Goal: Task Accomplishment & Management: Complete application form

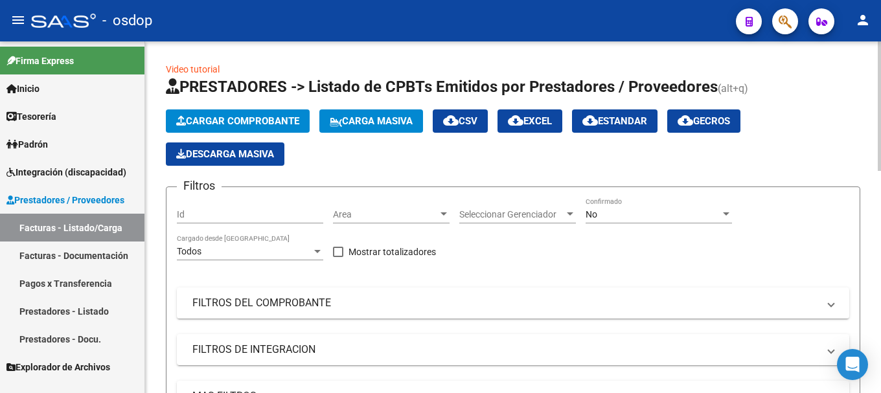
click at [229, 120] on span "Cargar Comprobante" at bounding box center [237, 121] width 123 height 12
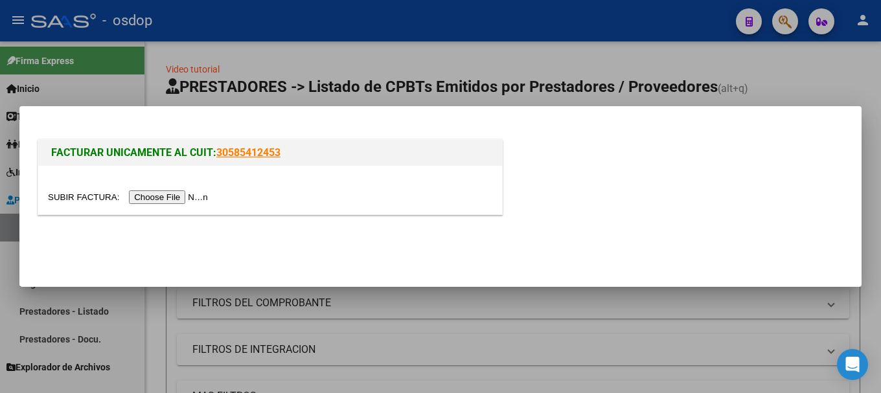
click at [188, 200] on input "file" at bounding box center [130, 198] width 164 height 14
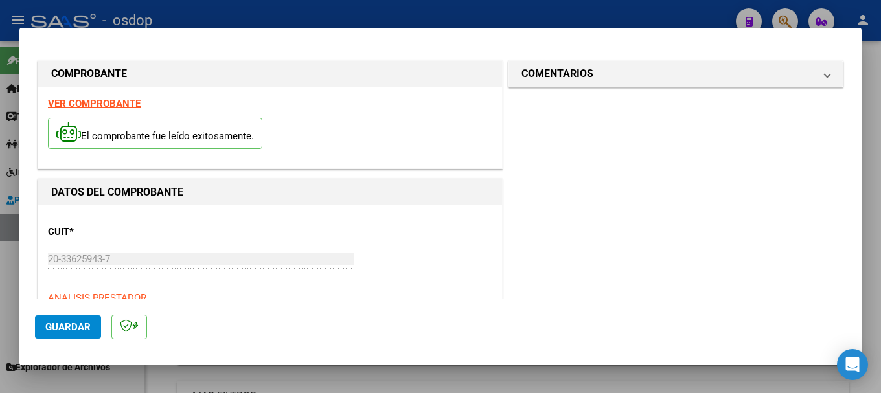
click at [93, 101] on strong "VER COMPROBANTE" at bounding box center [94, 104] width 93 height 12
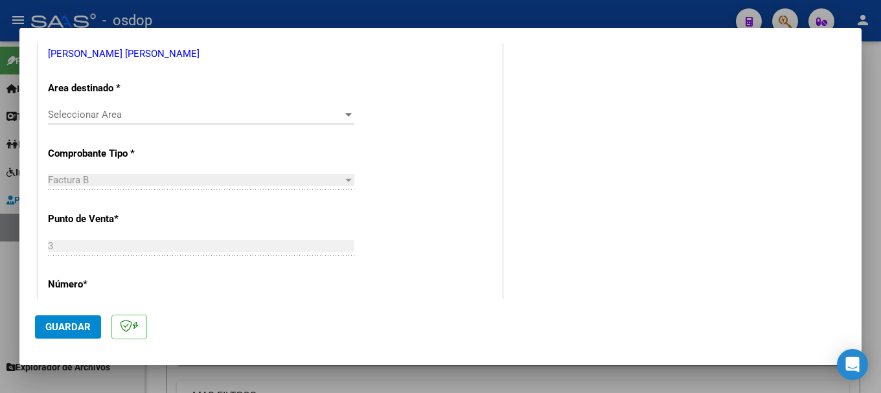
scroll to position [245, 0]
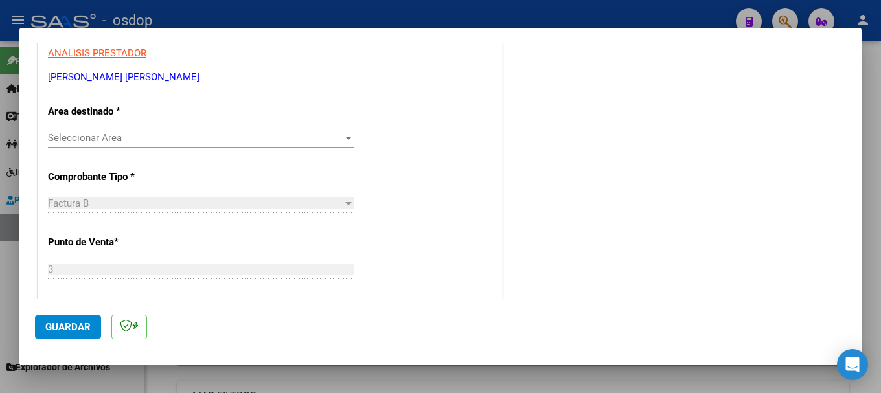
click at [181, 144] on span "Seleccionar Area" at bounding box center [195, 138] width 295 height 12
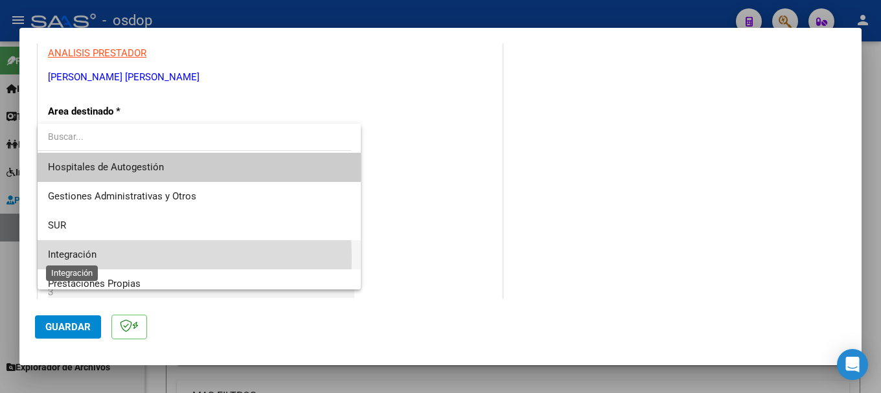
click at [81, 258] on span "Integración" at bounding box center [72, 255] width 49 height 12
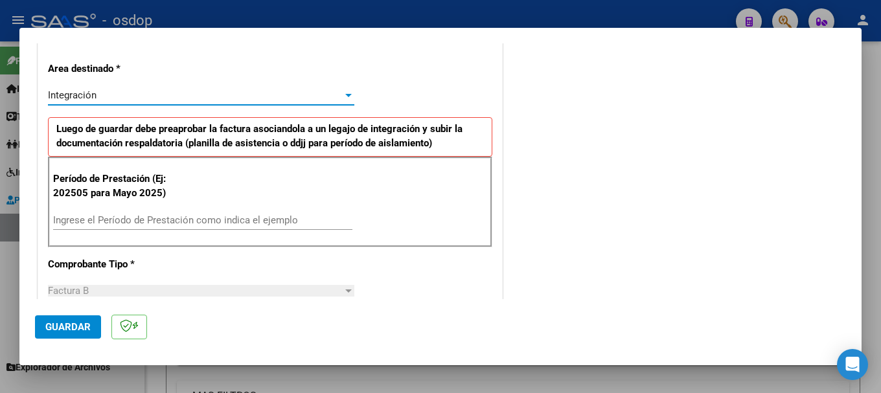
scroll to position [310, 0]
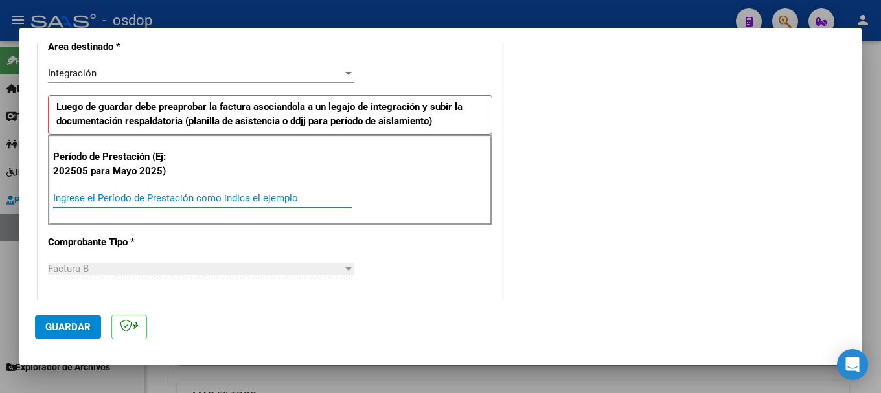
click at [114, 203] on input "Ingrese el Período de Prestación como indica el ejemplo" at bounding box center [202, 198] width 299 height 12
type input "202509"
click at [435, 202] on div "Período de Prestación (Ej: 202505 para Mayo 2025) 202509 Ingrese el Período de …" at bounding box center [270, 180] width 445 height 91
click at [70, 327] on span "Guardar" at bounding box center [67, 327] width 45 height 12
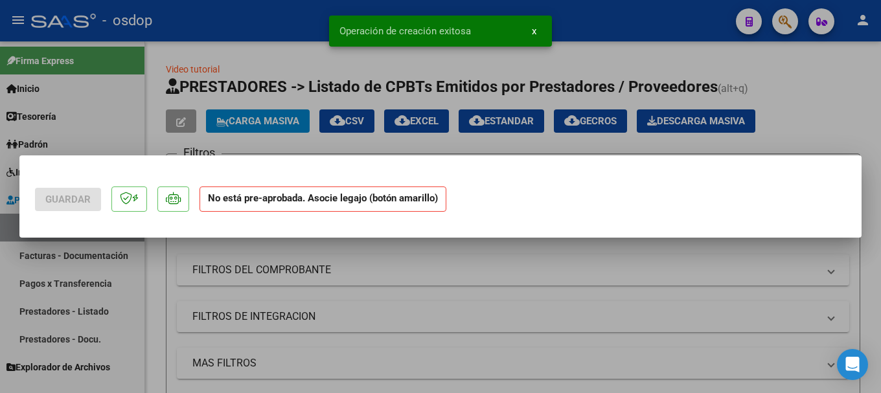
scroll to position [0, 0]
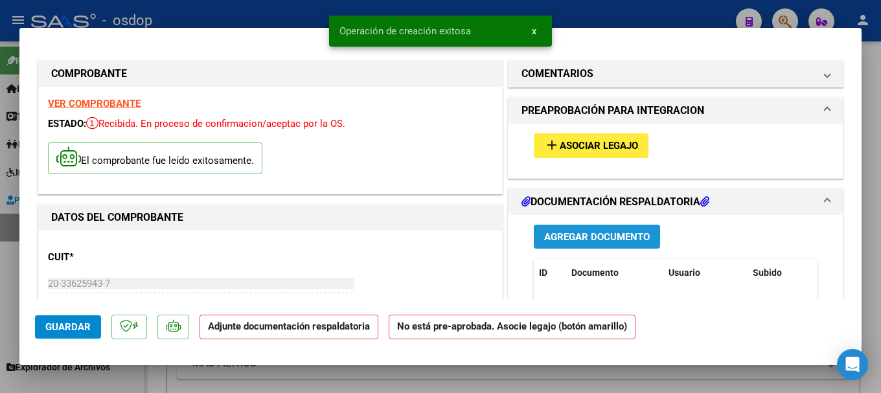
click at [588, 238] on span "Agregar Documento" at bounding box center [597, 237] width 106 height 12
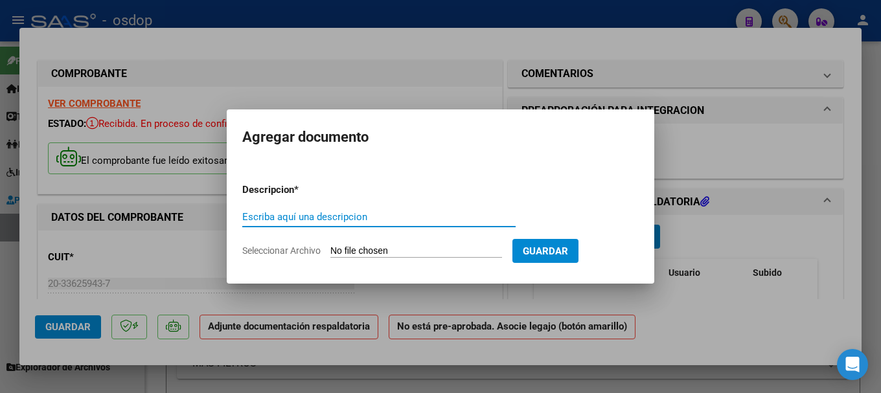
click at [396, 254] on input "Seleccionar Archivo" at bounding box center [417, 252] width 172 height 12
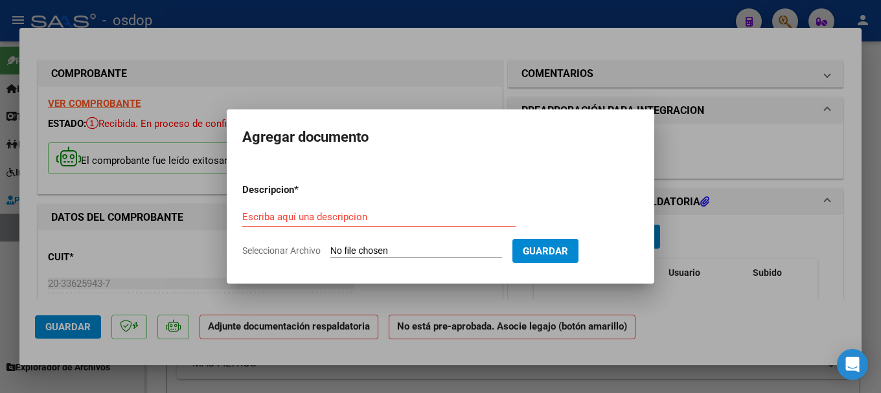
type input "C:\fakepath\asistencias [PERSON_NAME].pdf"
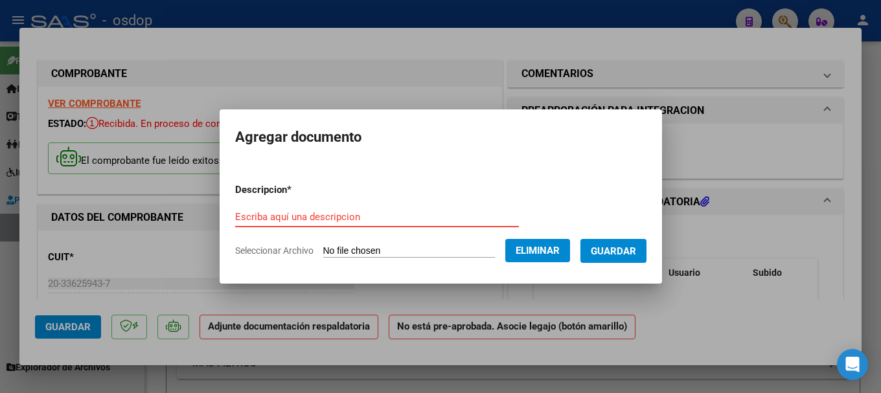
click at [277, 213] on input "Escriba aquí una descripcion" at bounding box center [377, 217] width 284 height 12
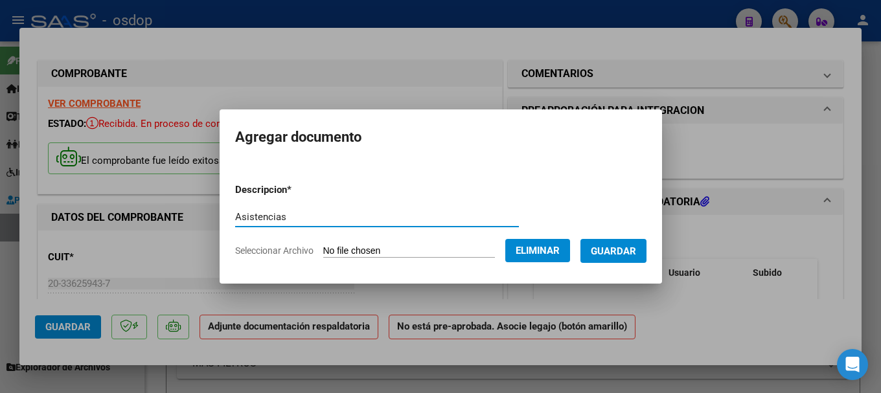
type input "Asistencias"
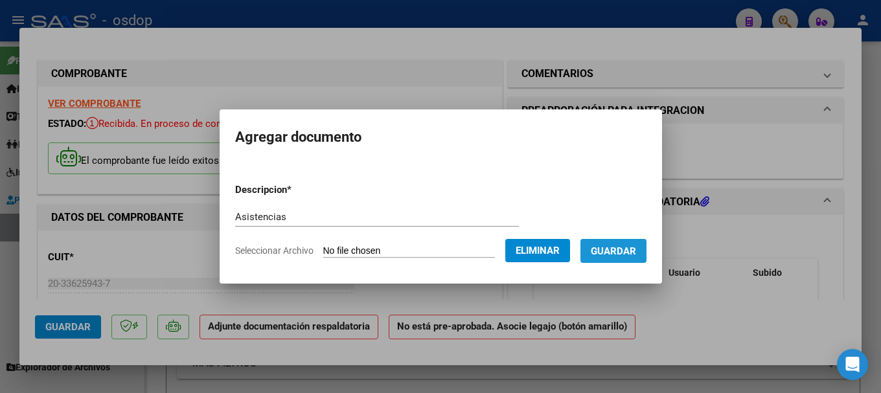
click at [633, 253] on span "Guardar" at bounding box center [613, 252] width 45 height 12
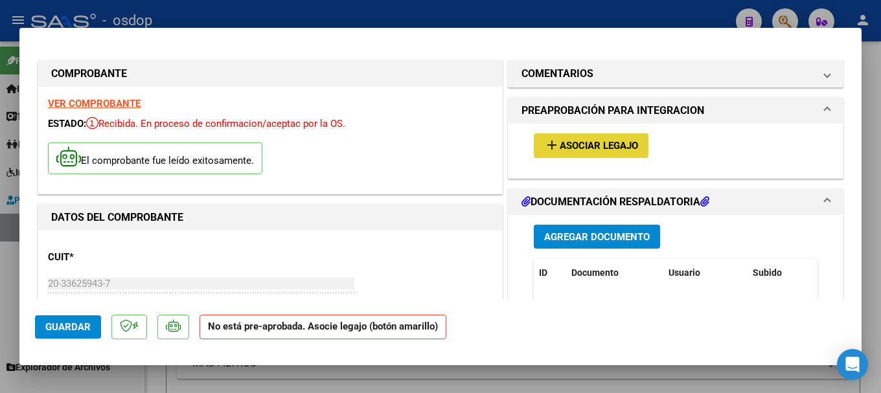
click at [573, 144] on span "Asociar Legajo" at bounding box center [599, 147] width 78 height 12
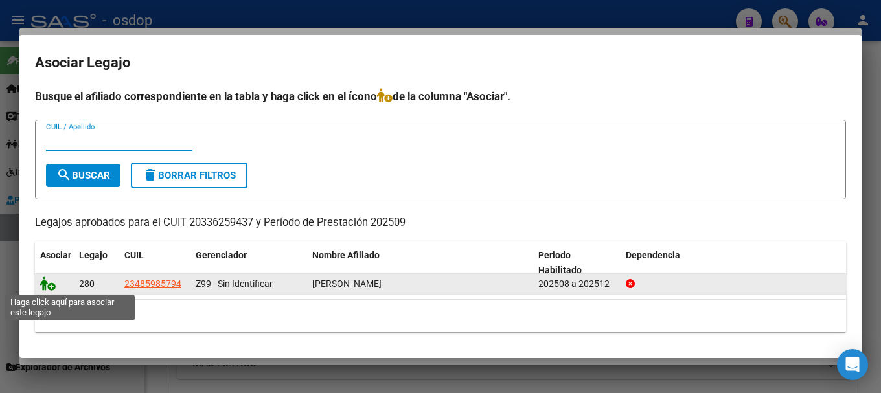
click at [45, 281] on icon at bounding box center [48, 284] width 16 height 14
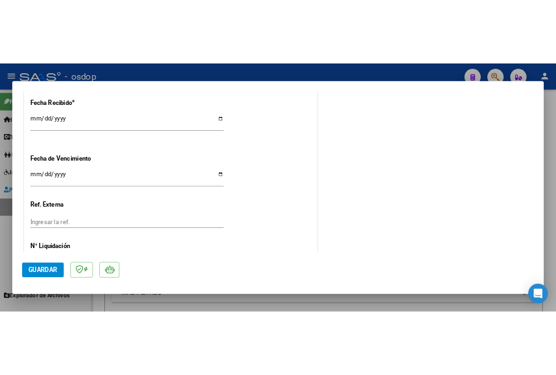
scroll to position [978, 0]
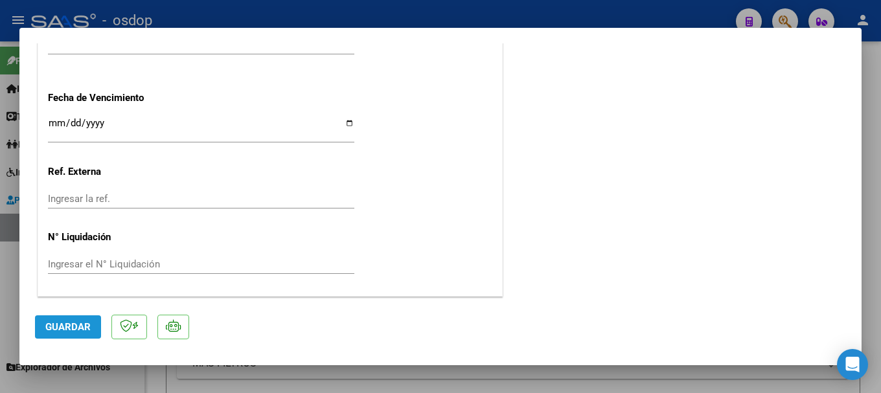
click at [56, 322] on span "Guardar" at bounding box center [67, 327] width 45 height 12
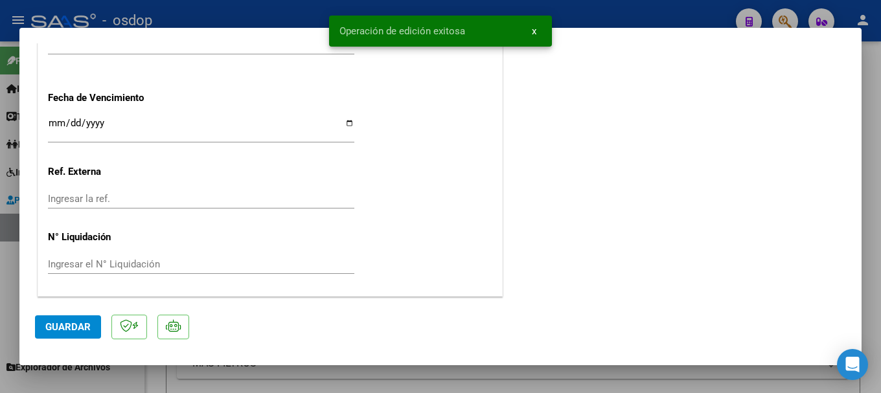
drag, startPoint x: 340, startPoint y: 30, endPoint x: 473, endPoint y: 36, distance: 133.6
click at [473, 36] on snack-bar-container "Operación de edición exitosa x" at bounding box center [440, 31] width 223 height 31
copy span "Operación de edición exitosa"
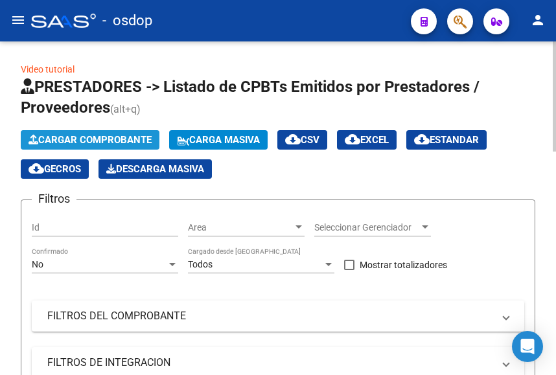
click at [81, 138] on span "Cargar Comprobante" at bounding box center [90, 140] width 123 height 12
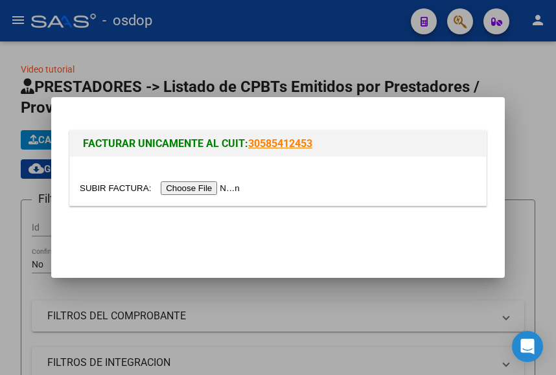
click at [194, 186] on input "file" at bounding box center [162, 188] width 164 height 14
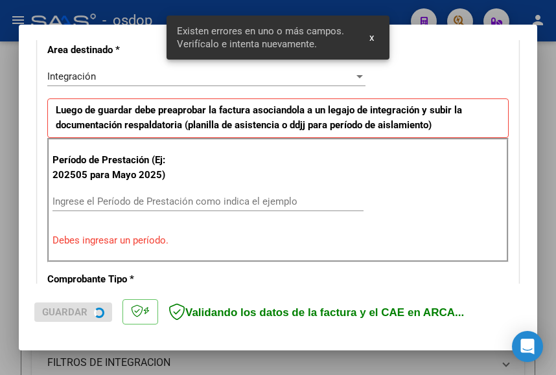
scroll to position [305, 0]
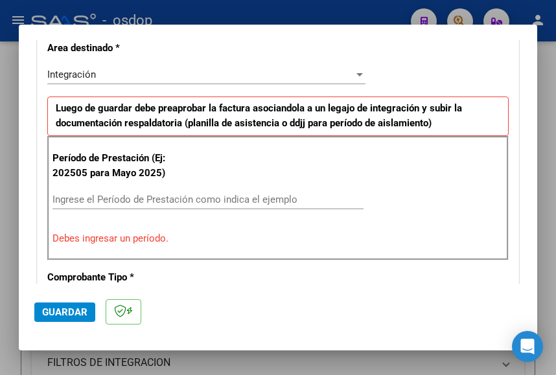
click at [97, 205] on input "Ingrese el Período de Prestación como indica el ejemplo" at bounding box center [207, 200] width 311 height 12
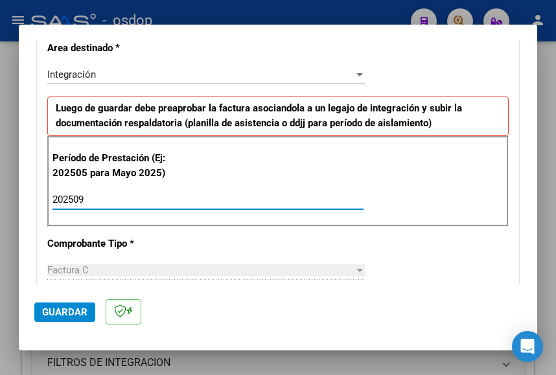
type input "202509"
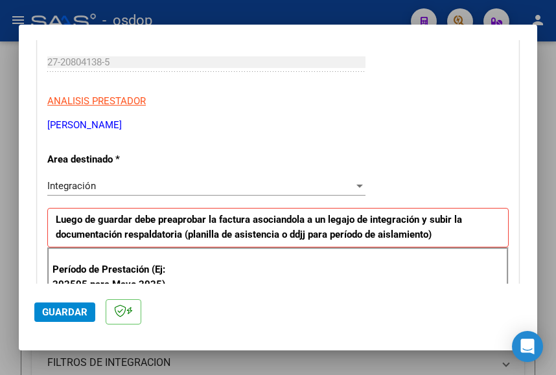
scroll to position [0, 0]
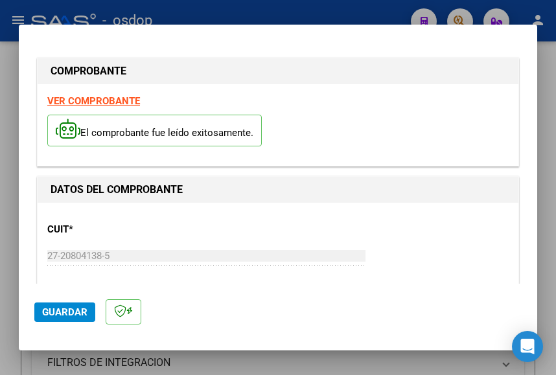
click at [97, 97] on strong "VER COMPROBANTE" at bounding box center [93, 101] width 93 height 12
click at [57, 313] on span "Guardar" at bounding box center [64, 313] width 45 height 12
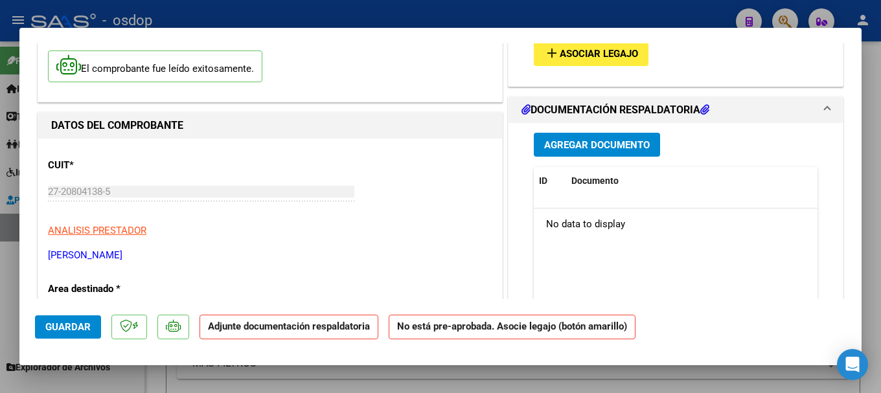
scroll to position [65, 0]
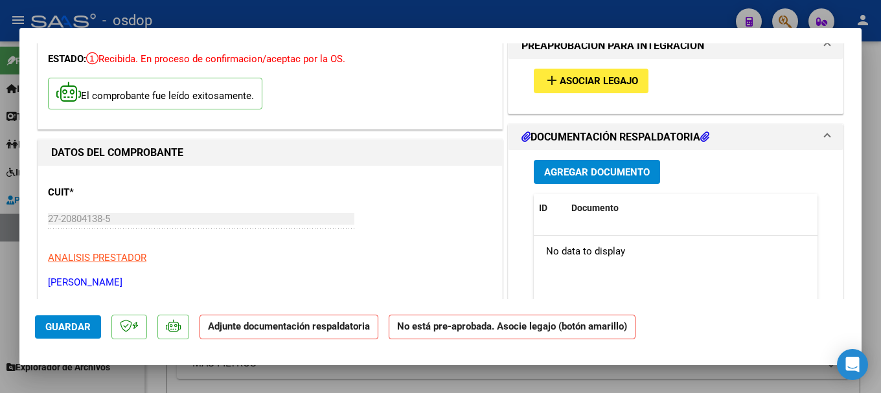
click at [598, 169] on span "Agregar Documento" at bounding box center [597, 173] width 106 height 12
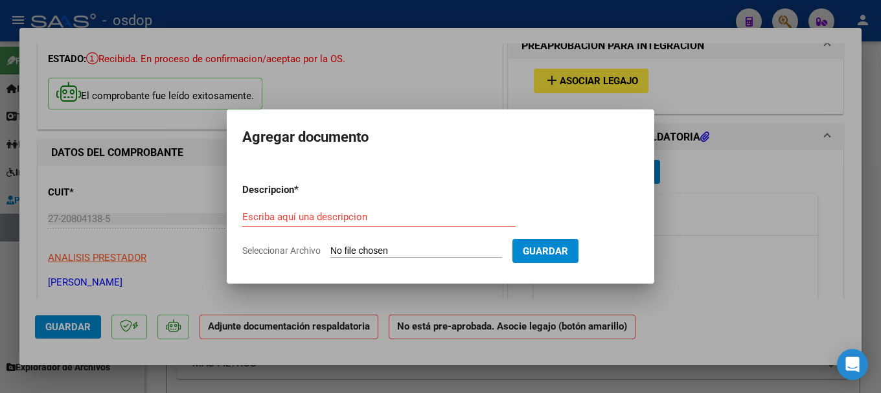
click at [420, 248] on input "Seleccionar Archivo" at bounding box center [417, 252] width 172 height 12
type input "C:\fakepath\WhatsApp Scan [DATE] 15.42.43.pdf"
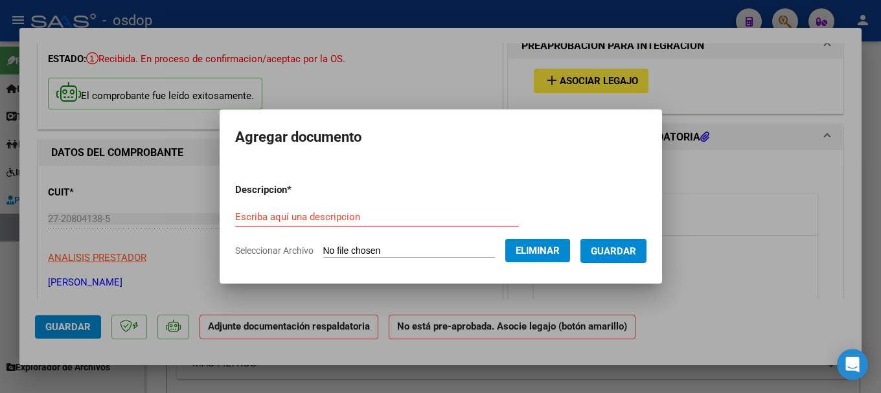
click at [235, 220] on input "Escriba aquí una descripcion" at bounding box center [377, 217] width 284 height 12
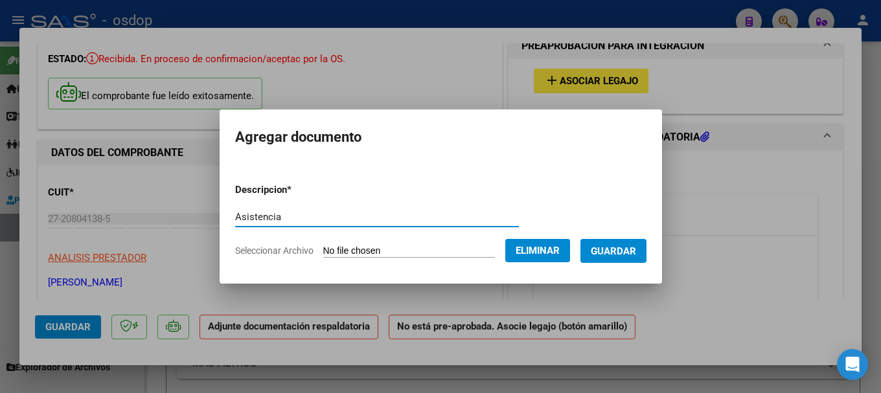
type input "Asistencia"
click at [620, 246] on span "Guardar" at bounding box center [613, 252] width 45 height 12
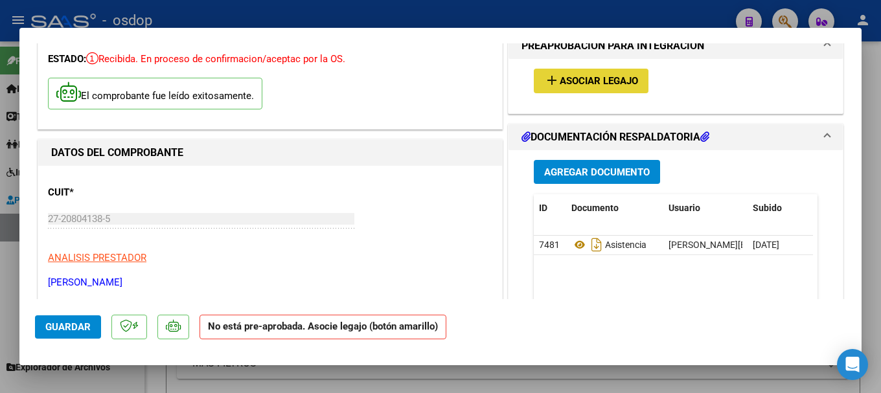
click at [570, 78] on span "Asociar Legajo" at bounding box center [599, 82] width 78 height 12
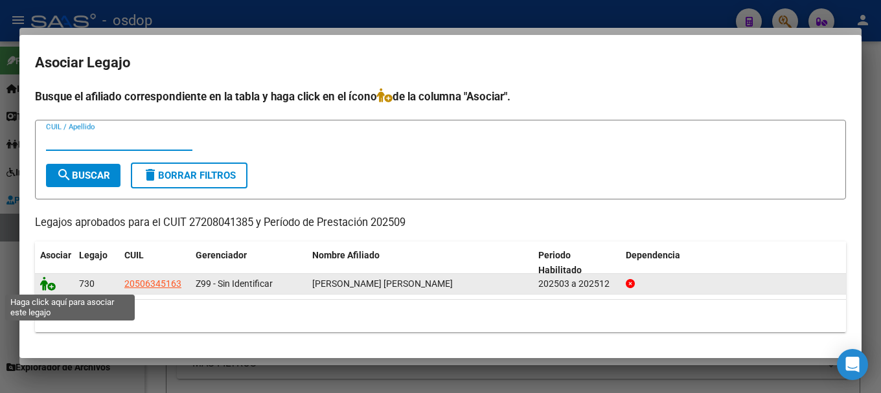
click at [43, 284] on icon at bounding box center [48, 284] width 16 height 14
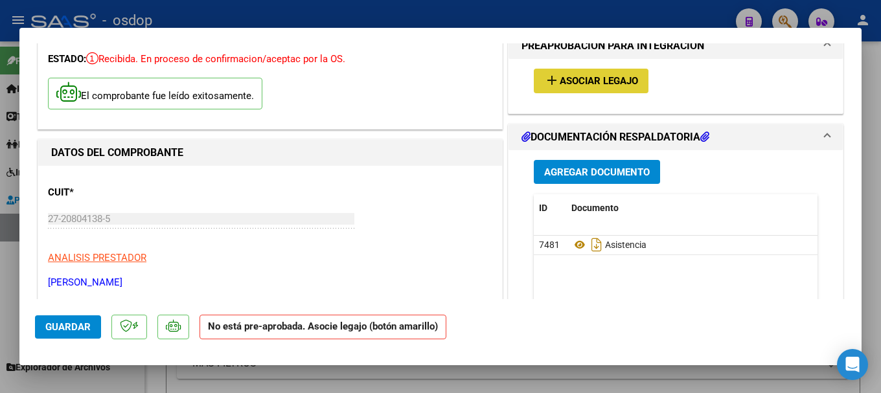
type input "$ 0,00"
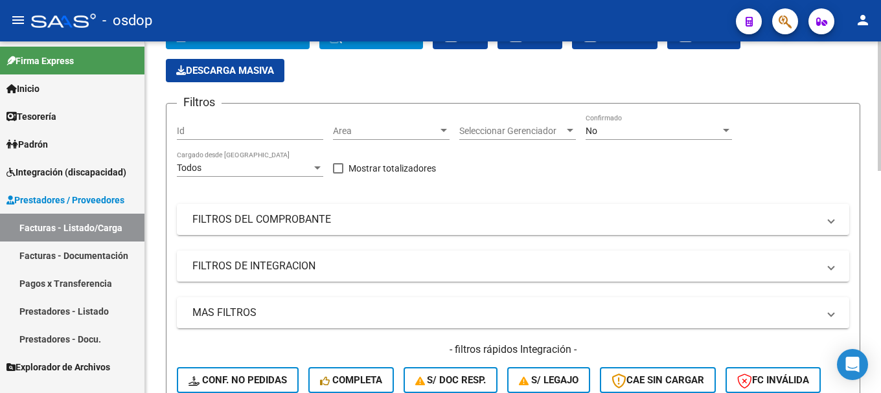
scroll to position [324, 0]
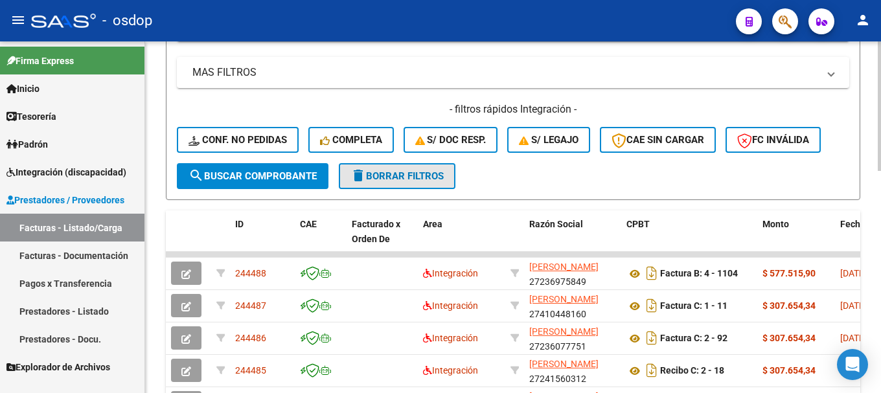
click at [375, 173] on span "delete Borrar Filtros" at bounding box center [397, 176] width 93 height 12
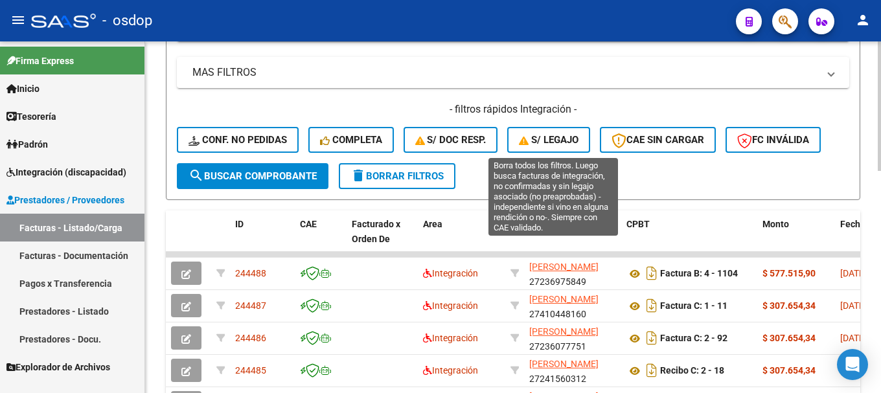
click at [549, 144] on span "S/ legajo" at bounding box center [549, 140] width 60 height 12
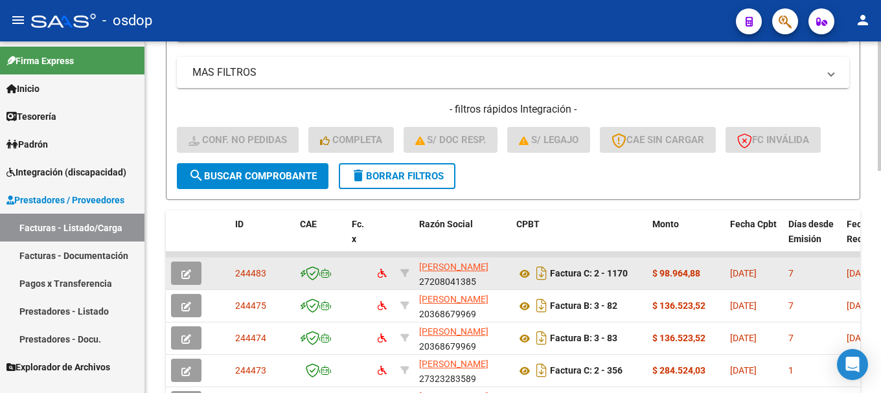
drag, startPoint x: 230, startPoint y: 276, endPoint x: 276, endPoint y: 278, distance: 46.1
click at [276, 278] on datatable-body-cell "244483" at bounding box center [262, 274] width 65 height 32
copy span "244483"
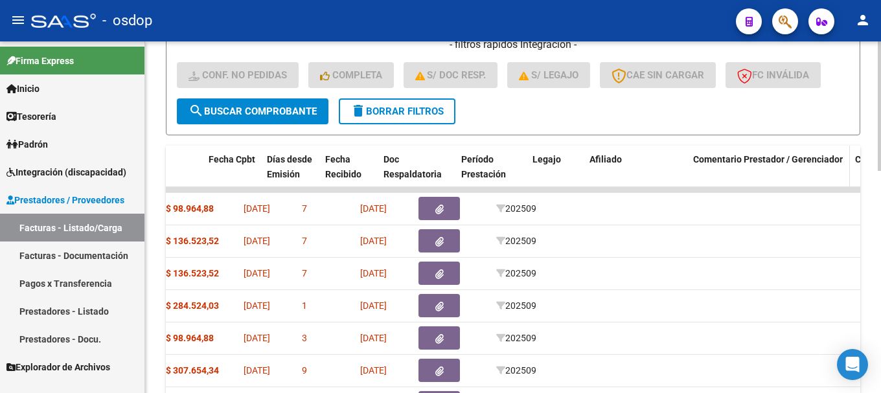
scroll to position [0, 522]
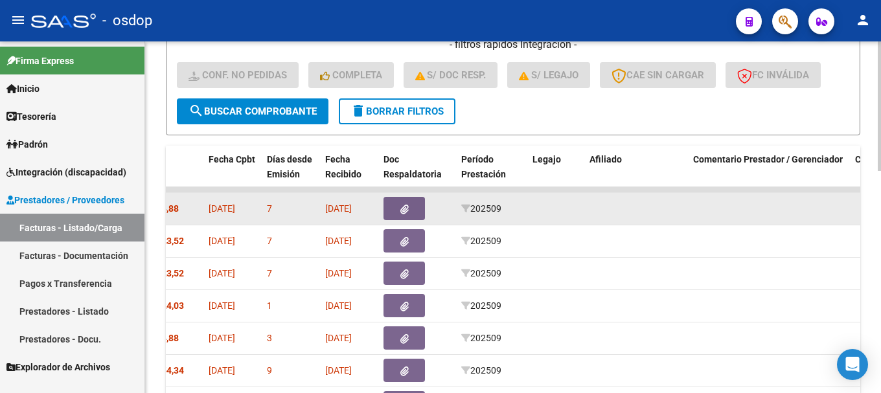
drag, startPoint x: 170, startPoint y: 209, endPoint x: 767, endPoint y: 203, distance: 596.9
click at [767, 203] on div "244483 [PERSON_NAME] 27208041385 Factura C: 2 - 1170 $ 98.964,88 [DATE] 7 [DATE…" at bounding box center [665, 209] width 2042 height 32
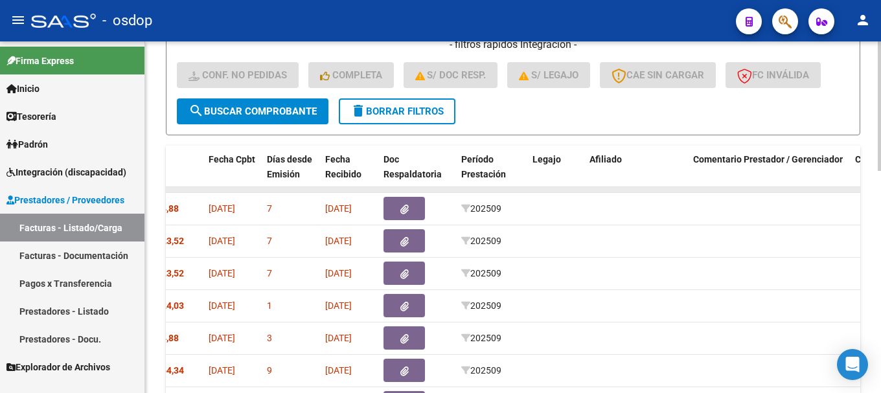
copy div "244483 [PERSON_NAME] CAROLINA 27208041385 Factura C: 2 - 1170 $ 98.964,88 [DATE…"
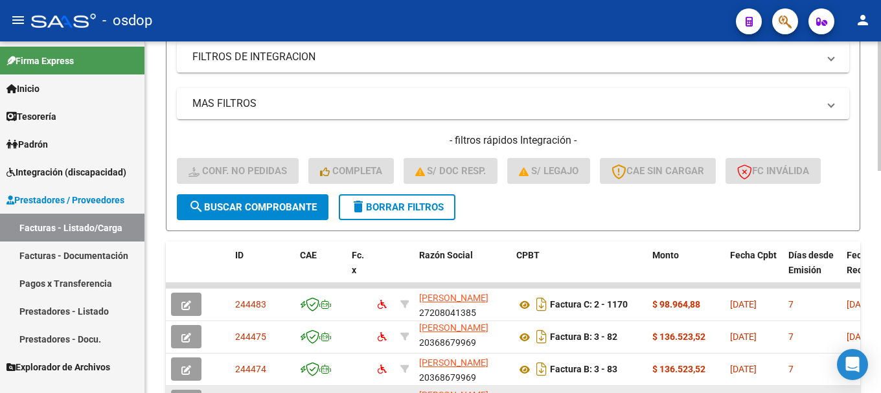
scroll to position [277, 0]
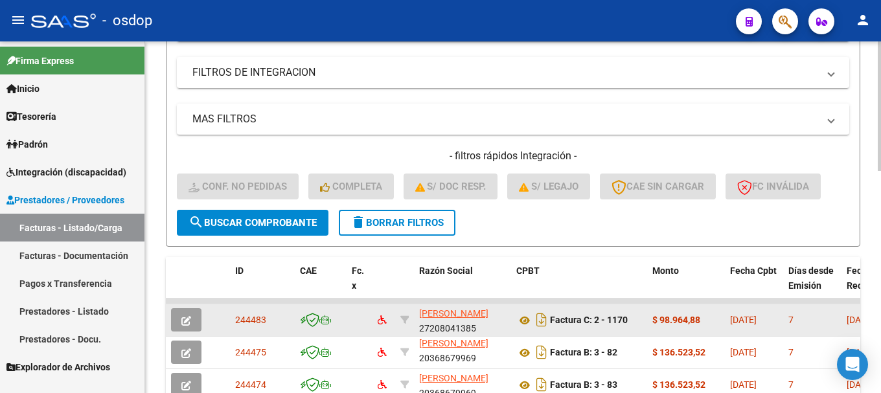
click at [188, 320] on icon "button" at bounding box center [186, 321] width 10 height 10
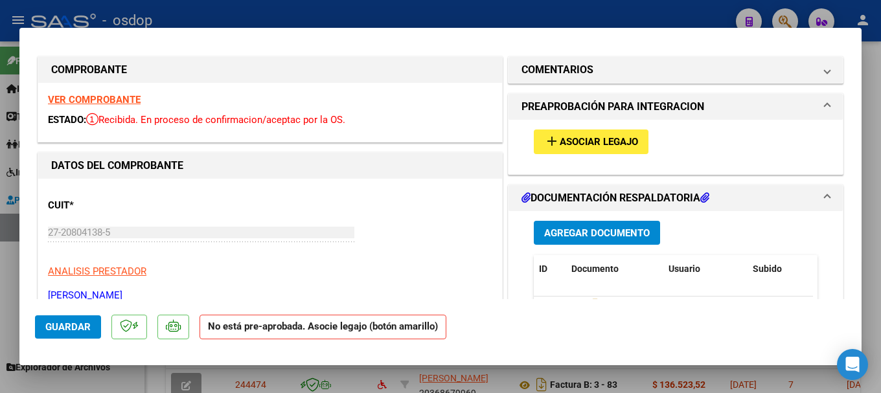
scroll to position [0, 0]
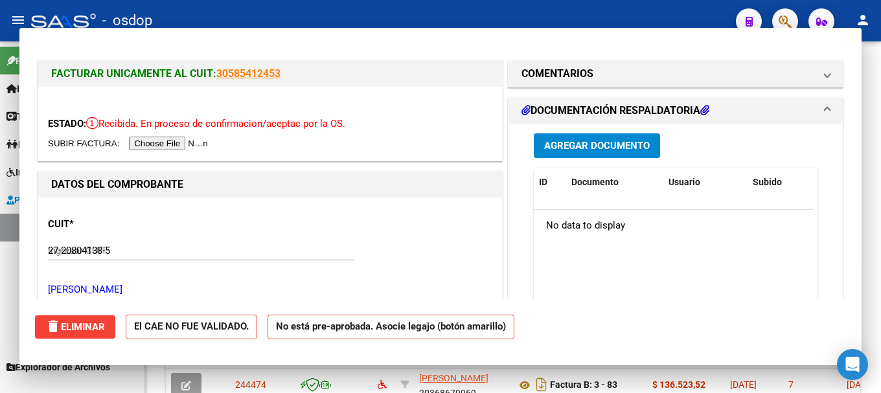
type input "$ 0,00"
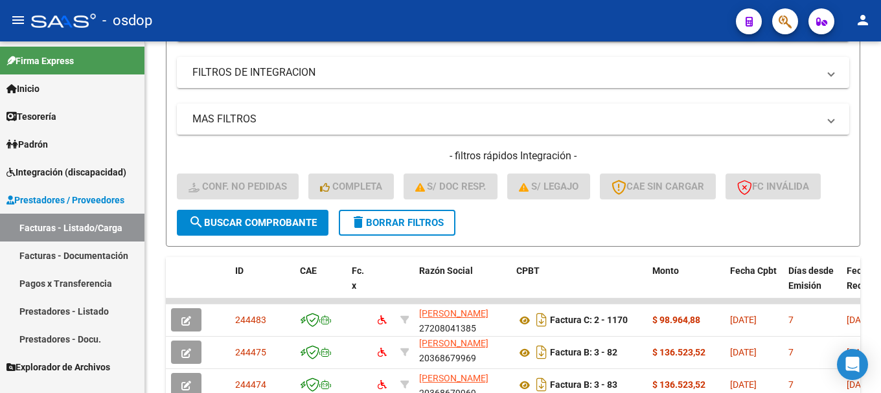
scroll to position [277, 0]
click at [423, 232] on button "delete Borrar Filtros" at bounding box center [397, 223] width 117 height 26
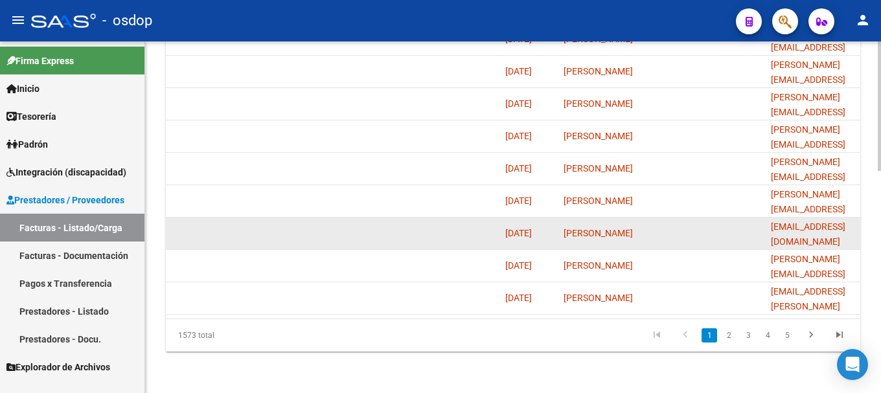
scroll to position [601, 0]
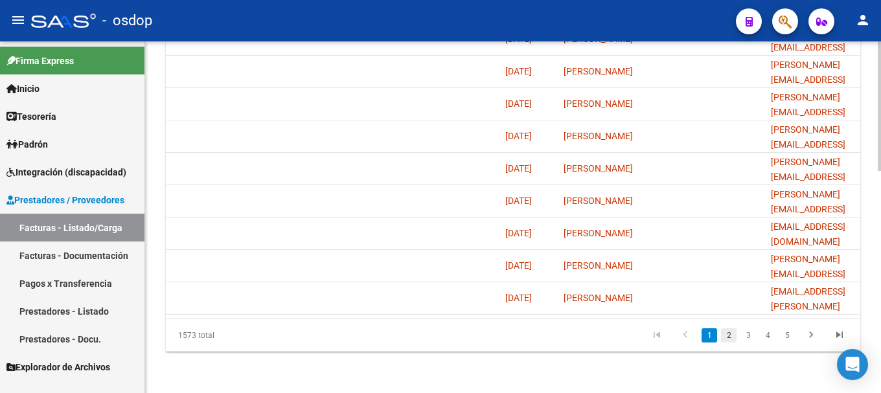
click at [731, 334] on link "2" at bounding box center [729, 336] width 16 height 14
click at [747, 335] on link "3" at bounding box center [749, 336] width 16 height 14
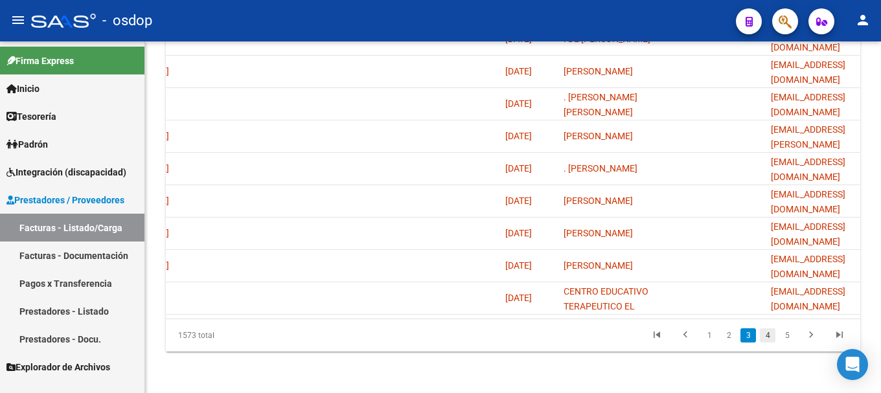
click at [767, 336] on link "4" at bounding box center [768, 336] width 16 height 14
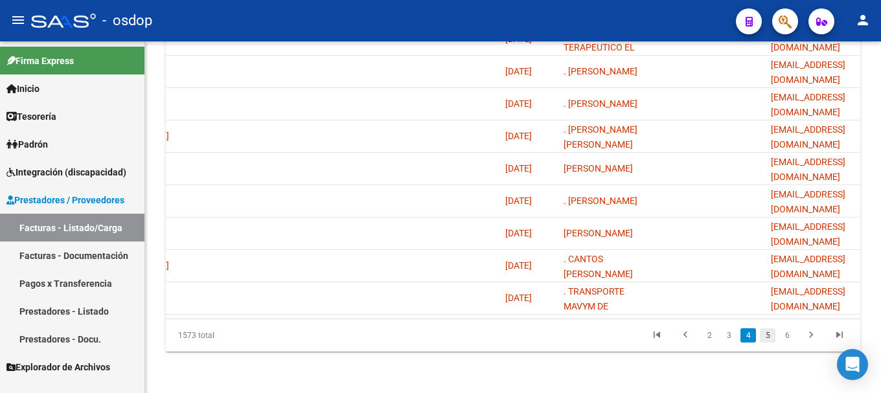
click at [766, 335] on link "5" at bounding box center [768, 336] width 16 height 14
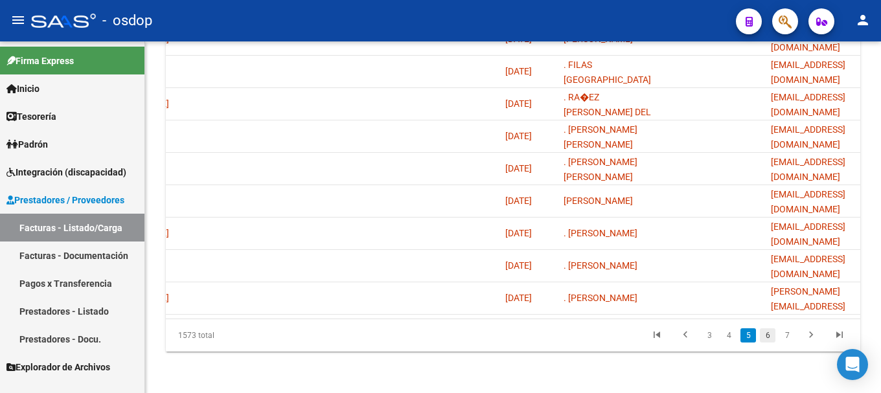
click at [768, 337] on link "6" at bounding box center [768, 336] width 16 height 14
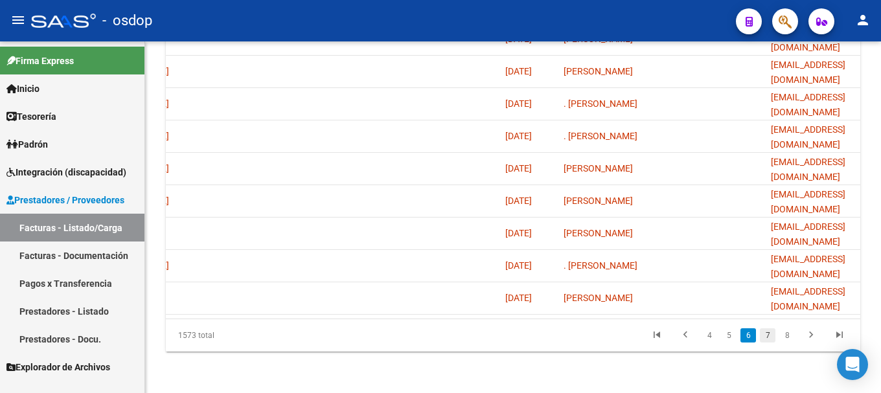
click at [771, 335] on link "7" at bounding box center [768, 336] width 16 height 14
click at [771, 338] on link "8" at bounding box center [768, 336] width 16 height 14
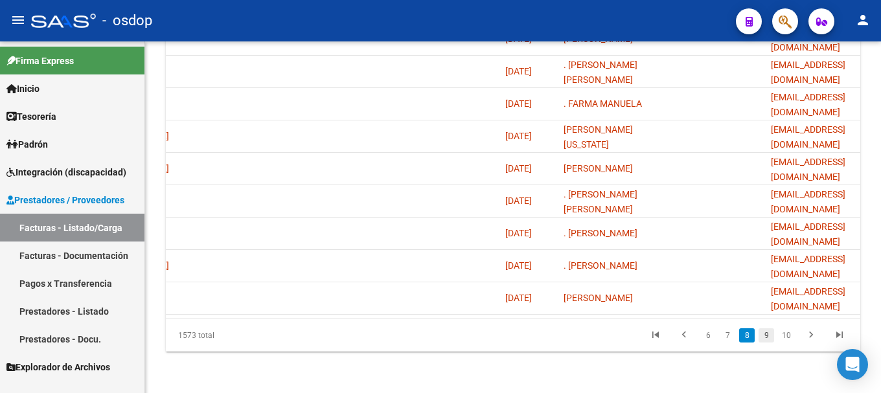
click at [767, 334] on link "9" at bounding box center [767, 336] width 16 height 14
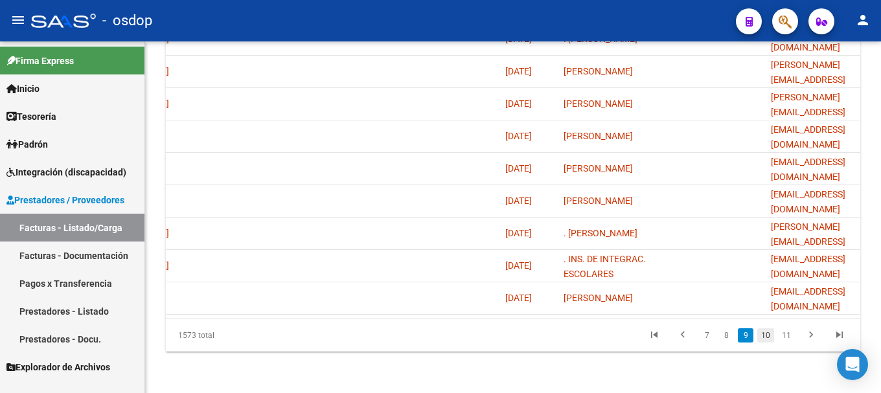
click at [767, 338] on link "10" at bounding box center [766, 336] width 17 height 14
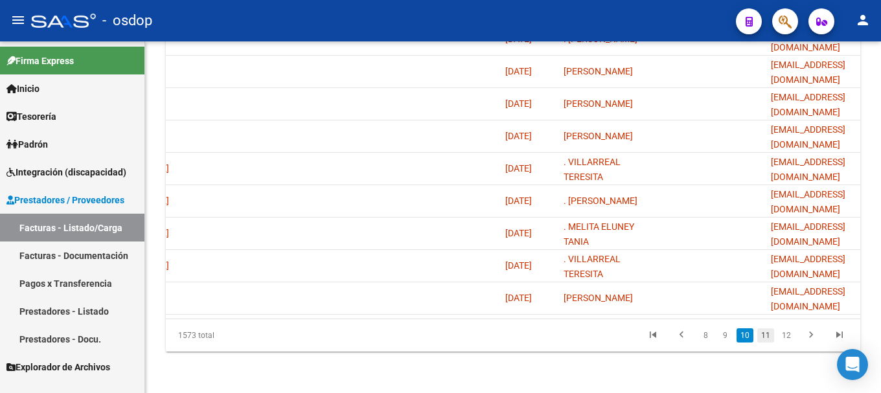
click at [767, 337] on link "11" at bounding box center [766, 336] width 17 height 14
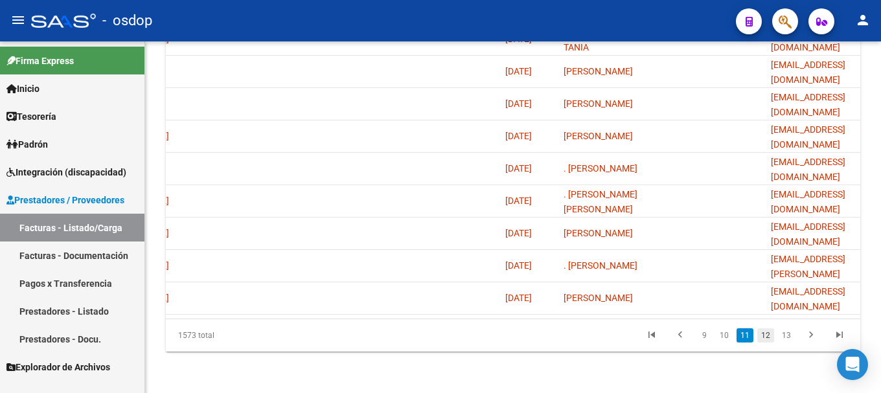
click at [764, 337] on link "12" at bounding box center [766, 336] width 17 height 14
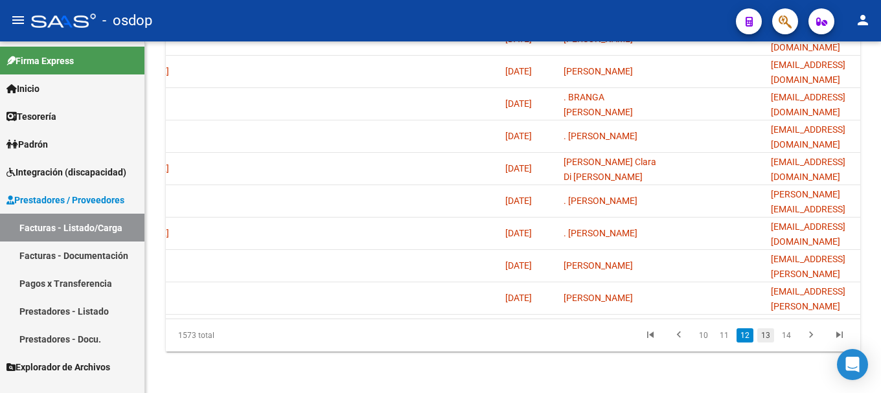
click at [767, 333] on link "13" at bounding box center [766, 336] width 17 height 14
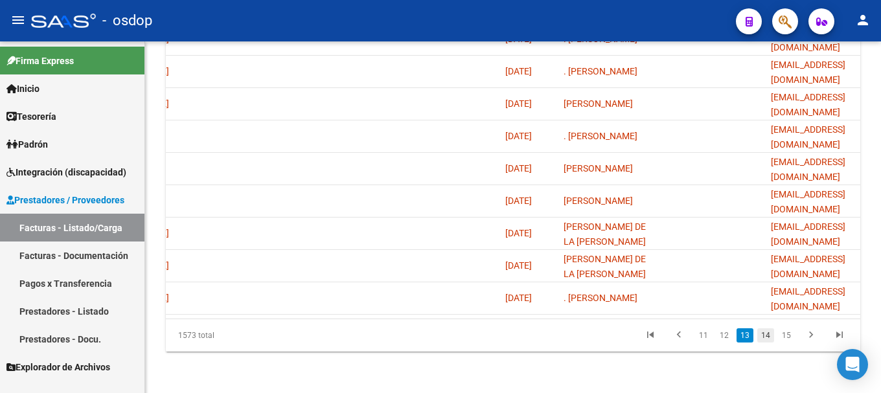
click at [766, 338] on link "14" at bounding box center [766, 336] width 17 height 14
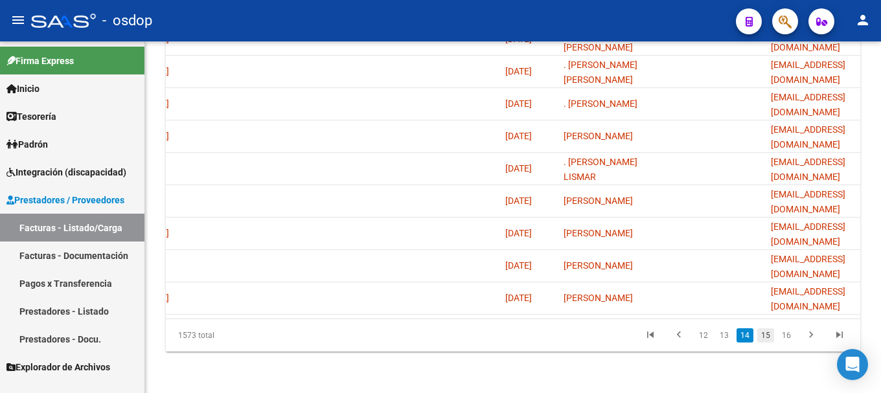
click at [764, 337] on link "15" at bounding box center [766, 336] width 17 height 14
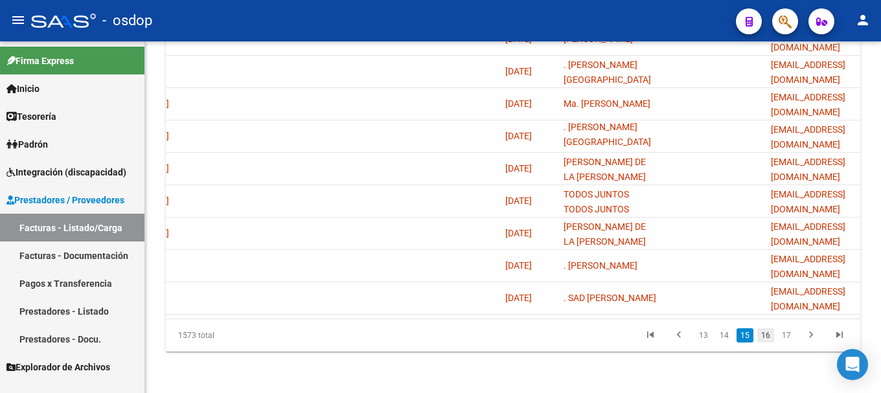
click at [767, 337] on link "16" at bounding box center [766, 336] width 17 height 14
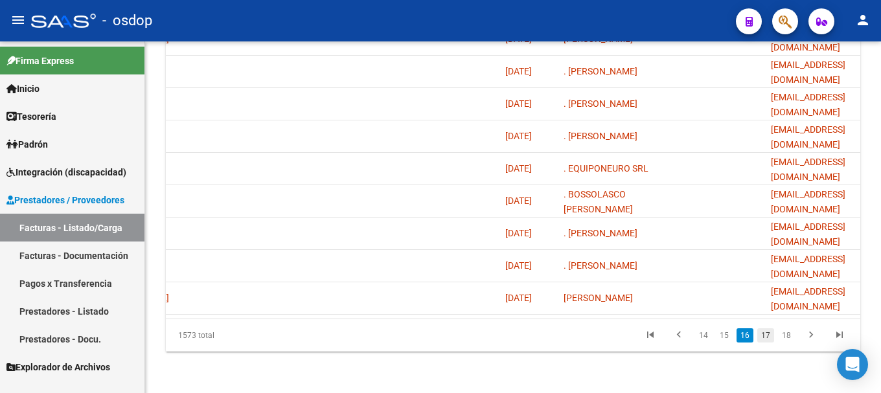
click at [766, 335] on link "17" at bounding box center [766, 336] width 17 height 14
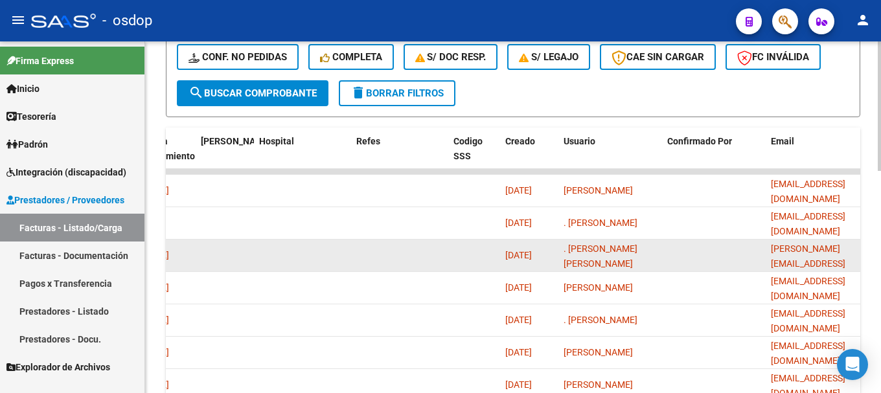
scroll to position [0, 0]
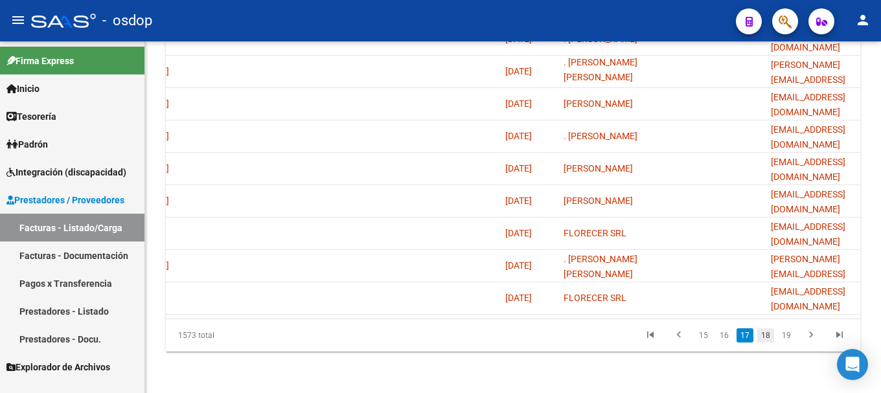
click at [768, 338] on link "18" at bounding box center [766, 336] width 17 height 14
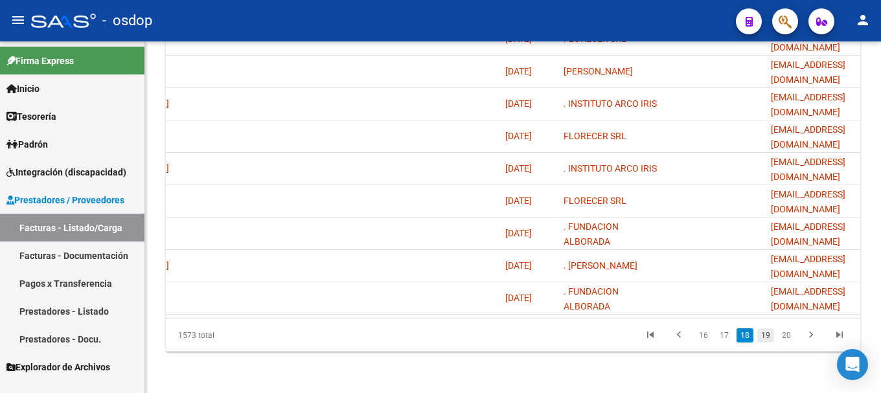
click at [768, 336] on link "19" at bounding box center [766, 336] width 17 height 14
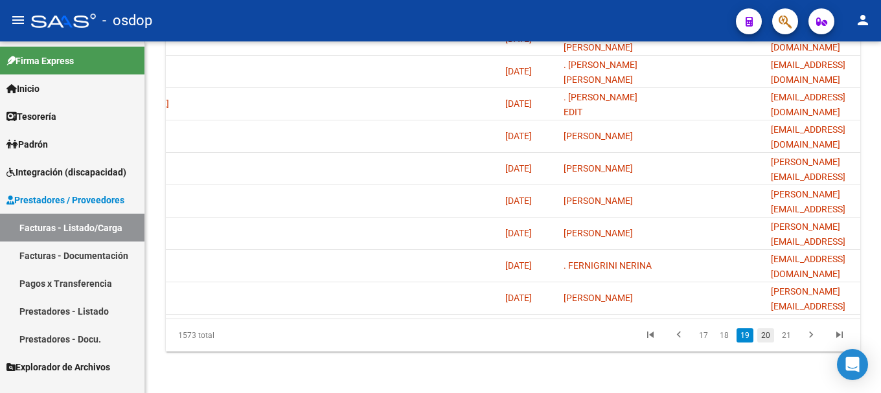
click at [765, 337] on link "20" at bounding box center [766, 336] width 17 height 14
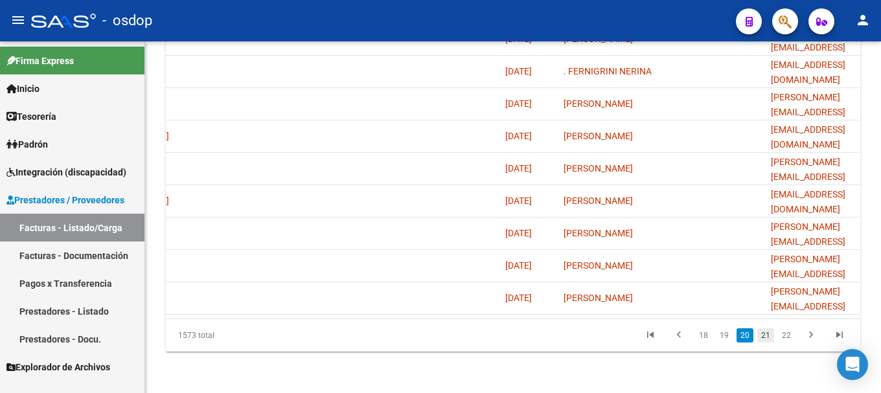
click at [767, 336] on link "21" at bounding box center [766, 336] width 17 height 14
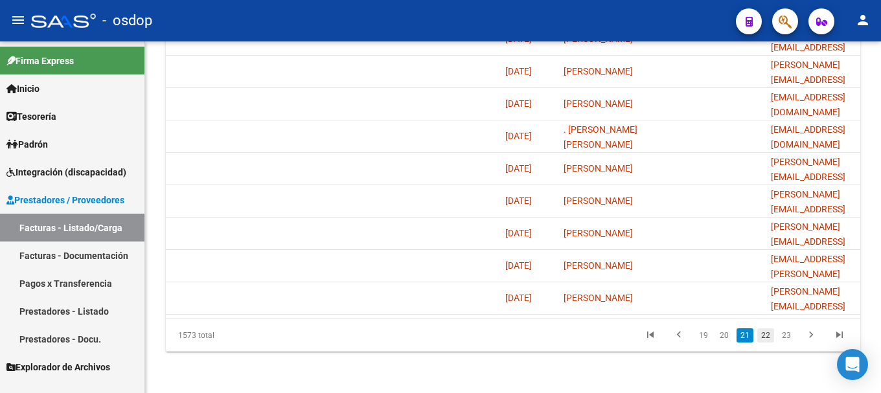
click at [764, 341] on link "22" at bounding box center [766, 336] width 17 height 14
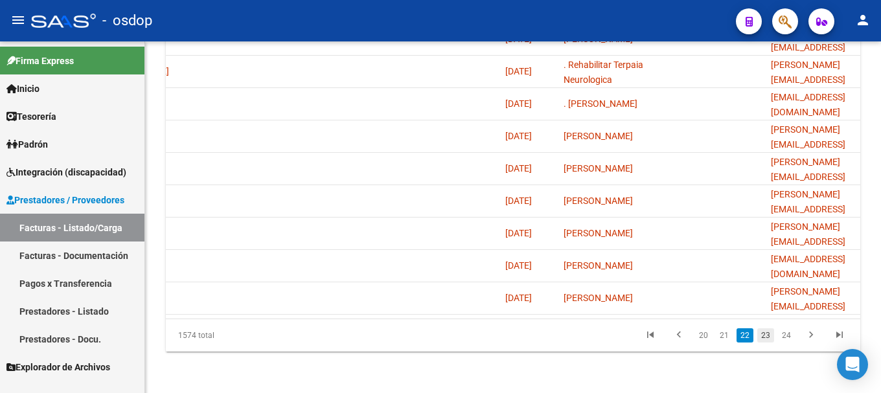
click at [764, 336] on link "23" at bounding box center [766, 336] width 17 height 14
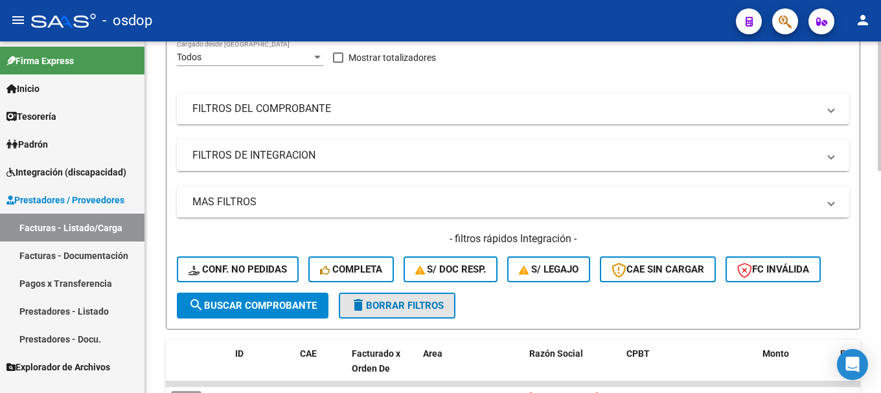
click at [377, 303] on span "delete Borrar Filtros" at bounding box center [397, 306] width 93 height 12
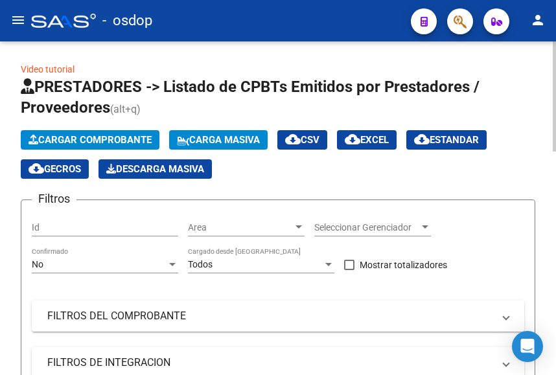
click at [82, 135] on span "Cargar Comprobante" at bounding box center [90, 140] width 123 height 12
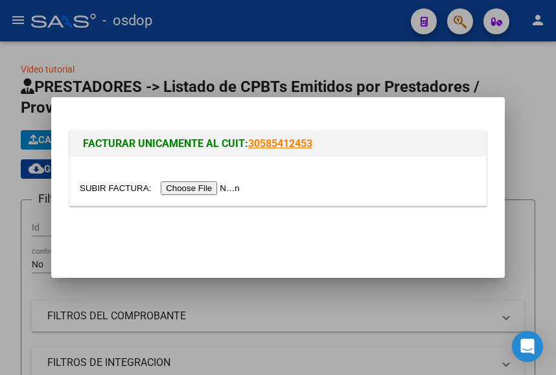
click at [193, 192] on input "file" at bounding box center [162, 188] width 164 height 14
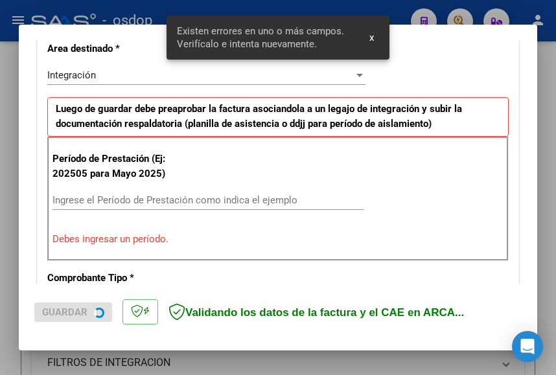
scroll to position [305, 0]
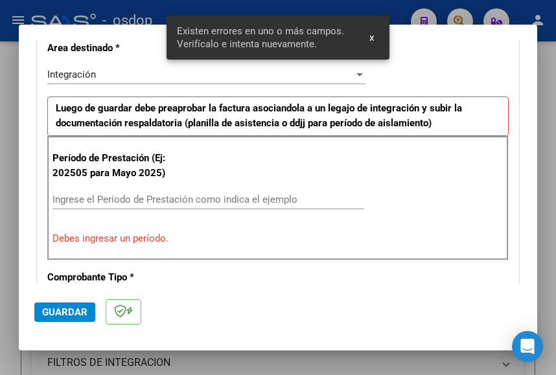
click at [91, 200] on input "Ingrese el Período de Prestación como indica el ejemplo" at bounding box center [207, 200] width 311 height 12
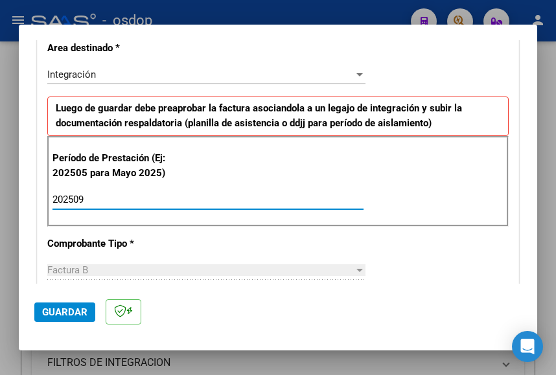
type input "202509"
click at [401, 186] on div "Período de Prestación (Ej: 202505 para Mayo 2025) 202509 Ingrese el Período de …" at bounding box center [277, 181] width 461 height 91
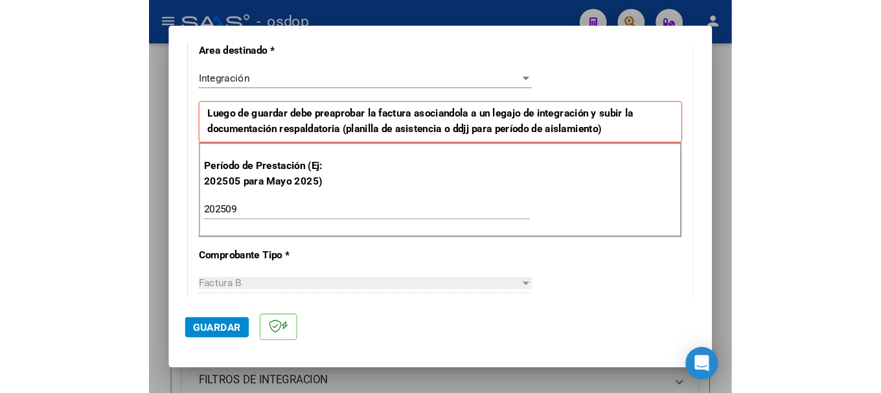
scroll to position [0, 0]
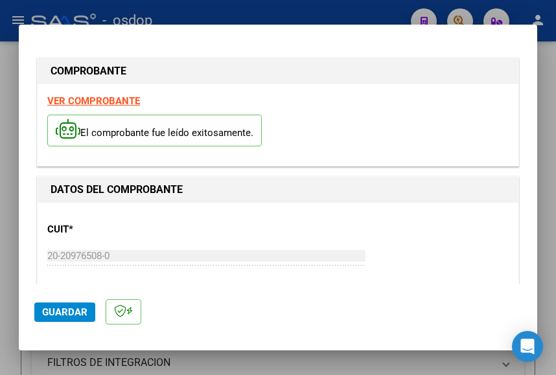
click at [87, 96] on strong "VER COMPROBANTE" at bounding box center [93, 101] width 93 height 12
click at [69, 310] on span "Guardar" at bounding box center [64, 313] width 45 height 12
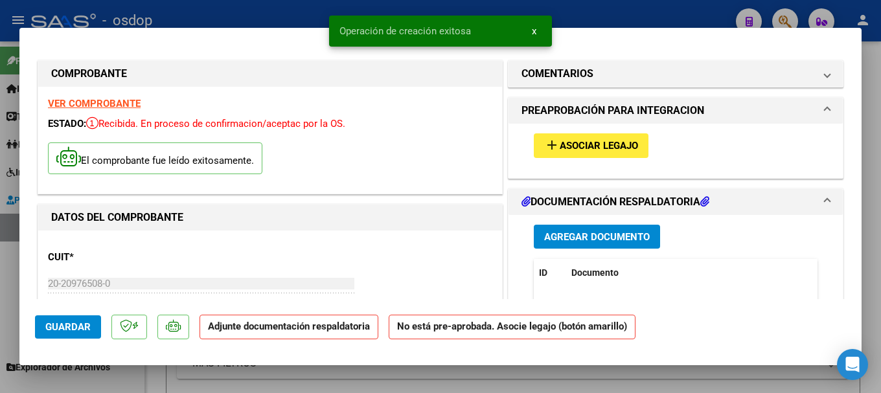
click at [575, 239] on span "Agregar Documento" at bounding box center [597, 237] width 106 height 12
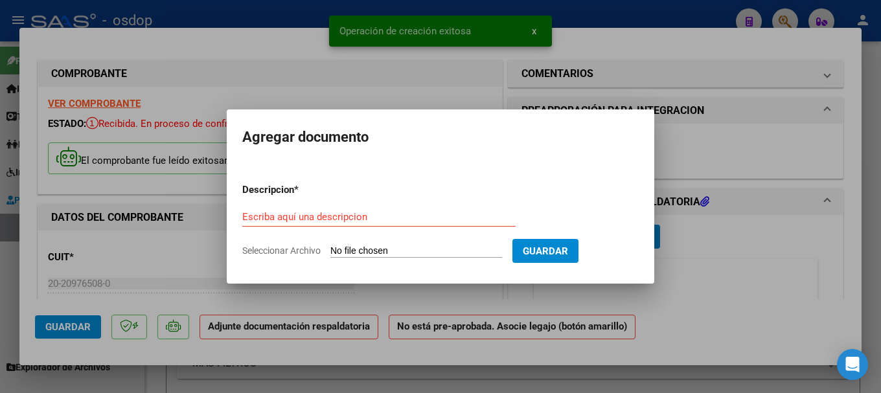
click at [405, 248] on input "Seleccionar Archivo" at bounding box center [417, 252] width 172 height 12
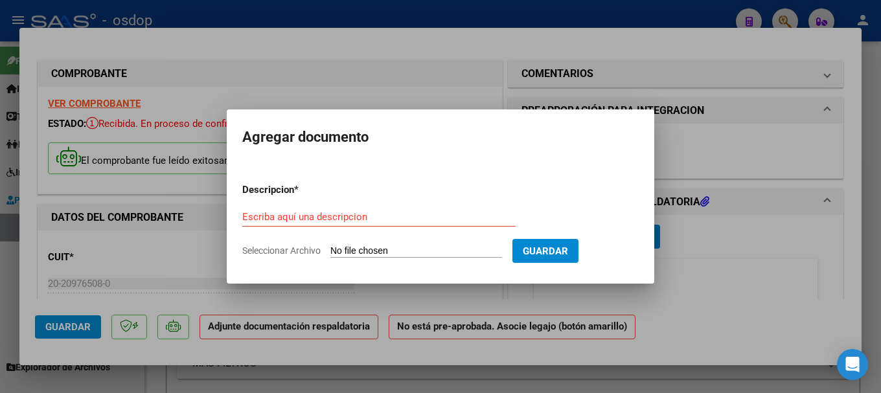
type input "C:\fakepath\[PERSON_NAME] KINE [DATE].pdf"
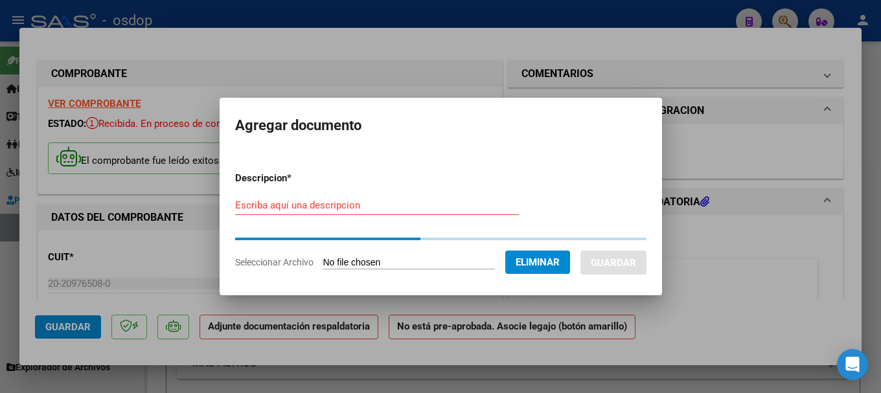
click at [325, 205] on input "Escriba aquí una descripcion" at bounding box center [377, 206] width 284 height 12
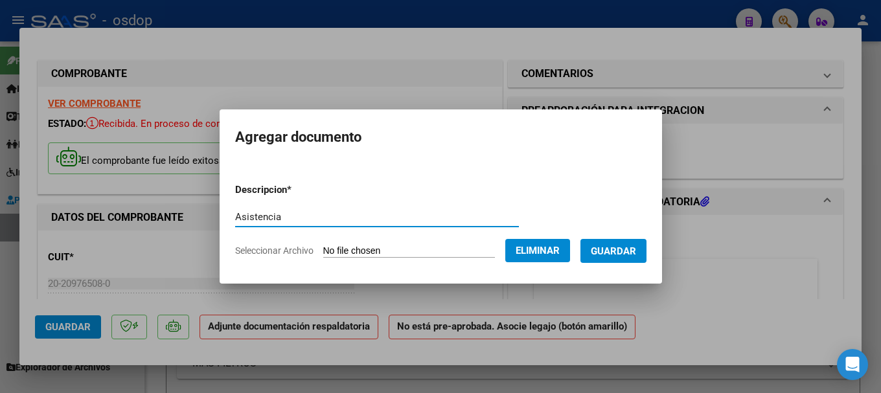
type input "Asistencia"
click at [609, 252] on span "Guardar" at bounding box center [613, 252] width 45 height 12
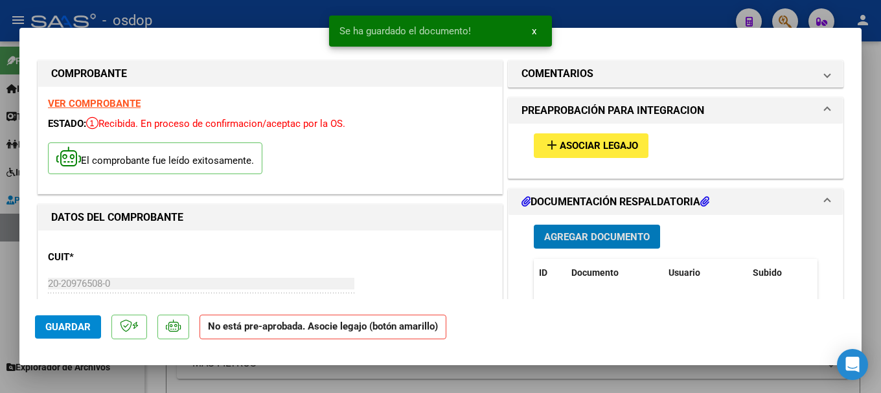
click at [596, 144] on span "Asociar Legajo" at bounding box center [599, 147] width 78 height 12
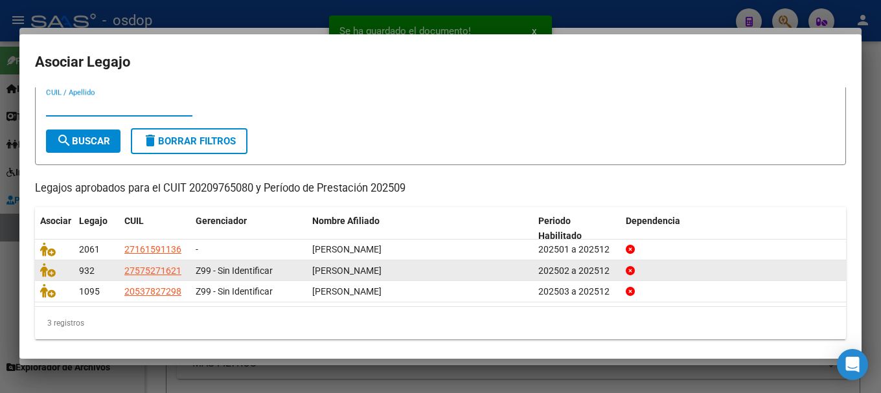
scroll to position [42, 0]
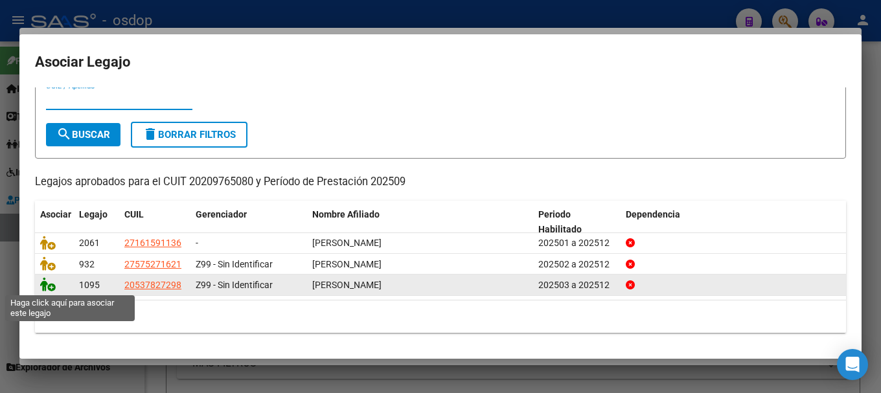
click at [41, 282] on icon at bounding box center [48, 284] width 16 height 14
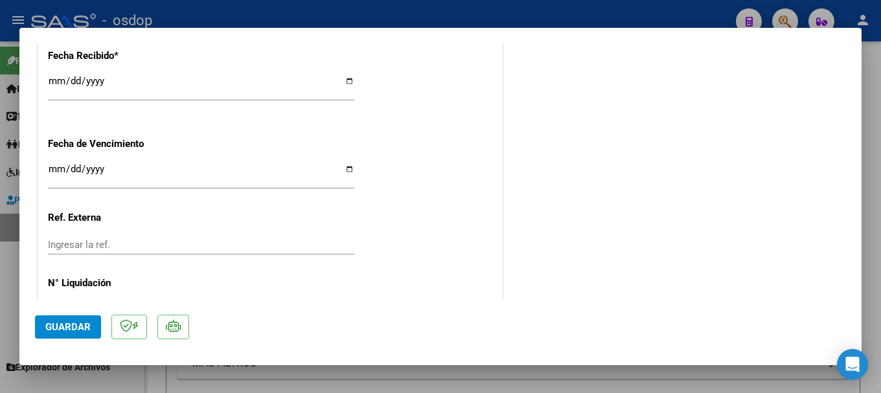
scroll to position [978, 0]
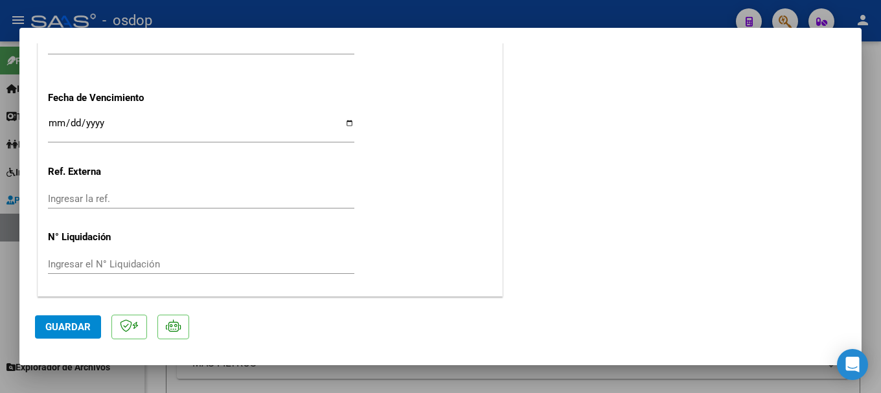
click at [71, 330] on span "Guardar" at bounding box center [67, 327] width 45 height 12
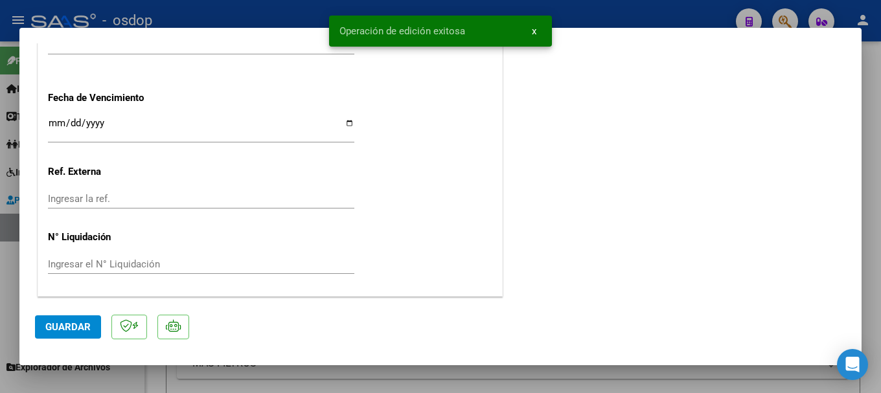
drag, startPoint x: 338, startPoint y: 29, endPoint x: 478, endPoint y: 40, distance: 139.8
click at [478, 40] on snack-bar-container "Operación de edición exitosa x" at bounding box center [440, 31] width 223 height 31
copy span "Operación de edición exitosa"
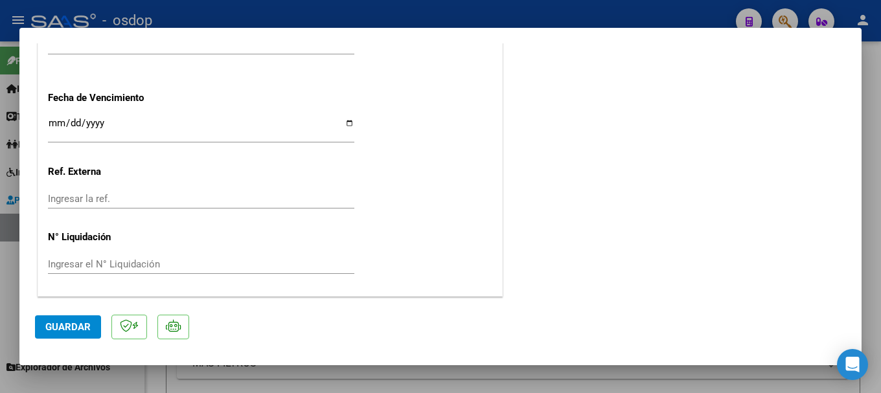
type input "$ 0,00"
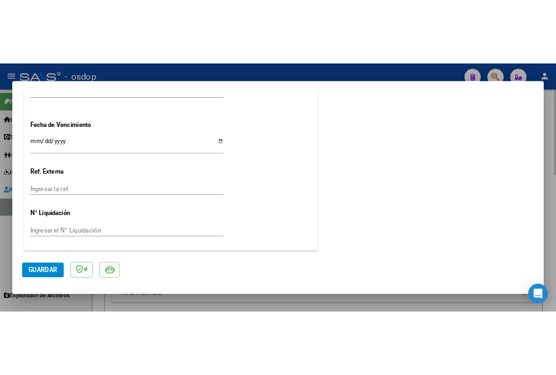
scroll to position [1076, 0]
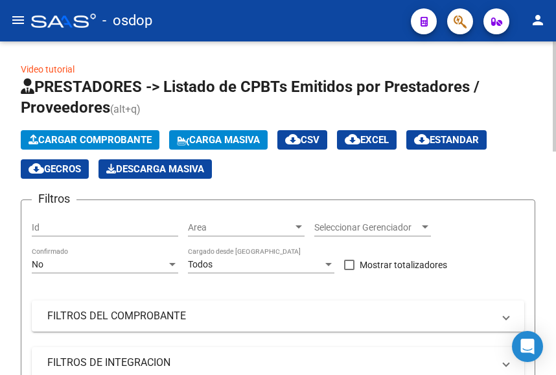
click at [95, 139] on span "Cargar Comprobante" at bounding box center [90, 140] width 123 height 12
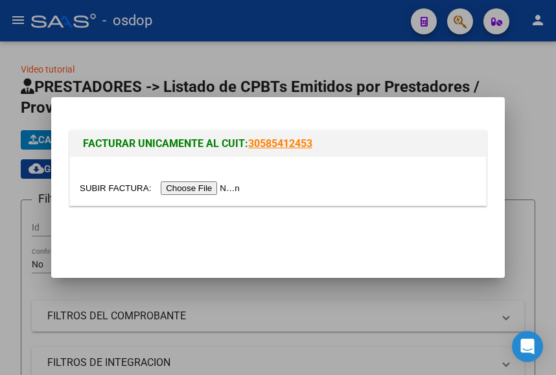
click at [202, 186] on input "file" at bounding box center [162, 188] width 164 height 14
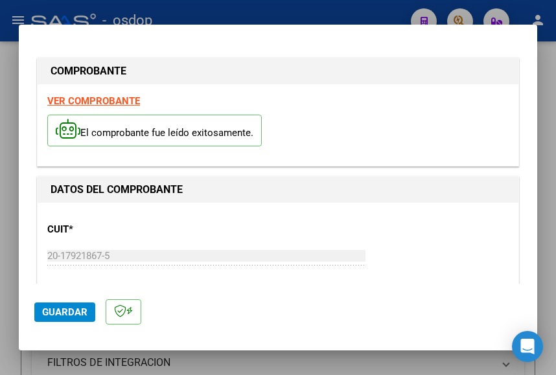
click at [94, 100] on strong "VER COMPROBANTE" at bounding box center [93, 101] width 93 height 12
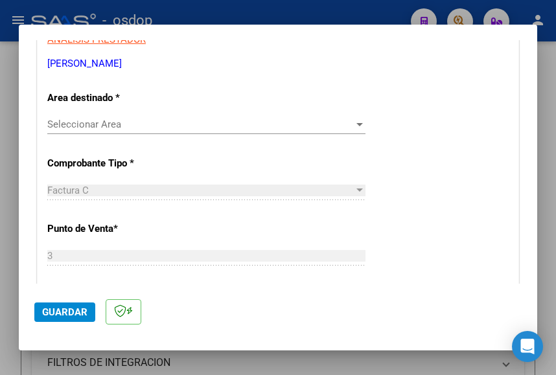
scroll to position [232, 0]
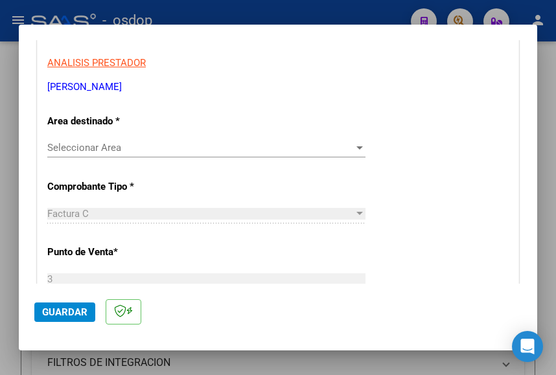
click at [116, 147] on span "Seleccionar Area" at bounding box center [200, 148] width 307 height 12
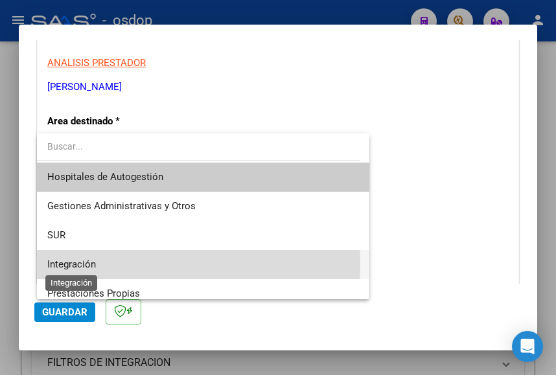
click at [79, 265] on span "Integración" at bounding box center [71, 265] width 49 height 12
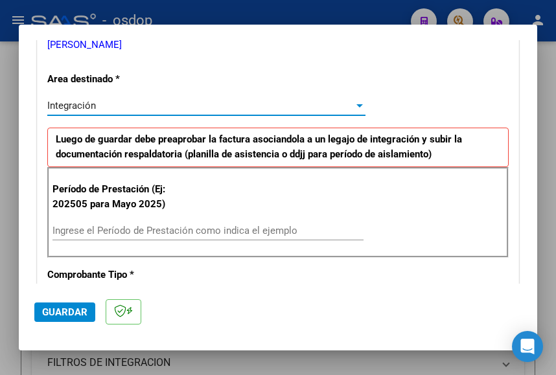
scroll to position [297, 0]
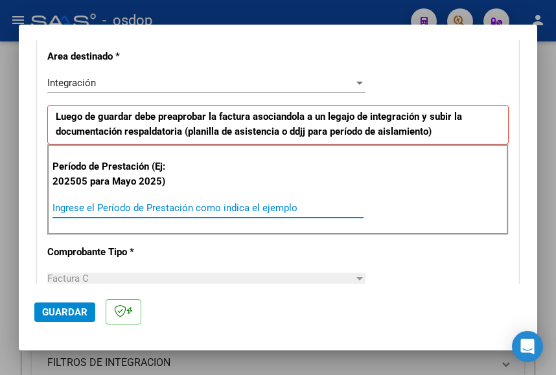
click at [82, 211] on input "Ingrese el Período de Prestación como indica el ejemplo" at bounding box center [207, 208] width 311 height 12
type input "202509"
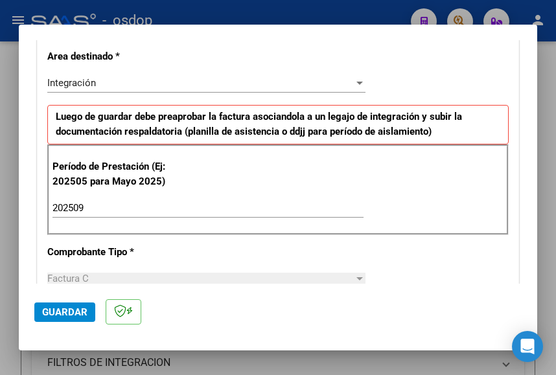
drag, startPoint x: 67, startPoint y: 305, endPoint x: 75, endPoint y: 301, distance: 8.4
click at [67, 306] on button "Guardar" at bounding box center [64, 312] width 61 height 19
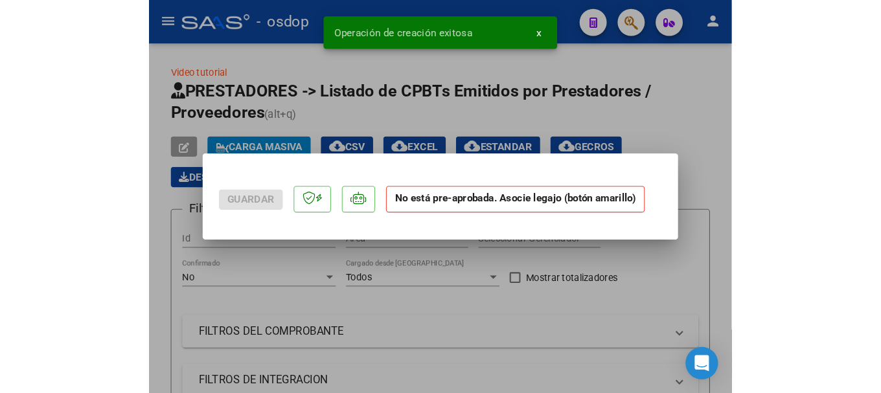
scroll to position [0, 0]
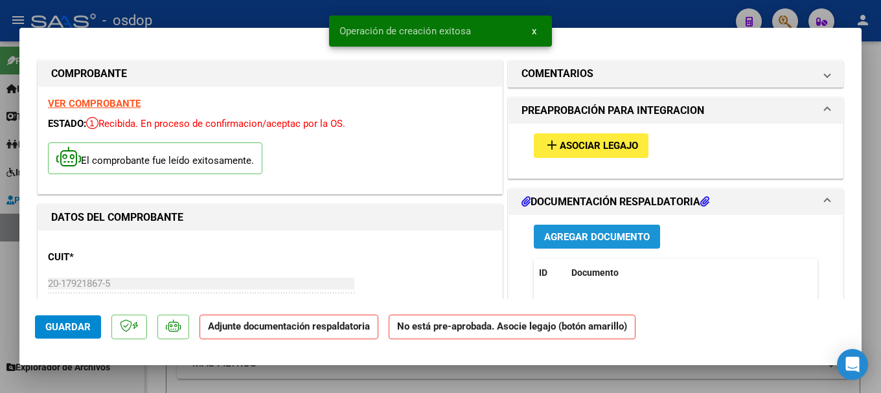
click at [583, 237] on span "Agregar Documento" at bounding box center [597, 237] width 106 height 12
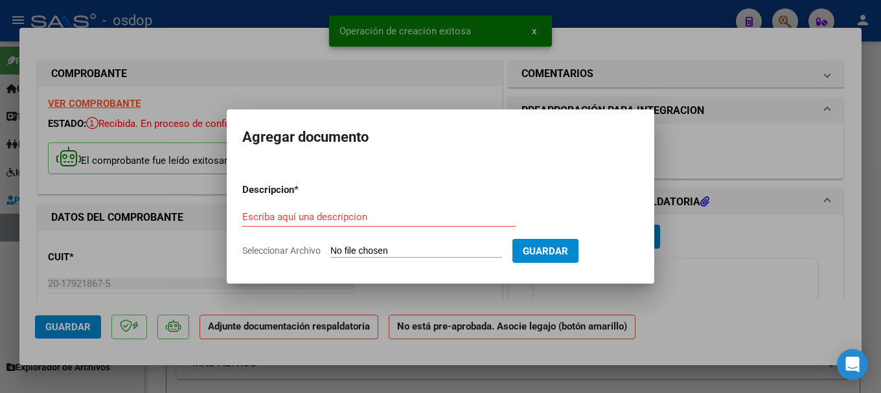
click at [386, 247] on input "Seleccionar Archivo" at bounding box center [417, 252] width 172 height 12
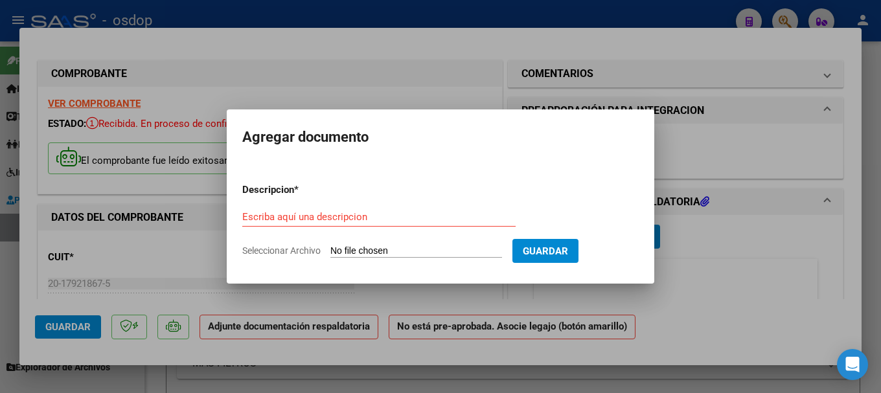
type input "C:\fakepath\[PERSON_NAME] sept bien.pdf"
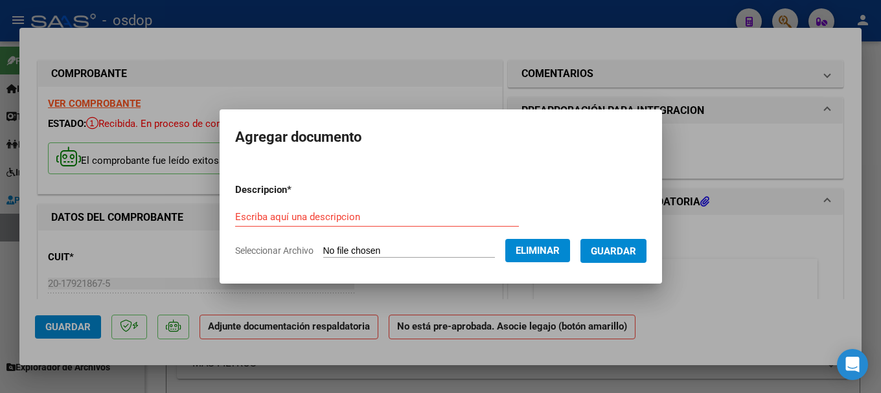
click at [261, 221] on input "Escriba aquí una descripcion" at bounding box center [377, 217] width 284 height 12
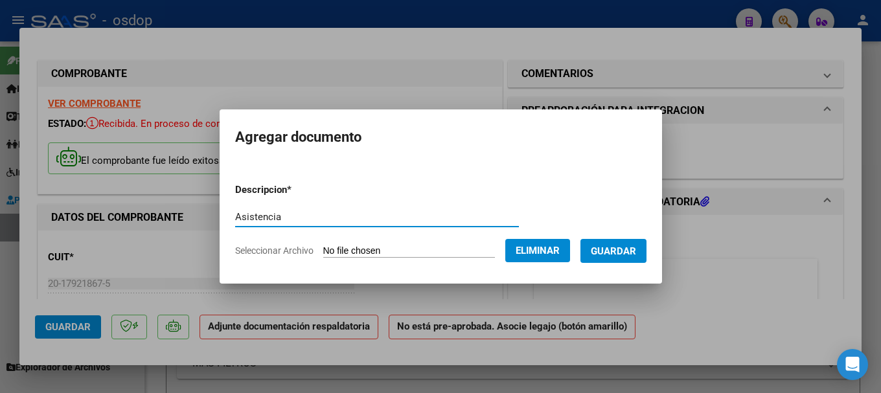
type input "Asistencia"
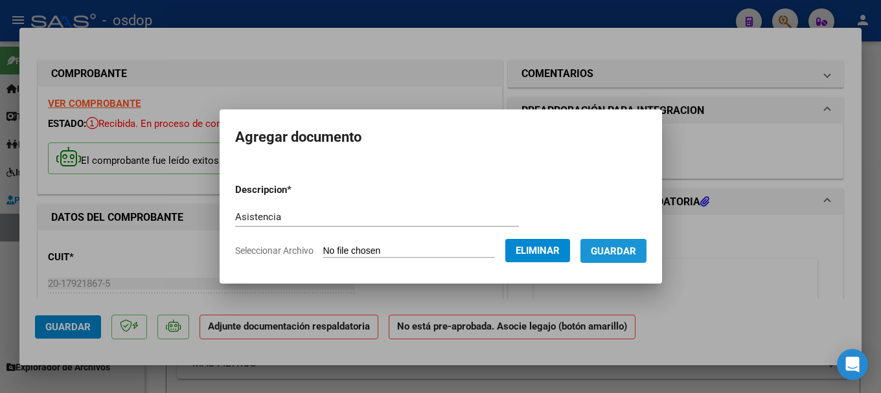
click at [626, 254] on span "Guardar" at bounding box center [613, 252] width 45 height 12
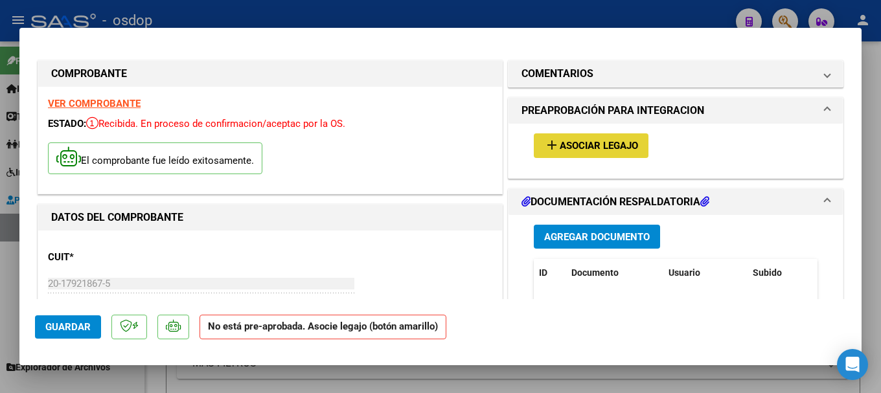
click at [592, 142] on span "Asociar Legajo" at bounding box center [599, 147] width 78 height 12
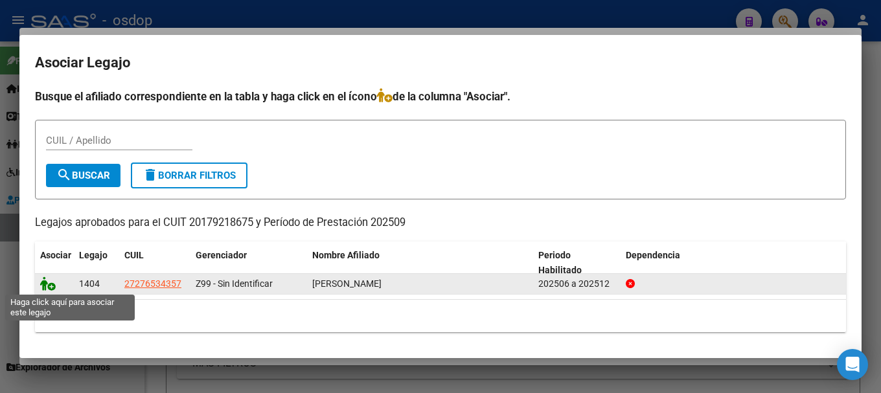
click at [45, 283] on icon at bounding box center [48, 284] width 16 height 14
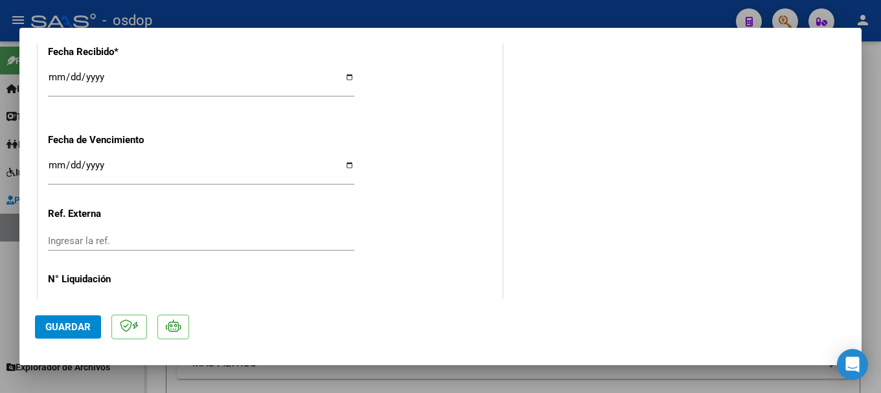
scroll to position [978, 0]
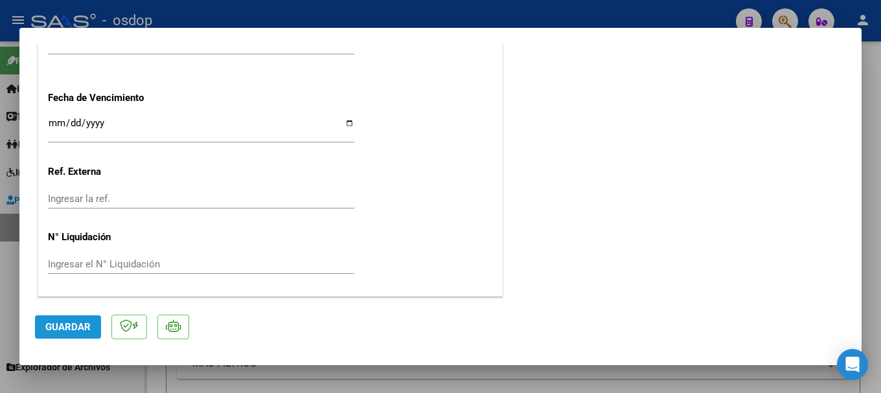
click at [80, 325] on span "Guardar" at bounding box center [67, 327] width 45 height 12
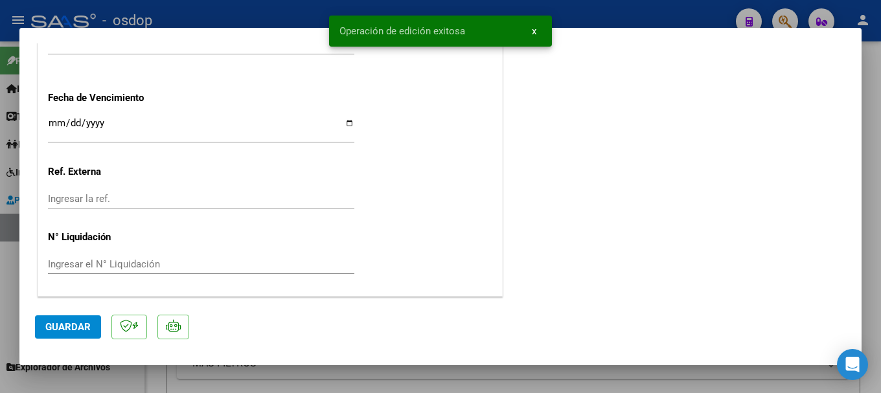
drag, startPoint x: 339, startPoint y: 31, endPoint x: 498, endPoint y: 36, distance: 158.9
click at [498, 36] on snack-bar-container "Operación de edición exitosa x" at bounding box center [440, 31] width 223 height 31
copy span "Operación de edición exitosa"
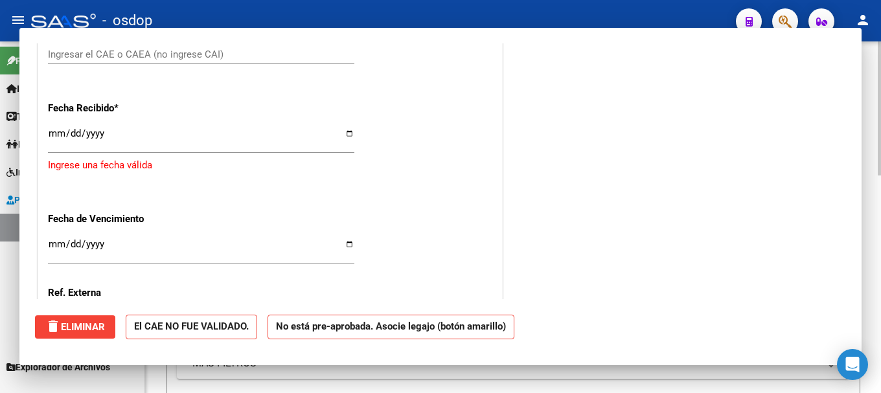
scroll to position [0, 0]
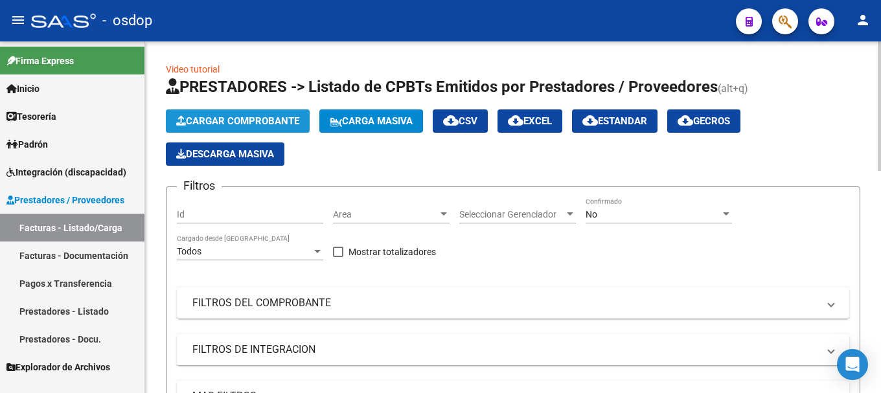
click at [220, 114] on button "Cargar Comprobante" at bounding box center [238, 121] width 144 height 23
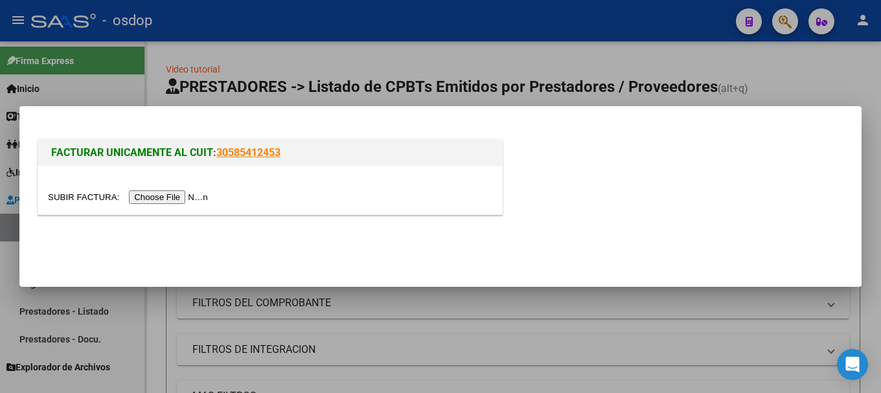
click at [182, 196] on input "file" at bounding box center [130, 198] width 164 height 14
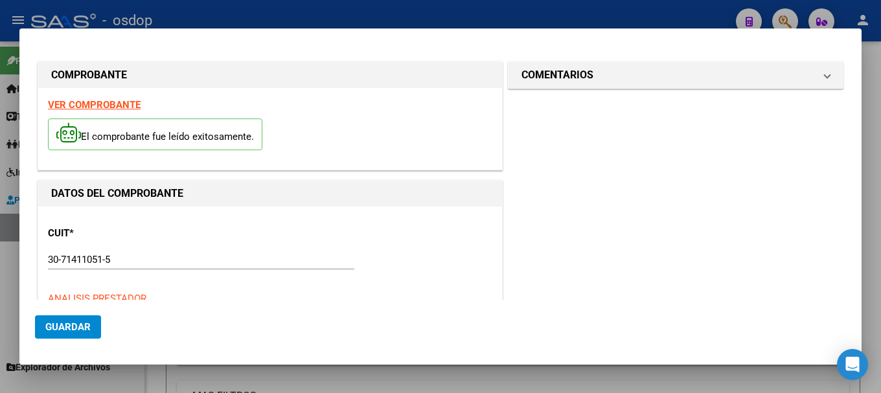
type input "$ 49.482,44"
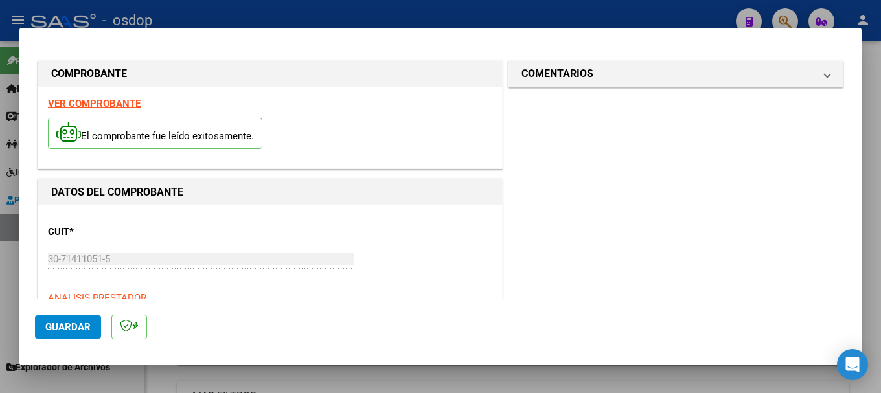
click at [99, 102] on strong "VER COMPROBANTE" at bounding box center [94, 104] width 93 height 12
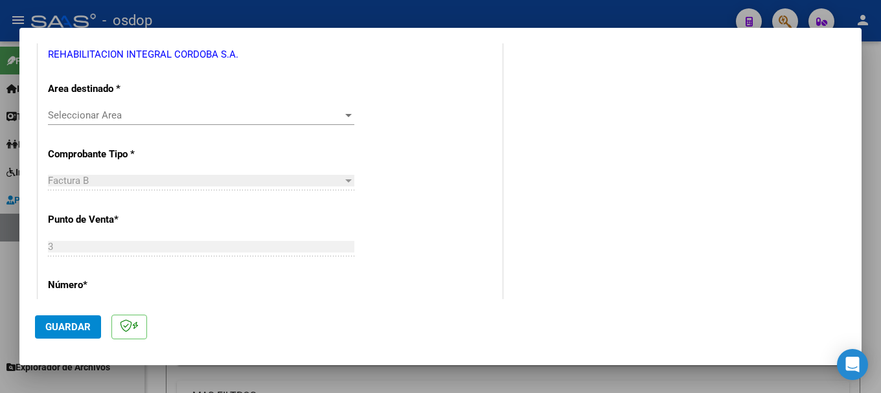
scroll to position [245, 0]
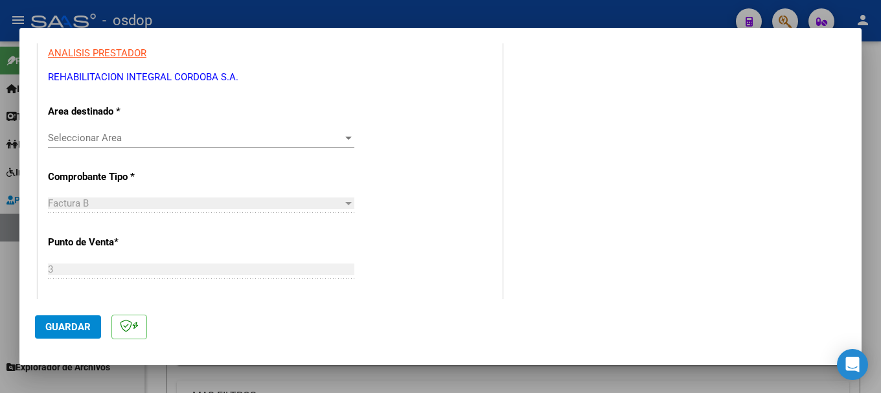
click at [88, 135] on span "Seleccionar Area" at bounding box center [195, 138] width 295 height 12
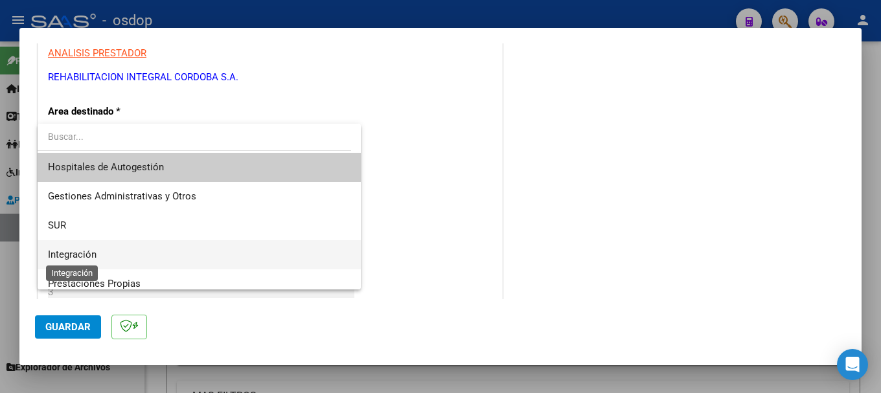
click at [82, 253] on span "Integración" at bounding box center [72, 255] width 49 height 12
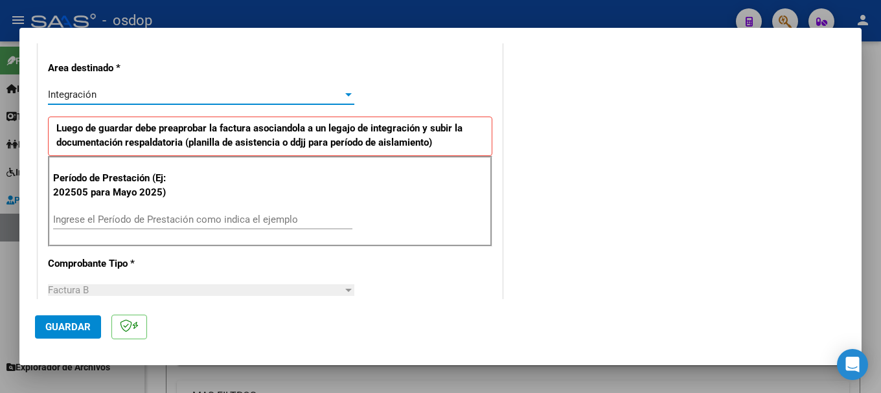
scroll to position [310, 0]
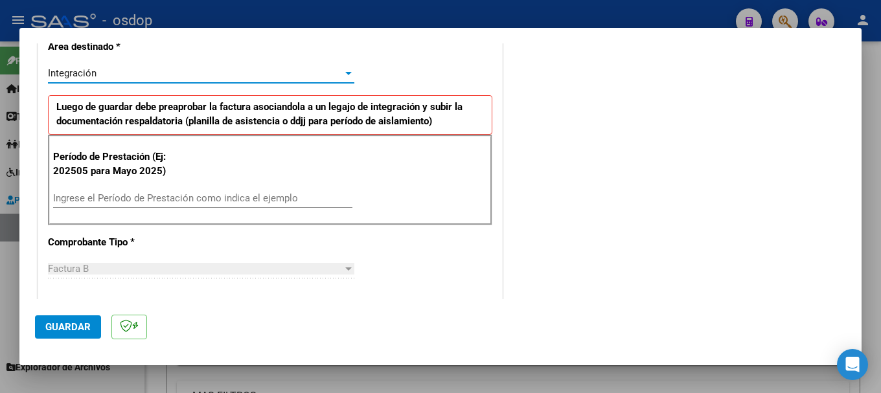
click at [100, 197] on input "Ingrese el Período de Prestación como indica el ejemplo" at bounding box center [202, 198] width 299 height 12
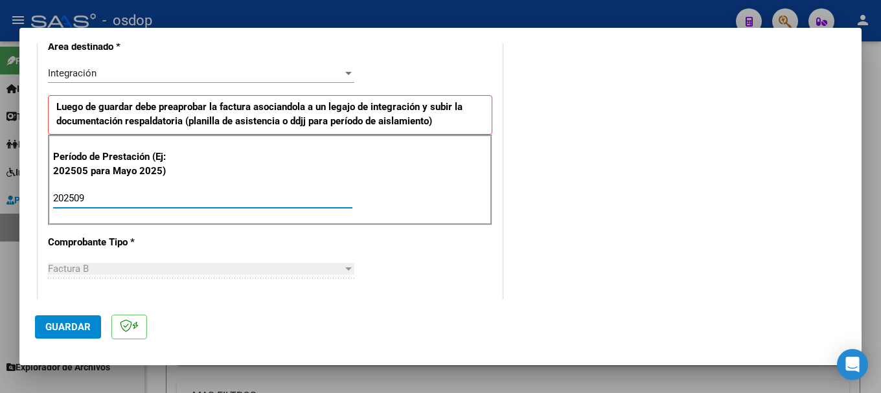
type input "202509"
click at [399, 189] on div "Período de Prestación (Ej: 202505 para Mayo 2025) 202509 Ingrese el Período de …" at bounding box center [270, 180] width 445 height 91
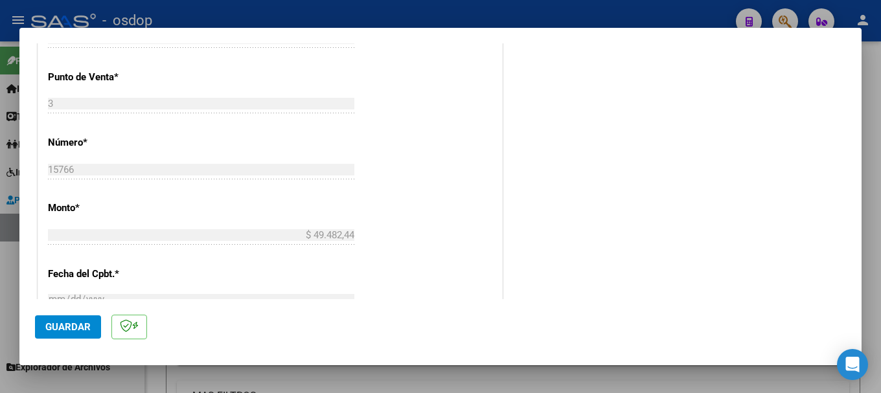
scroll to position [634, 0]
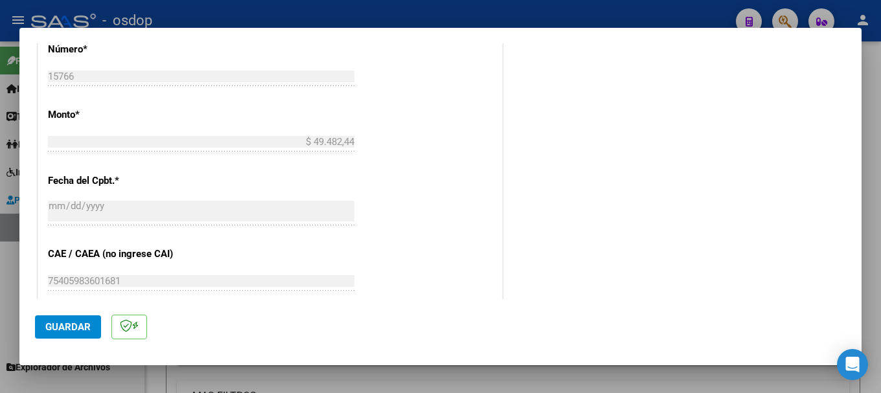
click at [84, 321] on span "Guardar" at bounding box center [67, 327] width 45 height 12
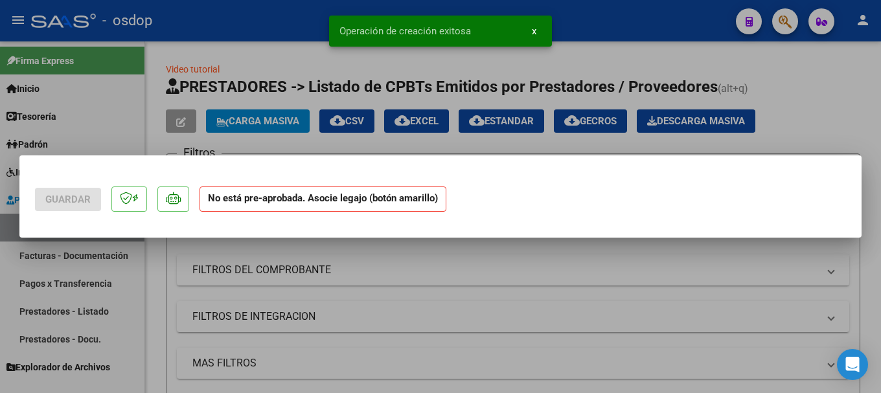
scroll to position [0, 0]
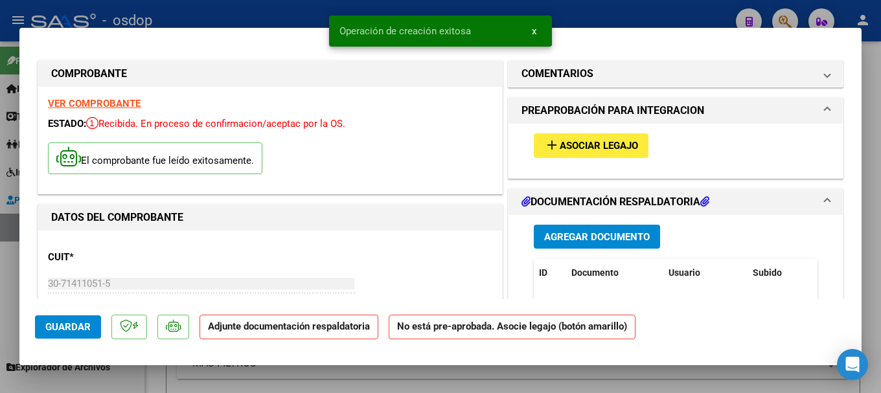
click at [583, 233] on span "Agregar Documento" at bounding box center [597, 237] width 106 height 12
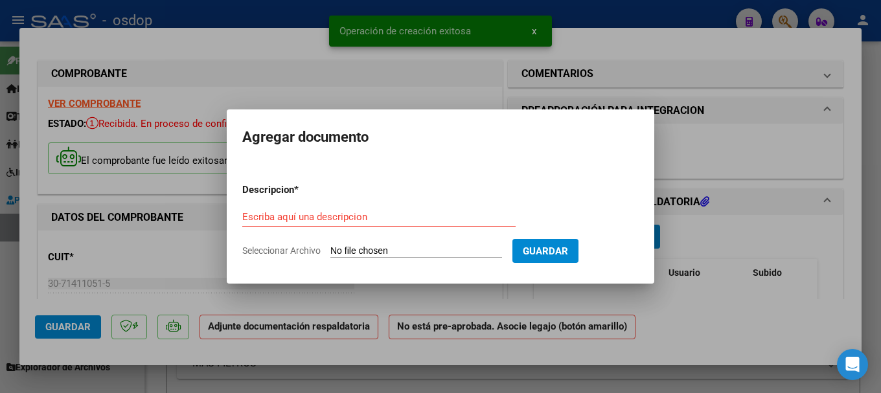
click at [369, 252] on input "Seleccionar Archivo" at bounding box center [417, 252] width 172 height 12
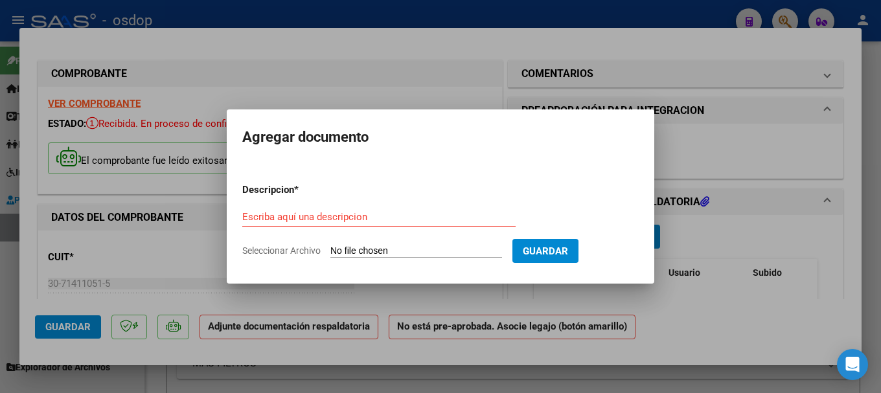
type input "C:\fakepath\[PERSON_NAME] - PLANILLAS SEPTIEMBRE.pdf"
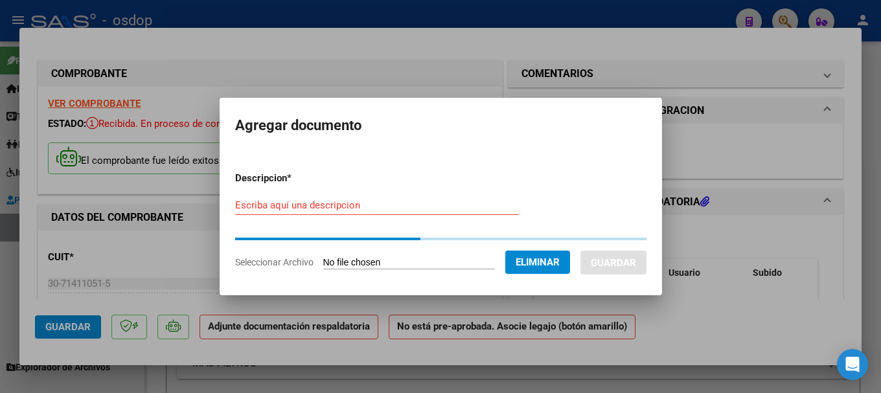
click at [284, 205] on form "Descripcion * Escriba aquí una descripcion Seleccionar Archivo Eliminar Guardar" at bounding box center [441, 220] width 412 height 118
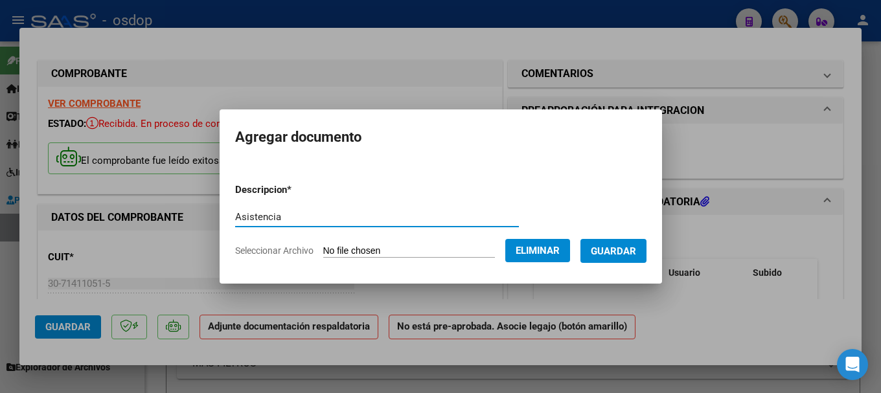
type input "Asistencia"
click at [622, 246] on span "Guardar" at bounding box center [613, 252] width 45 height 12
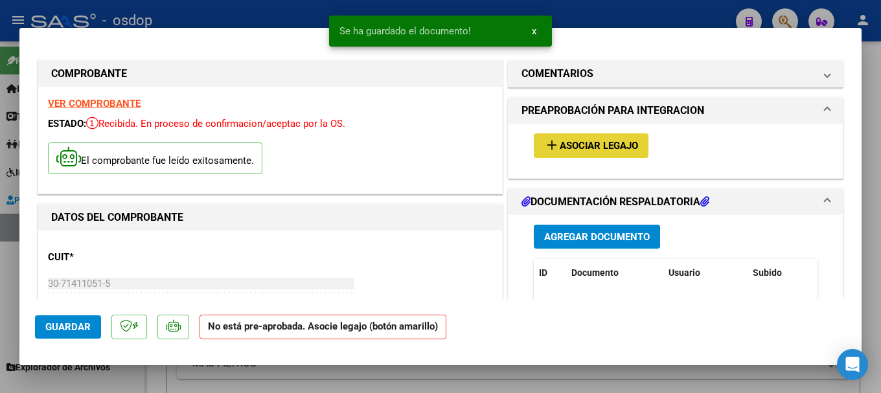
click at [581, 143] on span "Asociar Legajo" at bounding box center [599, 147] width 78 height 12
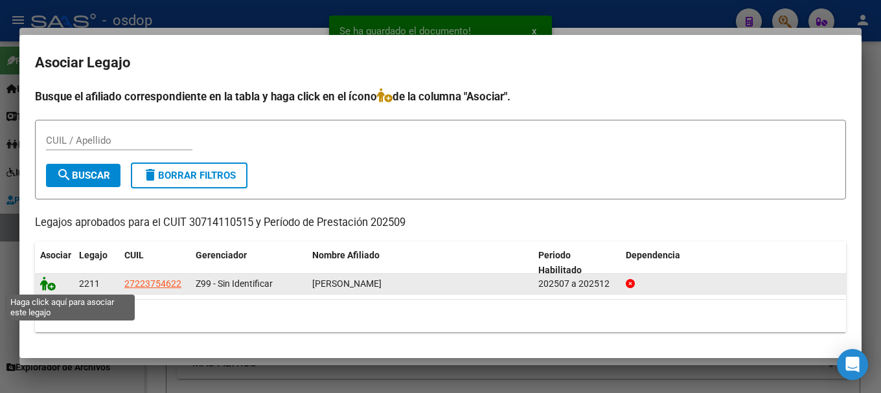
click at [45, 284] on icon at bounding box center [48, 284] width 16 height 14
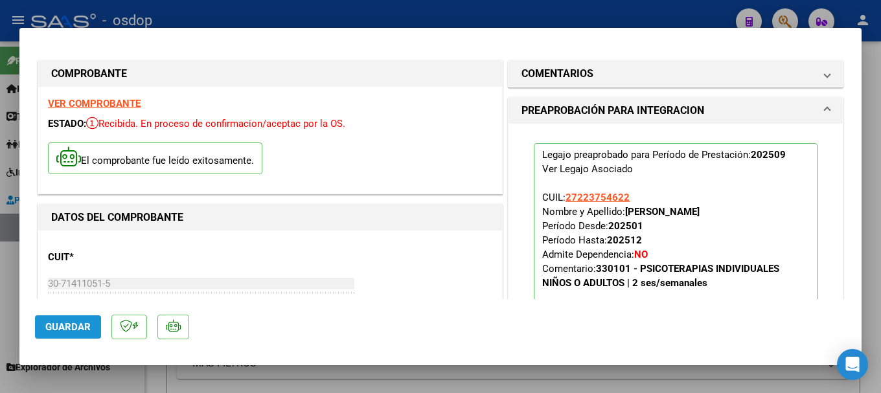
click at [65, 324] on span "Guardar" at bounding box center [67, 327] width 45 height 12
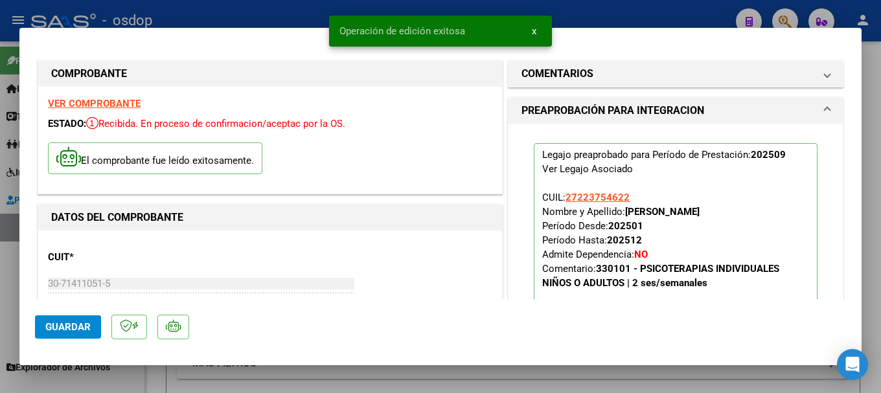
drag, startPoint x: 352, startPoint y: 26, endPoint x: 465, endPoint y: 32, distance: 112.9
click at [465, 32] on simple-snack-bar "Operación de edición exitosa x" at bounding box center [441, 31] width 202 height 13
copy span "Operación de edición exitosa"
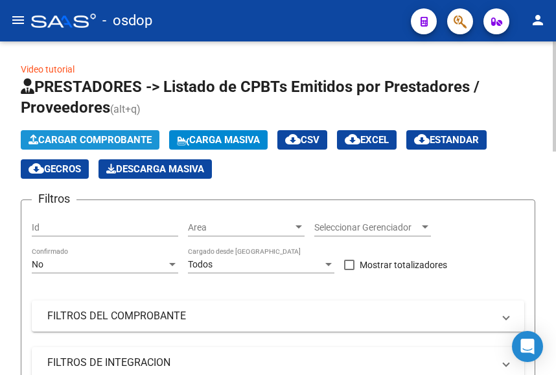
click at [104, 135] on span "Cargar Comprobante" at bounding box center [90, 140] width 123 height 12
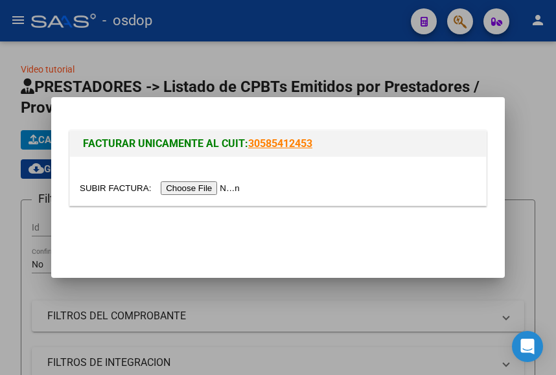
click at [196, 187] on input "file" at bounding box center [162, 188] width 164 height 14
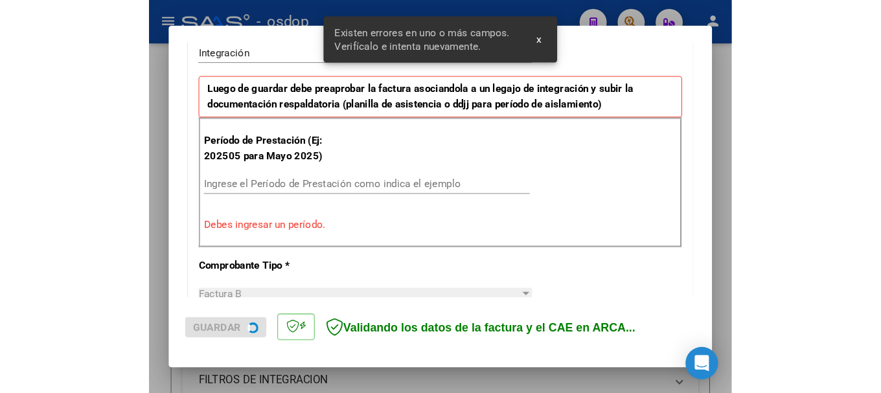
scroll to position [329, 0]
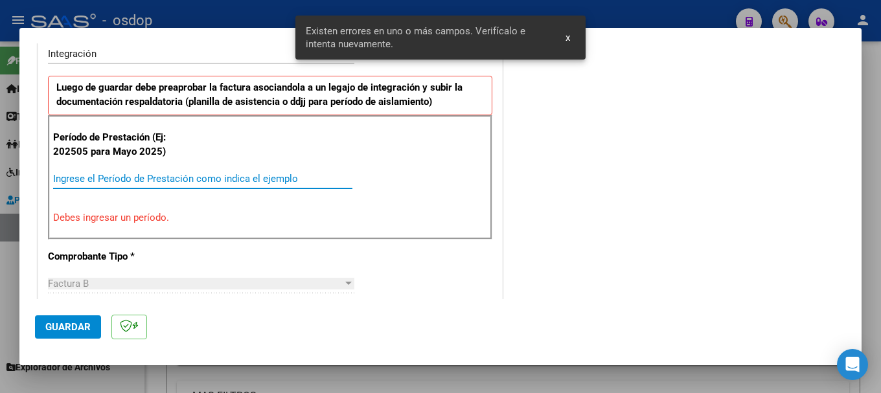
click at [117, 176] on input "Ingrese el Período de Prestación como indica el ejemplo" at bounding box center [202, 179] width 299 height 12
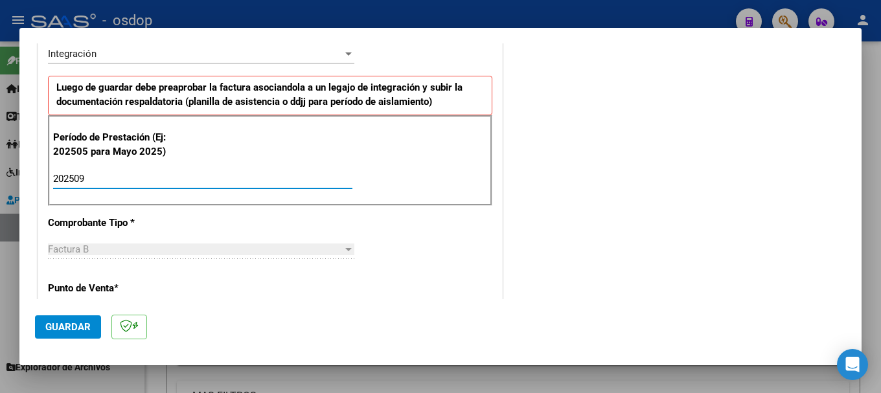
type input "202509"
click at [331, 141] on div "Período de Prestación (Ej: 202505 para Mayo 2025) 202509 Ingrese el Período de …" at bounding box center [270, 160] width 445 height 91
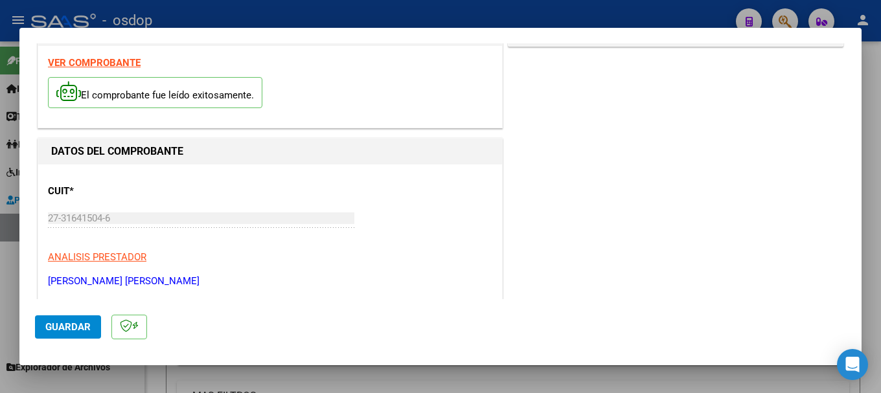
scroll to position [0, 0]
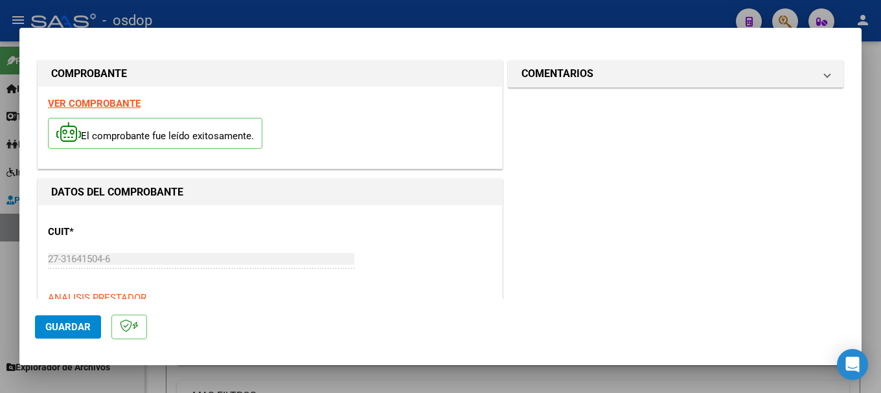
click at [113, 102] on strong "VER COMPROBANTE" at bounding box center [94, 104] width 93 height 12
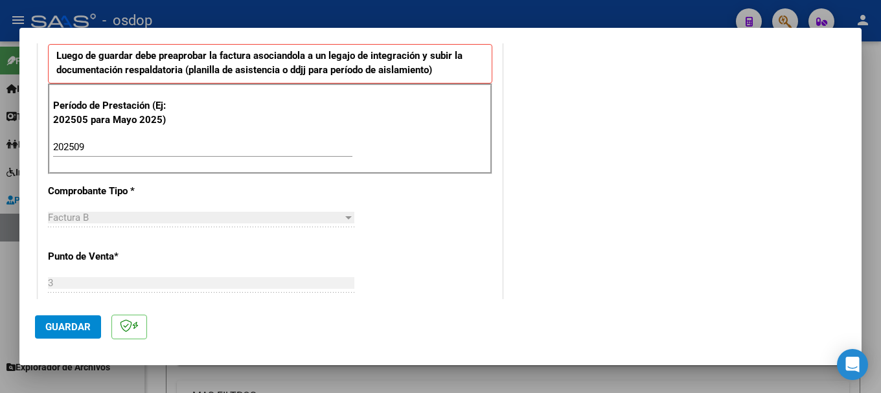
scroll to position [518, 0]
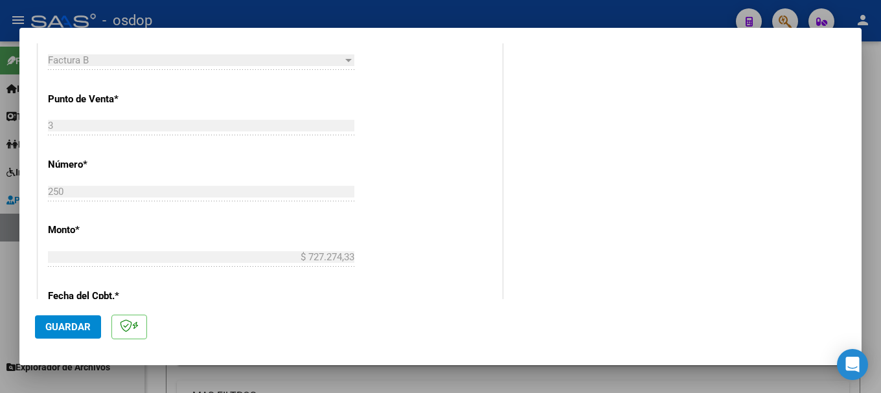
click at [70, 326] on span "Guardar" at bounding box center [67, 327] width 45 height 12
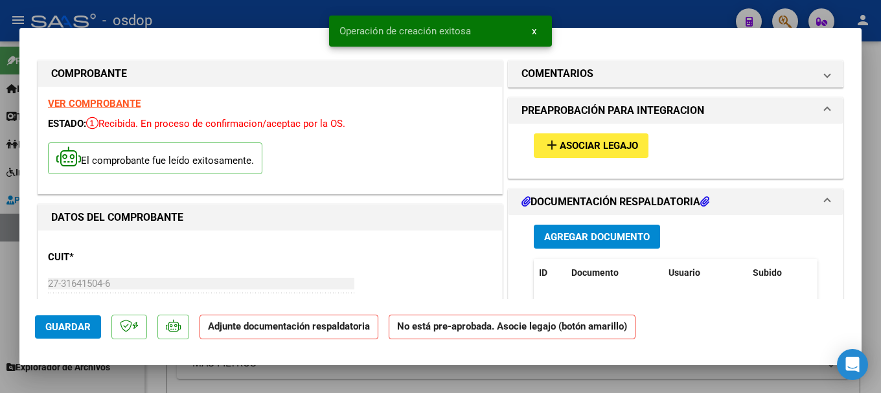
click at [609, 238] on span "Agregar Documento" at bounding box center [597, 237] width 106 height 12
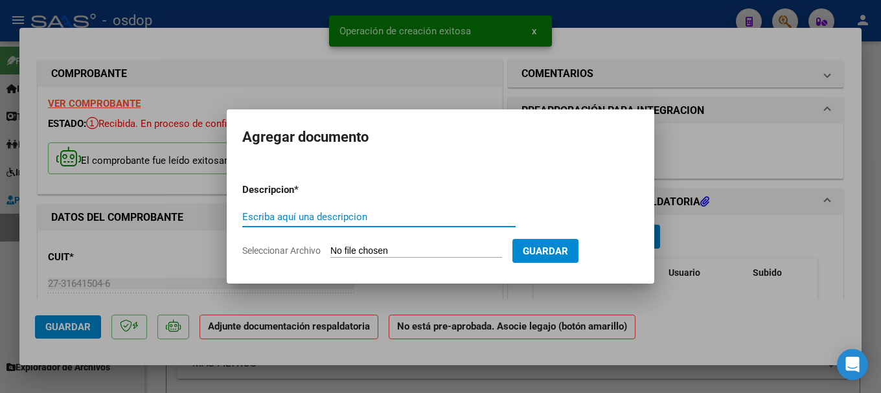
click at [406, 250] on input "Seleccionar Archivo" at bounding box center [417, 252] width 172 height 12
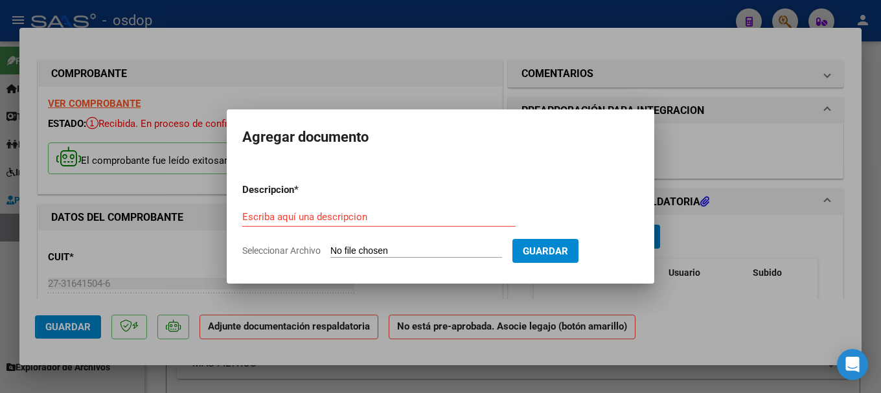
type input "C:\fakepath\planilla 9-25 [PERSON_NAME].pdf"
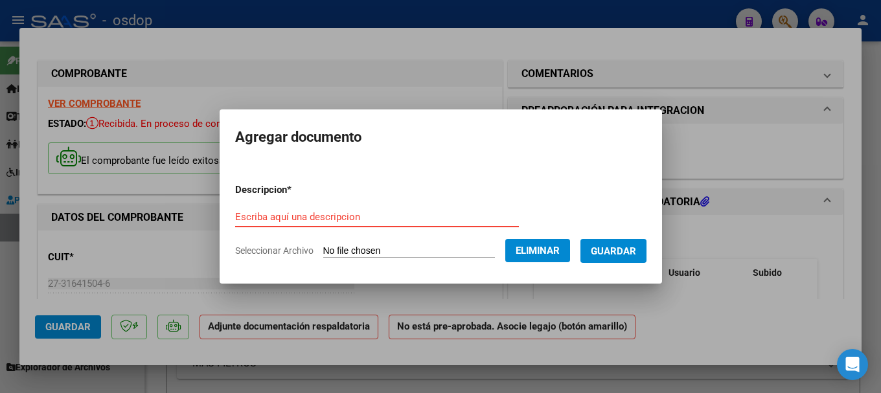
click at [296, 216] on input "Escriba aquí una descripcion" at bounding box center [377, 217] width 284 height 12
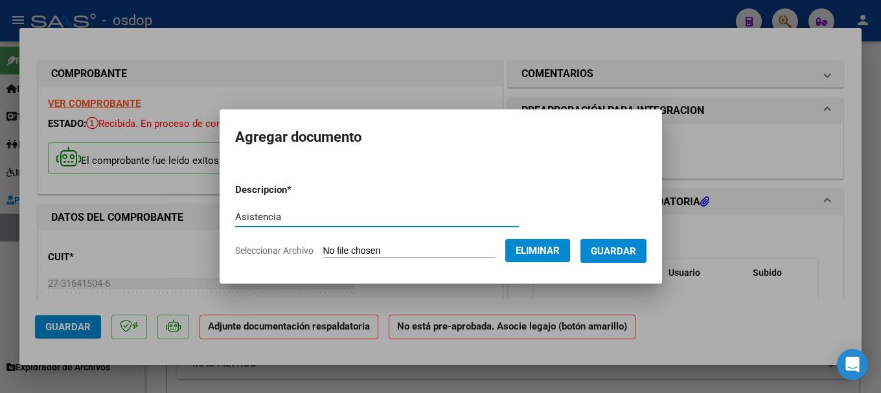
type input "Asistencia"
drag, startPoint x: 628, startPoint y: 250, endPoint x: 600, endPoint y: 243, distance: 28.6
click at [628, 249] on span "Guardar" at bounding box center [613, 252] width 45 height 12
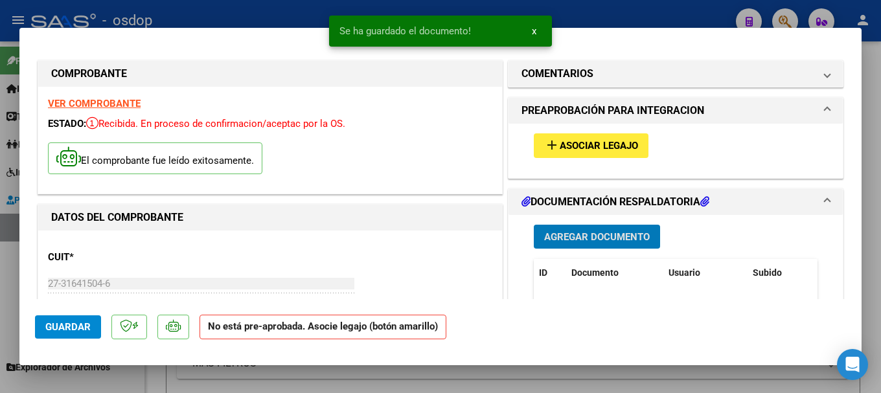
click at [580, 143] on span "Asociar Legajo" at bounding box center [599, 147] width 78 height 12
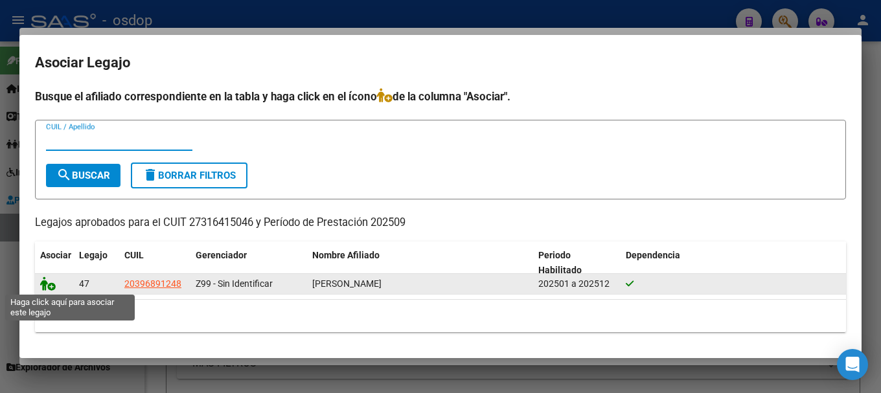
click at [44, 282] on icon at bounding box center [48, 284] width 16 height 14
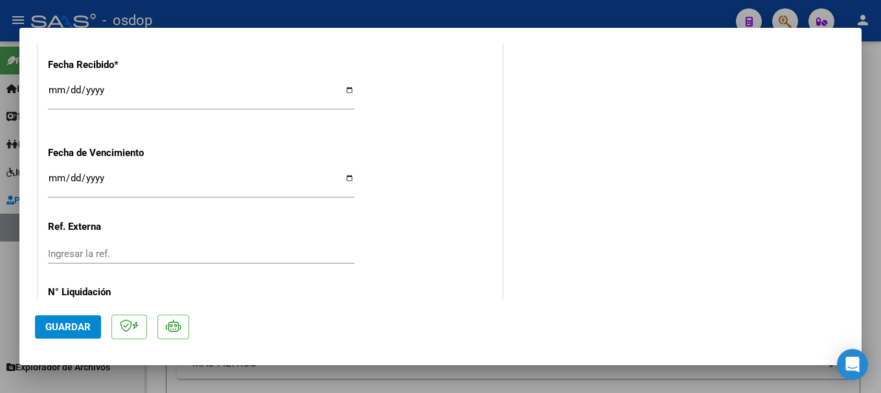
scroll to position [972, 0]
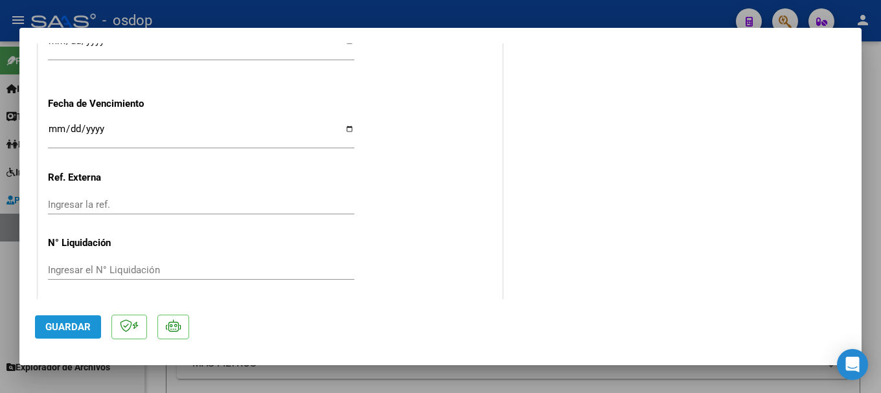
click at [66, 325] on span "Guardar" at bounding box center [67, 327] width 45 height 12
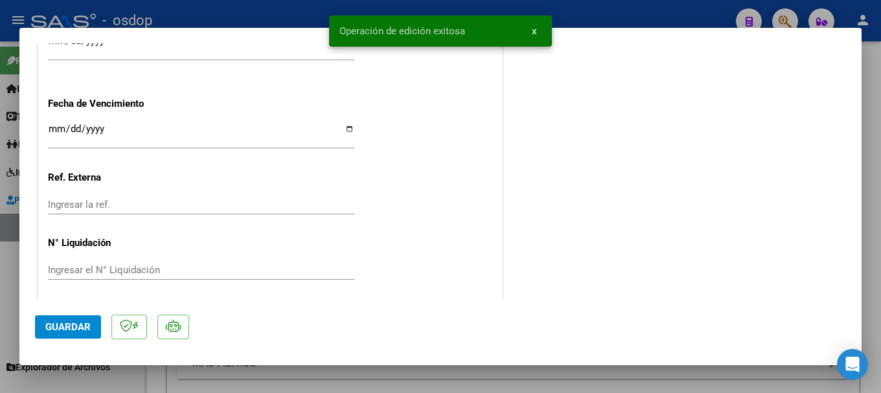
drag, startPoint x: 342, startPoint y: 30, endPoint x: 469, endPoint y: 27, distance: 127.1
click at [469, 27] on snack-bar-container "Operación de edición exitosa x" at bounding box center [440, 31] width 223 height 31
copy span "Operación de edición exitosa"
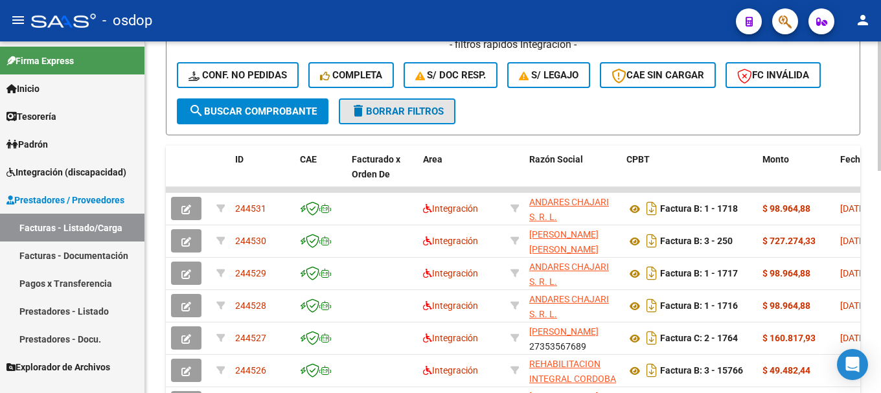
click at [406, 108] on span "delete Borrar Filtros" at bounding box center [397, 112] width 93 height 12
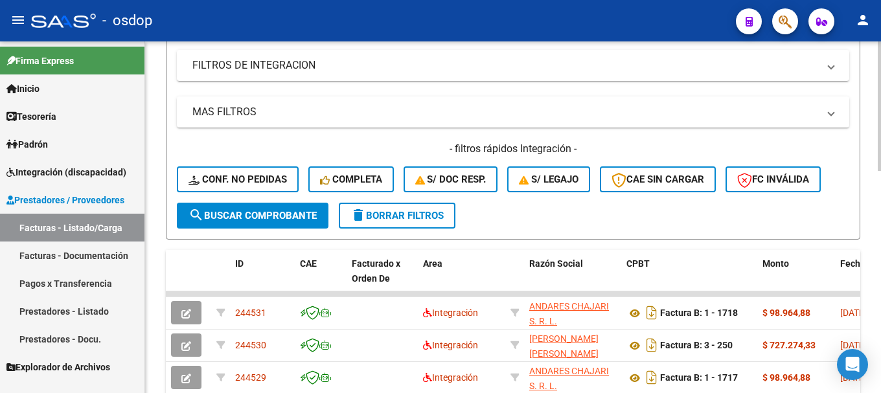
scroll to position [389, 0]
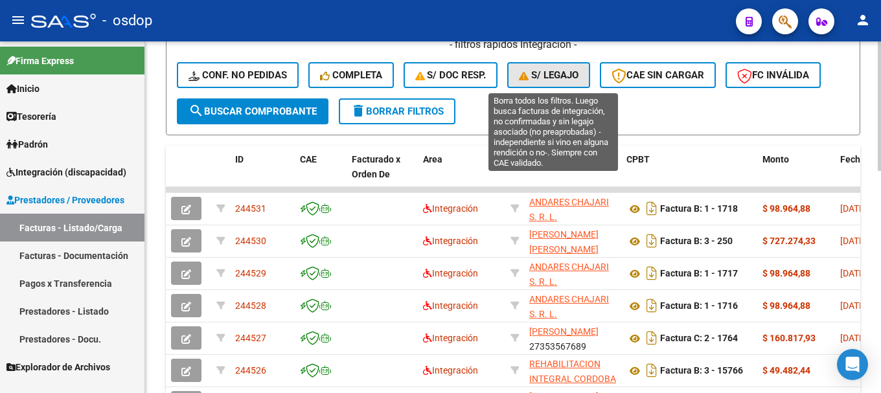
click at [558, 75] on span "S/ legajo" at bounding box center [549, 75] width 60 height 12
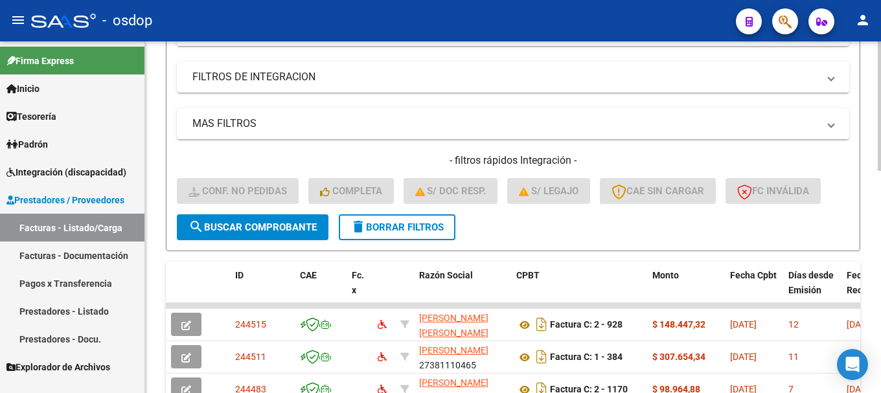
scroll to position [194, 0]
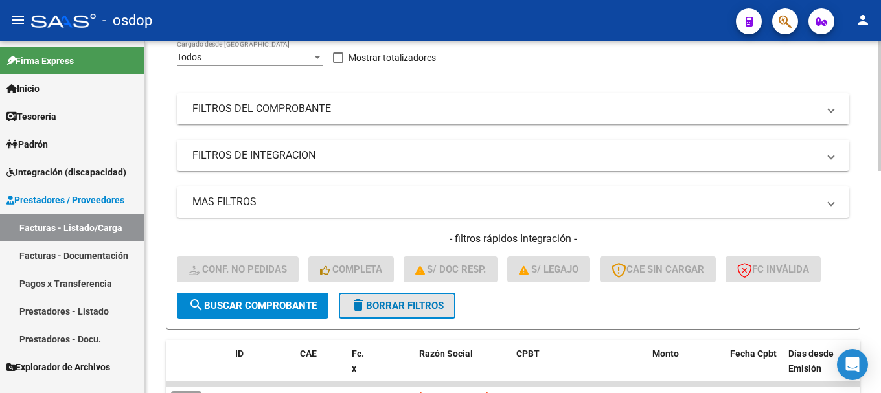
click at [408, 308] on span "delete Borrar Filtros" at bounding box center [397, 306] width 93 height 12
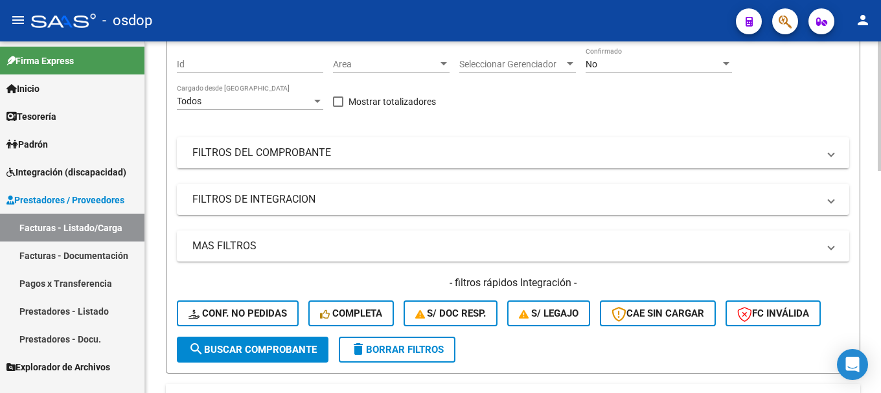
scroll to position [130, 0]
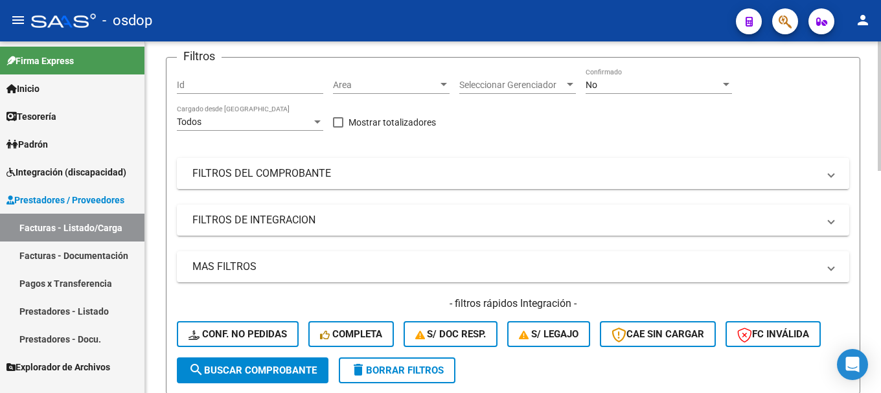
click at [382, 178] on mat-panel-title "FILTROS DEL COMPROBANTE" at bounding box center [505, 174] width 626 height 14
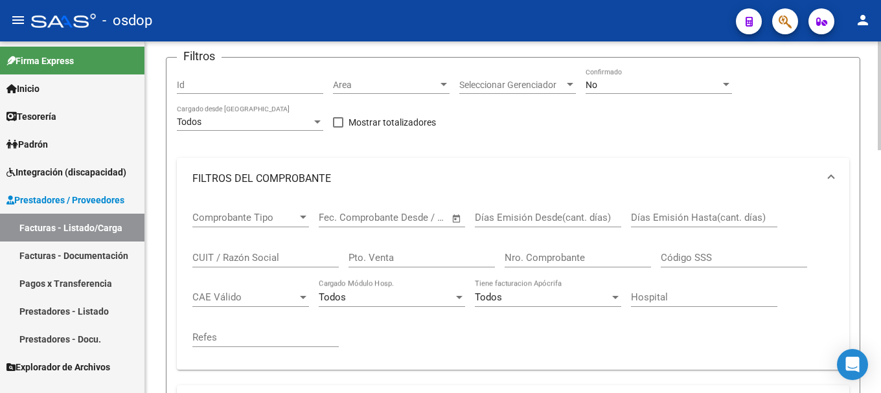
click at [533, 257] on input "Nro. Comprobante" at bounding box center [578, 258] width 146 height 12
paste input "433"
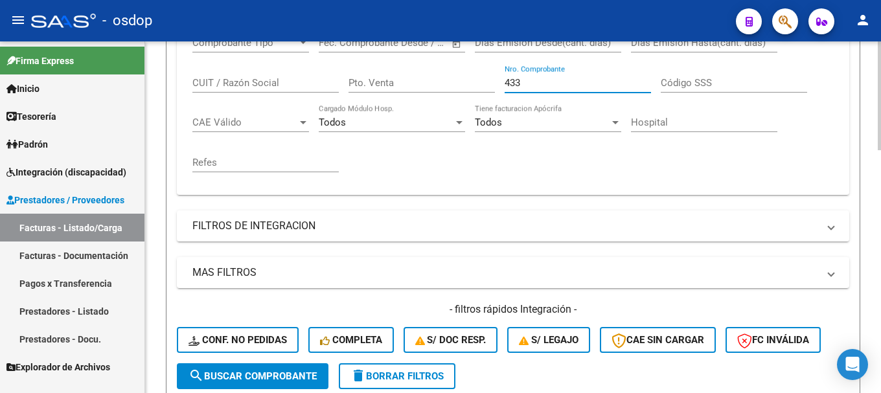
scroll to position [324, 0]
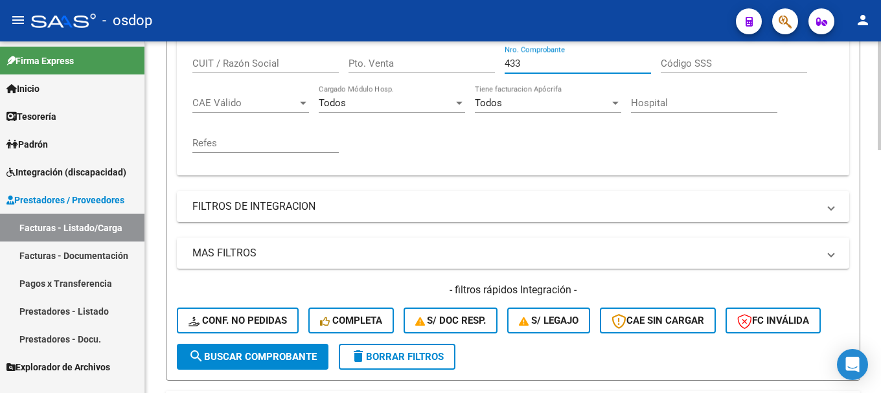
type input "433"
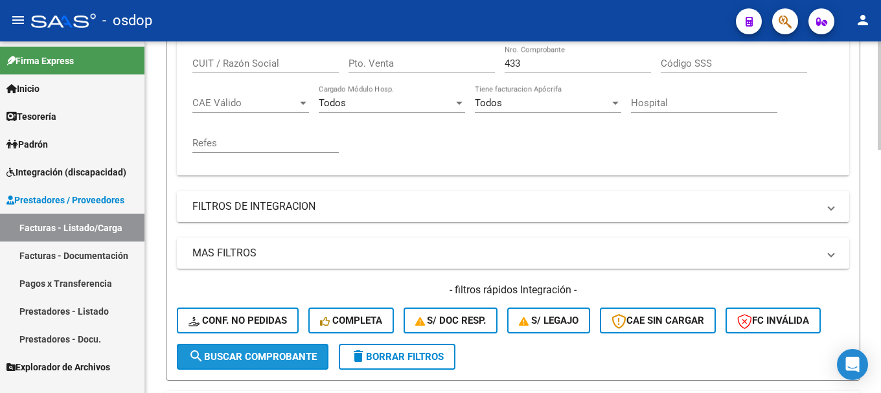
click at [262, 357] on span "search Buscar Comprobante" at bounding box center [253, 357] width 128 height 12
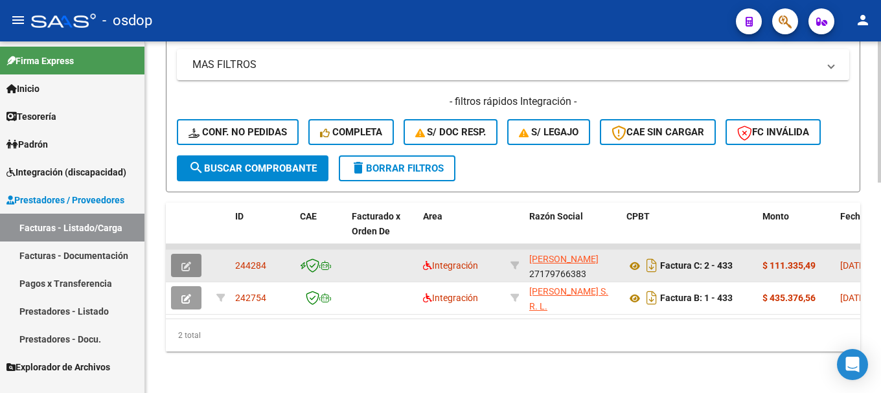
click at [193, 260] on button "button" at bounding box center [186, 265] width 30 height 23
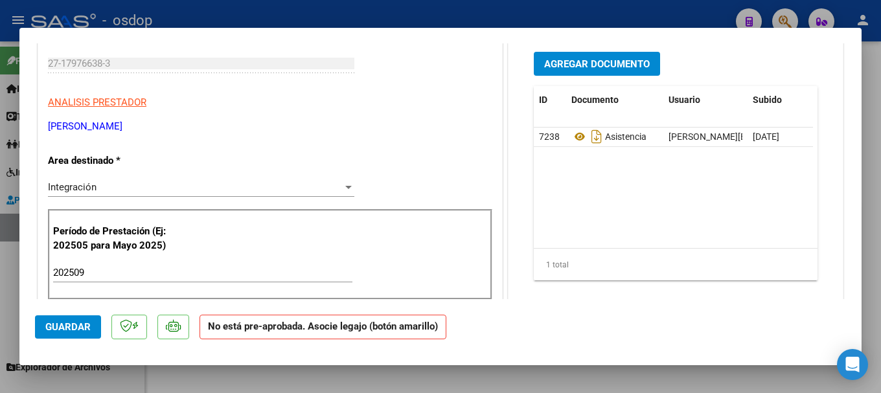
scroll to position [65, 0]
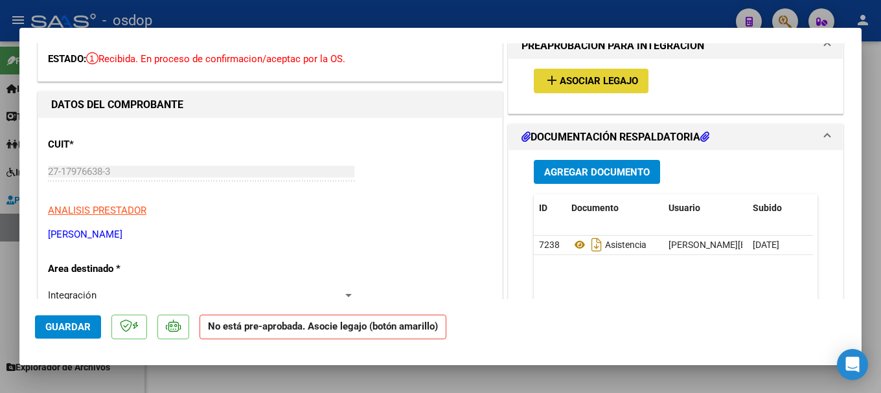
click at [590, 82] on span "Asociar Legajo" at bounding box center [599, 82] width 78 height 12
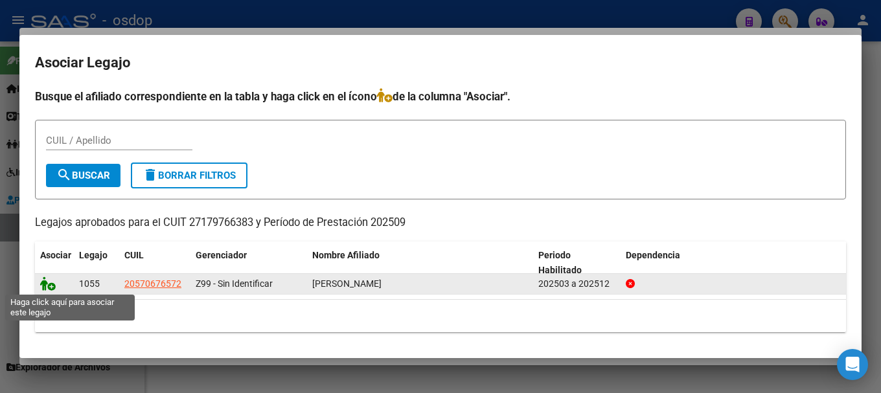
click at [45, 283] on icon at bounding box center [48, 284] width 16 height 14
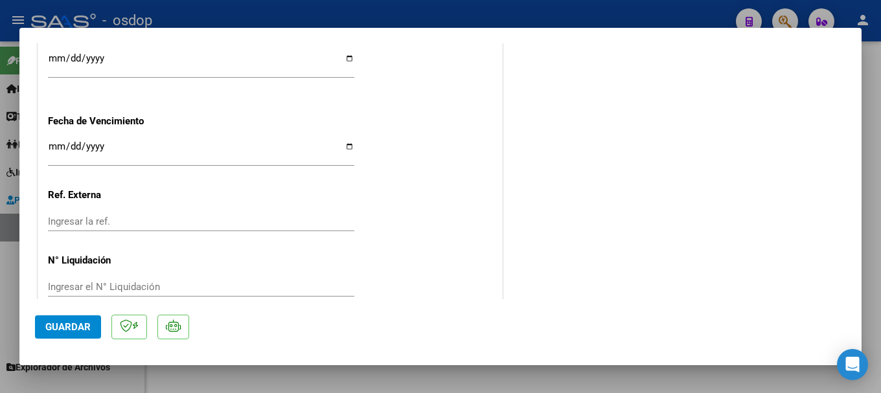
scroll to position [930, 0]
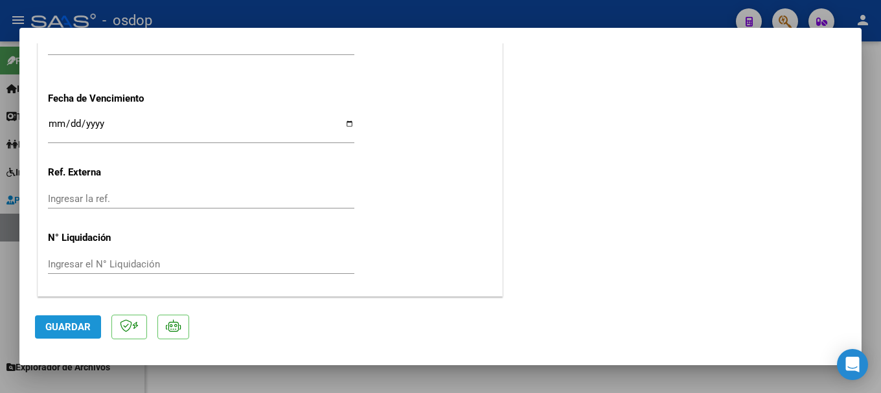
click at [67, 322] on span "Guardar" at bounding box center [67, 327] width 45 height 12
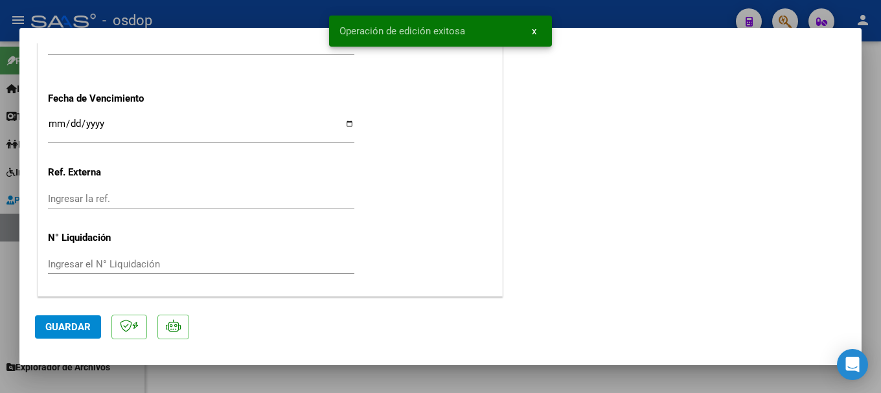
drag, startPoint x: 343, startPoint y: 27, endPoint x: 470, endPoint y: 29, distance: 127.7
click at [470, 29] on simple-snack-bar "Operación de edición exitosa x" at bounding box center [441, 31] width 202 height 13
copy span "Operación de edición exitosa"
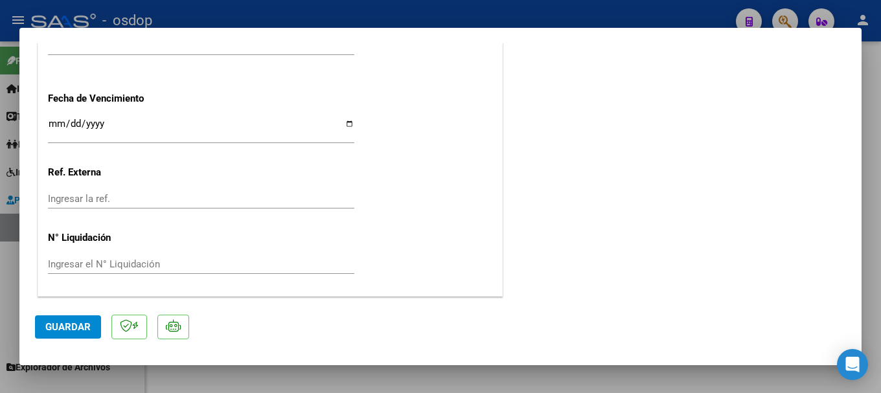
type input "$ 0,00"
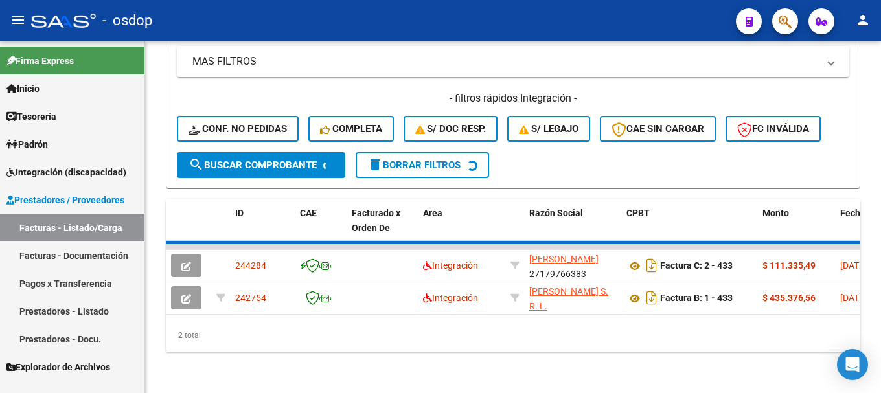
scroll to position [518, 0]
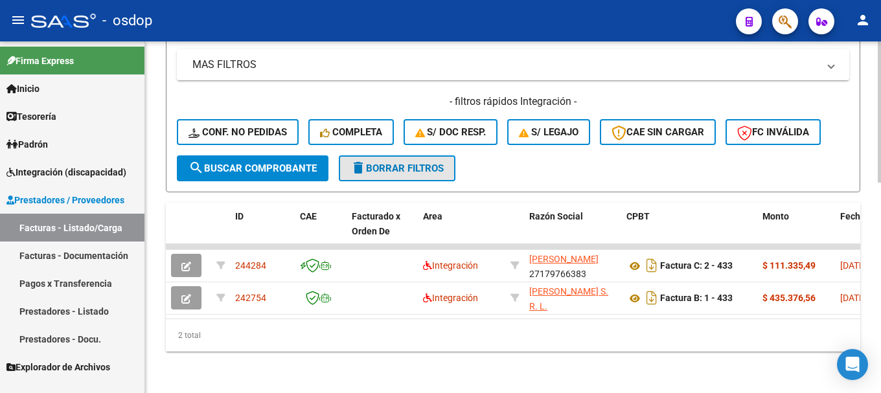
click at [423, 163] on span "delete Borrar Filtros" at bounding box center [397, 169] width 93 height 12
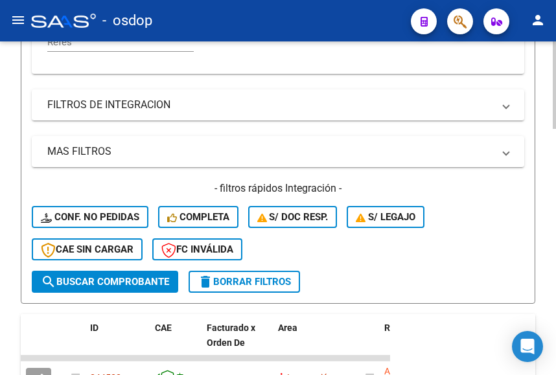
click at [230, 284] on span "delete Borrar Filtros" at bounding box center [244, 282] width 93 height 12
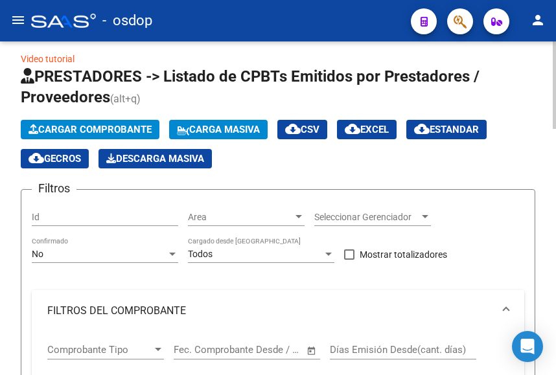
scroll to position [0, 0]
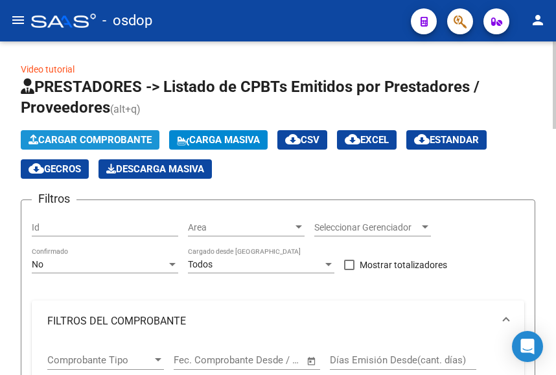
click at [81, 139] on span "Cargar Comprobante" at bounding box center [90, 140] width 123 height 12
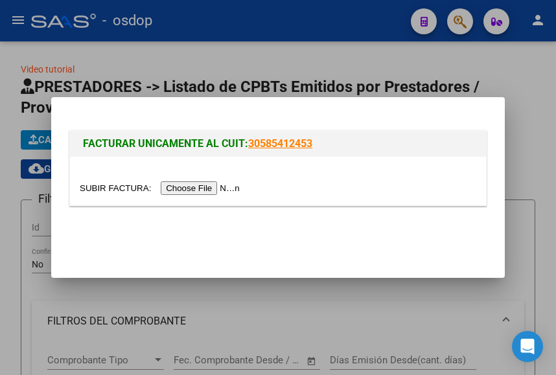
click at [206, 190] on input "file" at bounding box center [162, 188] width 164 height 14
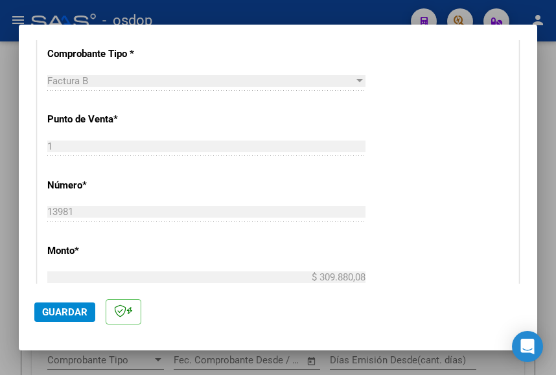
scroll to position [259, 0]
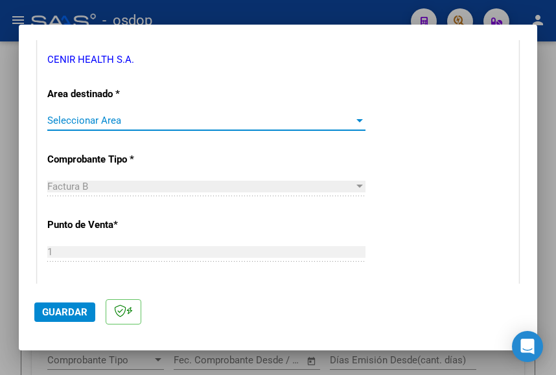
click at [132, 121] on span "Seleccionar Area" at bounding box center [200, 121] width 307 height 12
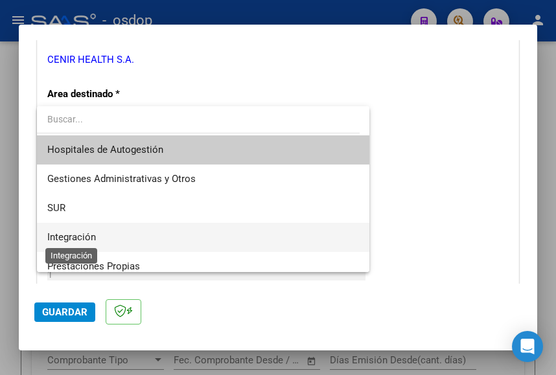
click at [76, 237] on span "Integración" at bounding box center [71, 237] width 49 height 12
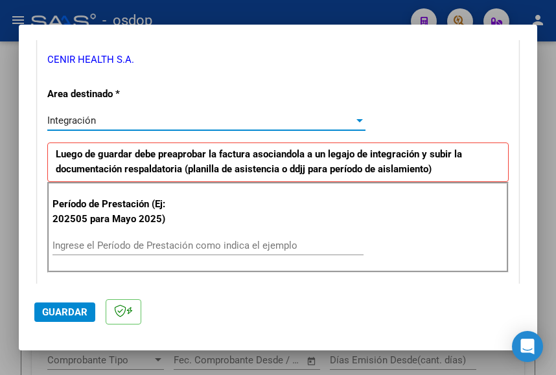
click at [101, 245] on input "Ingrese el Período de Prestación como indica el ejemplo" at bounding box center [207, 246] width 311 height 12
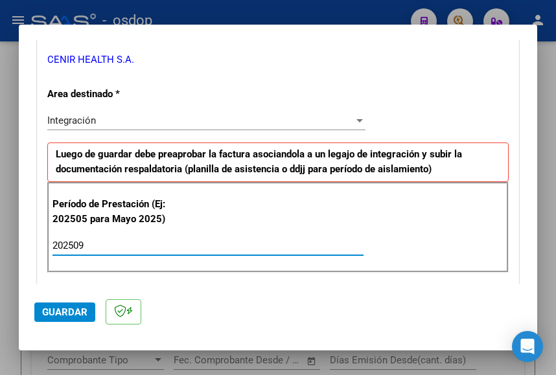
type input "202509"
click at [291, 214] on div "Período de Prestación (Ej: 202505 para Mayo 2025) 202509 Ingrese el Período de …" at bounding box center [277, 227] width 461 height 91
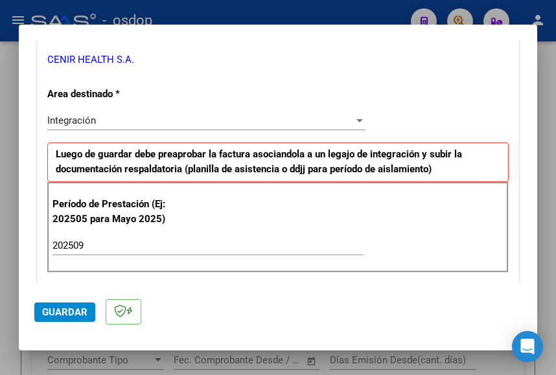
scroll to position [0, 0]
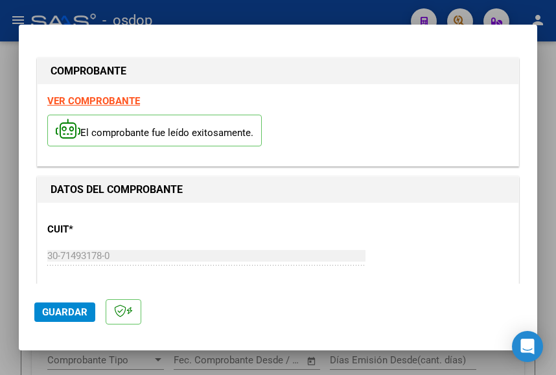
click at [97, 104] on strong "VER COMPROBANTE" at bounding box center [93, 101] width 93 height 12
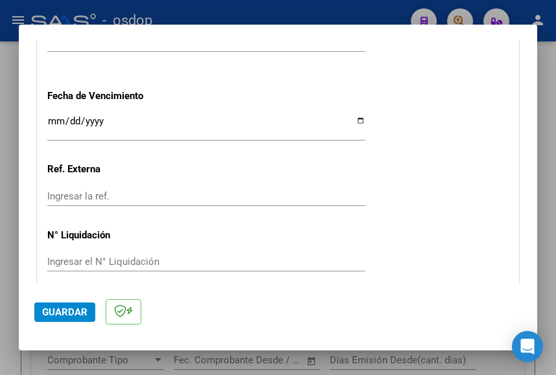
scroll to position [1010, 0]
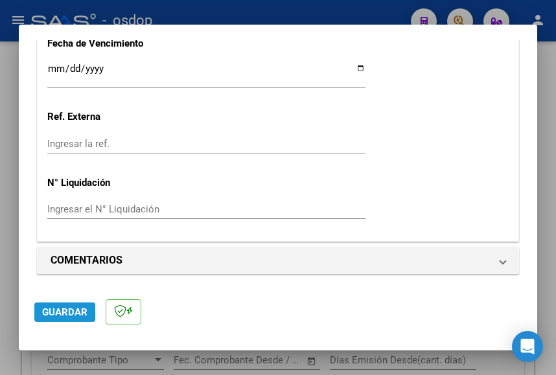
click at [60, 307] on span "Guardar" at bounding box center [64, 313] width 45 height 12
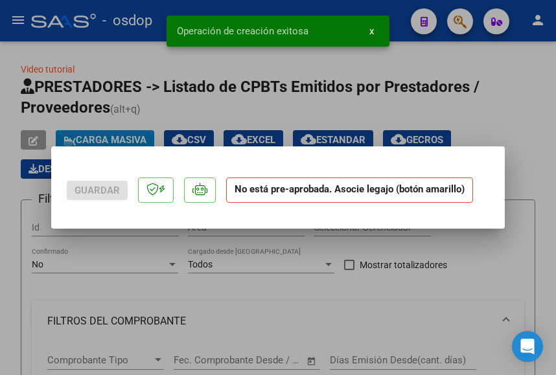
scroll to position [0, 0]
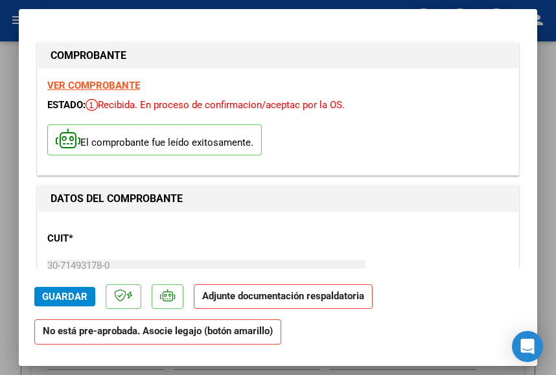
click at [95, 84] on strong "VER COMPROBANTE" at bounding box center [93, 86] width 93 height 12
click at [63, 296] on span "Guardar" at bounding box center [64, 297] width 45 height 12
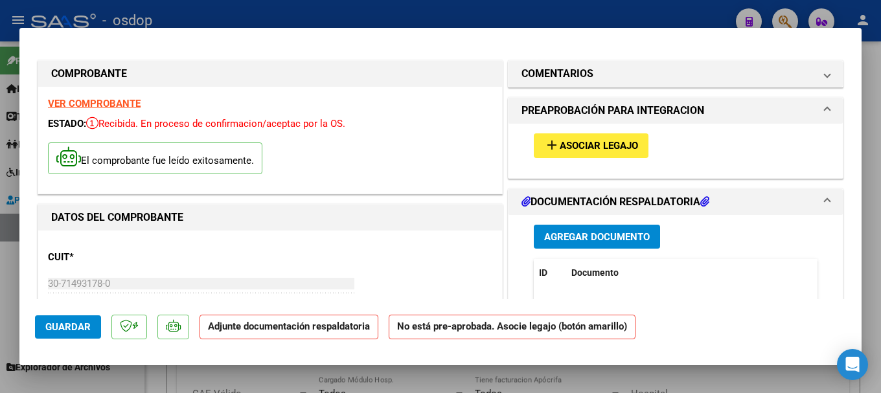
click at [611, 238] on span "Agregar Documento" at bounding box center [597, 237] width 106 height 12
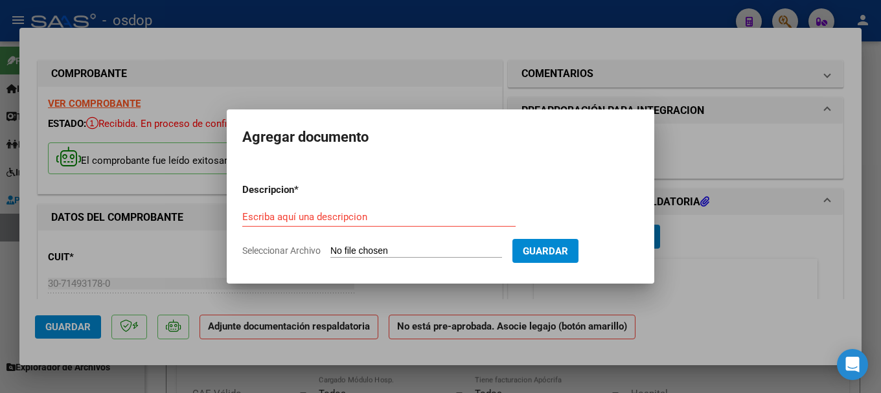
click at [440, 250] on input "Seleccionar Archivo" at bounding box center [417, 252] width 172 height 12
type input "C:\fakepath\[PERSON_NAME] plan CD.pdf"
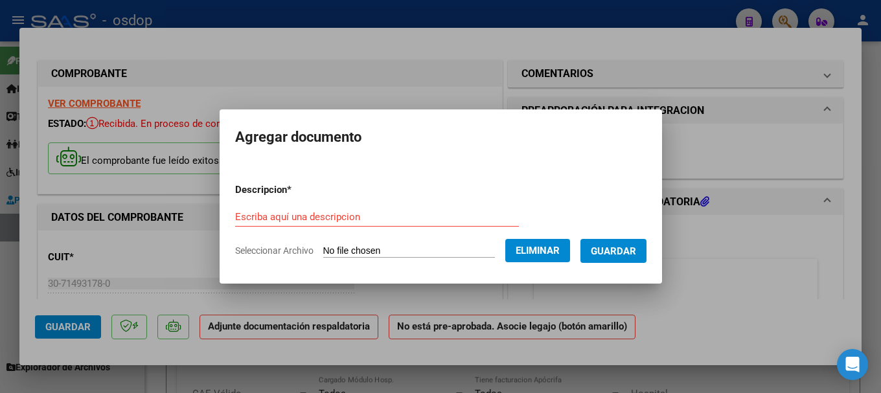
click at [574, 153] on mat-dialog-container "Agregar documento Descripcion * Escriba aquí una descripcion Seleccionar Archiv…" at bounding box center [441, 197] width 443 height 174
drag, startPoint x: 305, startPoint y: 215, endPoint x: 300, endPoint y: 205, distance: 11.6
click at [302, 216] on input "Escriba aquí una descripcion" at bounding box center [377, 217] width 284 height 12
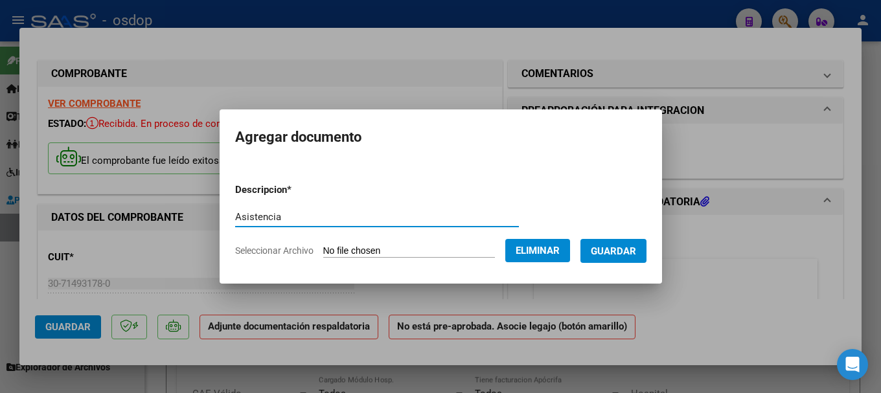
type input "Asistencia"
click at [623, 247] on span "Guardar" at bounding box center [613, 252] width 45 height 12
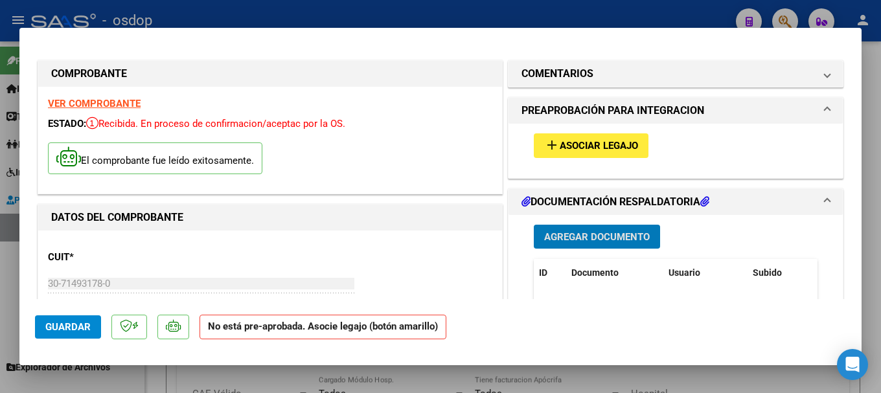
click at [592, 146] on span "Asociar Legajo" at bounding box center [599, 147] width 78 height 12
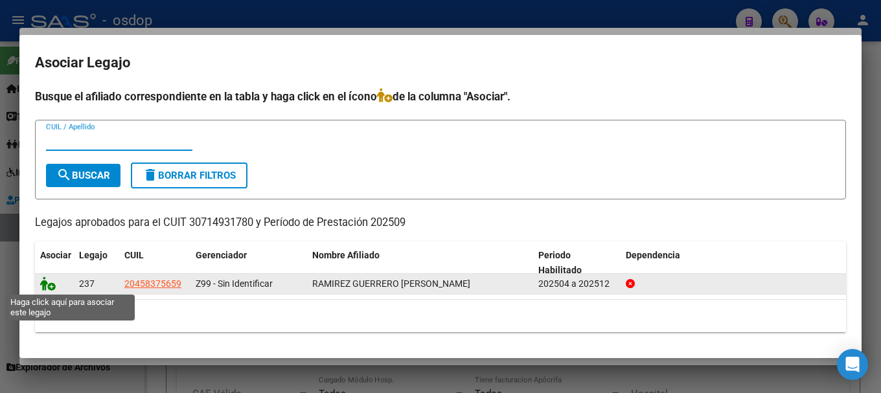
click at [43, 284] on icon at bounding box center [48, 284] width 16 height 14
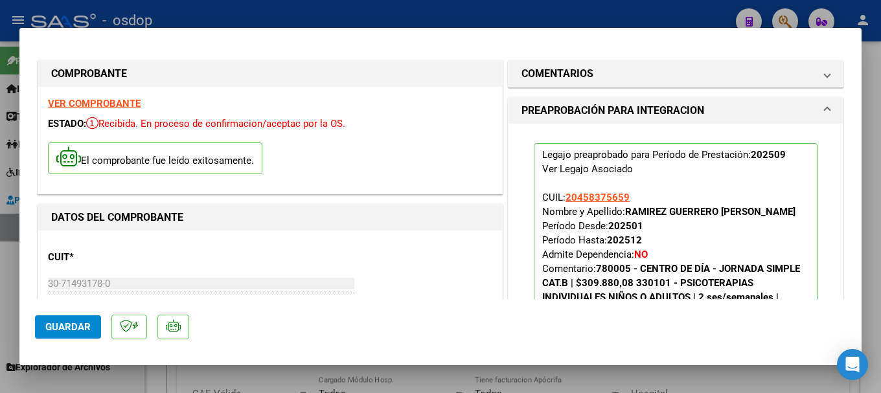
click at [69, 325] on span "Guardar" at bounding box center [67, 327] width 45 height 12
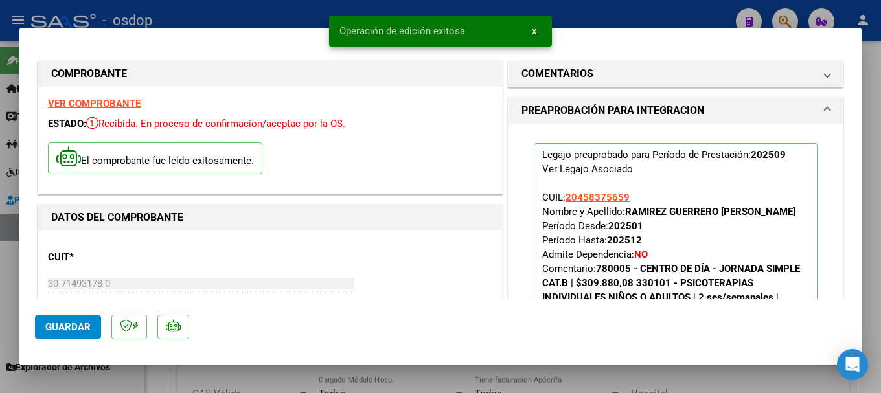
drag, startPoint x: 336, startPoint y: 28, endPoint x: 493, endPoint y: 39, distance: 156.6
click at [494, 39] on snack-bar-container "Operación de edición exitosa x" at bounding box center [440, 31] width 223 height 31
copy span "Operación de edición exitosa"
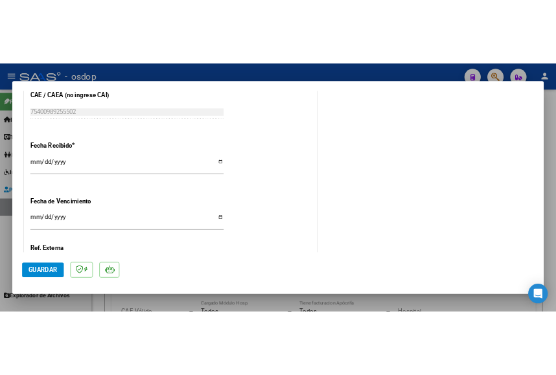
scroll to position [907, 0]
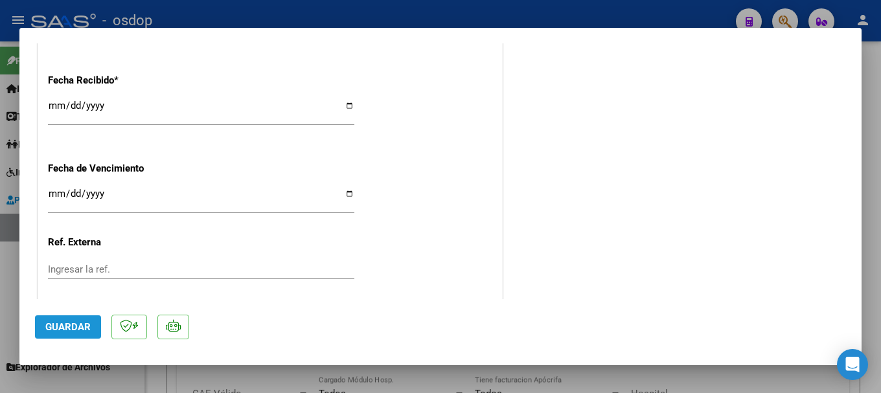
click at [78, 327] on span "Guardar" at bounding box center [67, 327] width 45 height 12
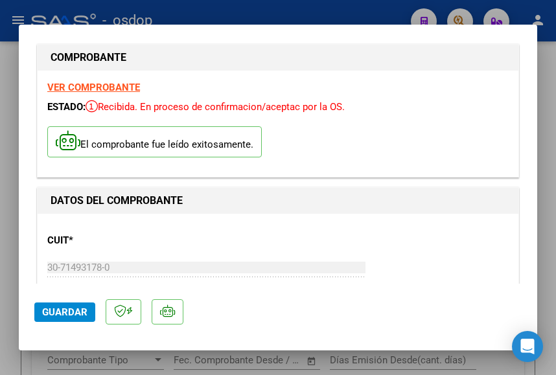
scroll to position [0, 0]
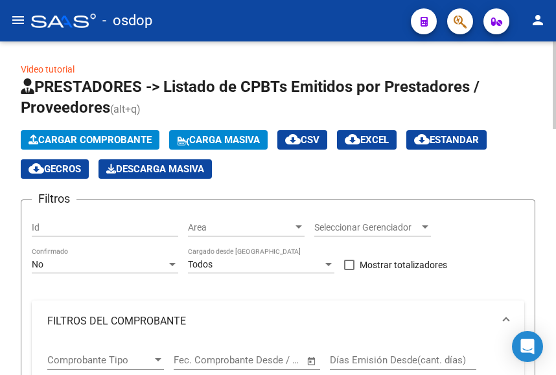
click at [92, 134] on button "Cargar Comprobante" at bounding box center [90, 139] width 139 height 19
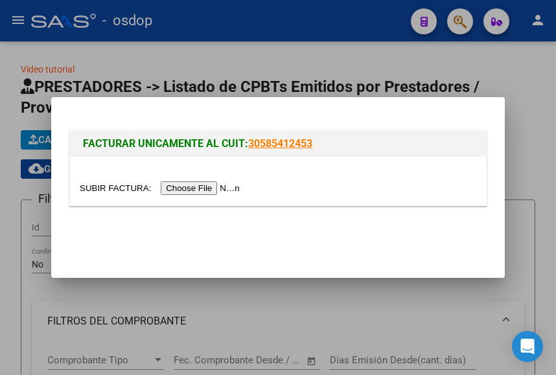
click at [201, 187] on input "file" at bounding box center [162, 188] width 164 height 14
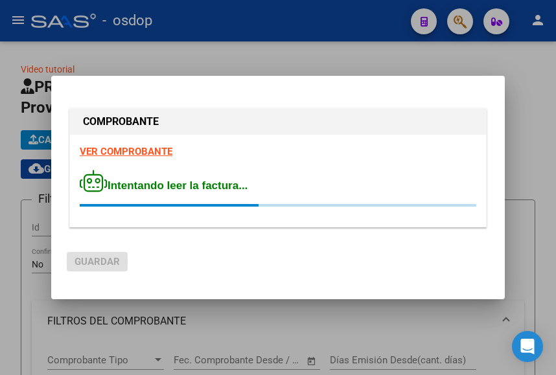
click at [137, 148] on strong "VER COMPROBANTE" at bounding box center [126, 152] width 93 height 12
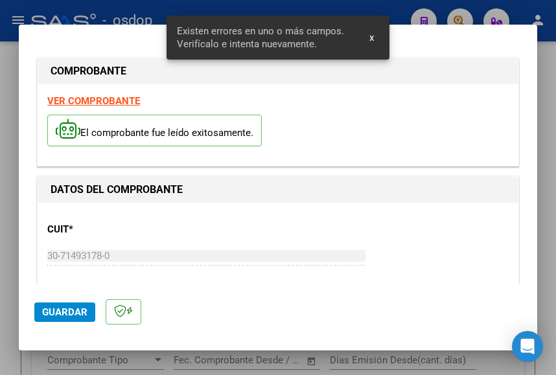
scroll to position [305, 0]
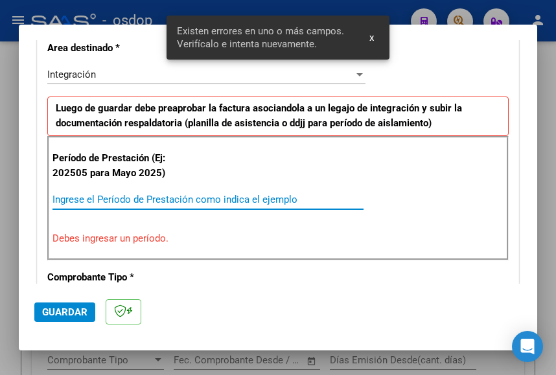
click at [128, 196] on input "Ingrese el Período de Prestación como indica el ejemplo" at bounding box center [207, 200] width 311 height 12
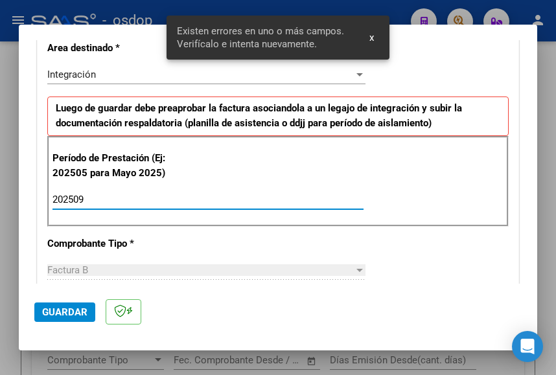
drag, startPoint x: 297, startPoint y: 198, endPoint x: 167, endPoint y: 270, distance: 148.6
click at [299, 199] on input "202509" at bounding box center [207, 200] width 311 height 12
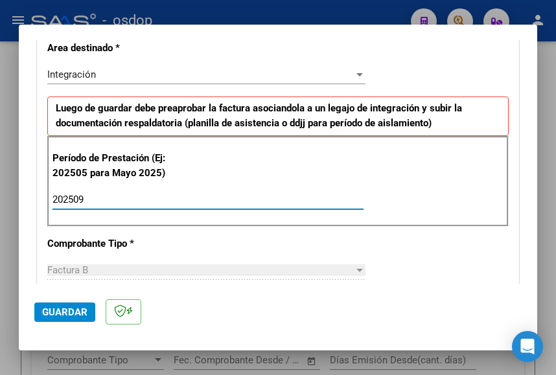
type input "202509"
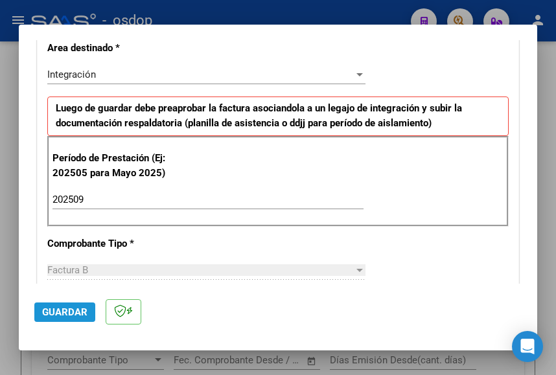
click at [72, 307] on span "Guardar" at bounding box center [64, 313] width 45 height 12
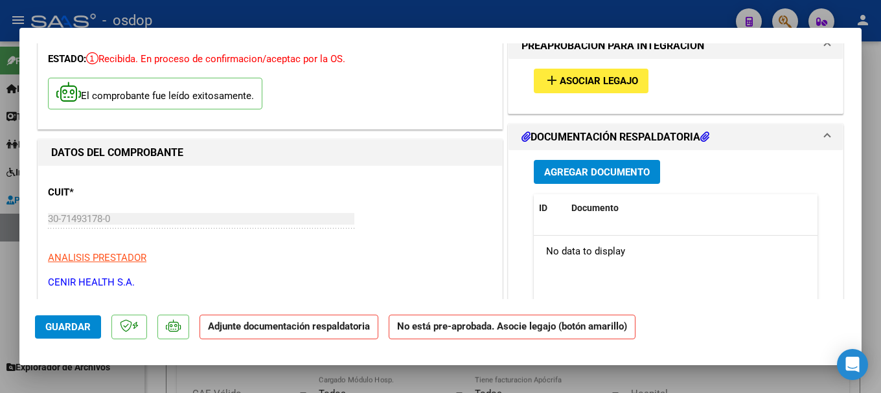
scroll to position [0, 0]
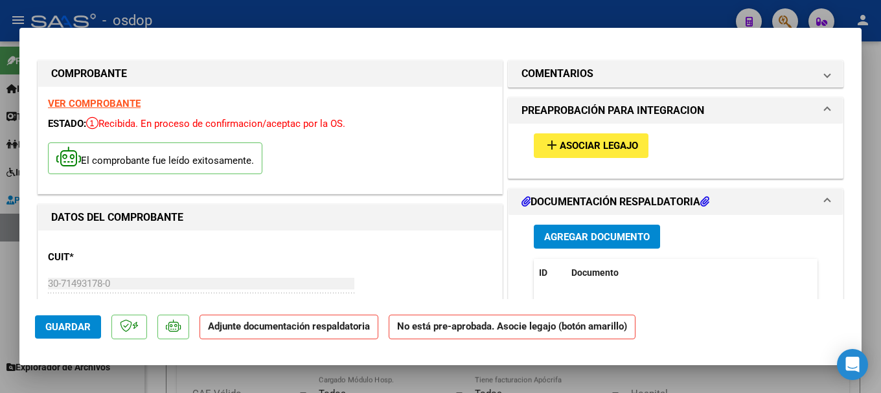
click at [609, 235] on span "Agregar Documento" at bounding box center [597, 237] width 106 height 12
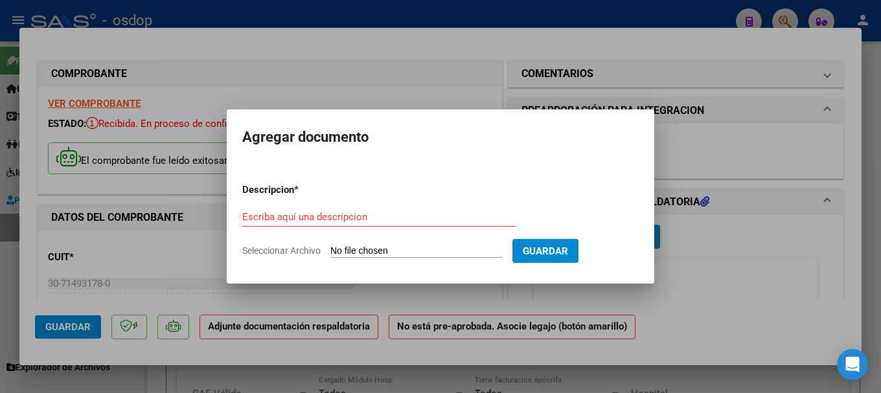
click at [446, 251] on input "Seleccionar Archivo" at bounding box center [417, 252] width 172 height 12
type input "C:\fakepath\[PERSON_NAME] plan psc.pdf"
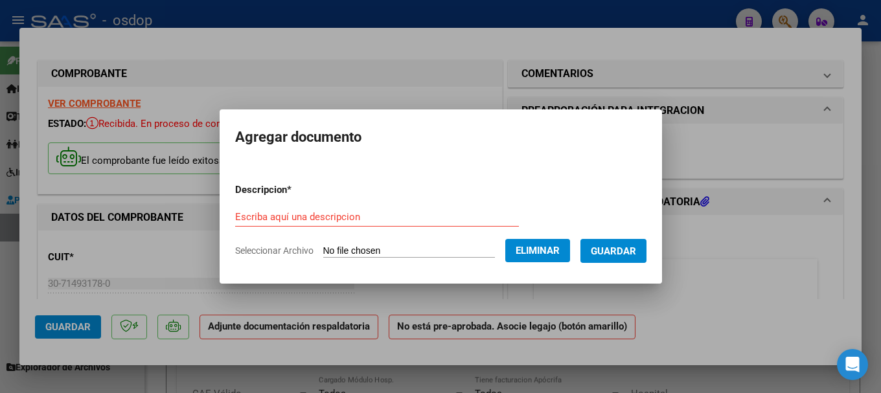
click at [310, 210] on div "Escriba aquí una descripcion" at bounding box center [377, 216] width 284 height 19
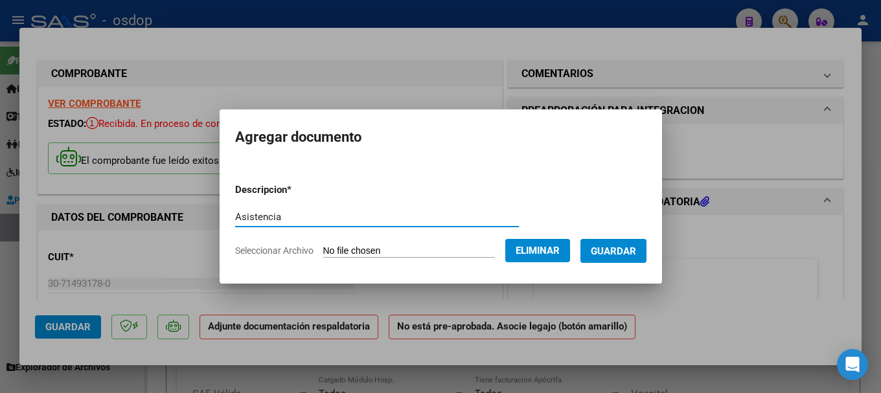
type input "Asistencia"
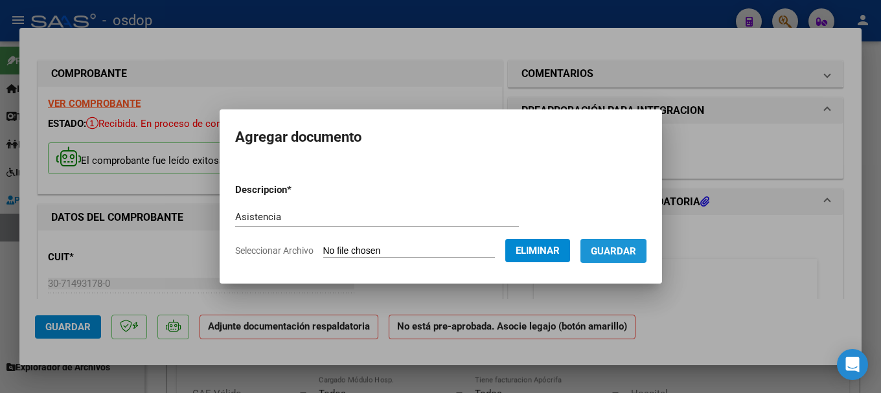
click at [630, 256] on span "Guardar" at bounding box center [613, 252] width 45 height 12
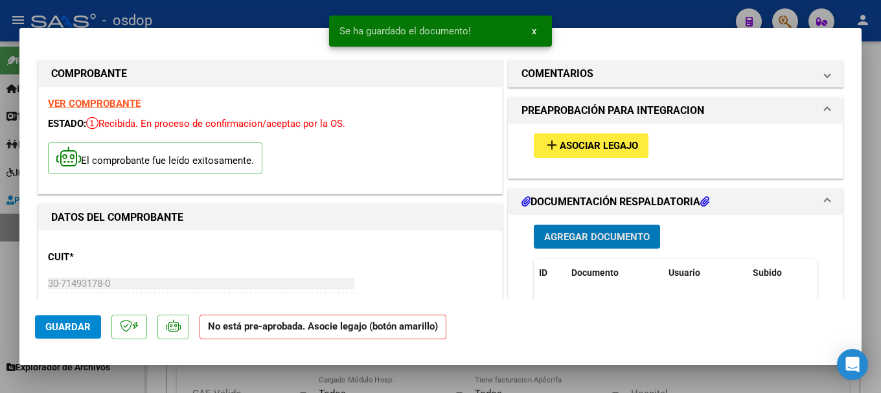
click at [598, 141] on span "Asociar Legajo" at bounding box center [599, 147] width 78 height 12
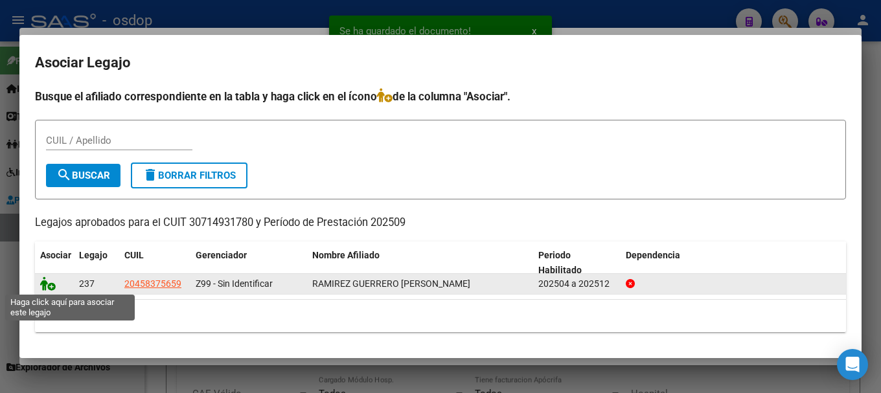
click at [41, 284] on icon at bounding box center [48, 284] width 16 height 14
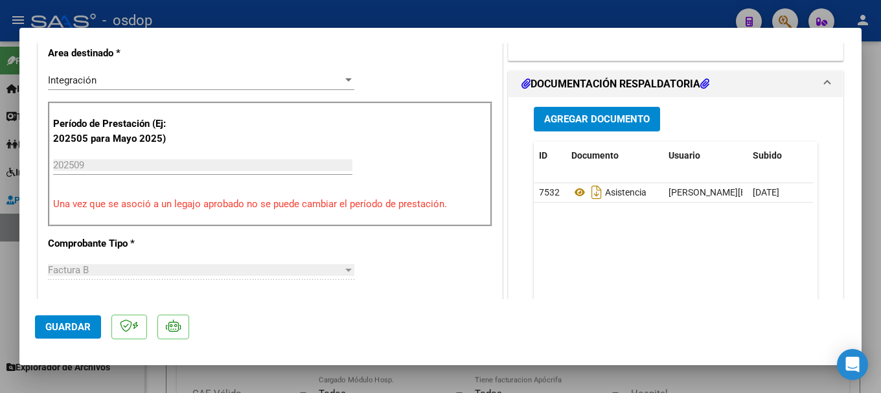
scroll to position [583, 0]
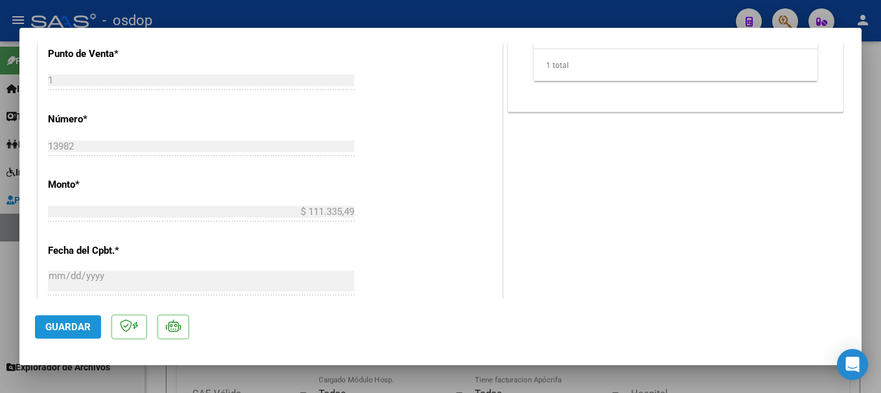
click at [68, 327] on span "Guardar" at bounding box center [67, 327] width 45 height 12
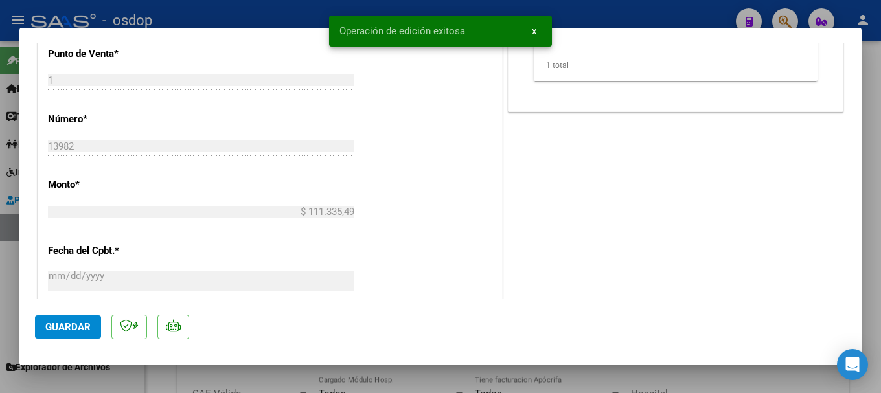
drag, startPoint x: 340, startPoint y: 29, endPoint x: 475, endPoint y: 35, distance: 135.6
click at [475, 35] on simple-snack-bar "Operación de edición exitosa x" at bounding box center [441, 31] width 202 height 13
copy span "Operación de edición exitosa"
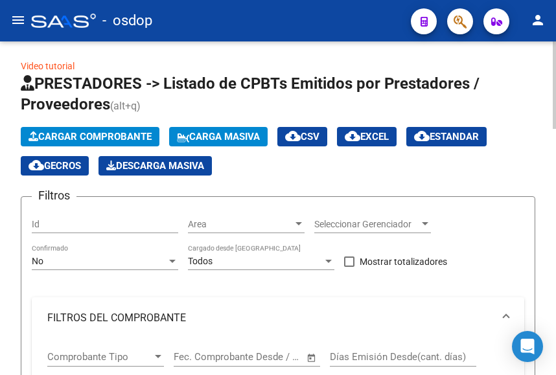
scroll to position [0, 0]
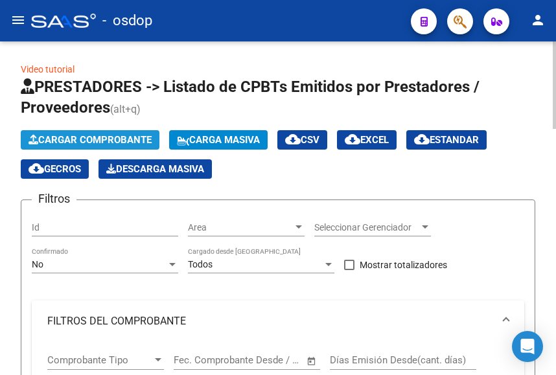
click at [87, 135] on span "Cargar Comprobante" at bounding box center [90, 140] width 123 height 12
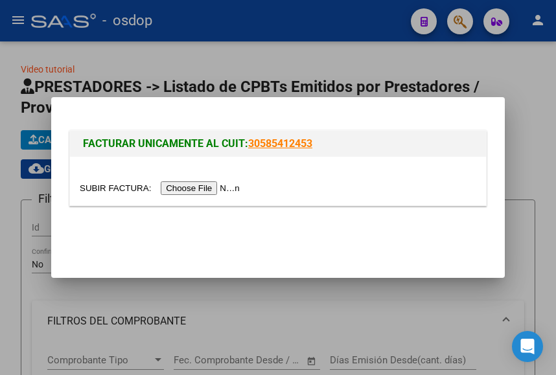
click at [204, 192] on input "file" at bounding box center [162, 188] width 164 height 14
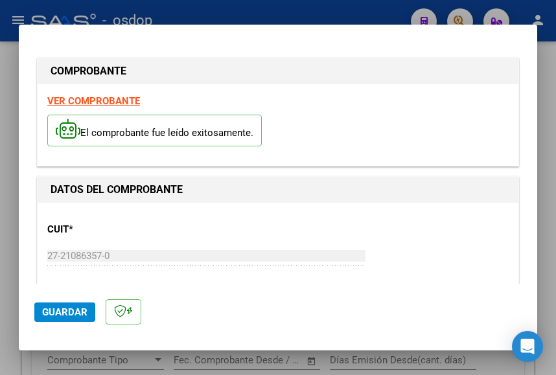
click at [108, 104] on strong "VER COMPROBANTE" at bounding box center [93, 101] width 93 height 12
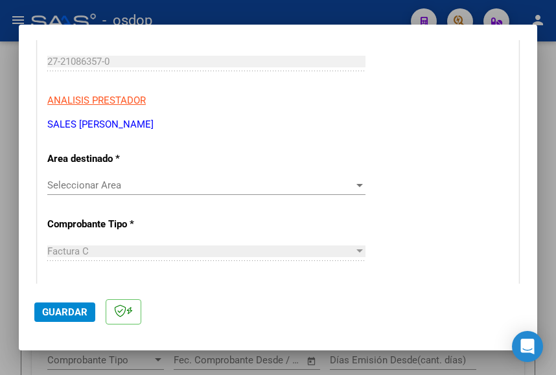
scroll to position [259, 0]
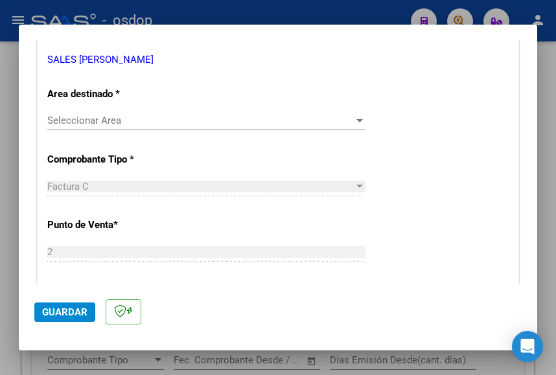
click at [89, 122] on span "Seleccionar Area" at bounding box center [200, 121] width 307 height 12
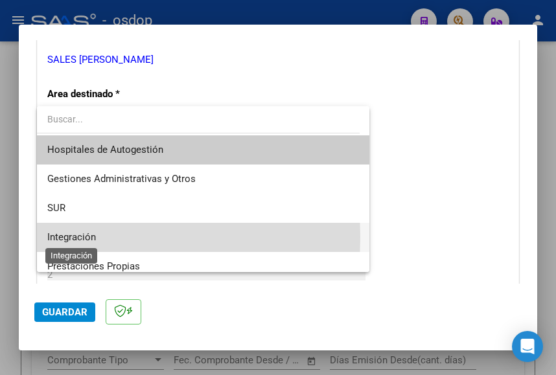
click at [79, 237] on span "Integración" at bounding box center [71, 237] width 49 height 12
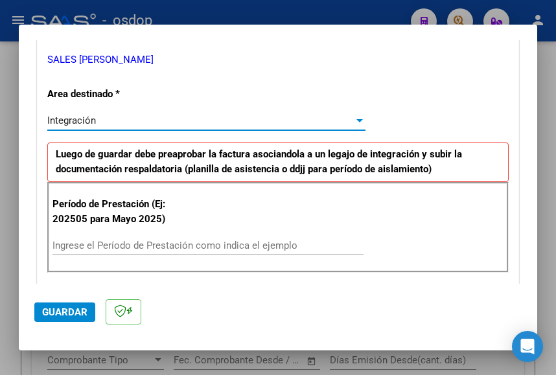
click at [98, 245] on input "Ingrese el Período de Prestación como indica el ejemplo" at bounding box center [207, 246] width 311 height 12
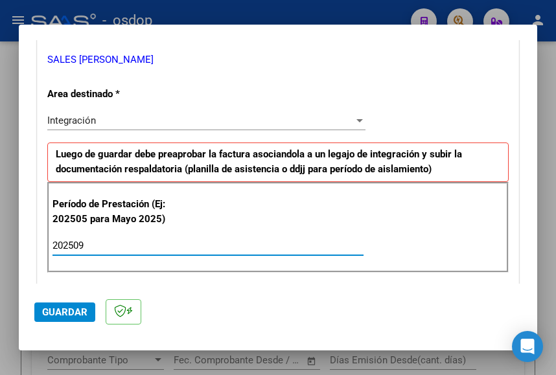
type input "202509"
click at [412, 252] on div "Período de Prestación (Ej: 202505 para Mayo 2025) 202509 Ingrese el Período de …" at bounding box center [277, 227] width 461 height 91
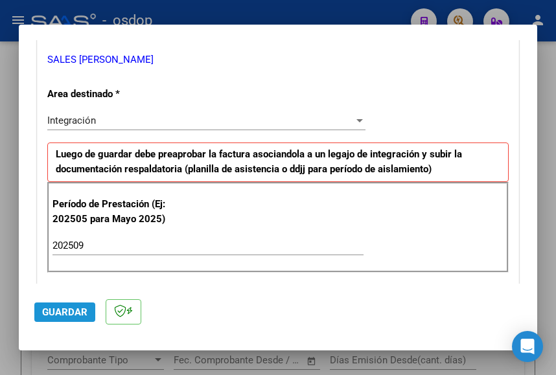
click at [76, 312] on span "Guardar" at bounding box center [64, 313] width 45 height 12
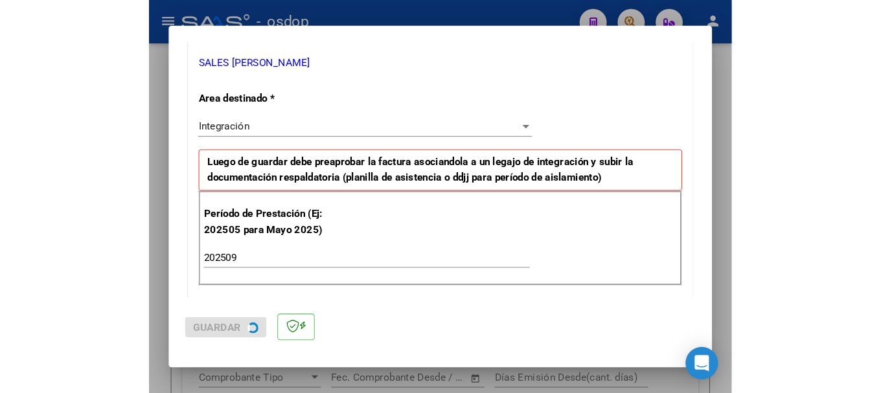
scroll to position [0, 0]
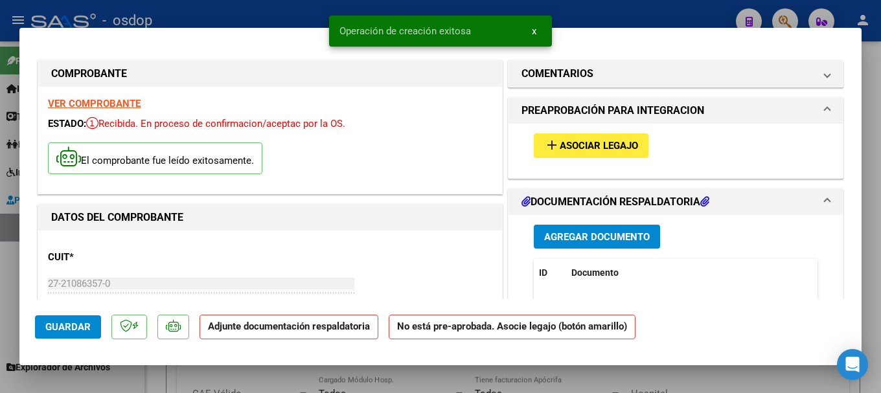
click at [596, 234] on span "Agregar Documento" at bounding box center [597, 237] width 106 height 12
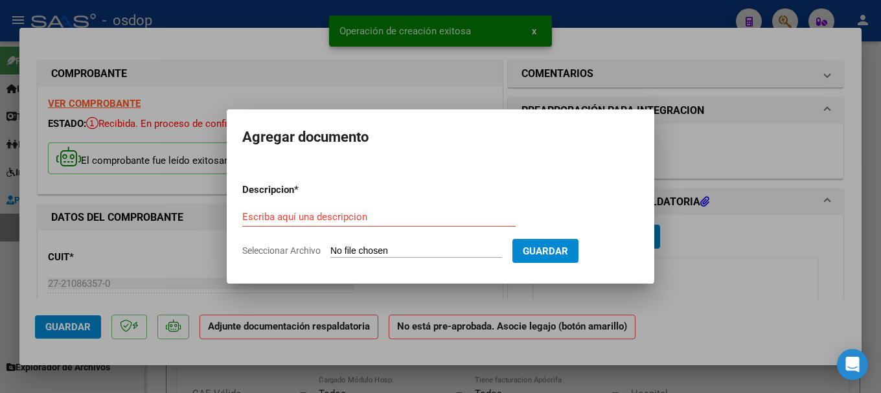
click at [367, 246] on input "Seleccionar Archivo" at bounding box center [417, 252] width 172 height 12
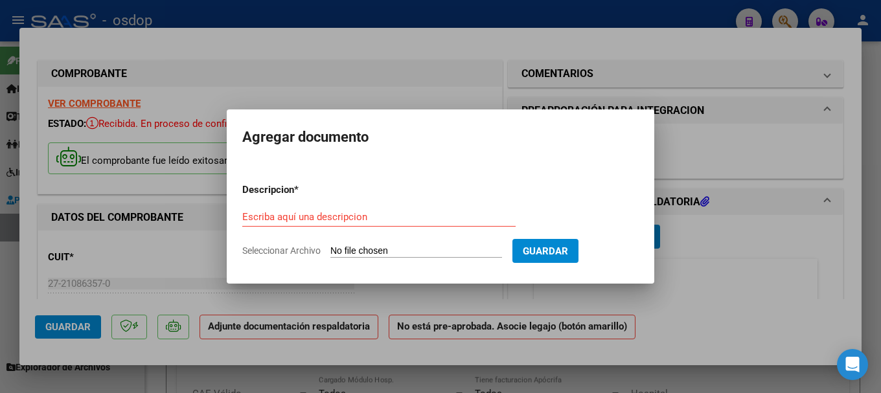
type input "C:\fakepath\ASISTENCIA SEPTIEMBRE 2025.pdf"
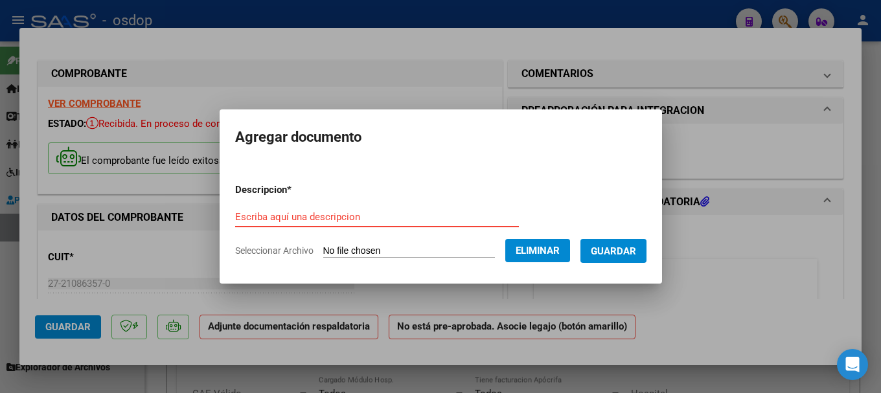
click at [308, 211] on input "Escriba aquí una descripcion" at bounding box center [377, 217] width 284 height 12
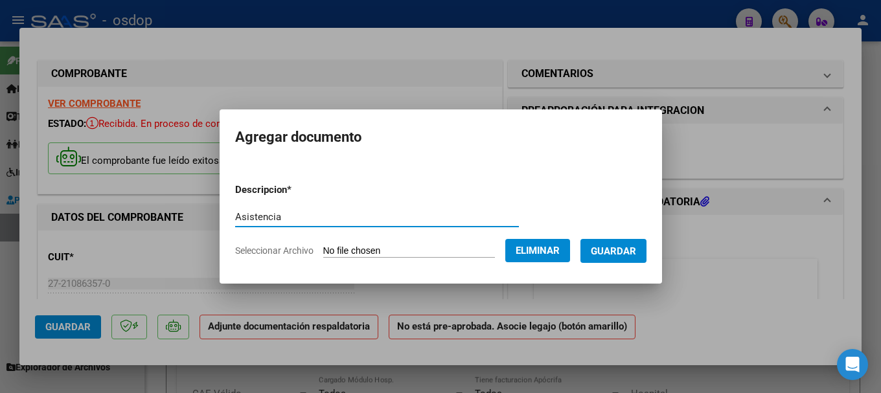
type input "Asistencia"
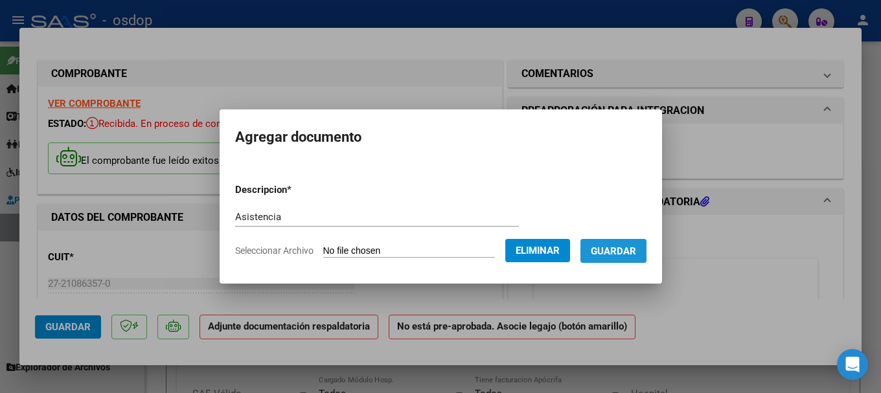
click at [627, 250] on span "Guardar" at bounding box center [613, 252] width 45 height 12
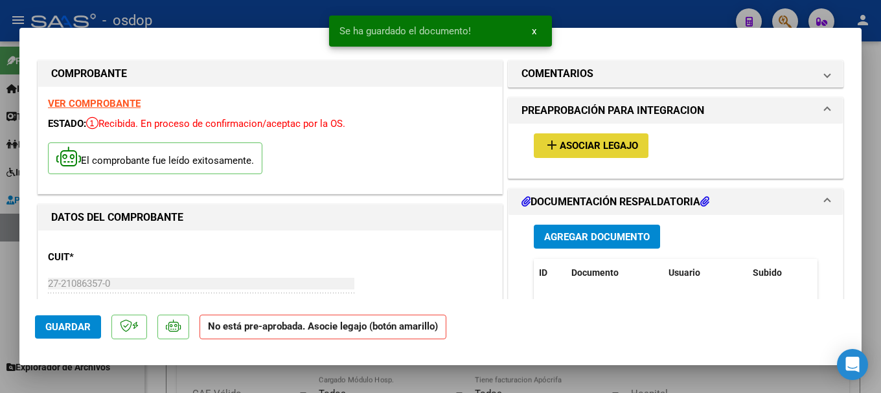
click at [598, 145] on span "Asociar Legajo" at bounding box center [599, 147] width 78 height 12
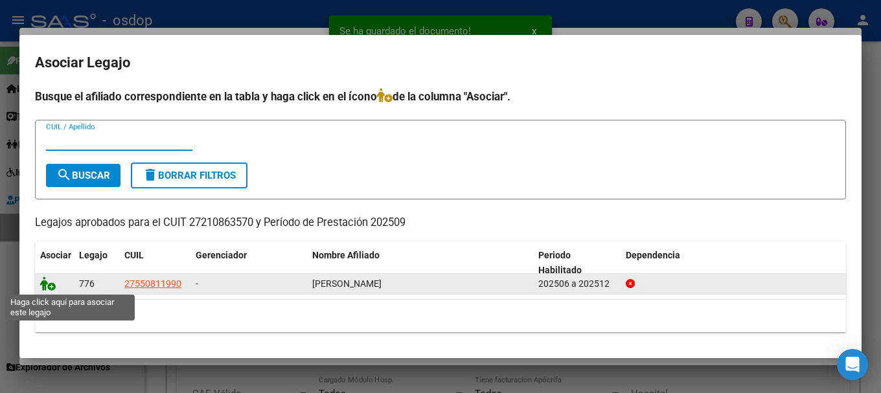
click at [42, 284] on icon at bounding box center [48, 284] width 16 height 14
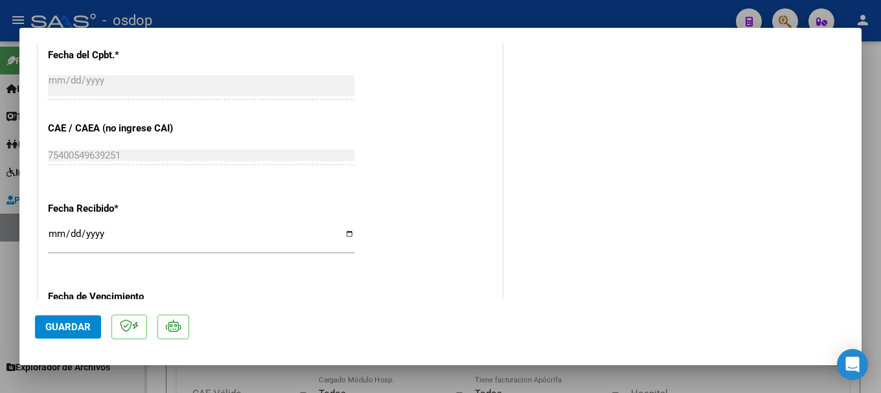
scroll to position [842, 0]
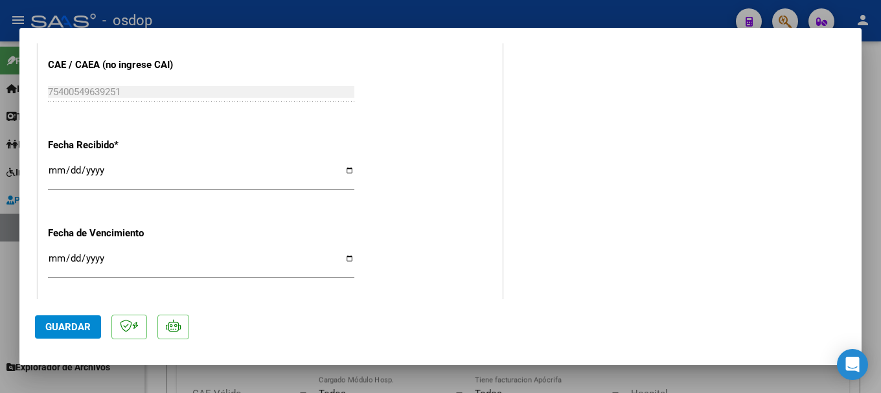
click at [70, 327] on span "Guardar" at bounding box center [67, 327] width 45 height 12
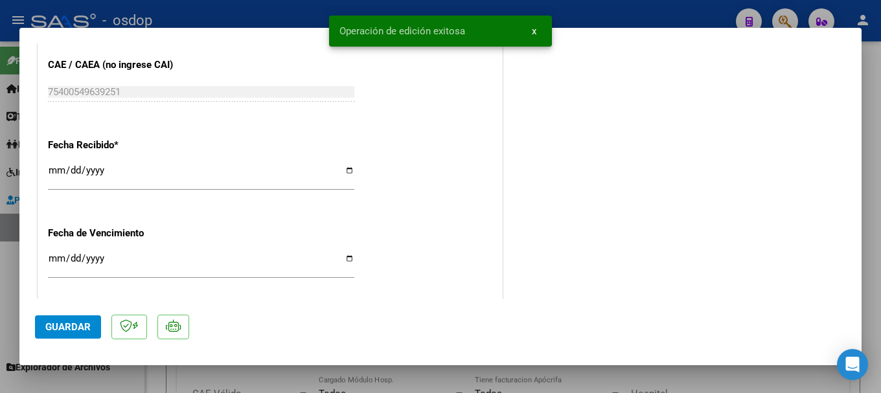
drag, startPoint x: 340, startPoint y: 29, endPoint x: 483, endPoint y: 23, distance: 144.0
click at [484, 23] on snack-bar-container "Operación de edición exitosa x" at bounding box center [440, 31] width 223 height 31
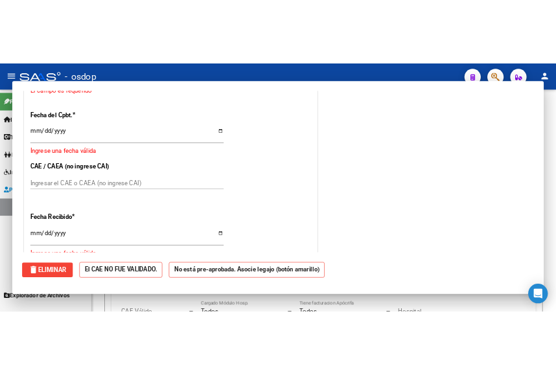
scroll to position [0, 0]
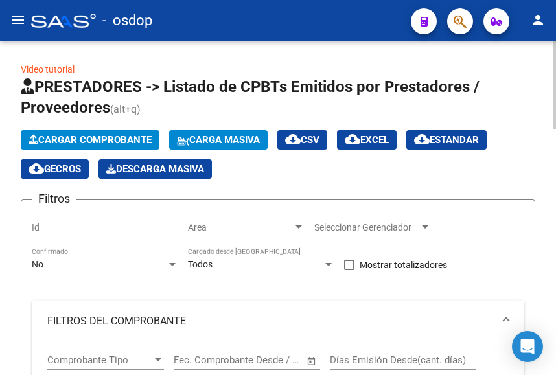
click at [102, 138] on span "Cargar Comprobante" at bounding box center [90, 140] width 123 height 12
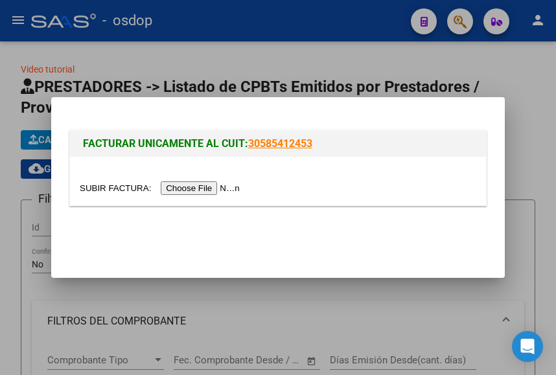
click at [196, 187] on input "file" at bounding box center [162, 188] width 164 height 14
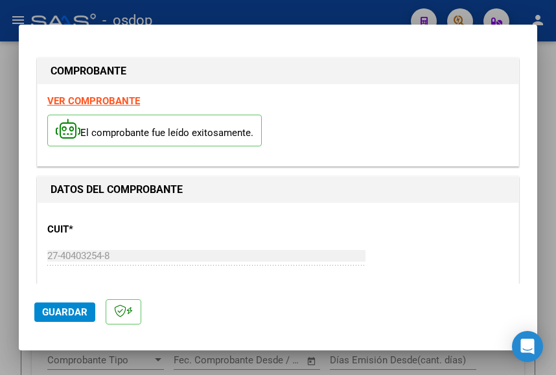
click at [99, 101] on strong "VER COMPROBANTE" at bounding box center [93, 101] width 93 height 12
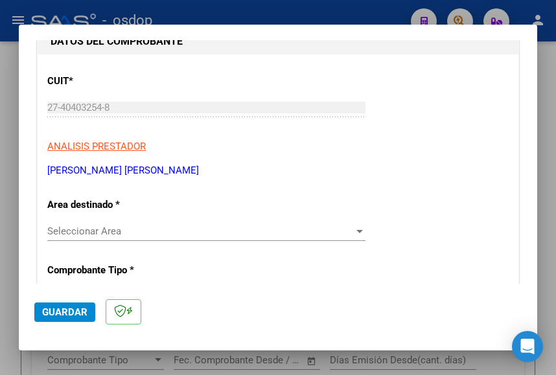
scroll to position [194, 0]
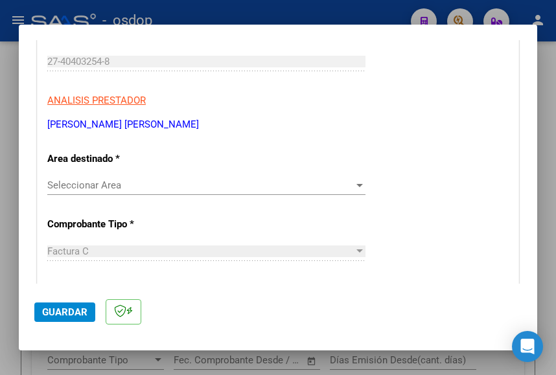
click at [92, 178] on div "Seleccionar Area Seleccionar Area" at bounding box center [206, 185] width 318 height 19
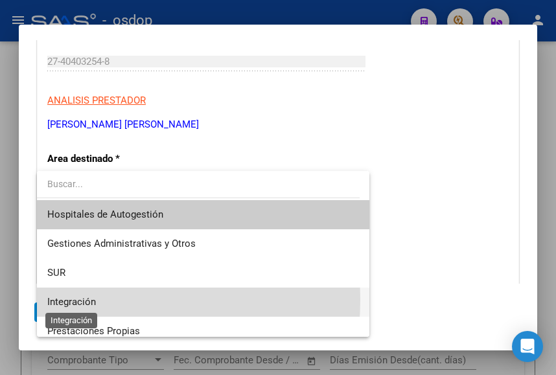
click at [77, 299] on span "Integración" at bounding box center [71, 302] width 49 height 12
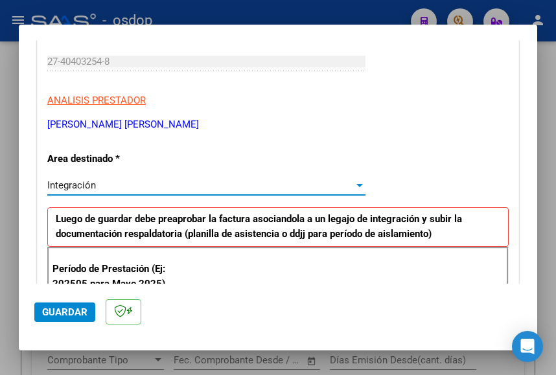
scroll to position [324, 0]
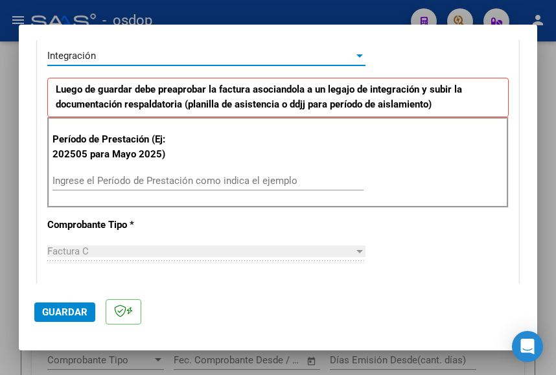
click at [108, 177] on input "Ingrese el Período de Prestación como indica el ejemplo" at bounding box center [207, 181] width 311 height 12
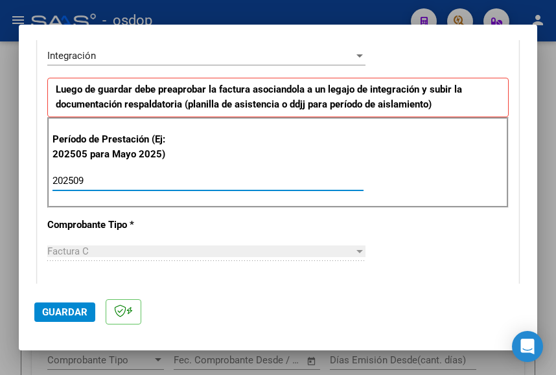
type input "202509"
click at [383, 206] on div "Período de Prestación (Ej: 202505 para Mayo 2025) 202509 Ingrese el Período de …" at bounding box center [277, 162] width 461 height 91
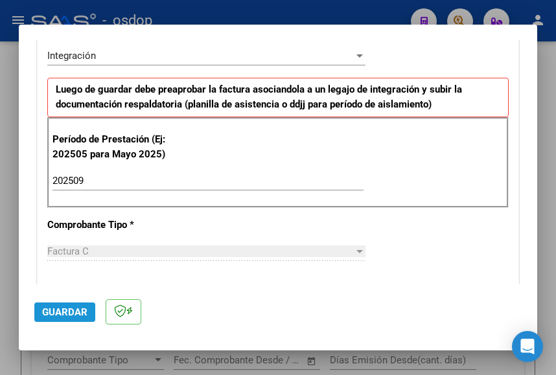
click at [73, 310] on span "Guardar" at bounding box center [64, 313] width 45 height 12
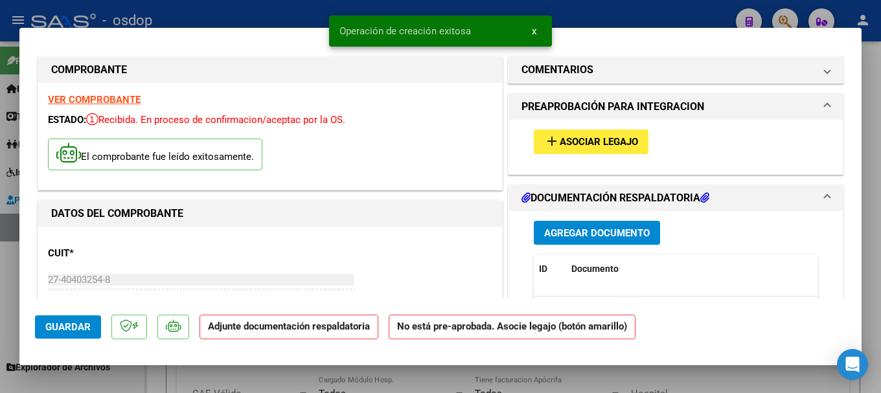
scroll to position [0, 0]
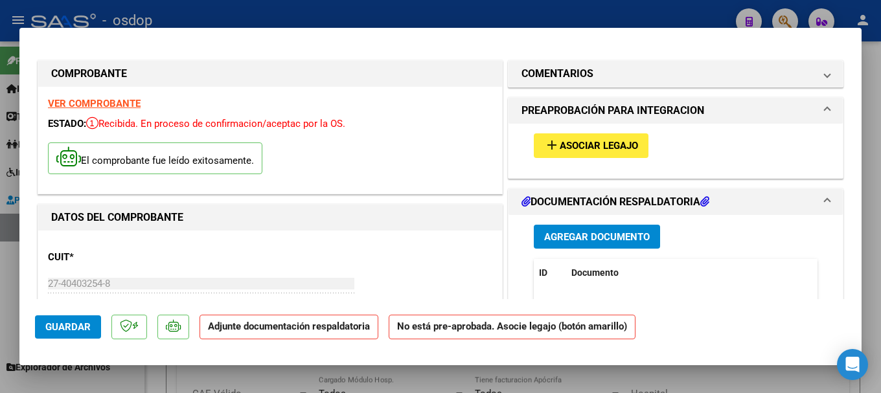
click at [585, 240] on span "Agregar Documento" at bounding box center [597, 237] width 106 height 12
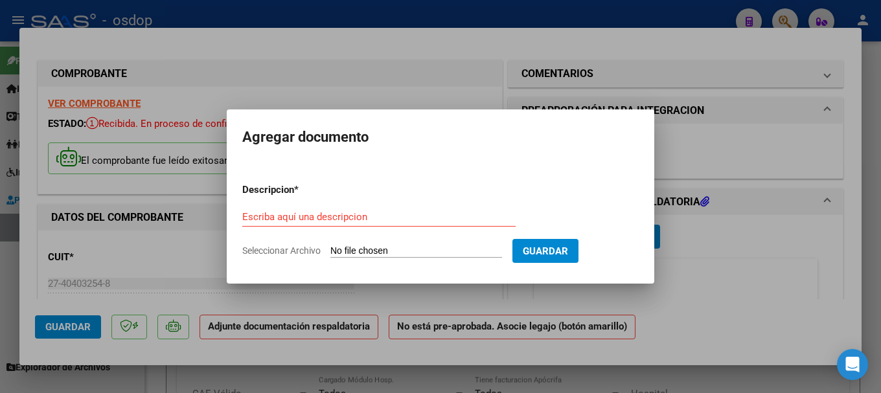
click at [411, 246] on input "Seleccionar Archivo" at bounding box center [417, 252] width 172 height 12
type input "C:\fakepath\Asistencias Septiembre.pdf"
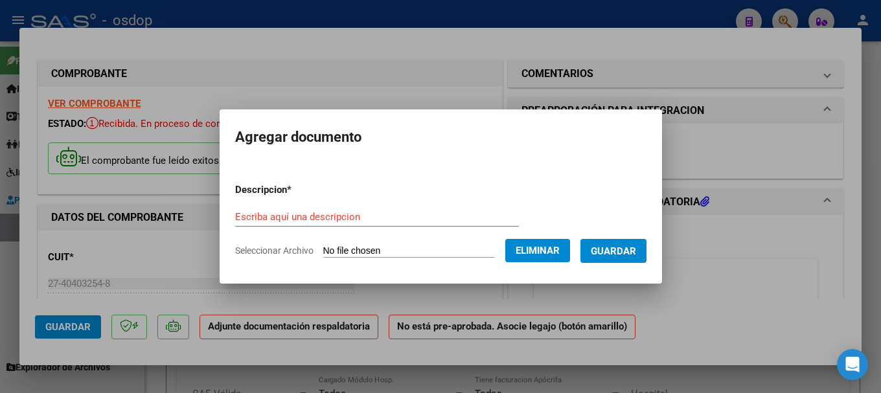
click at [284, 205] on form "Descripcion * Escriba aquí una descripcion Seleccionar Archivo Eliminar Guardar" at bounding box center [441, 220] width 412 height 95
click at [284, 215] on input "Escriba aquí una descripcion" at bounding box center [377, 217] width 284 height 12
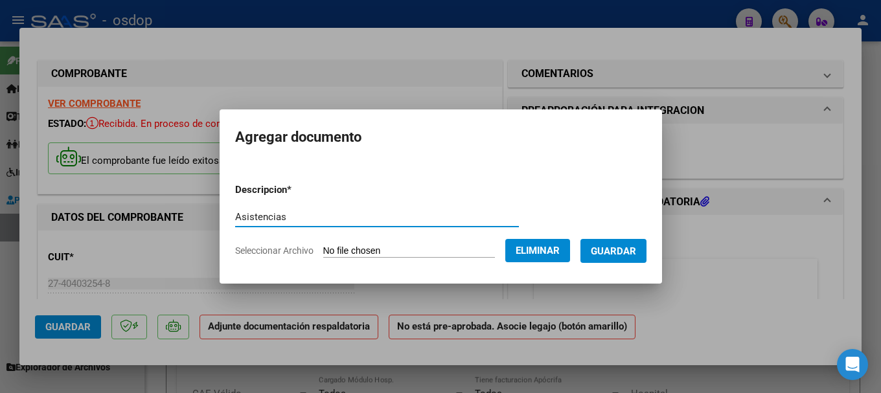
type input "Asistencias"
click at [636, 255] on span "Guardar" at bounding box center [613, 252] width 45 height 12
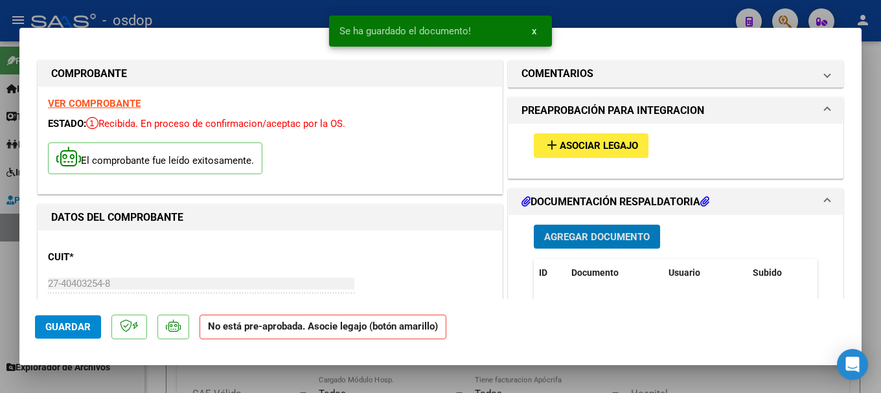
click at [594, 145] on span "Asociar Legajo" at bounding box center [599, 147] width 78 height 12
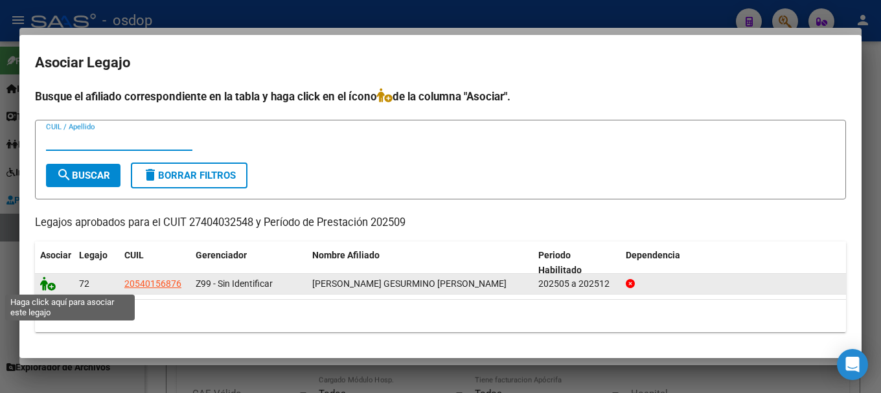
click at [45, 284] on icon at bounding box center [48, 284] width 16 height 14
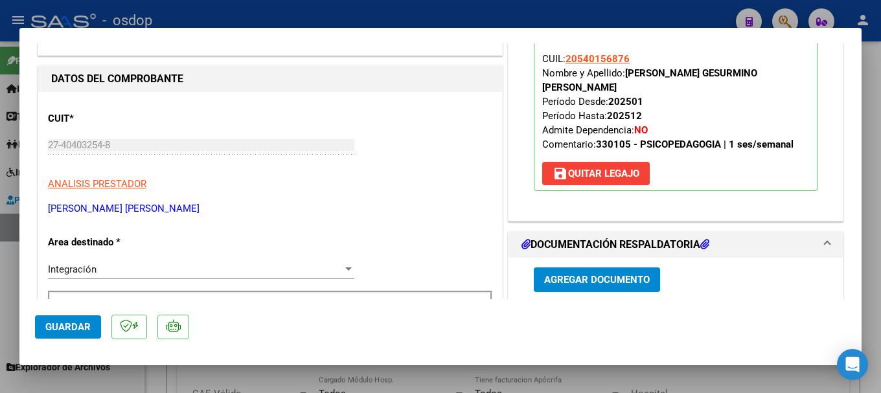
scroll to position [135, 0]
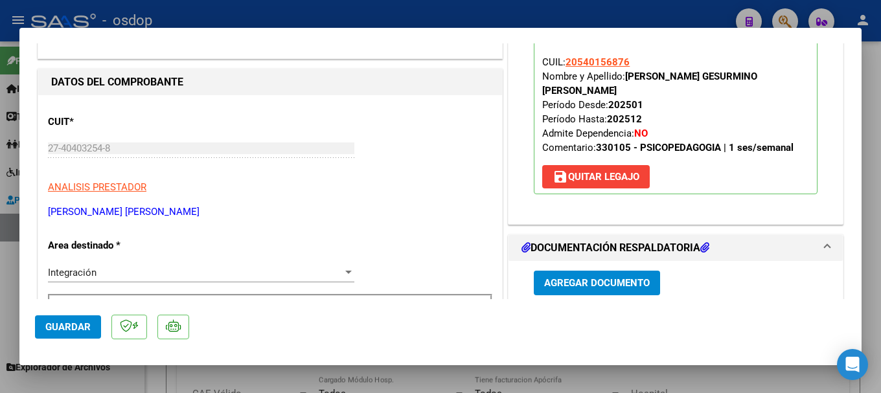
click at [71, 326] on span "Guardar" at bounding box center [67, 327] width 45 height 12
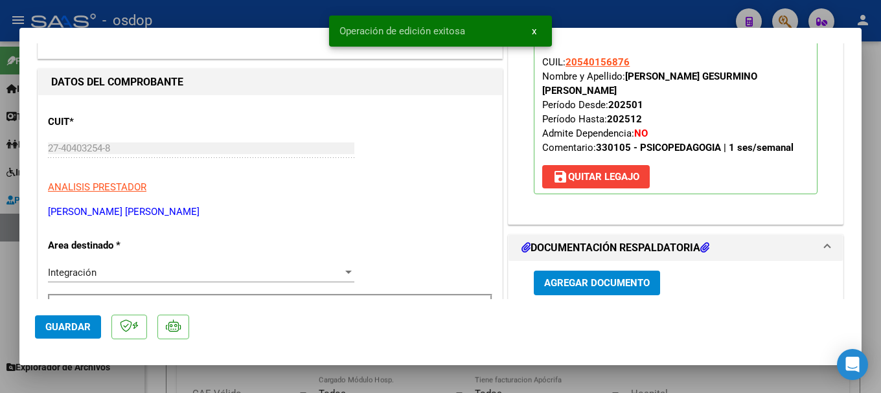
drag, startPoint x: 342, startPoint y: 32, endPoint x: 479, endPoint y: 26, distance: 137.5
click at [479, 26] on simple-snack-bar "Operación de edición exitosa x" at bounding box center [441, 31] width 202 height 13
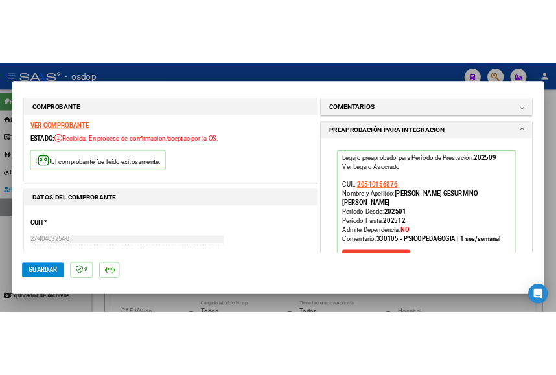
scroll to position [0, 0]
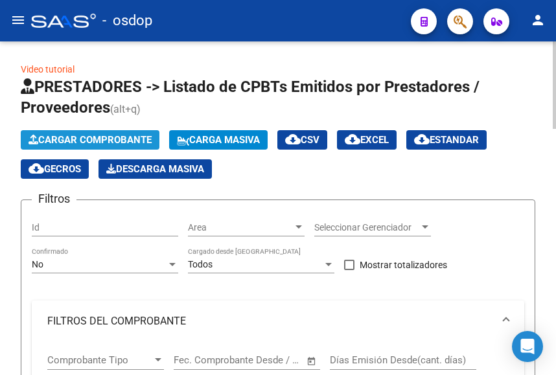
click at [110, 140] on span "Cargar Comprobante" at bounding box center [90, 140] width 123 height 12
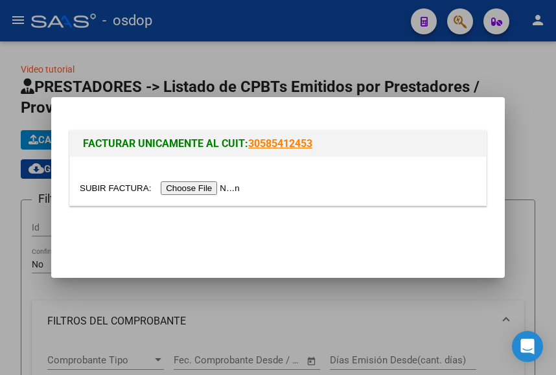
click at [187, 188] on input "file" at bounding box center [162, 188] width 164 height 14
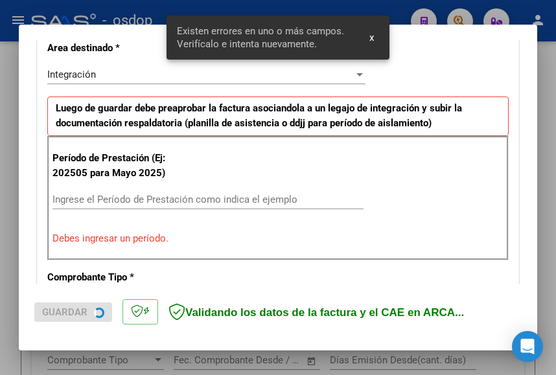
scroll to position [329, 0]
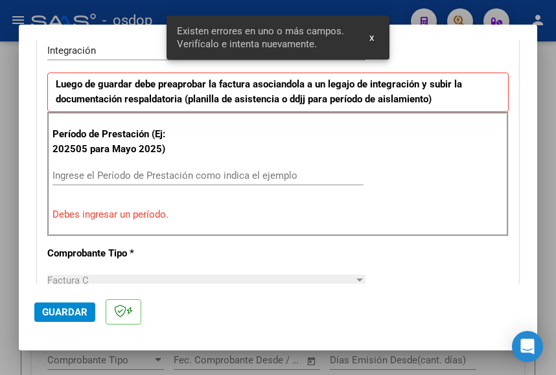
click at [110, 178] on input "Ingrese el Período de Prestación como indica el ejemplo" at bounding box center [207, 176] width 311 height 12
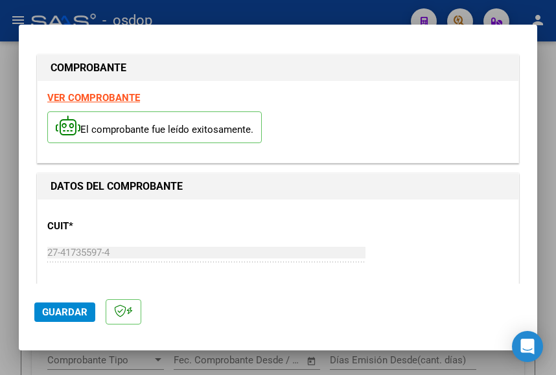
scroll to position [0, 0]
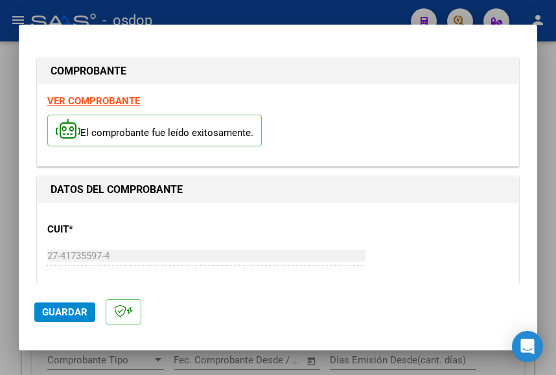
type input "202509"
click at [103, 102] on strong "VER COMPROBANTE" at bounding box center [93, 101] width 93 height 12
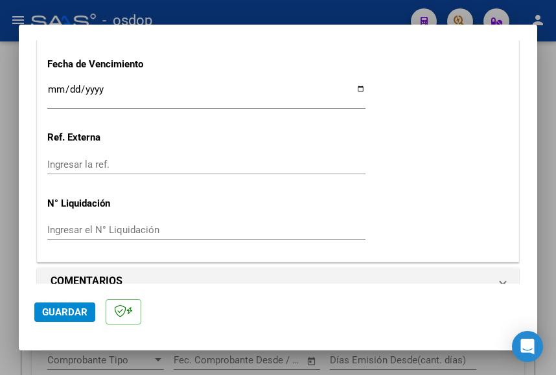
scroll to position [1010, 0]
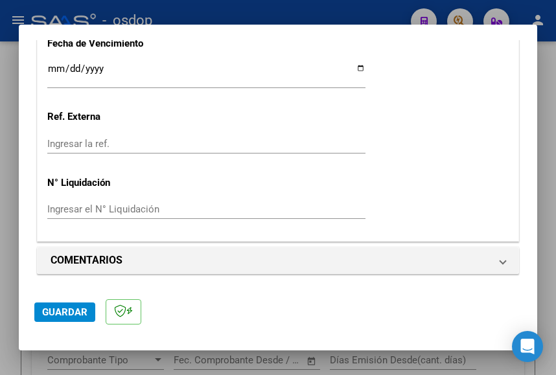
click at [64, 308] on span "Guardar" at bounding box center [64, 313] width 45 height 12
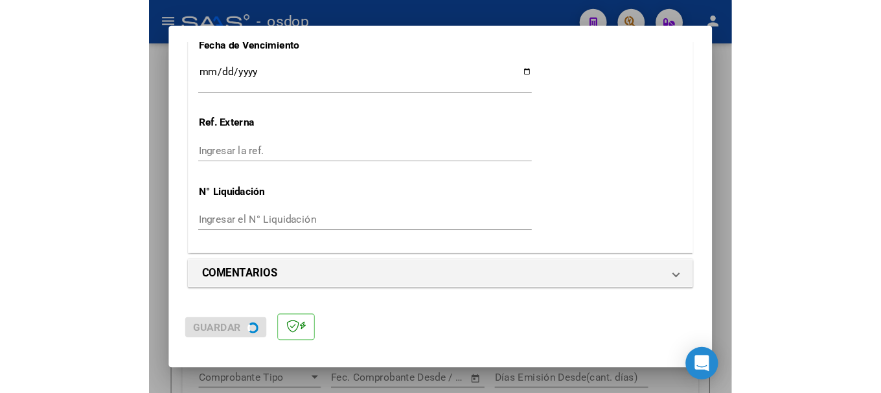
scroll to position [0, 0]
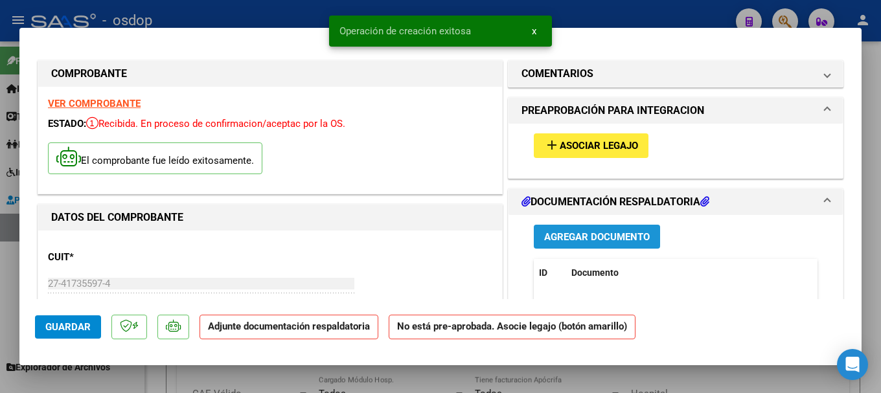
click at [575, 235] on span "Agregar Documento" at bounding box center [597, 237] width 106 height 12
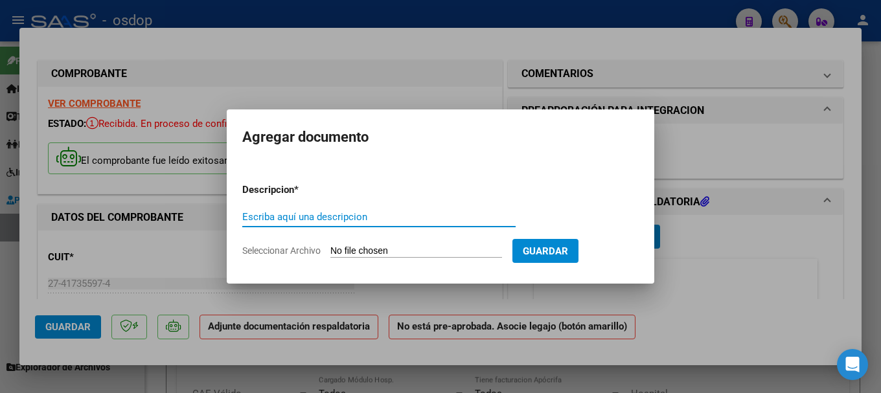
click at [375, 250] on input "Seleccionar Archivo" at bounding box center [417, 252] width 172 height 12
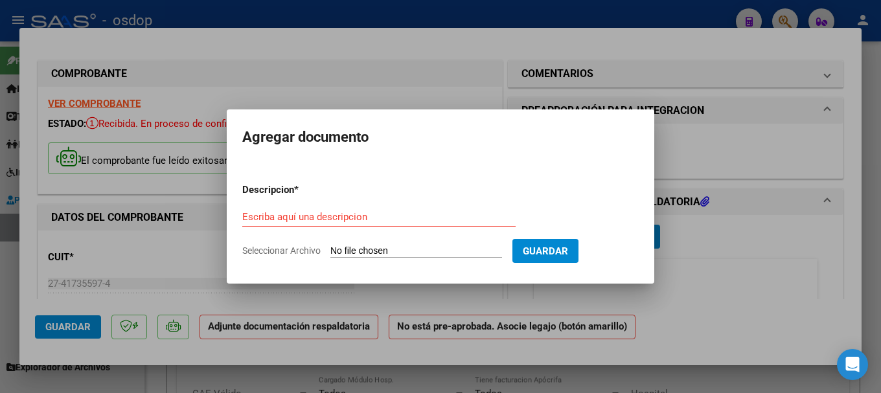
type input "C:\fakepath\Asistencias Septiembre.pdf"
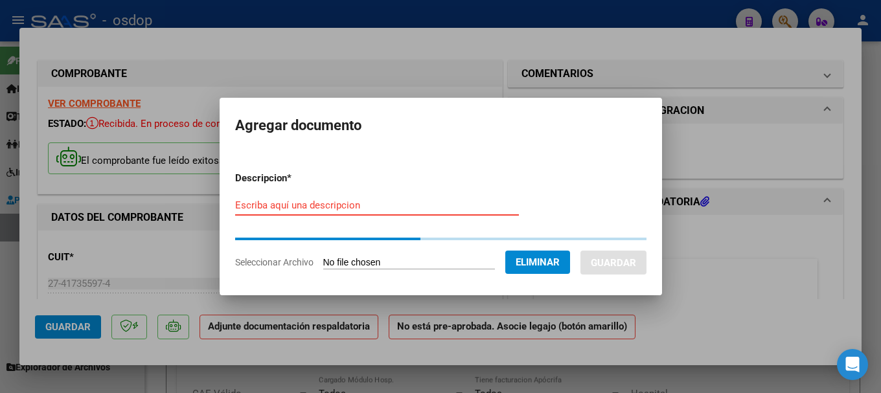
click at [256, 209] on input "Escriba aquí una descripcion" at bounding box center [377, 206] width 284 height 12
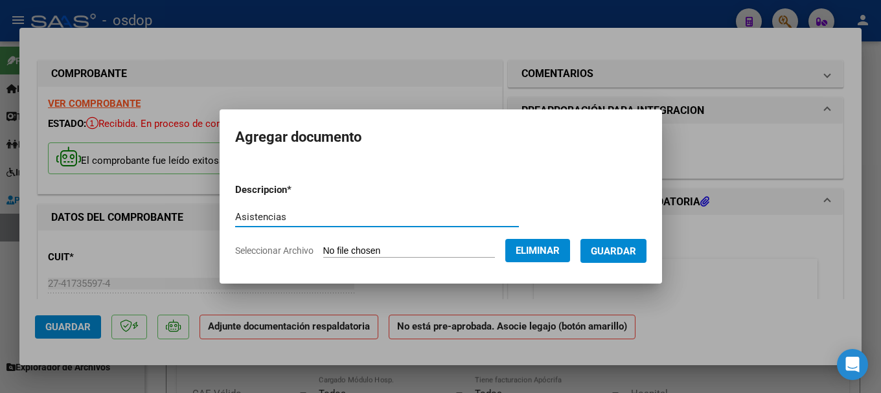
type input "Asistencias"
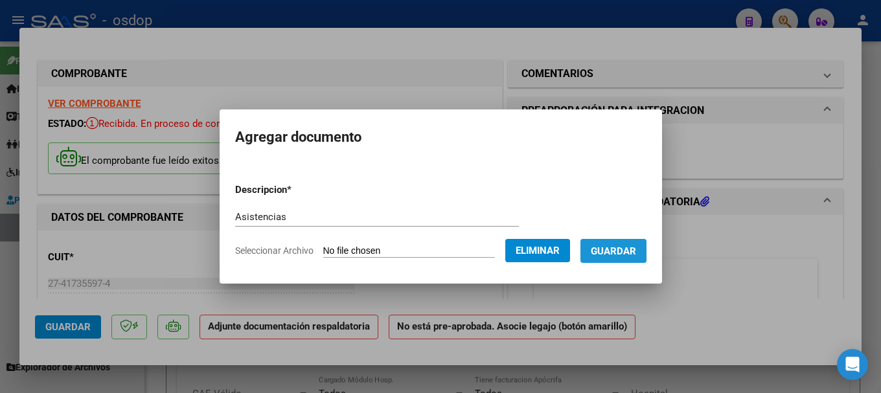
click at [621, 247] on span "Guardar" at bounding box center [613, 252] width 45 height 12
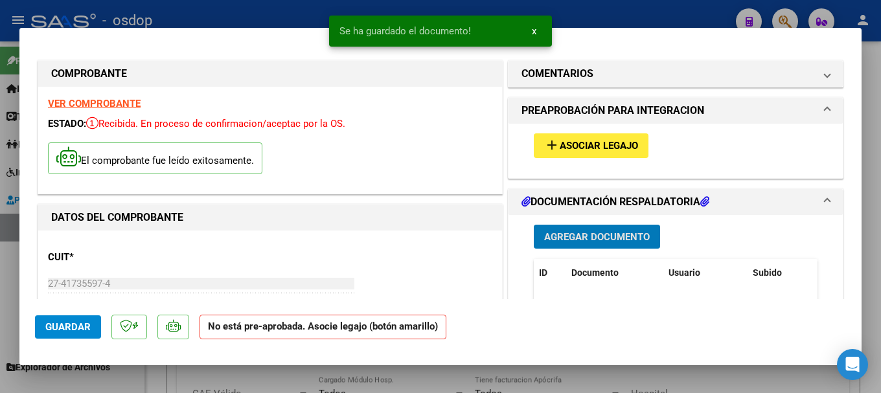
click at [576, 143] on span "Asociar Legajo" at bounding box center [599, 147] width 78 height 12
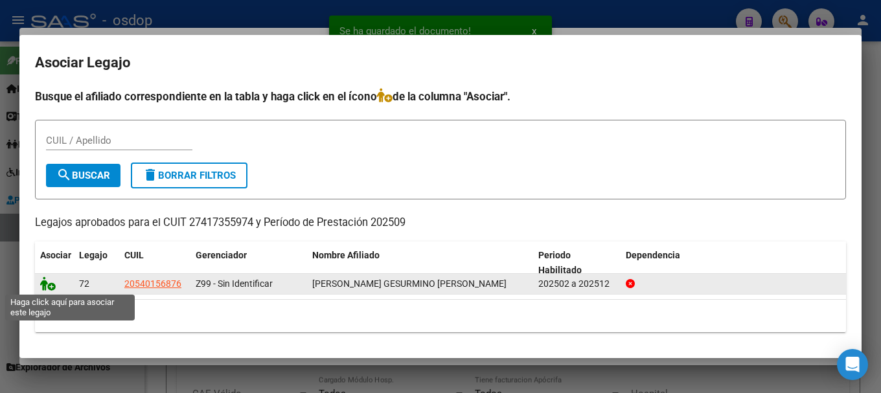
click at [44, 283] on icon at bounding box center [48, 284] width 16 height 14
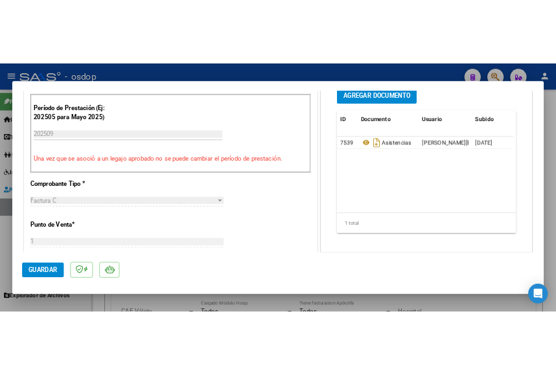
scroll to position [648, 0]
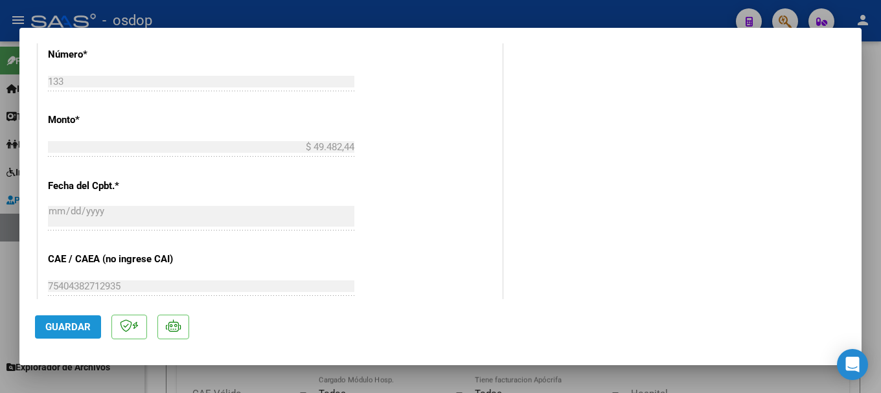
click at [81, 324] on span "Guardar" at bounding box center [67, 327] width 45 height 12
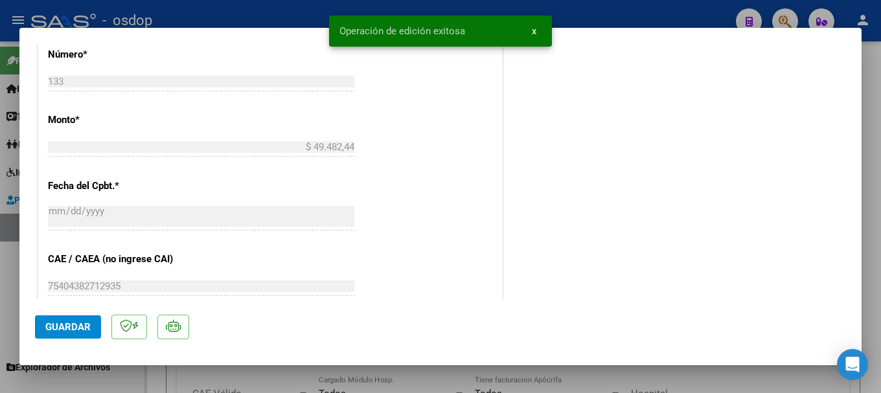
drag, startPoint x: 340, startPoint y: 24, endPoint x: 465, endPoint y: 34, distance: 126.1
click at [465, 34] on snack-bar-container "Operación de edición exitosa x" at bounding box center [440, 31] width 223 height 31
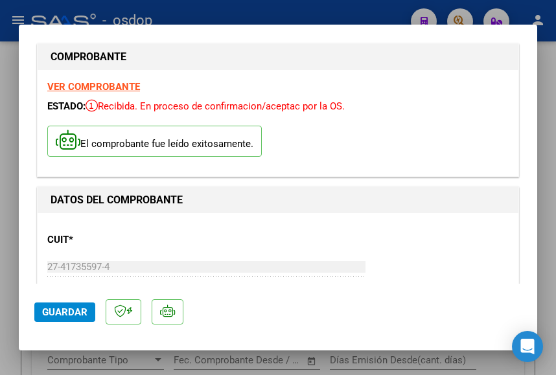
scroll to position [0, 0]
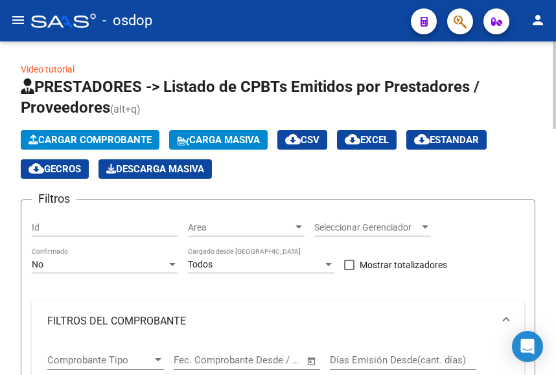
click at [78, 138] on span "Cargar Comprobante" at bounding box center [90, 140] width 123 height 12
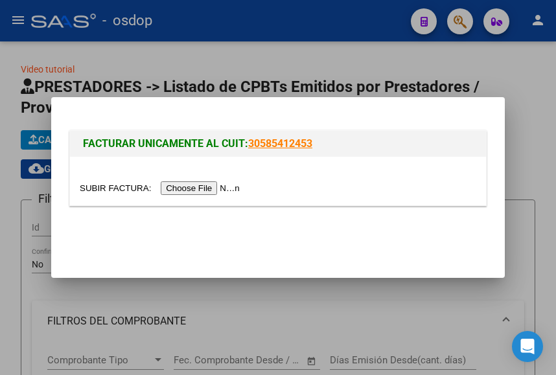
click at [196, 187] on input "file" at bounding box center [162, 188] width 164 height 14
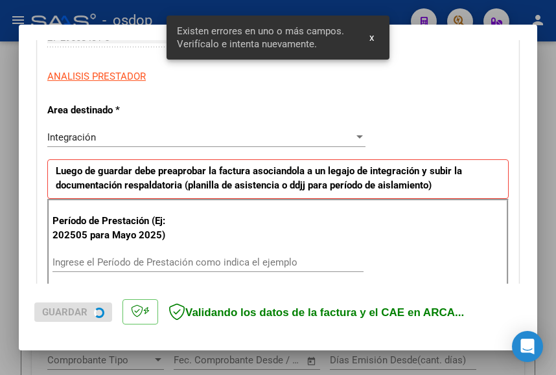
scroll to position [305, 0]
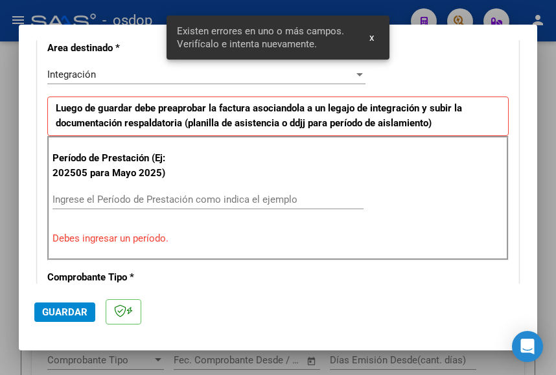
click at [96, 201] on input "Ingrese el Período de Prestación como indica el ejemplo" at bounding box center [207, 200] width 311 height 12
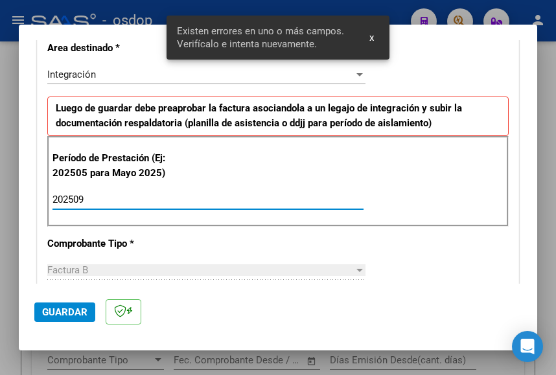
type input "202509"
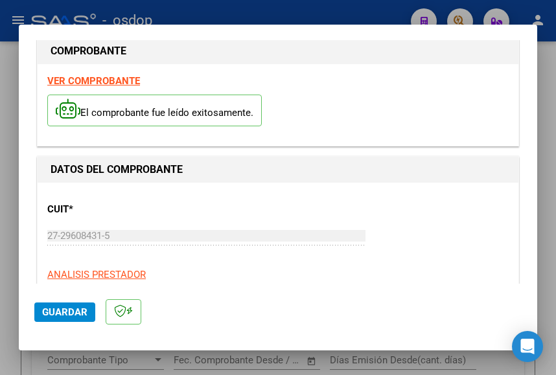
scroll to position [0, 0]
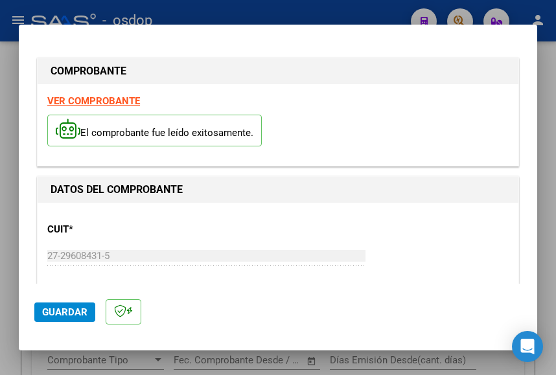
click at [102, 97] on strong "VER COMPROBANTE" at bounding box center [93, 101] width 93 height 12
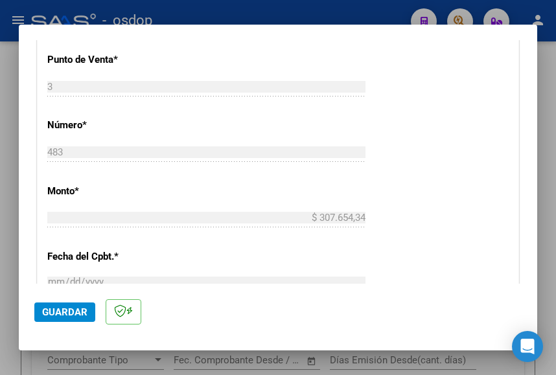
scroll to position [583, 0]
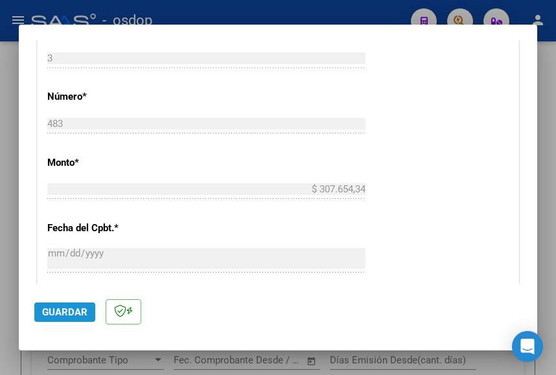
click at [70, 308] on span "Guardar" at bounding box center [64, 313] width 45 height 12
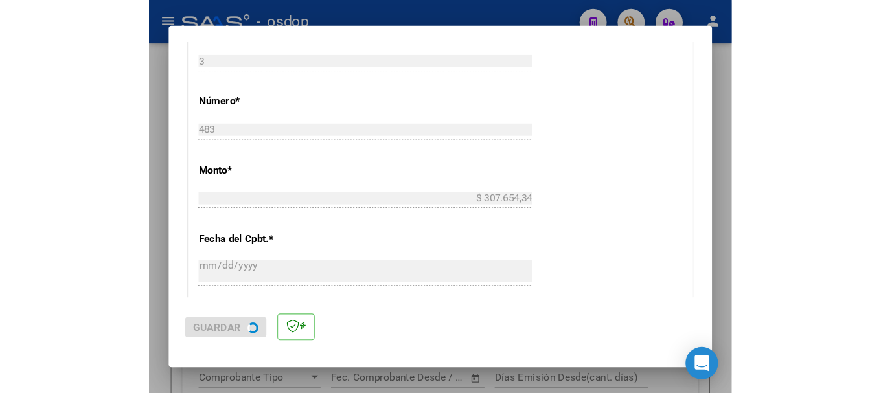
scroll to position [0, 0]
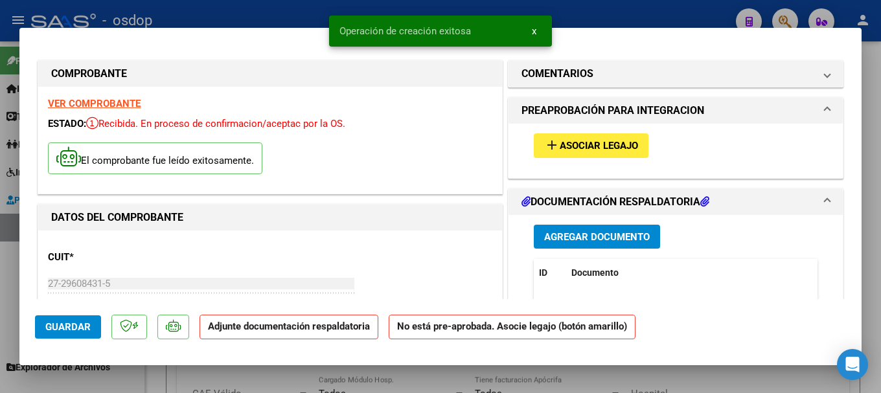
click at [575, 238] on span "Agregar Documento" at bounding box center [597, 237] width 106 height 12
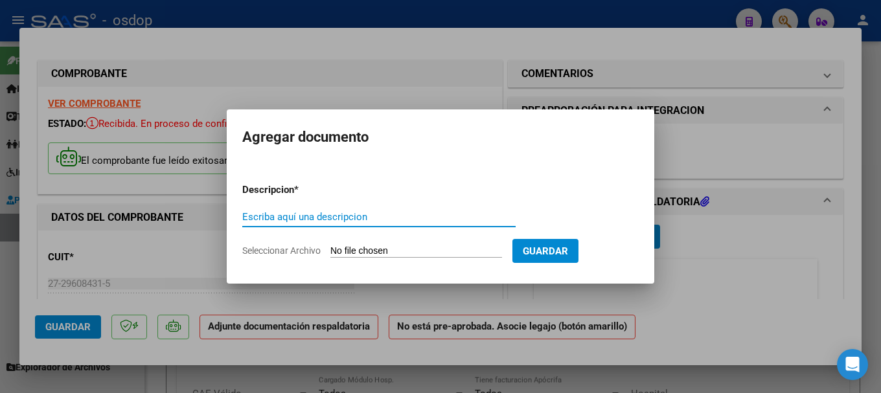
click at [397, 252] on input "Seleccionar Archivo" at bounding box center [417, 252] width 172 height 12
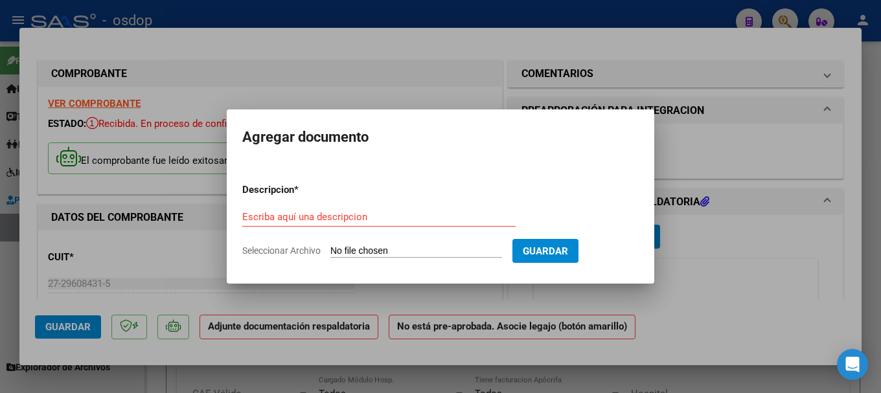
type input "C:\fakepath\Asistencias Septiembre.pdf"
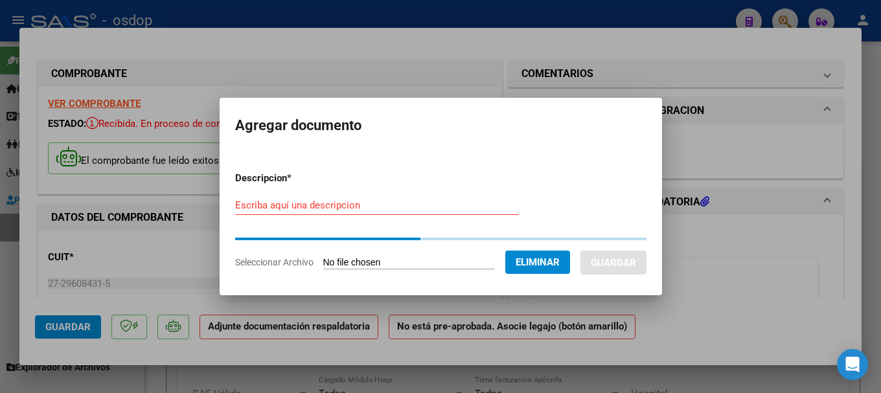
click at [253, 204] on input "Escriba aquí una descripcion" at bounding box center [377, 206] width 284 height 12
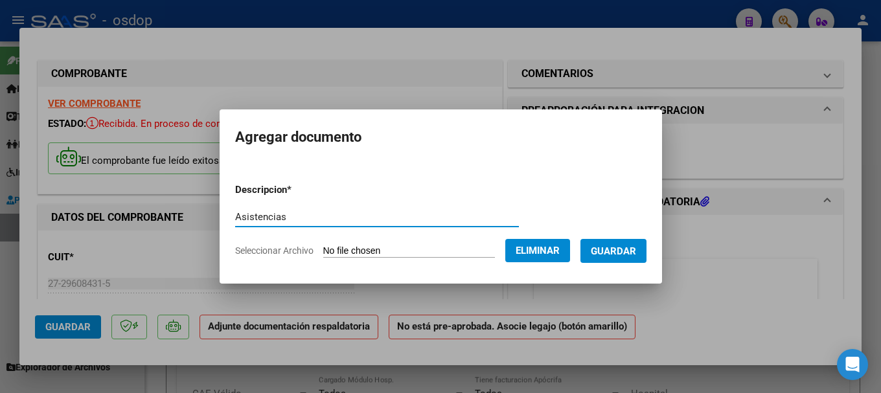
type input "Asistencias"
click at [635, 255] on span "Guardar" at bounding box center [613, 252] width 45 height 12
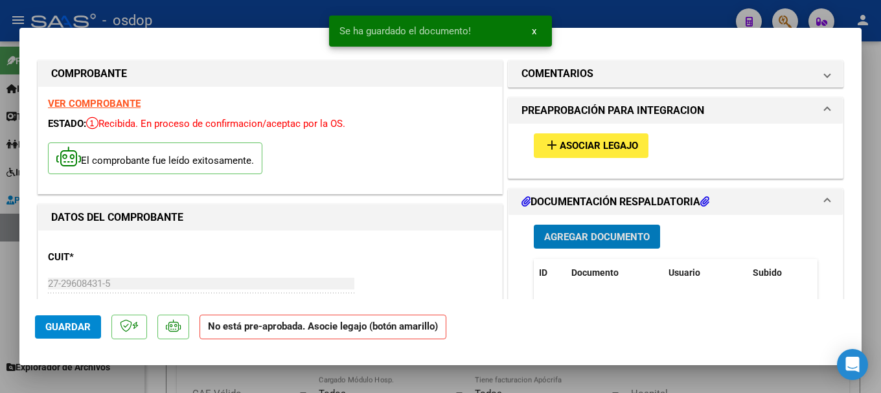
click at [597, 146] on span "Asociar Legajo" at bounding box center [599, 147] width 78 height 12
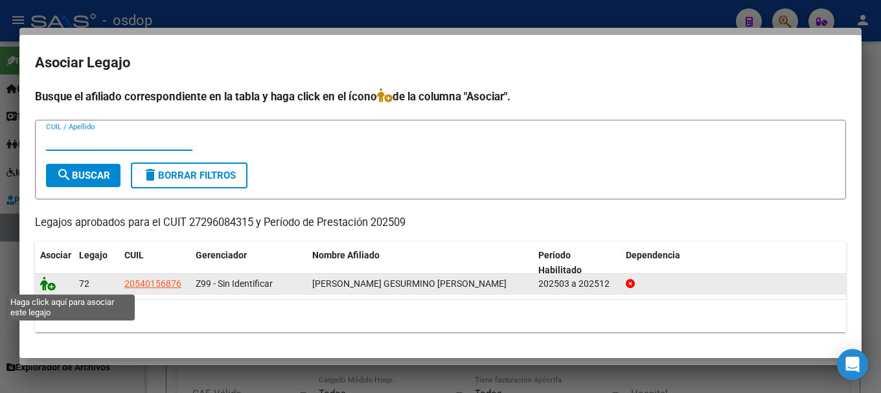
click at [42, 284] on icon at bounding box center [48, 284] width 16 height 14
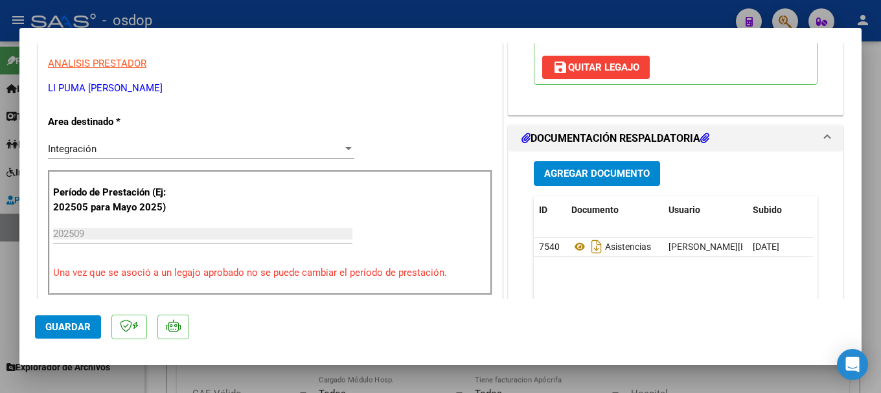
scroll to position [583, 0]
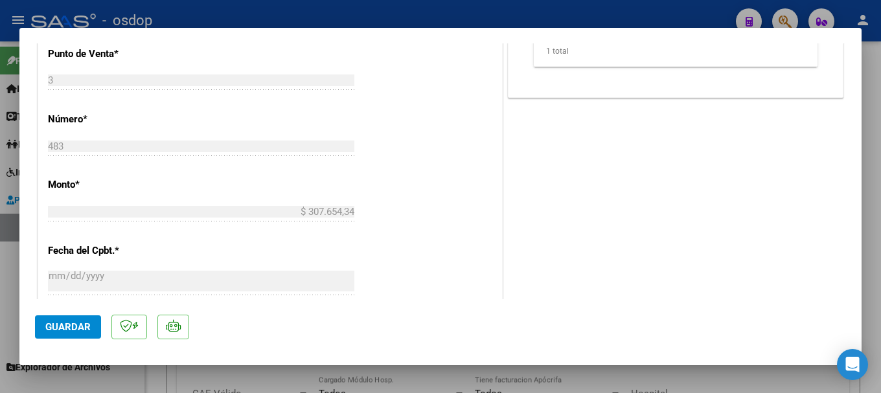
click at [78, 328] on span "Guardar" at bounding box center [67, 327] width 45 height 12
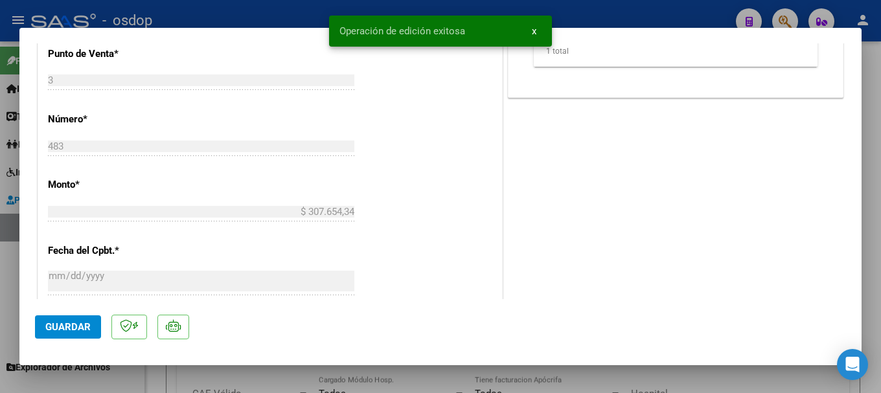
drag, startPoint x: 338, startPoint y: 29, endPoint x: 478, endPoint y: 30, distance: 140.0
click at [478, 30] on snack-bar-container "Operación de edición exitosa x" at bounding box center [440, 31] width 223 height 31
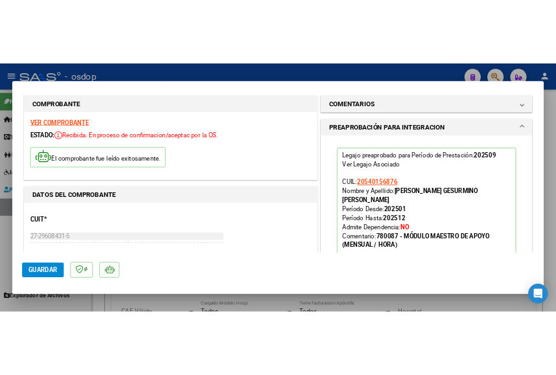
scroll to position [0, 0]
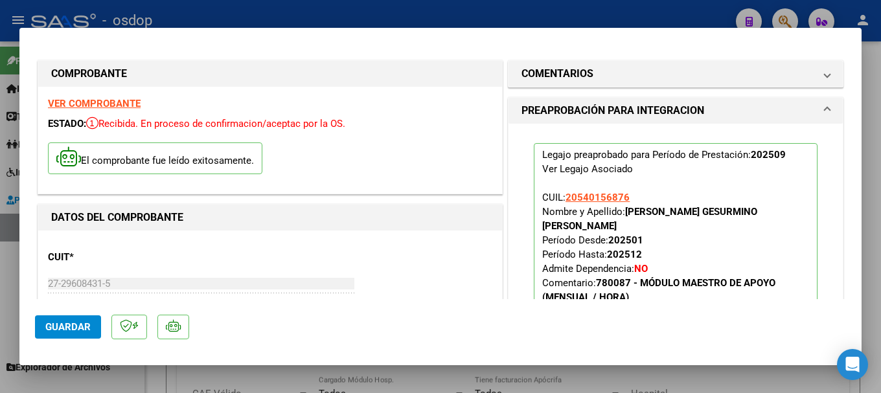
type input "$ 0,00"
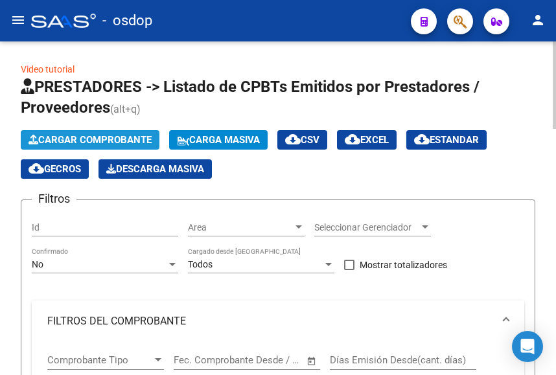
click at [82, 135] on span "Cargar Comprobante" at bounding box center [90, 140] width 123 height 12
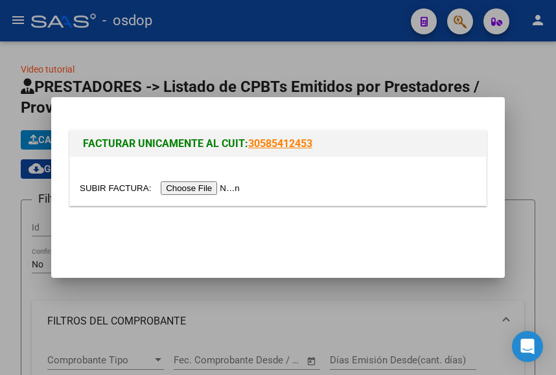
click at [184, 188] on input "file" at bounding box center [162, 188] width 164 height 14
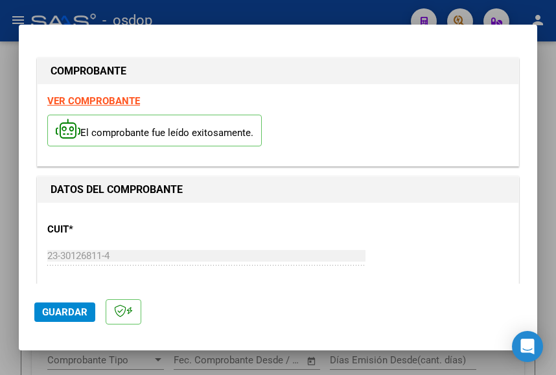
drag, startPoint x: 331, startPoint y: 104, endPoint x: 264, endPoint y: 104, distance: 66.8
click at [332, 104] on div "VER COMPROBANTE El comprobante fue leído exitosamente." at bounding box center [278, 125] width 481 height 82
click at [113, 100] on strong "VER COMPROBANTE" at bounding box center [93, 101] width 93 height 12
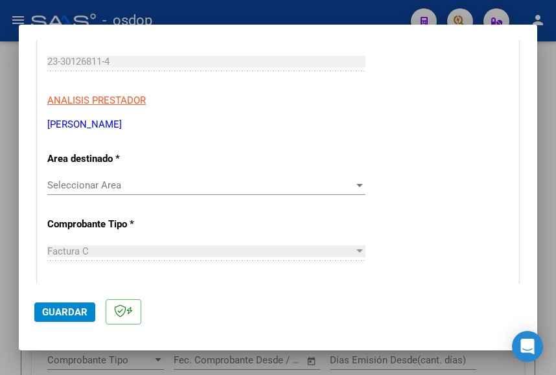
scroll to position [259, 0]
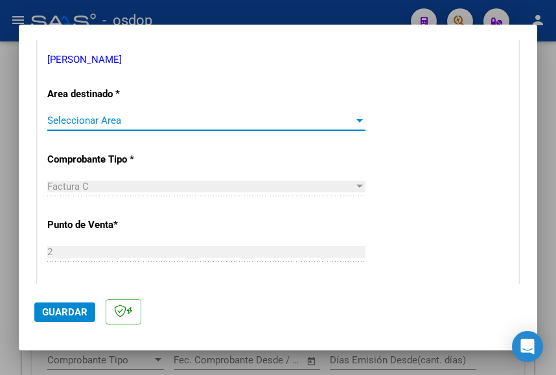
click at [79, 120] on span "Seleccionar Area" at bounding box center [200, 121] width 307 height 12
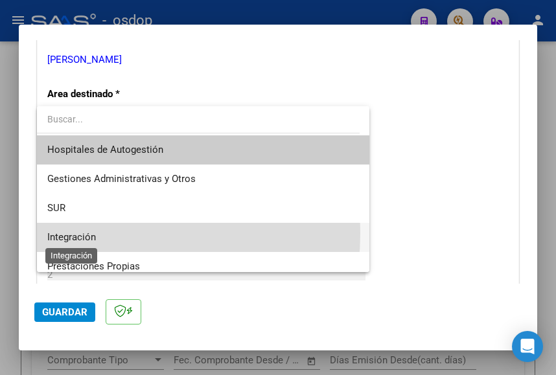
click at [62, 232] on span "Integración" at bounding box center [71, 237] width 49 height 12
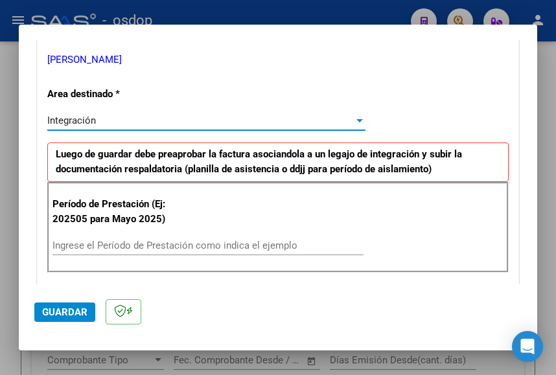
click at [101, 246] on input "Ingrese el Período de Prestación como indica el ejemplo" at bounding box center [207, 246] width 311 height 12
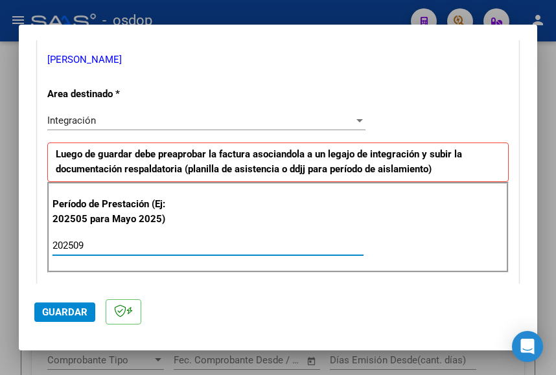
type input "202509"
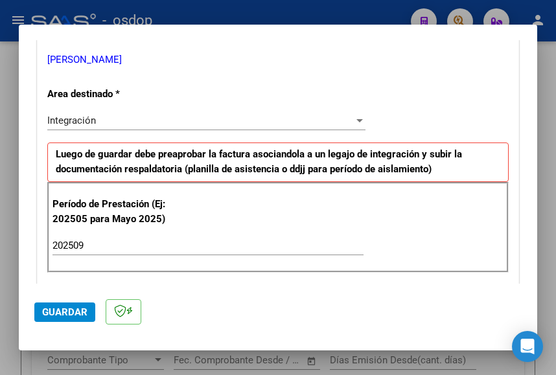
click at [386, 237] on div "Período de Prestación (Ej: 202505 para Mayo 2025) 202509 Ingrese el Período de …" at bounding box center [277, 227] width 461 height 91
click at [69, 308] on span "Guardar" at bounding box center [64, 313] width 45 height 12
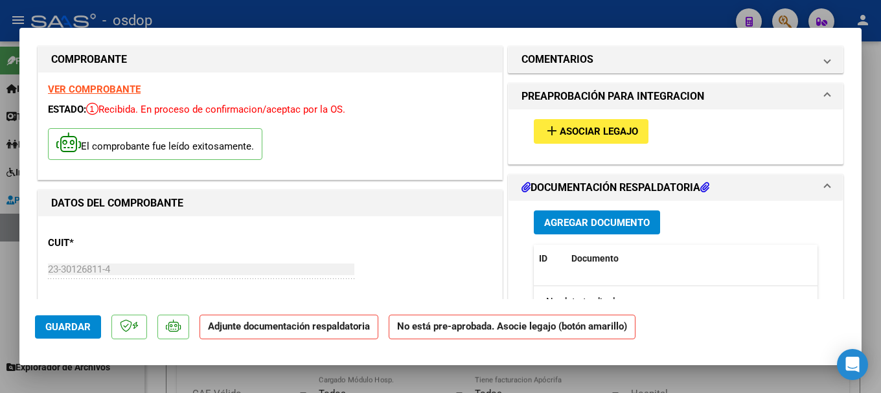
scroll to position [0, 0]
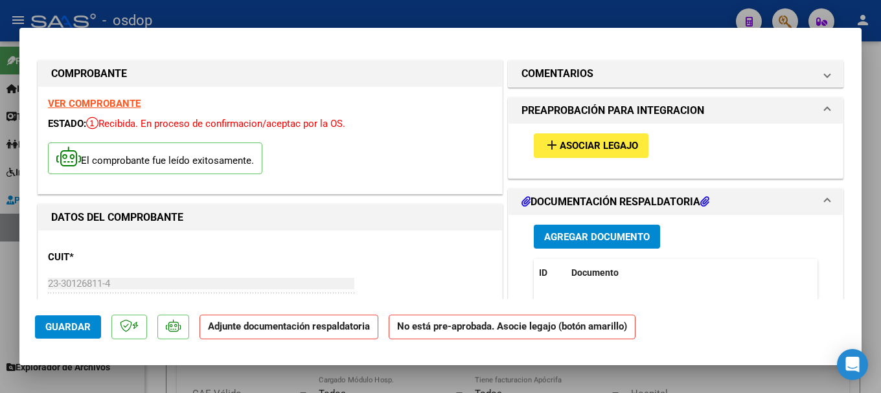
click at [74, 327] on span "Guardar" at bounding box center [67, 327] width 45 height 12
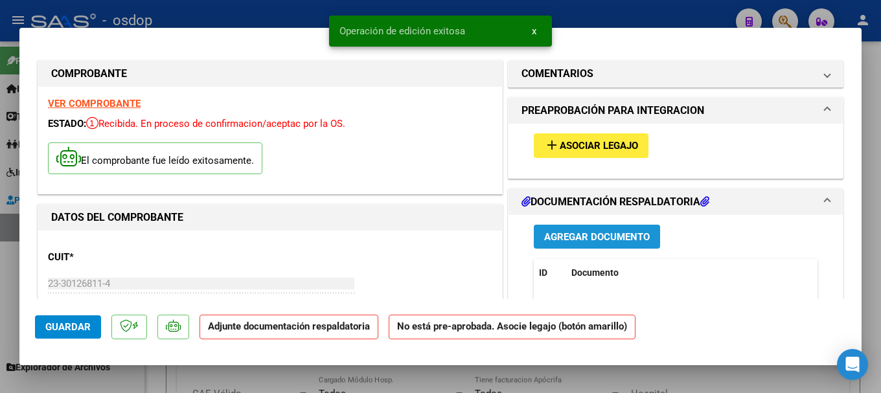
click at [562, 235] on span "Agregar Documento" at bounding box center [597, 237] width 106 height 12
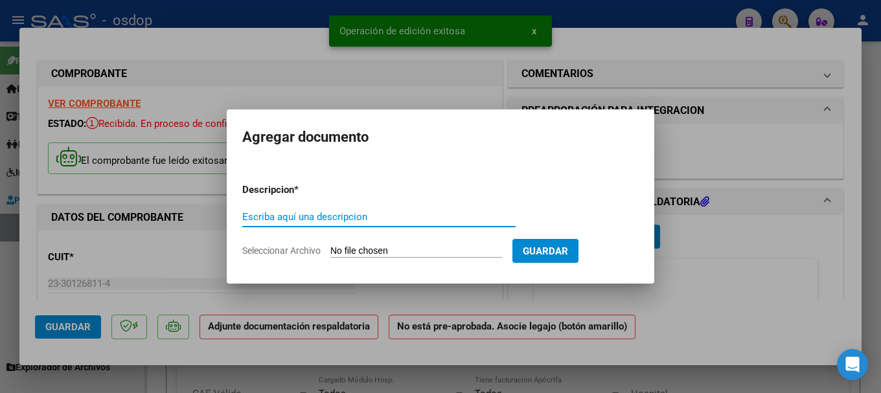
click at [389, 248] on input "Seleccionar Archivo" at bounding box center [417, 252] width 172 height 12
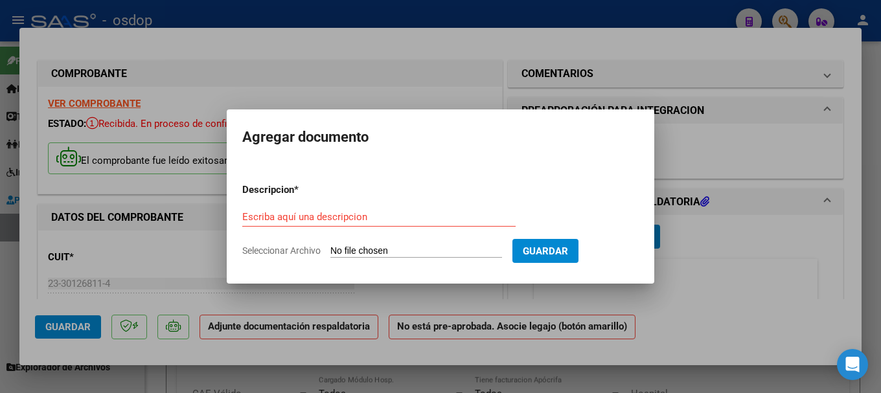
type input "C:\fakepath\ASISTENCIA PSM [PERSON_NAME] [DATE].pdf"
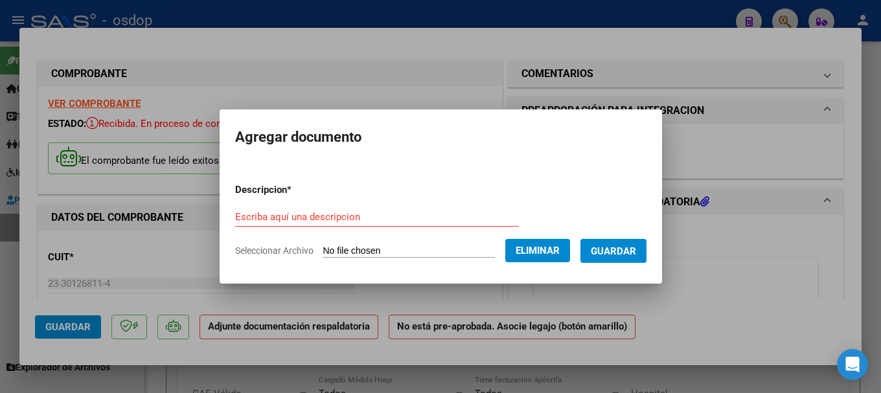
click at [324, 204] on form "Descripcion * Escriba aquí una descripcion Seleccionar Archivo Eliminar Guardar" at bounding box center [441, 220] width 412 height 95
click at [290, 216] on input "Escriba aquí una descripcion" at bounding box center [377, 217] width 284 height 12
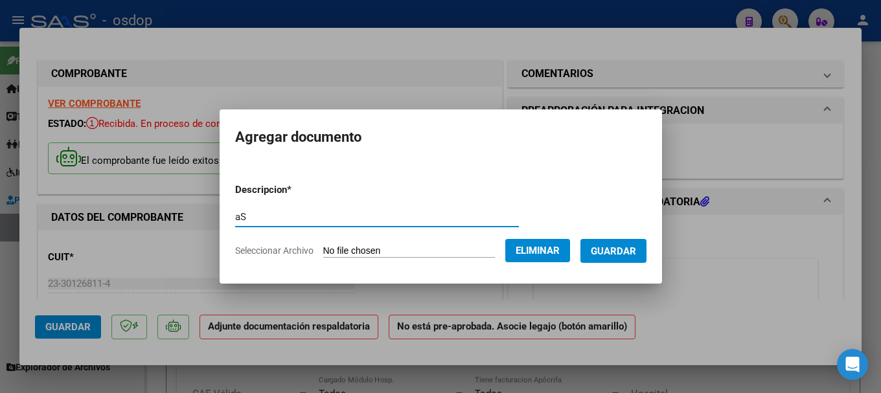
type input "a"
type input "Asistencia"
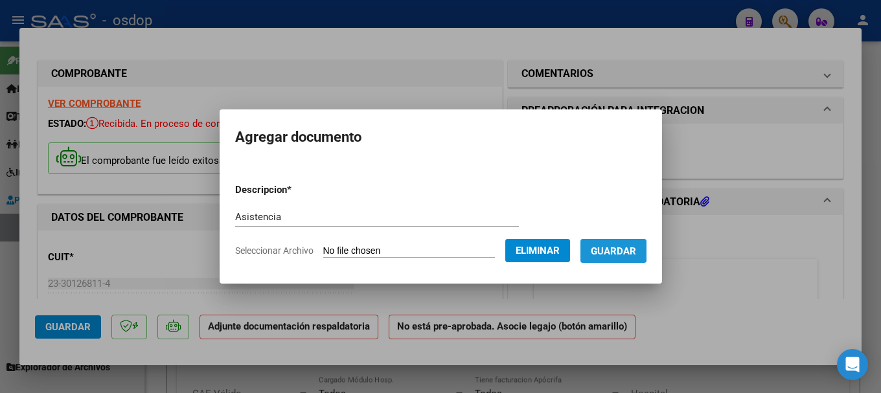
click at [620, 249] on span "Guardar" at bounding box center [613, 252] width 45 height 12
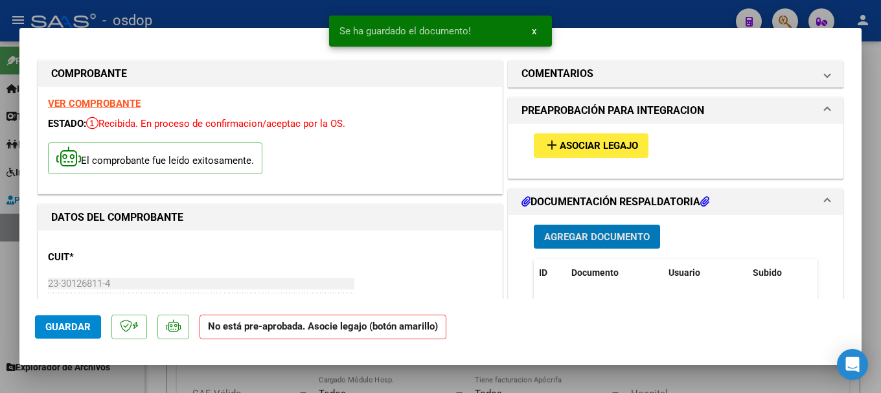
click at [579, 142] on span "Asociar Legajo" at bounding box center [599, 147] width 78 height 12
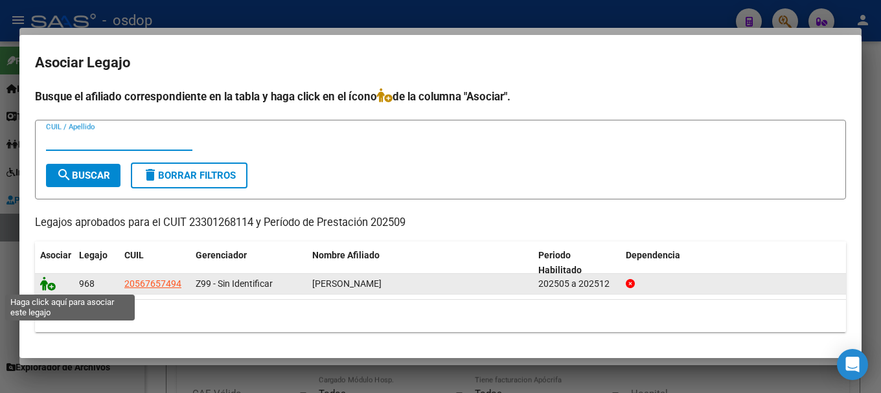
click at [45, 282] on icon at bounding box center [48, 284] width 16 height 14
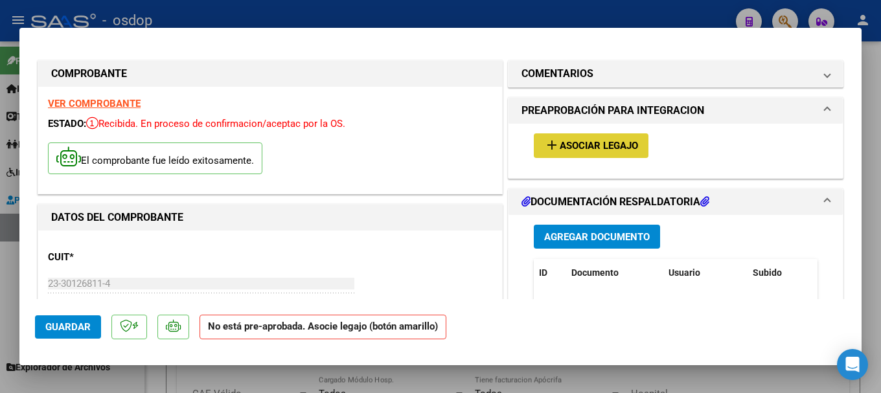
type input "$ 0,00"
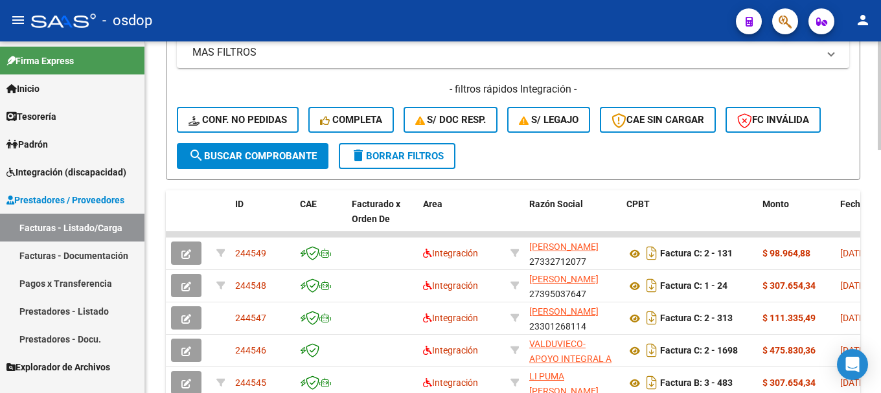
scroll to position [518, 0]
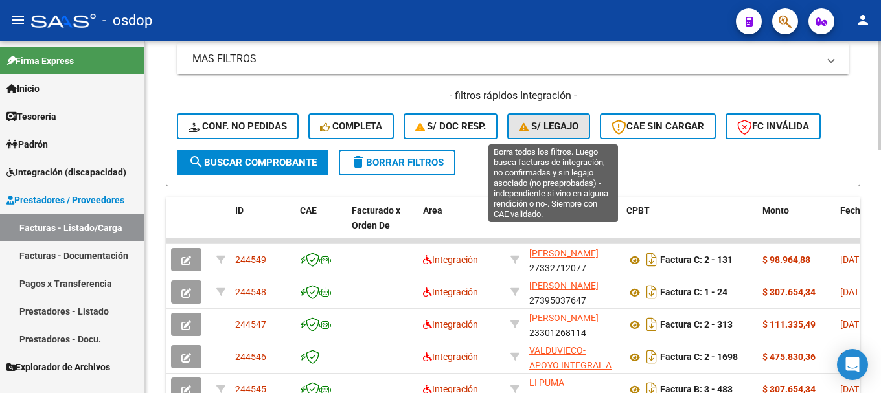
click at [553, 126] on span "S/ legajo" at bounding box center [549, 127] width 60 height 12
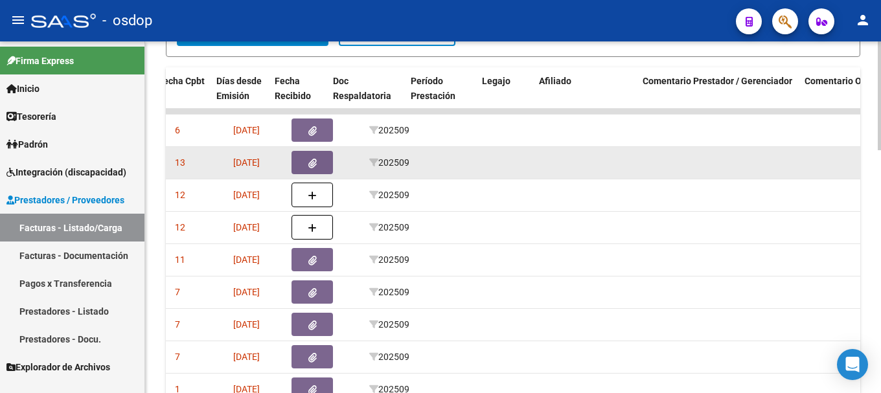
scroll to position [0, 647]
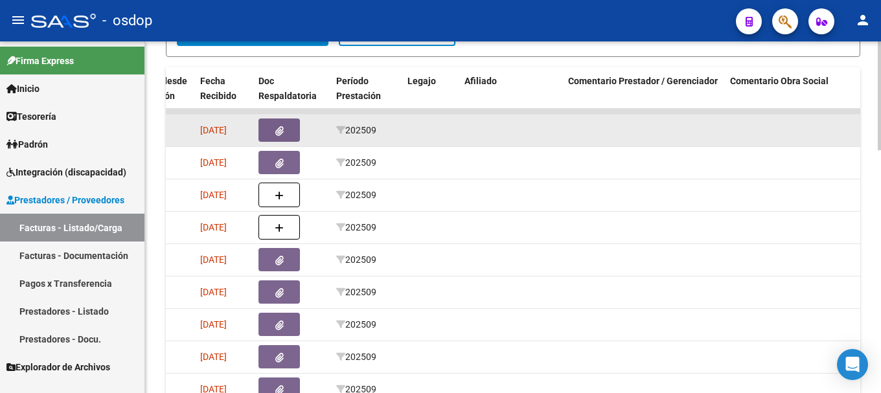
drag, startPoint x: 165, startPoint y: 122, endPoint x: 694, endPoint y: 132, distance: 528.9
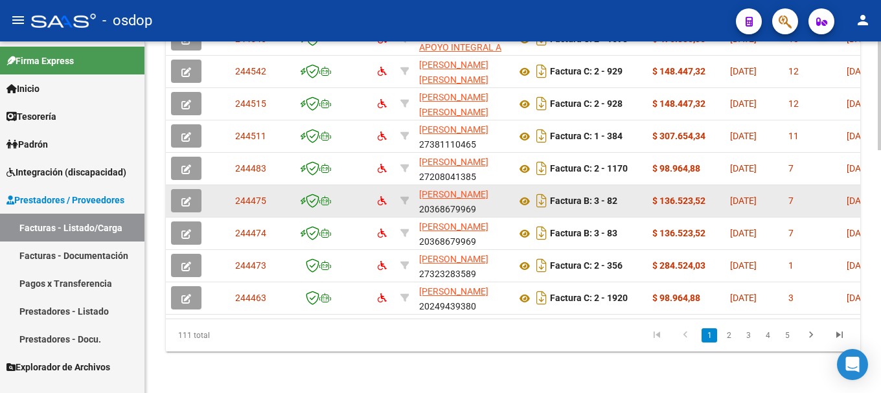
scroll to position [458, 0]
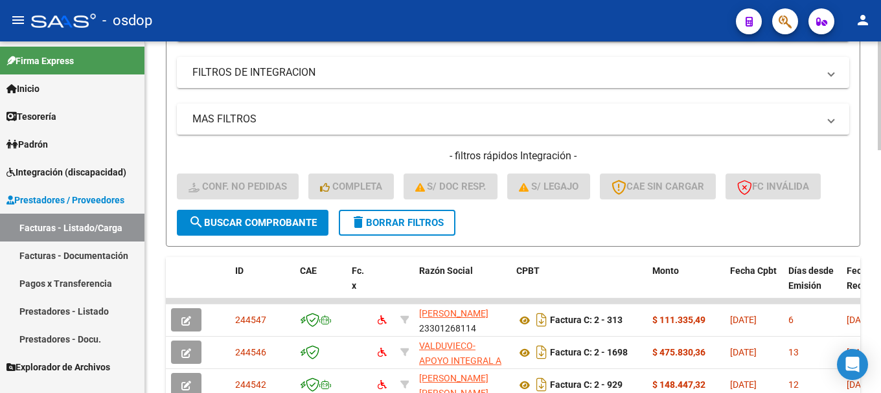
click at [403, 223] on span "delete Borrar Filtros" at bounding box center [397, 223] width 93 height 12
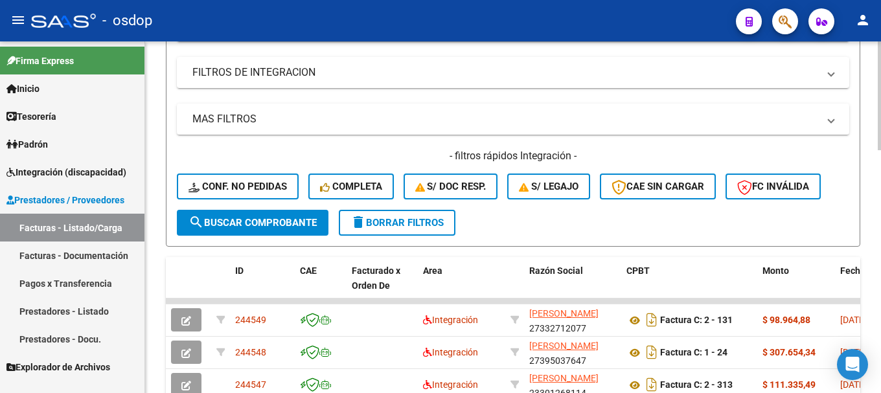
click at [399, 224] on span "delete Borrar Filtros" at bounding box center [397, 223] width 93 height 12
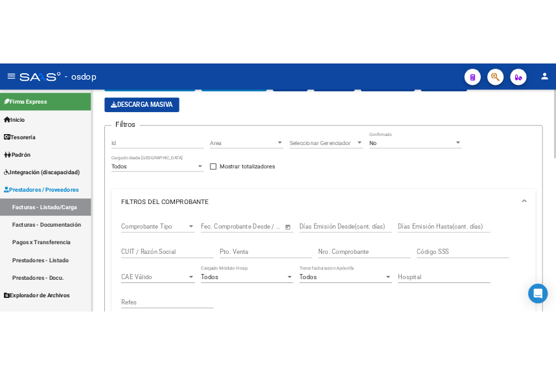
scroll to position [0, 0]
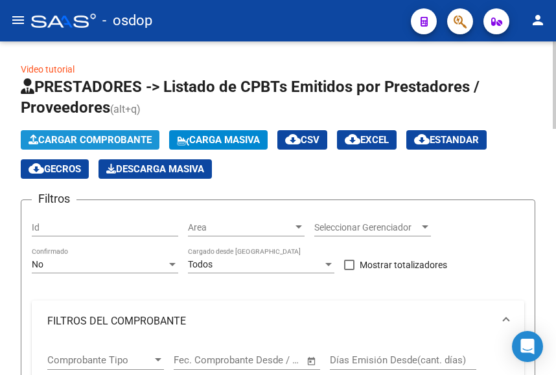
click at [71, 135] on span "Cargar Comprobante" at bounding box center [90, 140] width 123 height 12
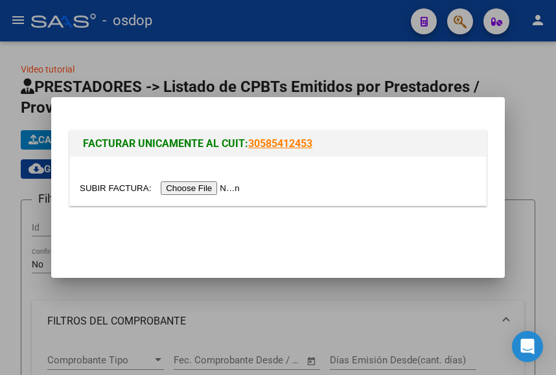
click at [189, 183] on input "file" at bounding box center [162, 188] width 164 height 14
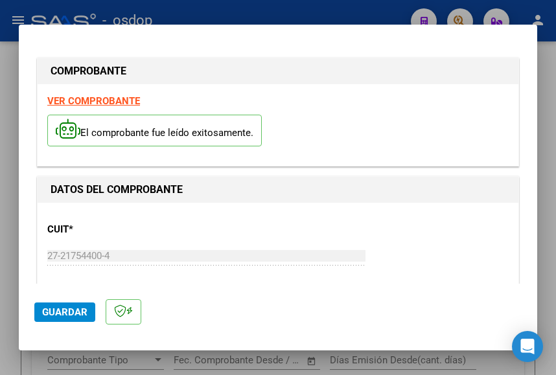
click at [312, 135] on div "El comprobante fue leído exitosamente." at bounding box center [277, 132] width 461 height 48
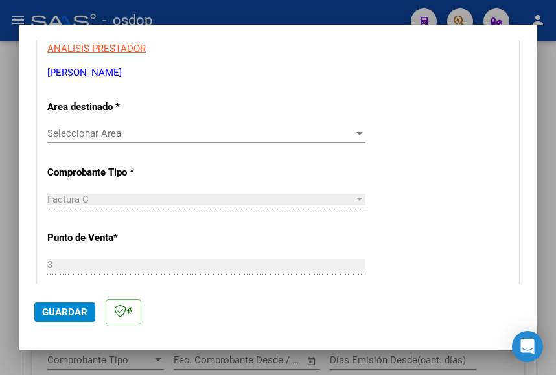
scroll to position [232, 0]
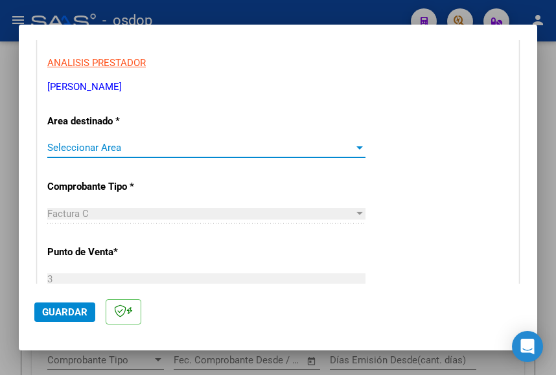
click at [72, 145] on span "Seleccionar Area" at bounding box center [200, 148] width 307 height 12
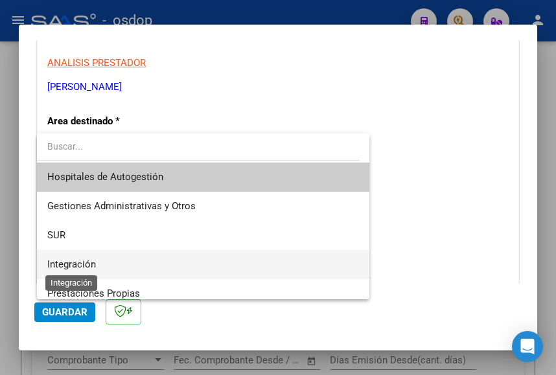
click at [64, 266] on span "Integración" at bounding box center [71, 265] width 49 height 12
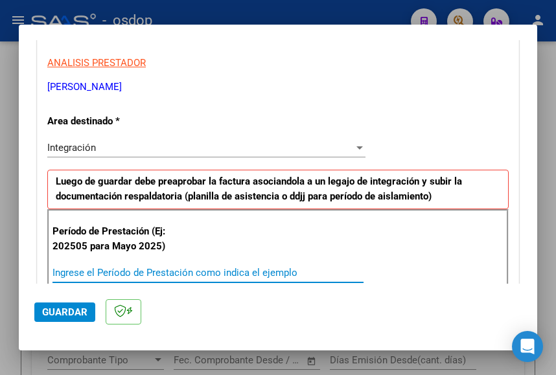
click at [93, 269] on input "Ingrese el Período de Prestación como indica el ejemplo" at bounding box center [207, 273] width 311 height 12
type input "202509"
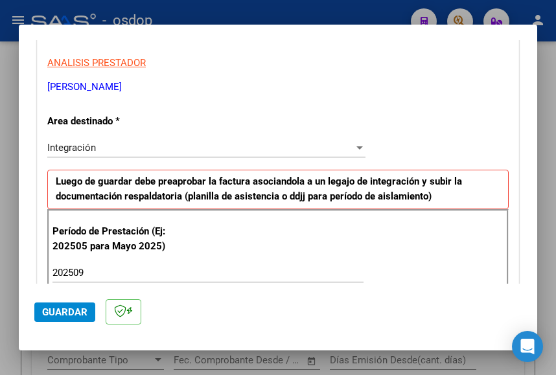
click at [218, 228] on div "Período de Prestación (Ej: 202505 para Mayo 2025) 202509 Ingrese el Período de …" at bounding box center [277, 254] width 461 height 91
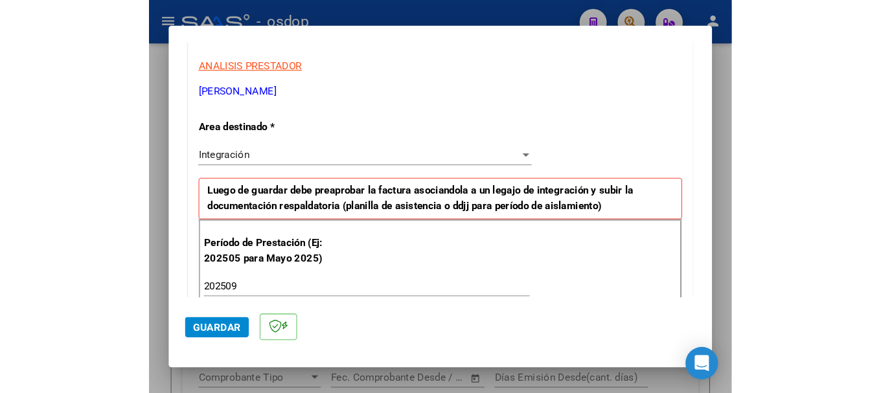
scroll to position [0, 0]
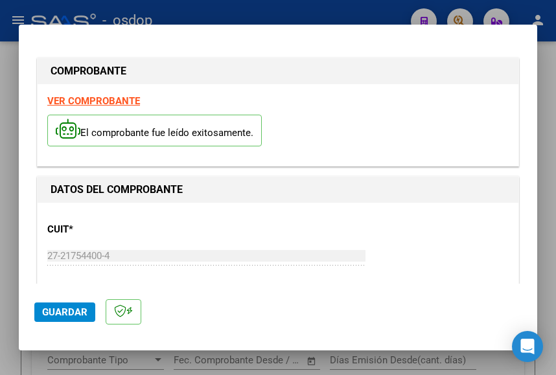
click at [101, 100] on strong "VER COMPROBANTE" at bounding box center [93, 101] width 93 height 12
click at [72, 311] on span "Guardar" at bounding box center [64, 313] width 45 height 12
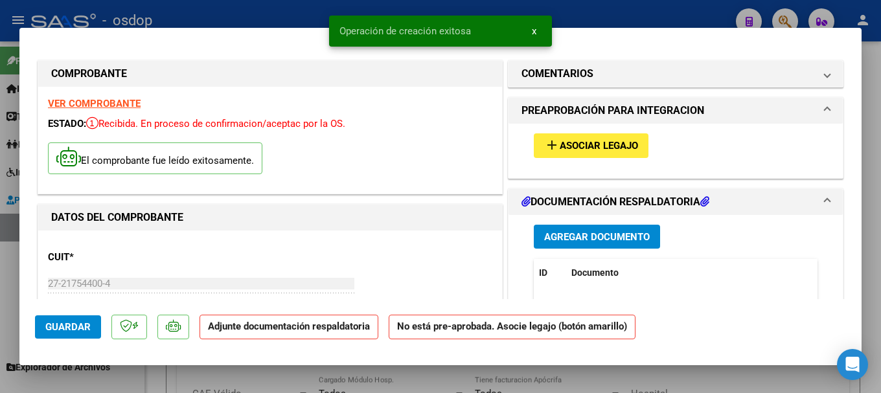
click at [570, 238] on span "Agregar Documento" at bounding box center [597, 237] width 106 height 12
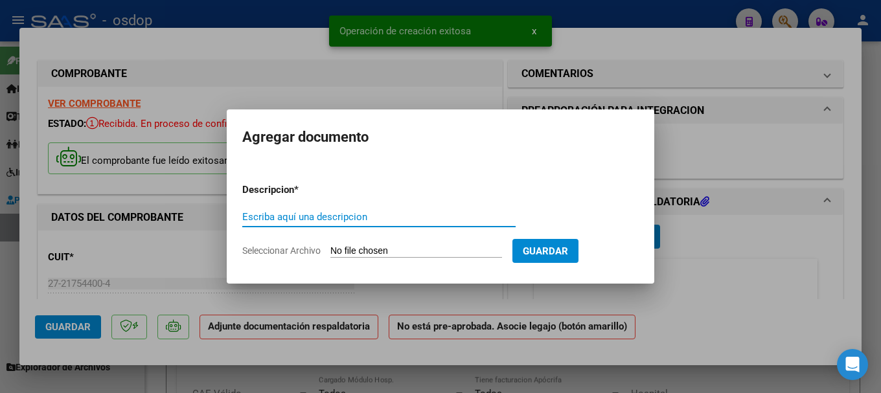
click at [436, 248] on input "Seleccionar Archivo" at bounding box center [417, 252] width 172 height 12
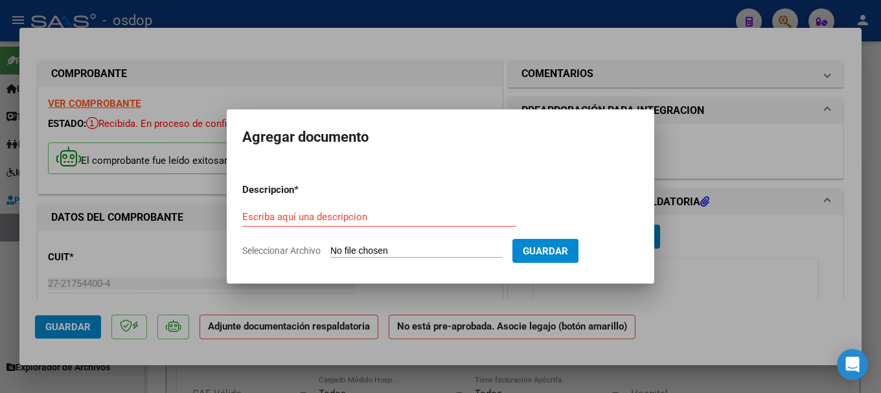
type input "C:\fakepath\OSDOP PLANILLA DE ASISTENCIA KINE FISIO SETIEMBRE 2025.pdf"
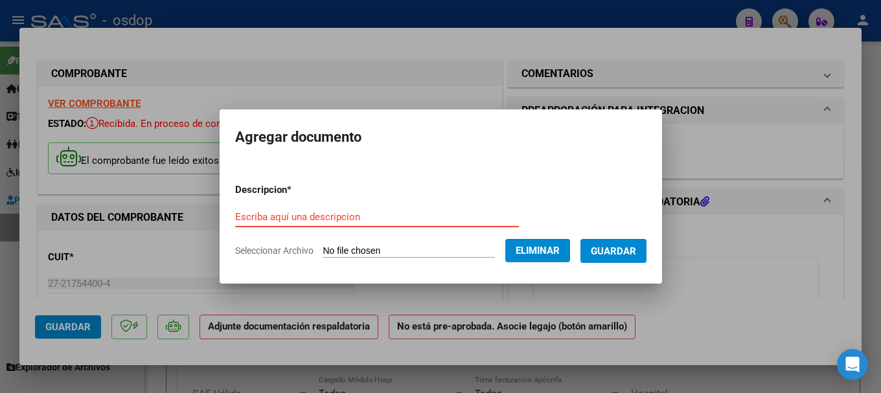
click at [292, 216] on input "Escriba aquí una descripcion" at bounding box center [377, 217] width 284 height 12
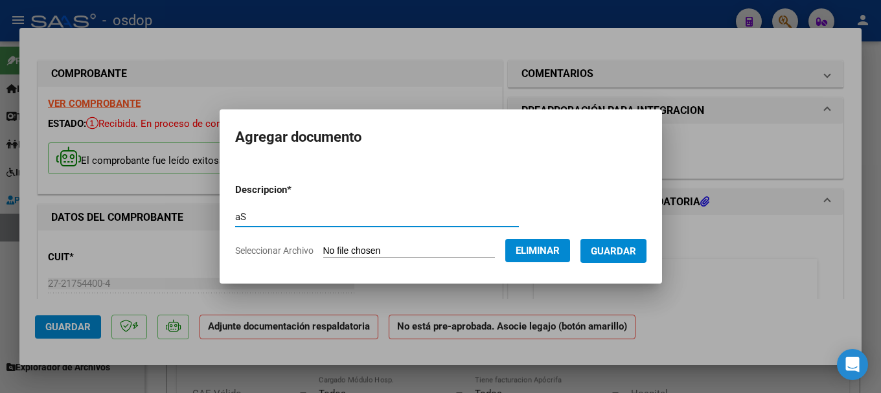
type input "a"
type input "Asistencia"
drag, startPoint x: 636, startPoint y: 247, endPoint x: 630, endPoint y: 246, distance: 6.5
click at [634, 246] on span "Guardar" at bounding box center [613, 252] width 45 height 12
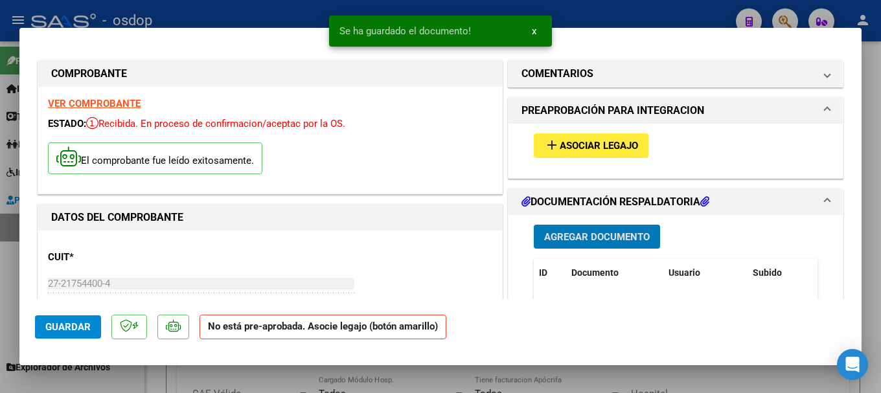
click at [572, 143] on span "Asociar Legajo" at bounding box center [599, 147] width 78 height 12
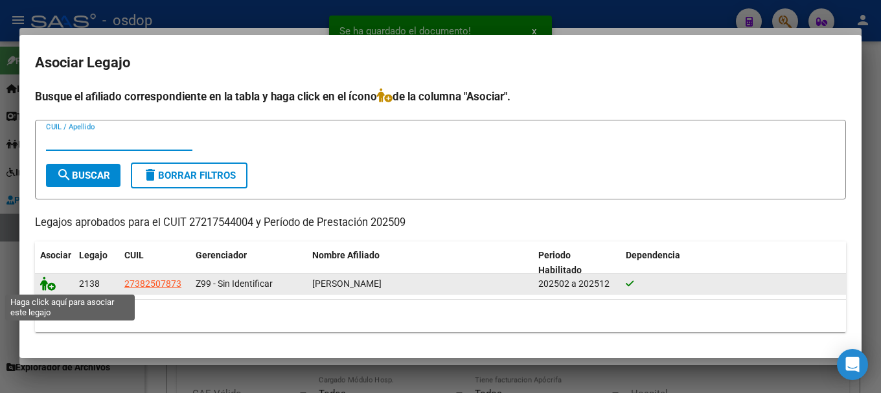
click at [42, 285] on icon at bounding box center [48, 284] width 16 height 14
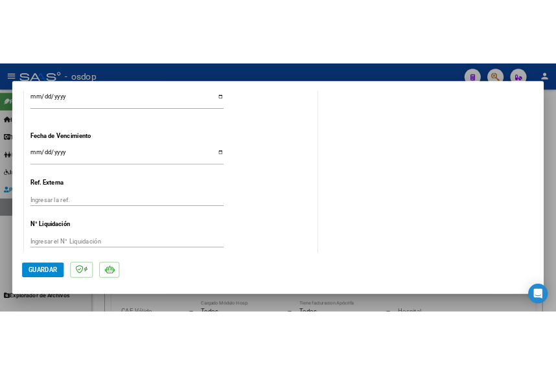
scroll to position [978, 0]
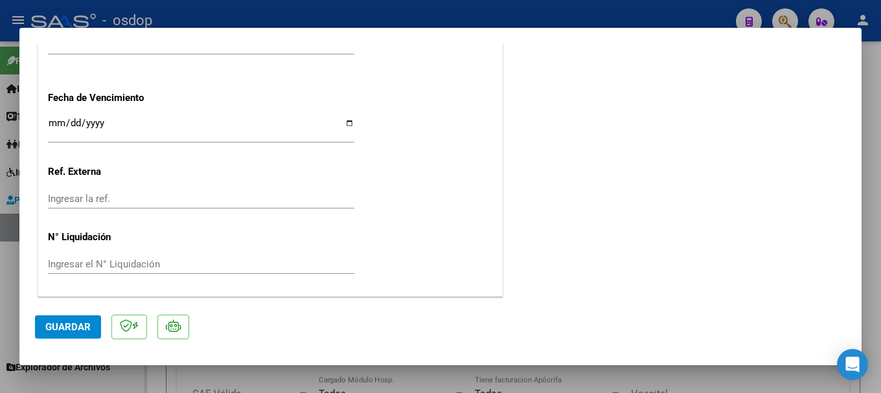
click at [68, 326] on span "Guardar" at bounding box center [67, 327] width 45 height 12
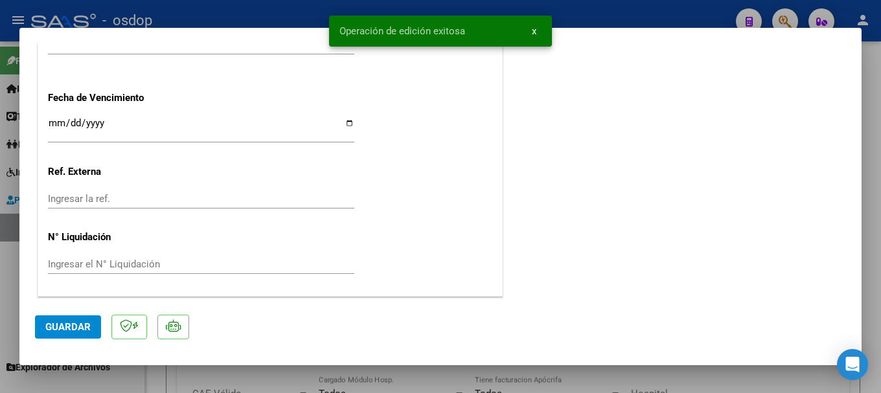
drag, startPoint x: 334, startPoint y: 23, endPoint x: 472, endPoint y: 35, distance: 138.5
click at [472, 35] on snack-bar-container "Operación de edición exitosa x" at bounding box center [440, 31] width 223 height 31
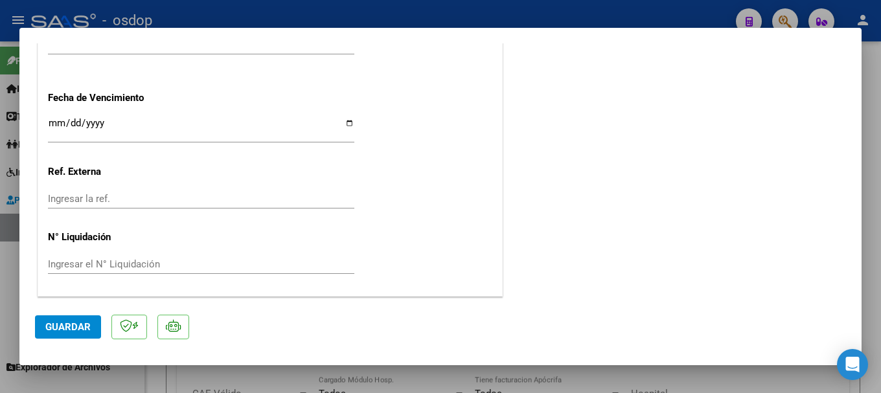
type input "$ 0,00"
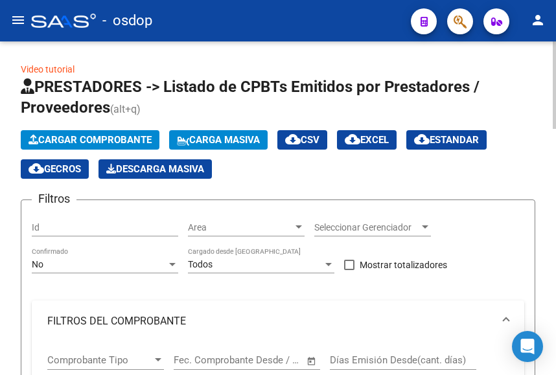
click at [113, 136] on span "Cargar Comprobante" at bounding box center [90, 140] width 123 height 12
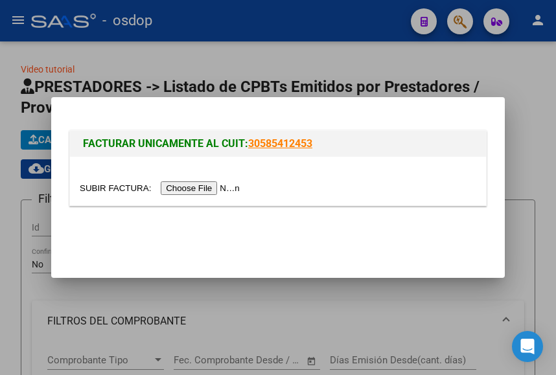
click at [207, 187] on input "file" at bounding box center [162, 188] width 164 height 14
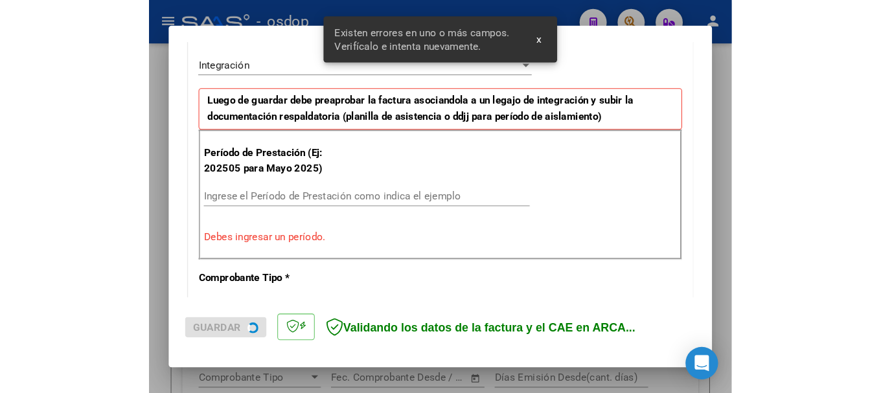
scroll to position [329, 0]
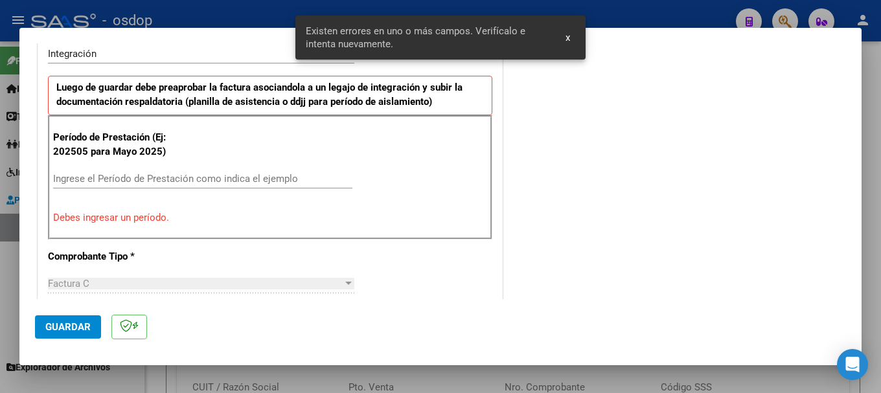
click at [104, 180] on input "Ingrese el Período de Prestación como indica el ejemplo" at bounding box center [202, 179] width 299 height 12
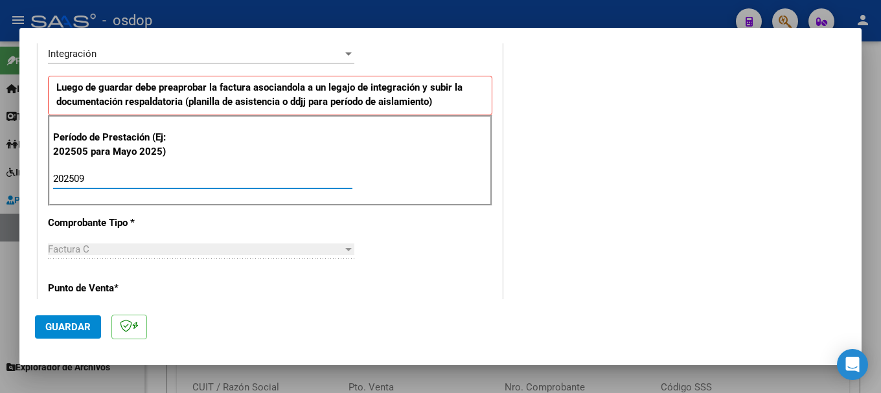
type input "202509"
click at [398, 174] on div "Período de Prestación (Ej: 202505 para Mayo 2025) 202509 Ingrese el Período de …" at bounding box center [270, 160] width 445 height 91
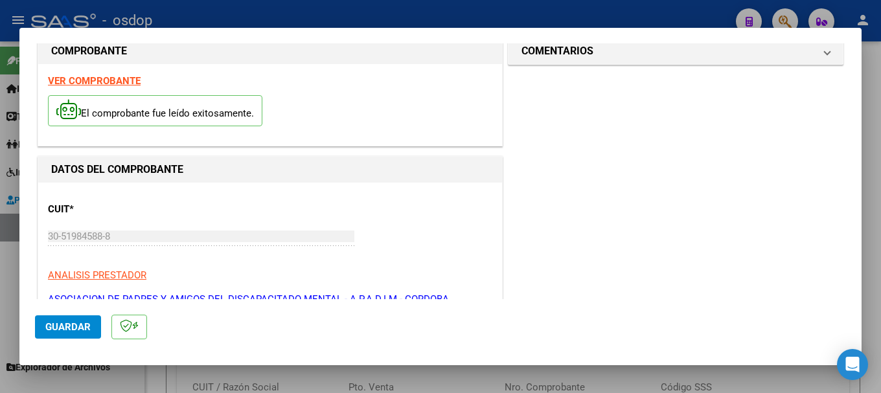
scroll to position [0, 0]
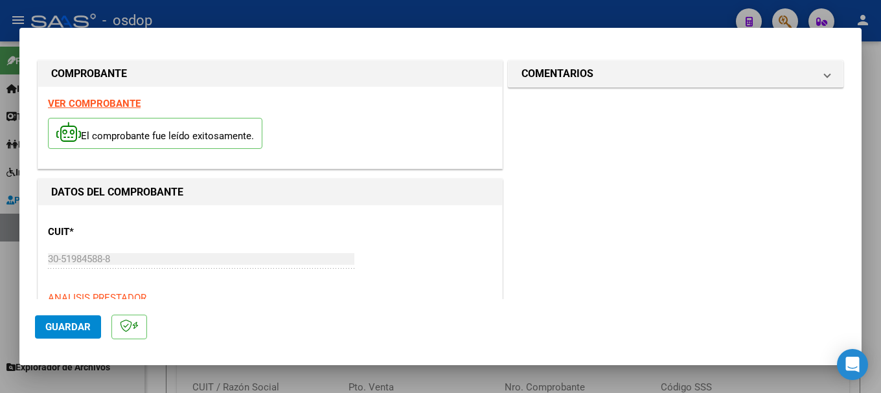
click at [110, 102] on strong "VER COMPROBANTE" at bounding box center [94, 104] width 93 height 12
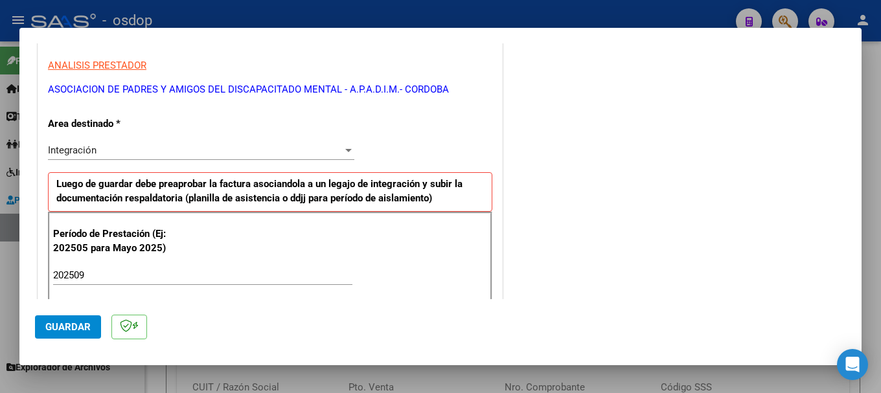
scroll to position [324, 0]
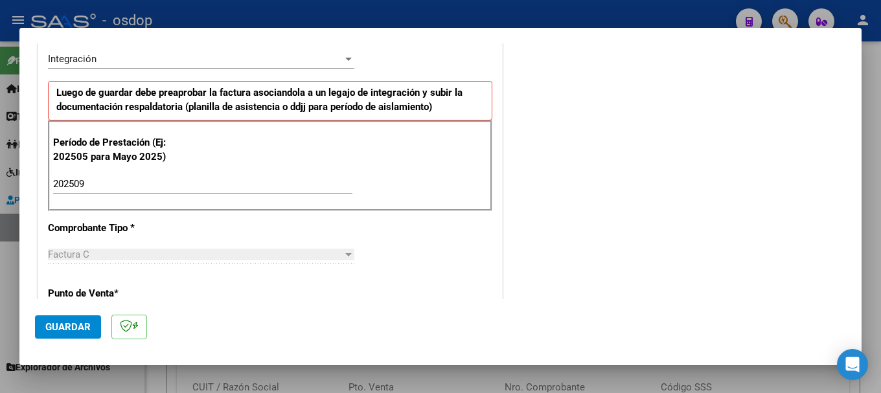
click at [69, 324] on span "Guardar" at bounding box center [67, 327] width 45 height 12
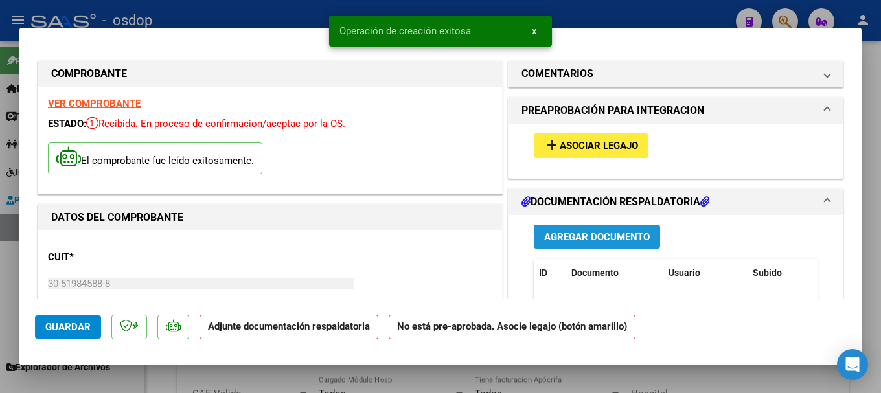
click at [610, 238] on span "Agregar Documento" at bounding box center [597, 237] width 106 height 12
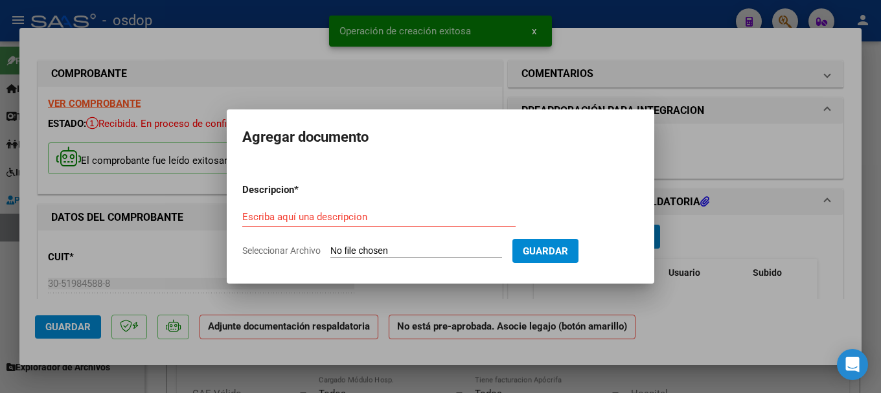
click at [427, 253] on input "Seleccionar Archivo" at bounding box center [417, 252] width 172 height 12
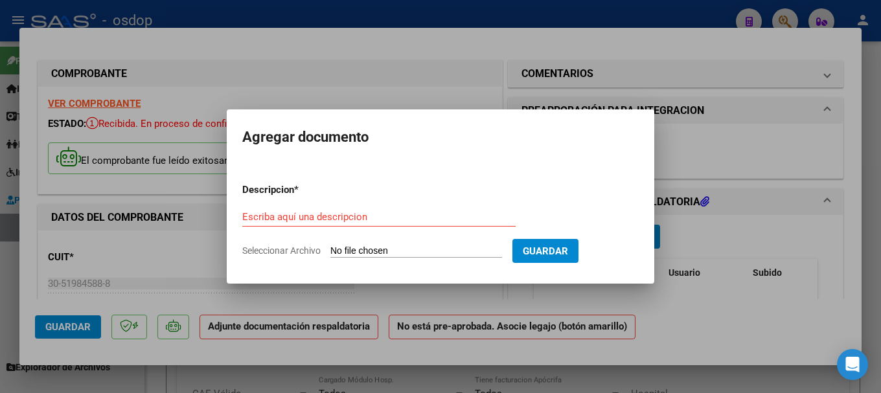
type input "C:\fakepath\ASIST.pdf"
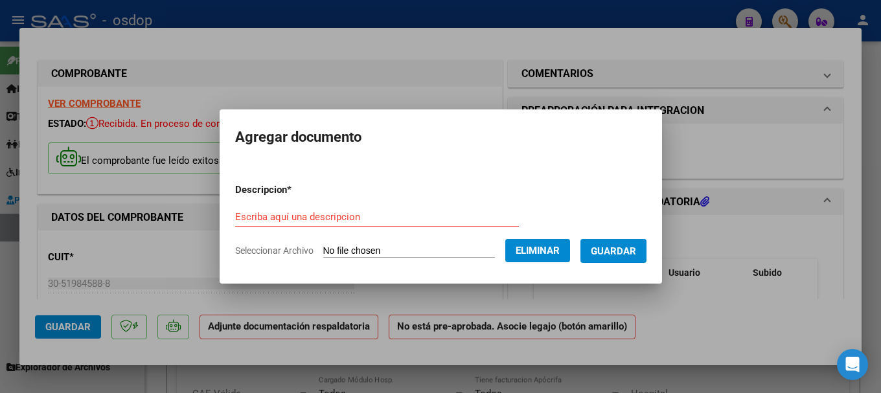
click at [307, 217] on input "Escriba aquí una descripcion" at bounding box center [377, 217] width 284 height 12
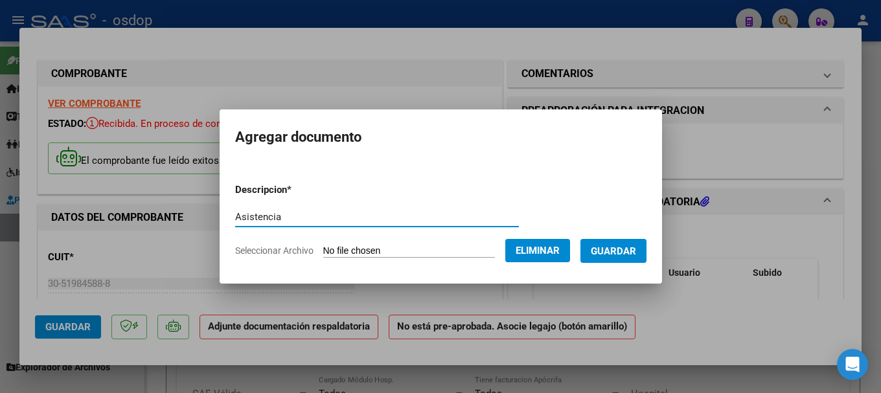
type input "Asistencia"
click at [636, 250] on span "Guardar" at bounding box center [613, 252] width 45 height 12
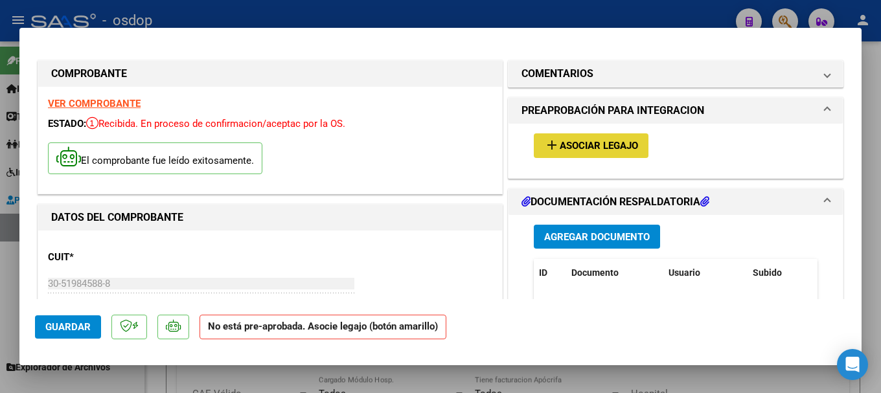
click at [578, 143] on span "Asociar Legajo" at bounding box center [599, 147] width 78 height 12
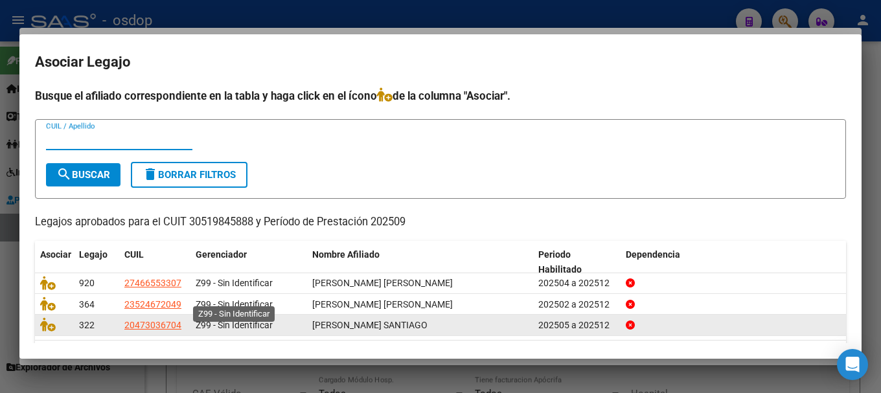
scroll to position [42, 0]
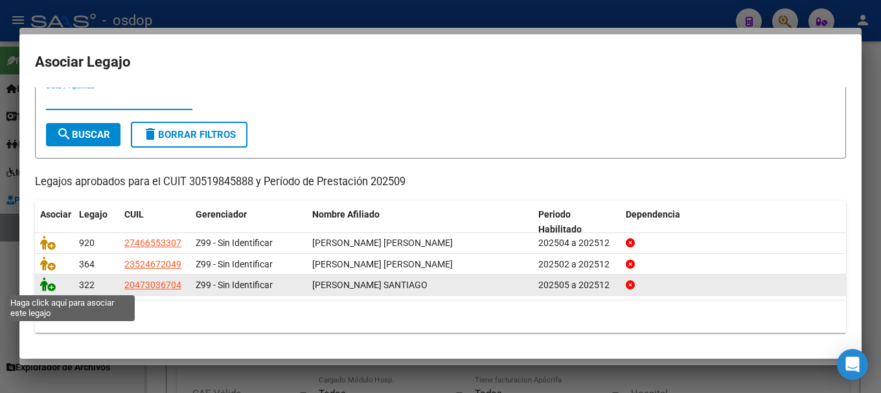
click at [44, 283] on icon at bounding box center [48, 284] width 16 height 14
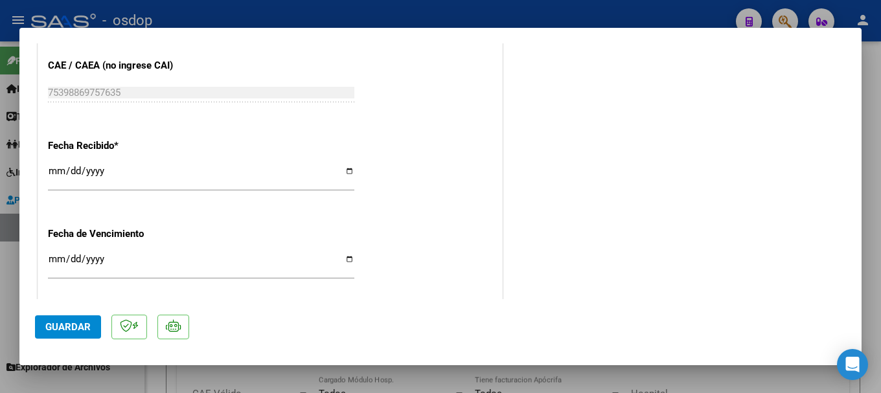
scroll to position [972, 0]
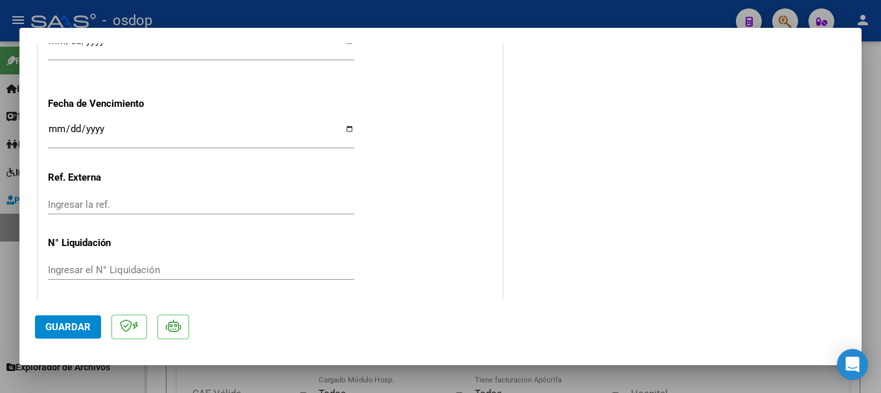
click at [67, 319] on button "Guardar" at bounding box center [68, 327] width 66 height 23
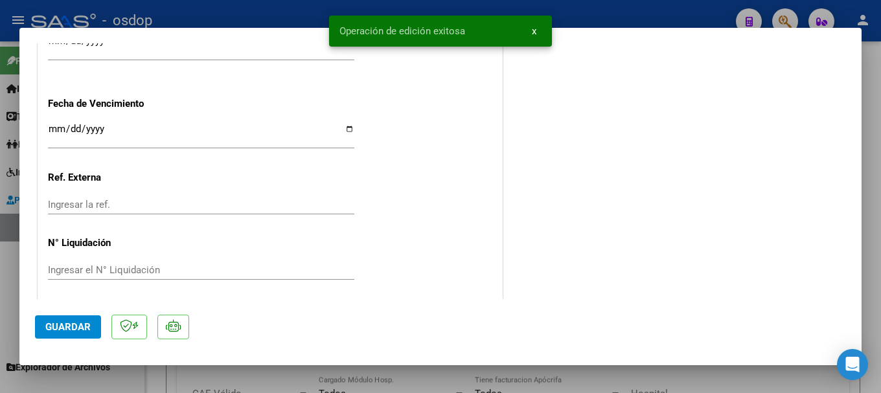
drag, startPoint x: 345, startPoint y: 26, endPoint x: 512, endPoint y: 38, distance: 167.0
click at [512, 38] on snack-bar-container "Operación de edición exitosa x" at bounding box center [440, 31] width 223 height 31
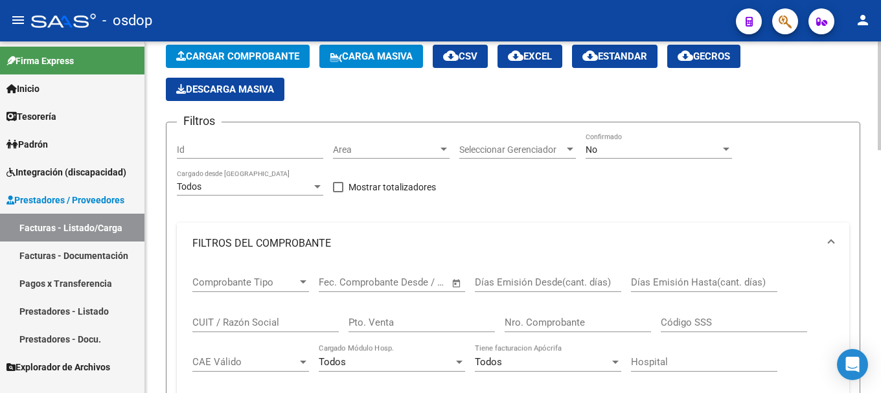
scroll to position [0, 0]
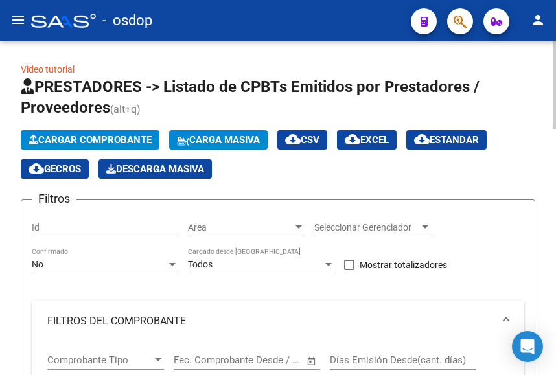
click at [101, 136] on span "Cargar Comprobante" at bounding box center [90, 140] width 123 height 12
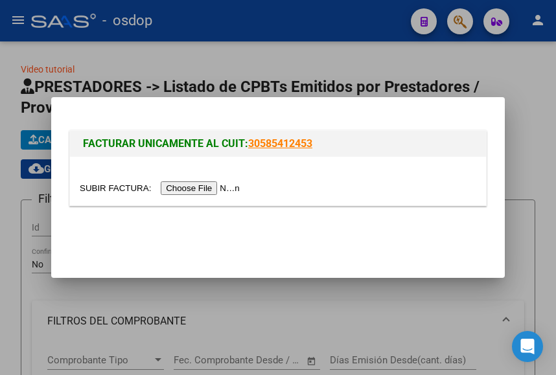
click at [195, 191] on input "file" at bounding box center [162, 188] width 164 height 14
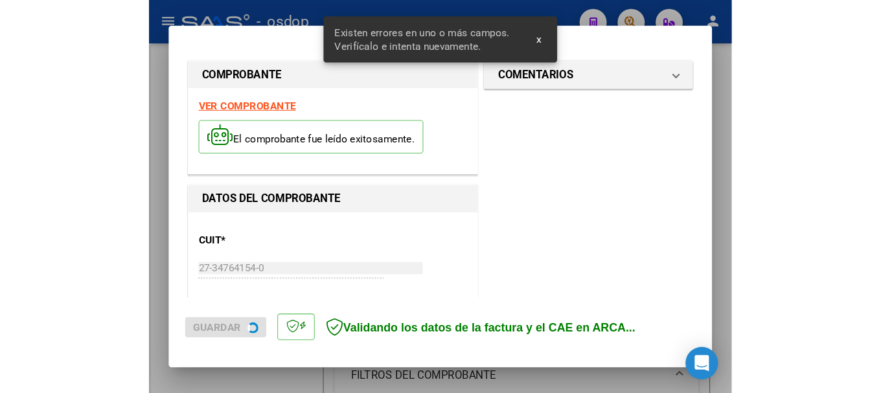
scroll to position [305, 0]
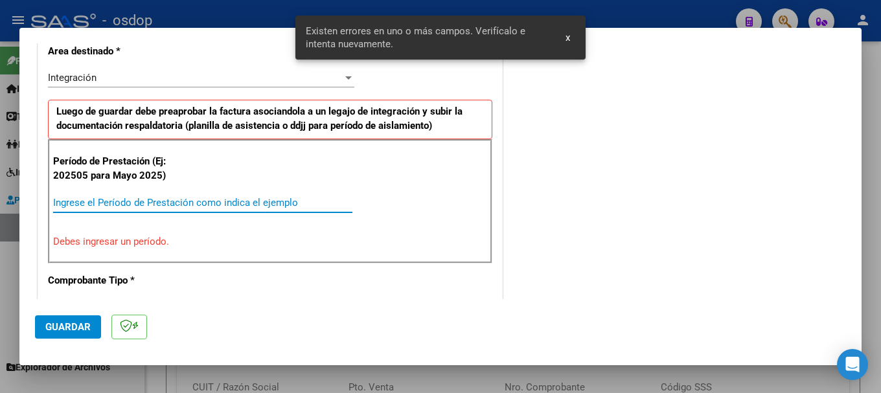
click at [93, 200] on input "Ingrese el Período de Prestación como indica el ejemplo" at bounding box center [202, 203] width 299 height 12
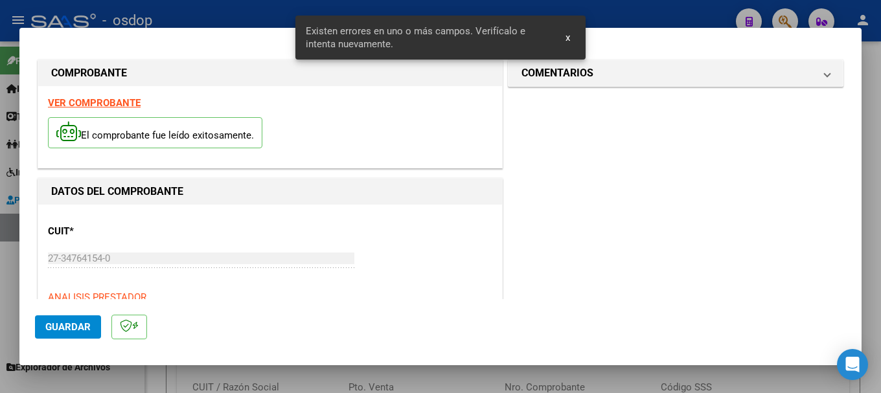
scroll to position [0, 0]
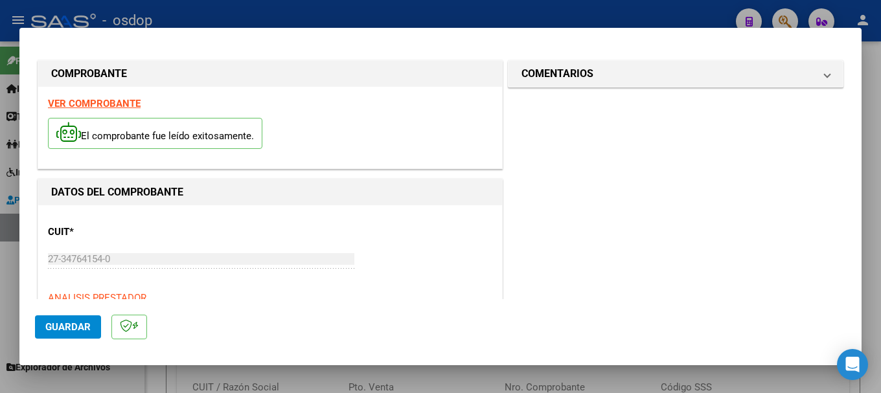
type input "202509"
click at [107, 102] on strong "VER COMPROBANTE" at bounding box center [94, 104] width 93 height 12
click at [67, 327] on span "Guardar" at bounding box center [67, 327] width 45 height 12
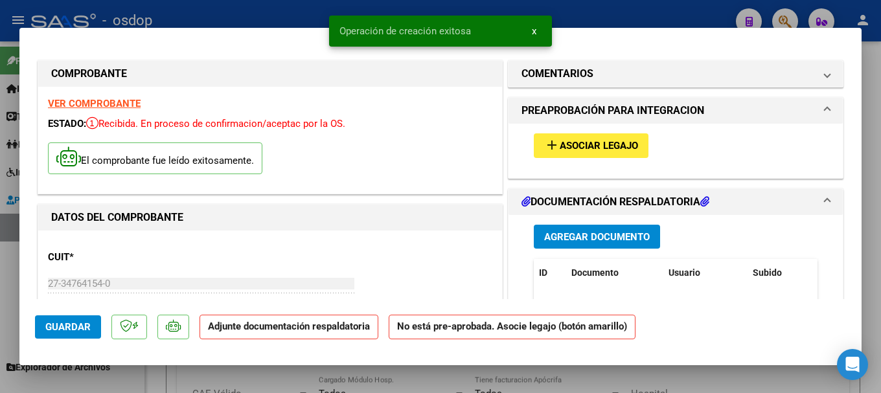
click at [595, 232] on span "Agregar Documento" at bounding box center [597, 237] width 106 height 12
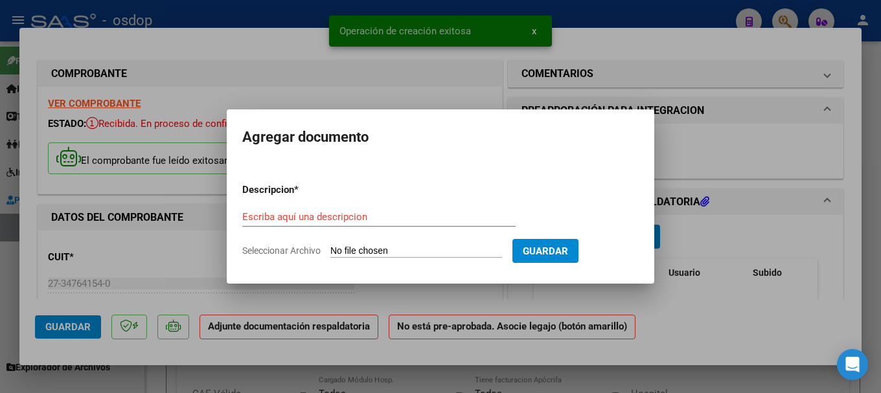
click at [430, 249] on input "Seleccionar Archivo" at bounding box center [417, 252] width 172 height 12
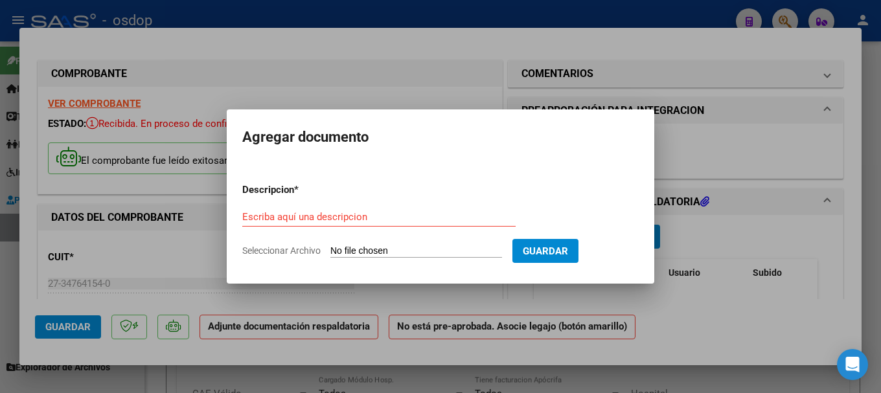
type input "C:\fakepath\CamScanner 7-10-25 10.59.pdf"
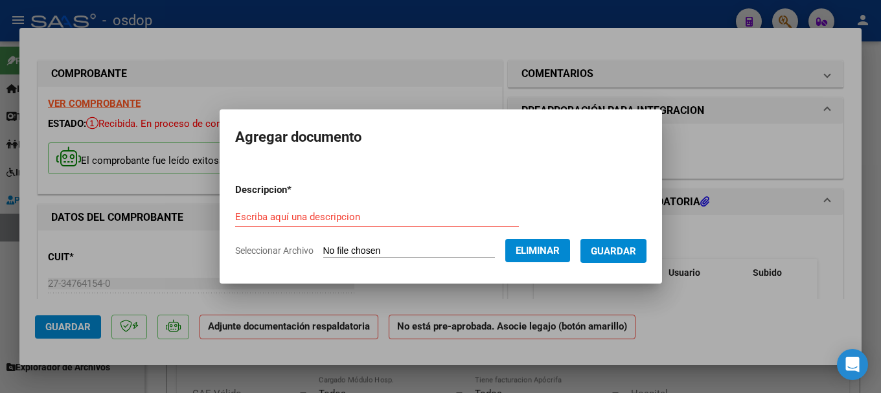
drag, startPoint x: 296, startPoint y: 227, endPoint x: 289, endPoint y: 212, distance: 16.5
click at [295, 223] on div "Escriba aquí una descripcion" at bounding box center [377, 223] width 284 height 32
click at [277, 213] on input "Escriba aquí una descripcion" at bounding box center [377, 217] width 284 height 12
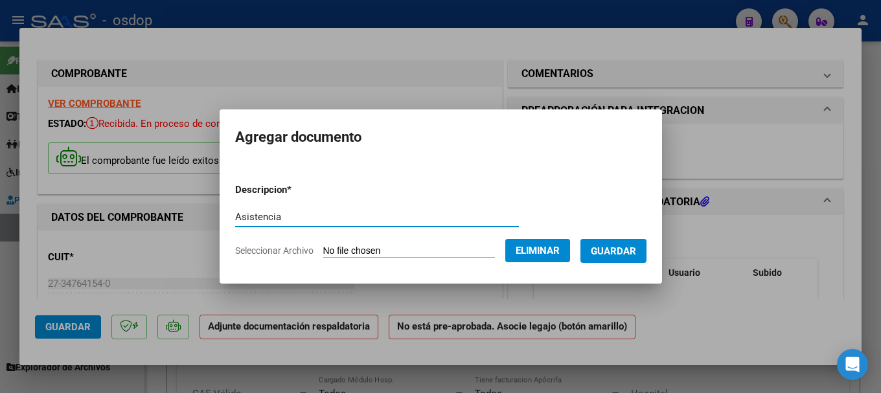
type input "Asistencia"
click at [632, 249] on span "Guardar" at bounding box center [613, 252] width 45 height 12
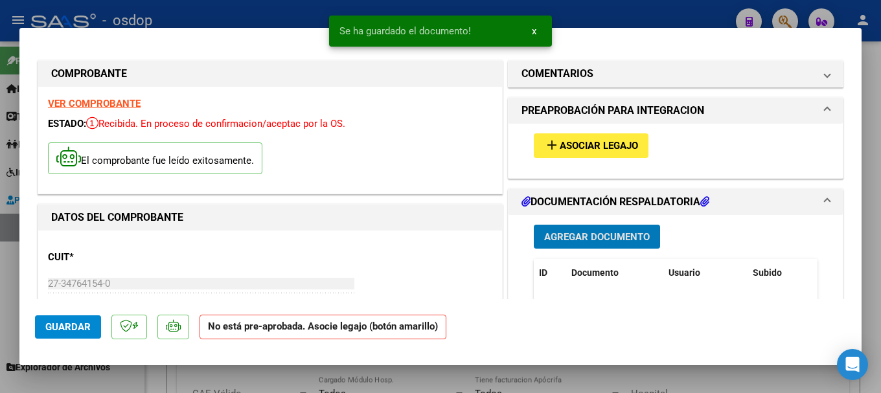
click at [595, 144] on span "Asociar Legajo" at bounding box center [599, 147] width 78 height 12
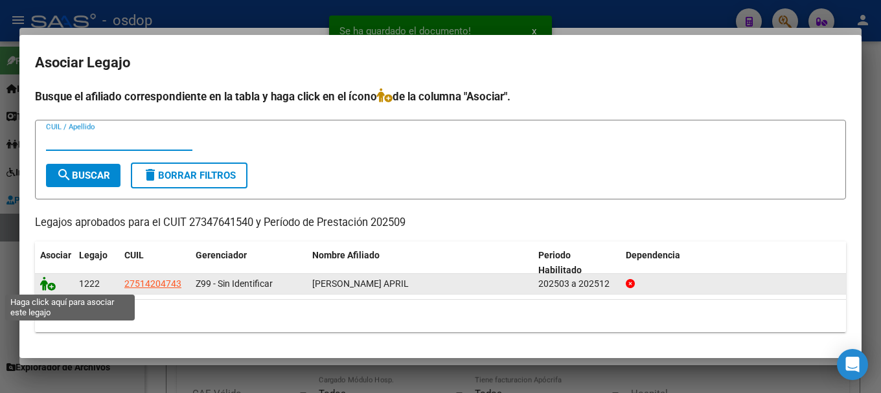
click at [42, 283] on icon at bounding box center [48, 284] width 16 height 14
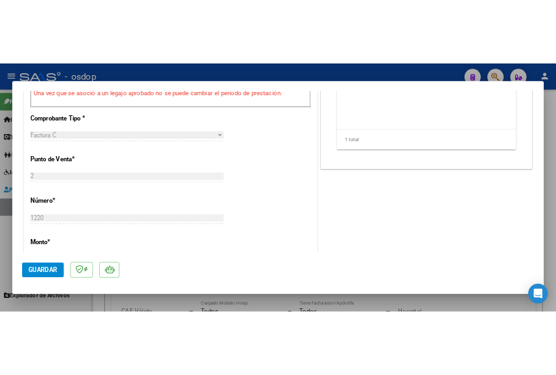
scroll to position [713, 0]
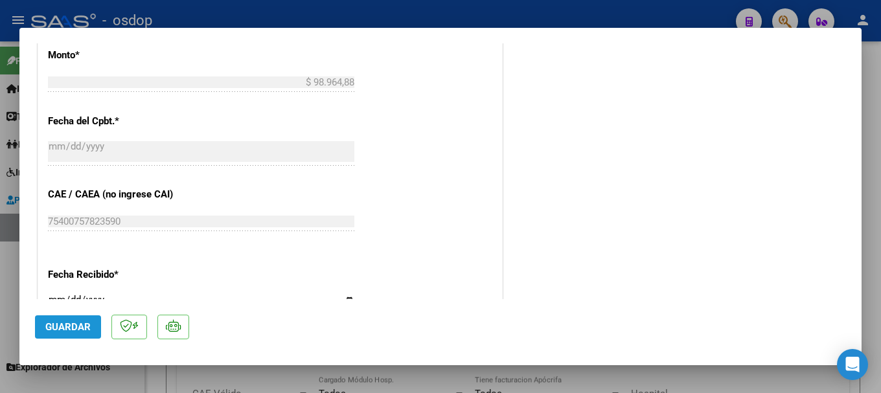
click at [78, 325] on span "Guardar" at bounding box center [67, 327] width 45 height 12
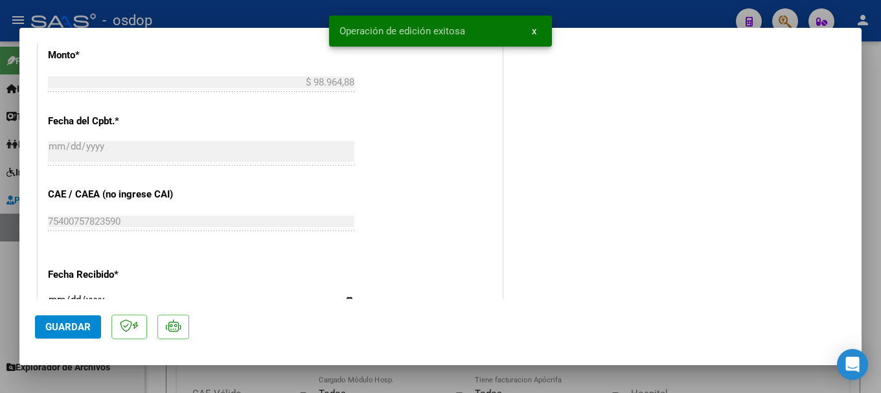
drag, startPoint x: 341, startPoint y: 24, endPoint x: 476, endPoint y: 30, distance: 135.6
click at [476, 30] on snack-bar-container "Operación de edición exitosa x" at bounding box center [440, 31] width 223 height 31
copy span "Operación de edición exitosa"
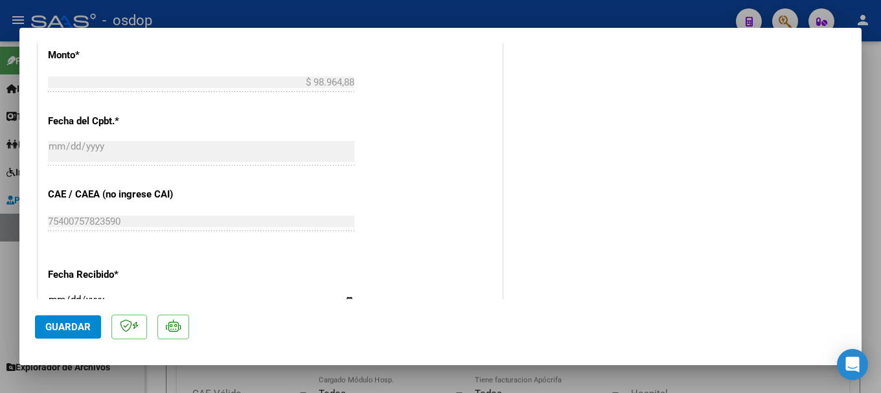
type input "$ 0,00"
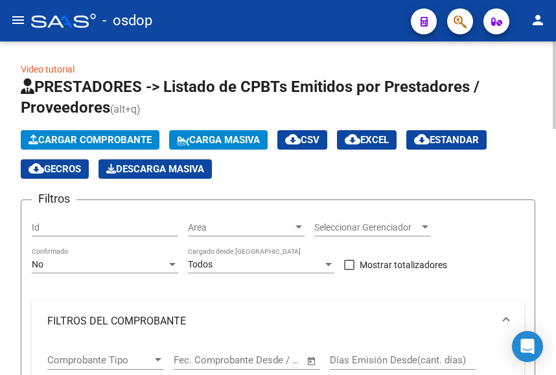
click at [63, 134] on span "Cargar Comprobante" at bounding box center [90, 140] width 123 height 12
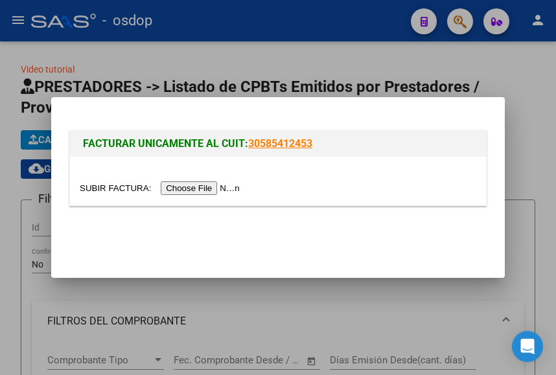
click at [183, 187] on input "file" at bounding box center [162, 188] width 164 height 14
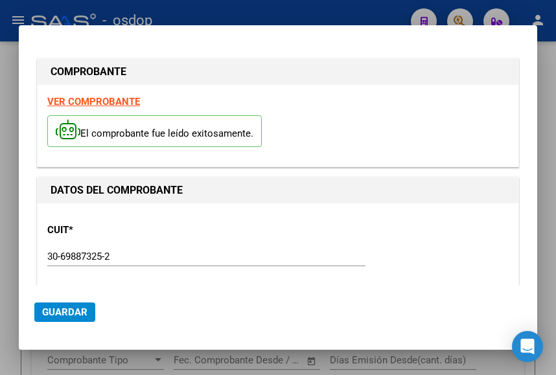
click at [131, 147] on div "El comprobante fue leído exitosamente." at bounding box center [277, 133] width 461 height 48
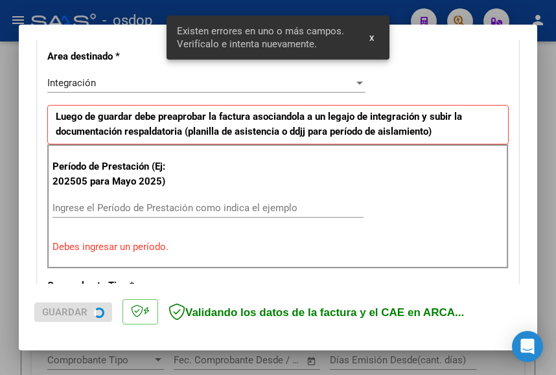
scroll to position [305, 0]
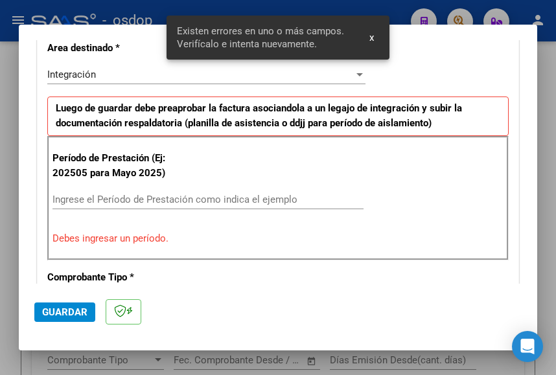
click at [99, 197] on input "Ingrese el Período de Prestación como indica el ejemplo" at bounding box center [207, 200] width 311 height 12
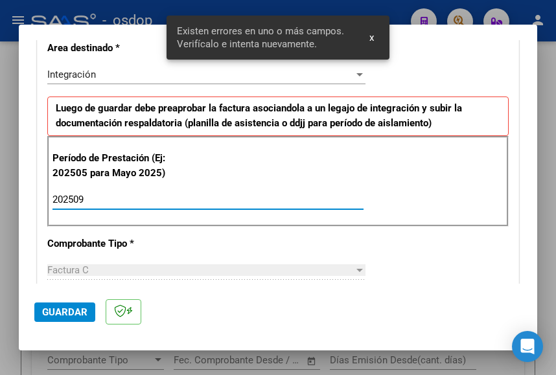
type input "202509"
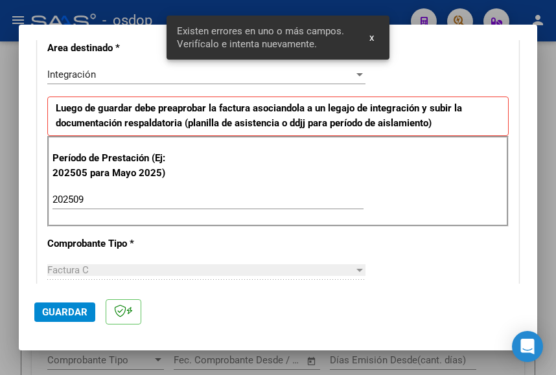
click at [309, 153] on div "Período de Prestación (Ej: 202505 para Mayo 2025) 202509 Ingrese el Período de …" at bounding box center [277, 181] width 461 height 91
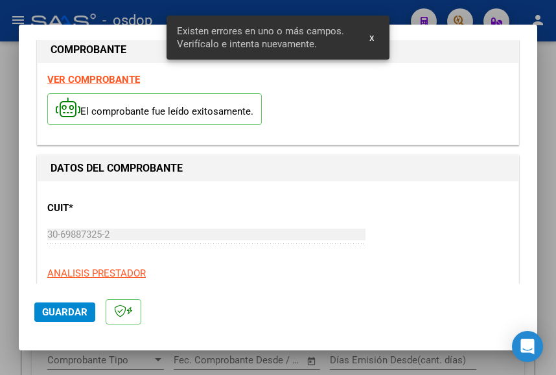
scroll to position [0, 0]
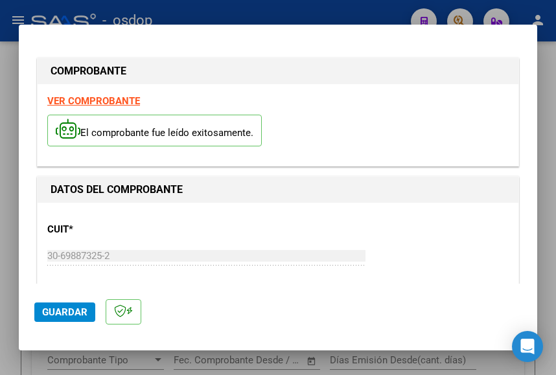
click at [98, 100] on strong "VER COMPROBANTE" at bounding box center [93, 101] width 93 height 12
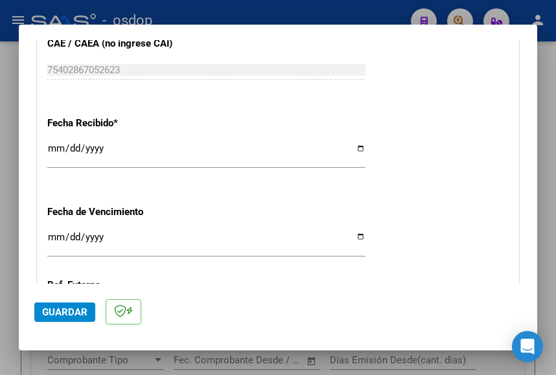
scroll to position [842, 0]
click at [66, 307] on span "Guardar" at bounding box center [64, 313] width 45 height 12
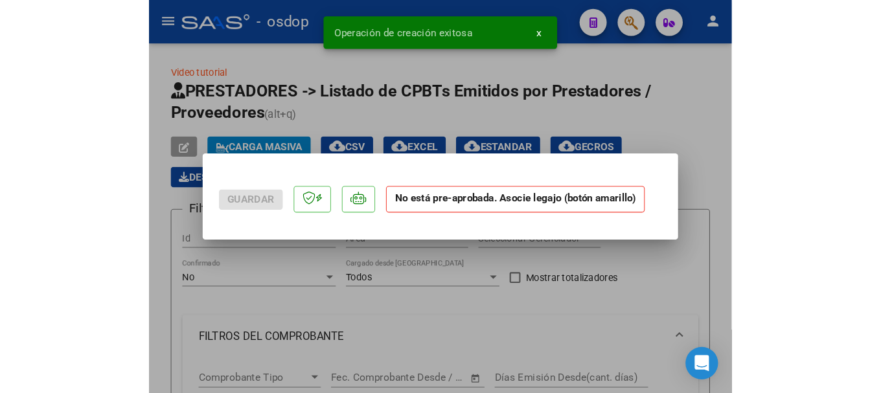
scroll to position [0, 0]
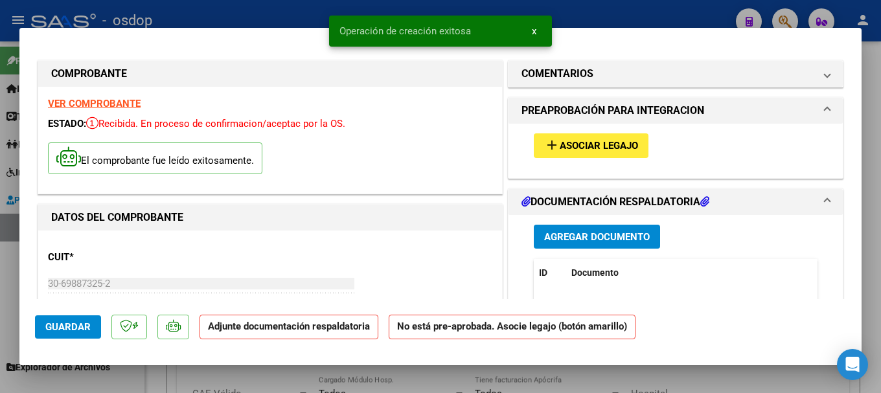
click at [596, 232] on span "Agregar Documento" at bounding box center [597, 237] width 106 height 12
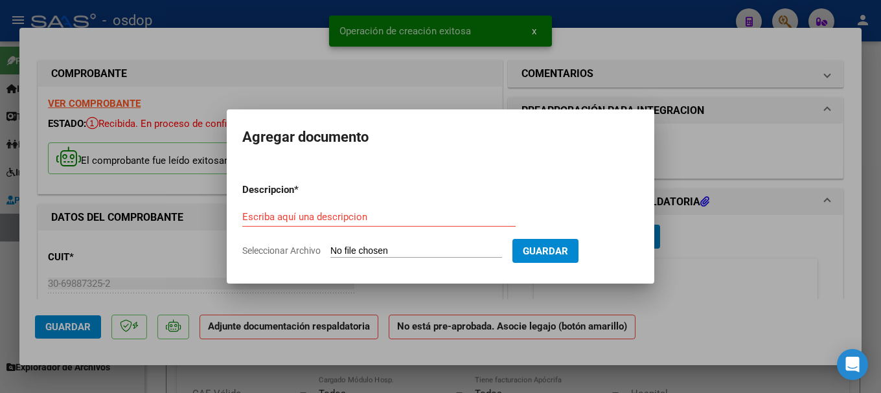
click at [402, 254] on input "Seleccionar Archivo" at bounding box center [417, 252] width 172 height 12
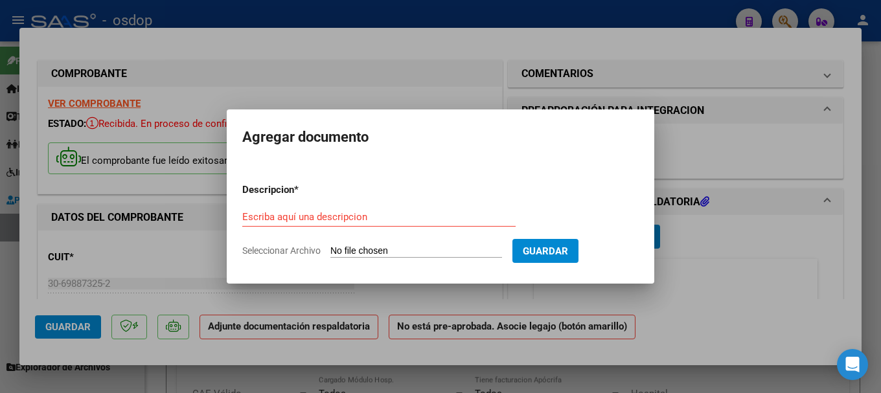
type input "C:\fakepath\reg asist 092025 caruso.pdf"
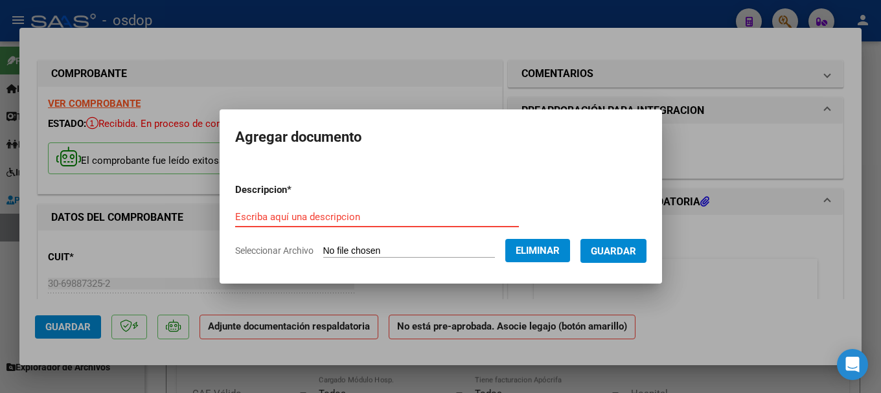
click at [308, 216] on input "Escriba aquí una descripcion" at bounding box center [377, 217] width 284 height 12
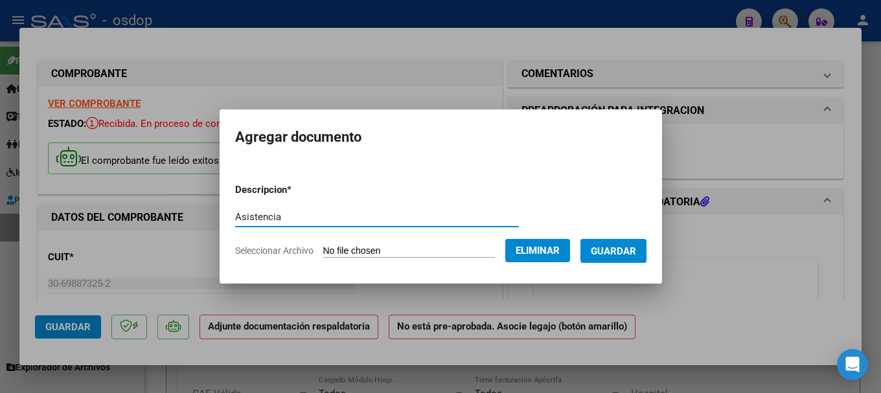
type input "Asistencia"
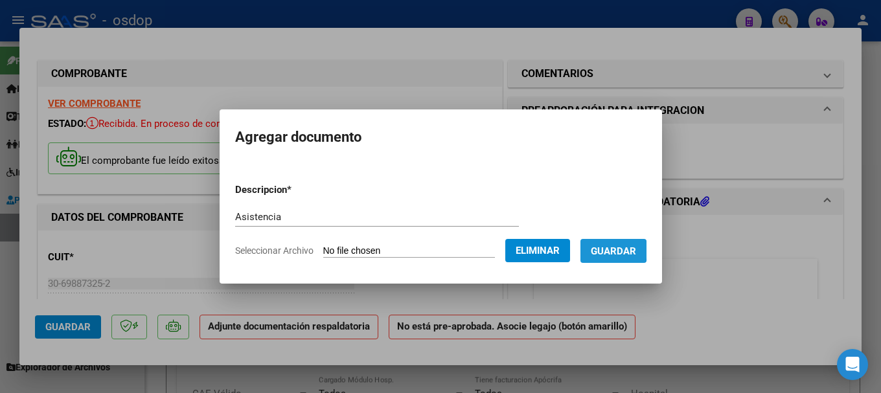
click at [620, 250] on span "Guardar" at bounding box center [613, 252] width 45 height 12
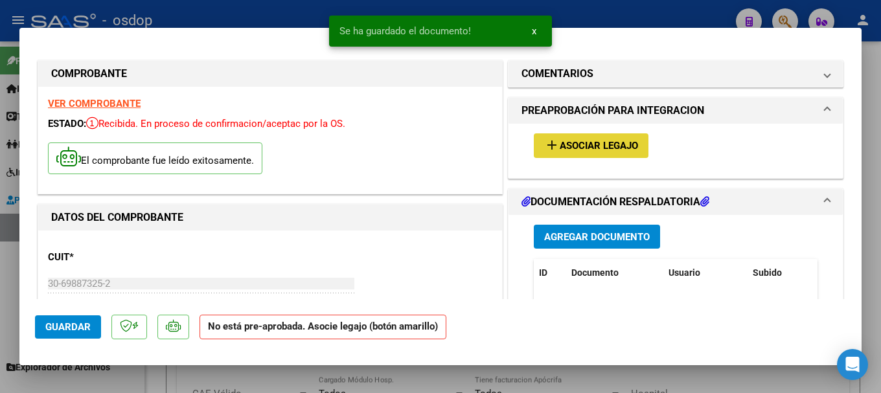
click at [584, 145] on span "Asociar Legajo" at bounding box center [599, 147] width 78 height 12
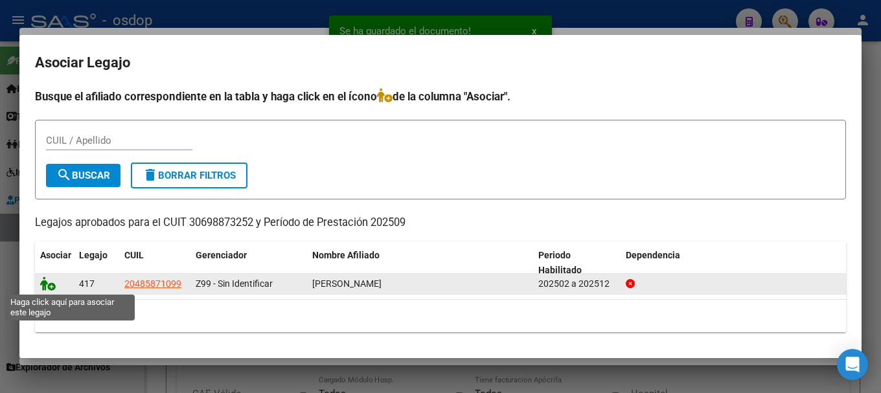
click at [43, 282] on icon at bounding box center [48, 284] width 16 height 14
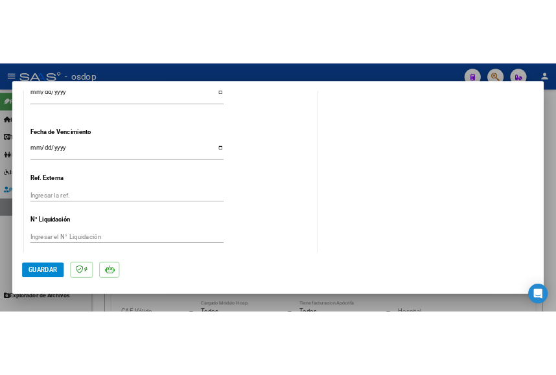
scroll to position [978, 0]
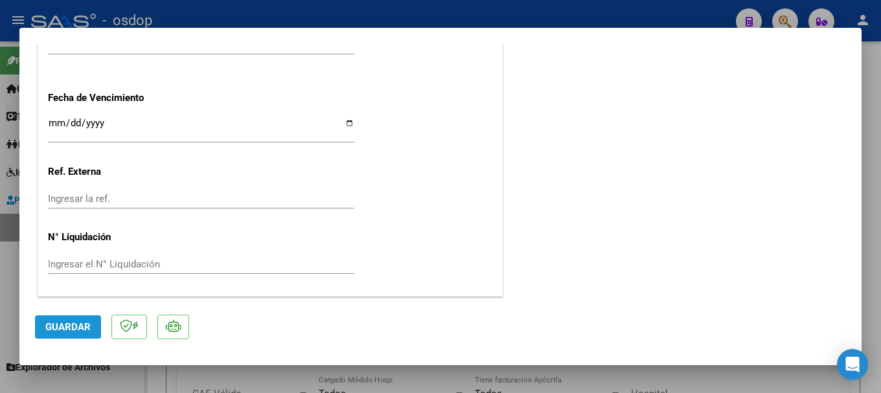
click at [76, 328] on span "Guardar" at bounding box center [67, 327] width 45 height 12
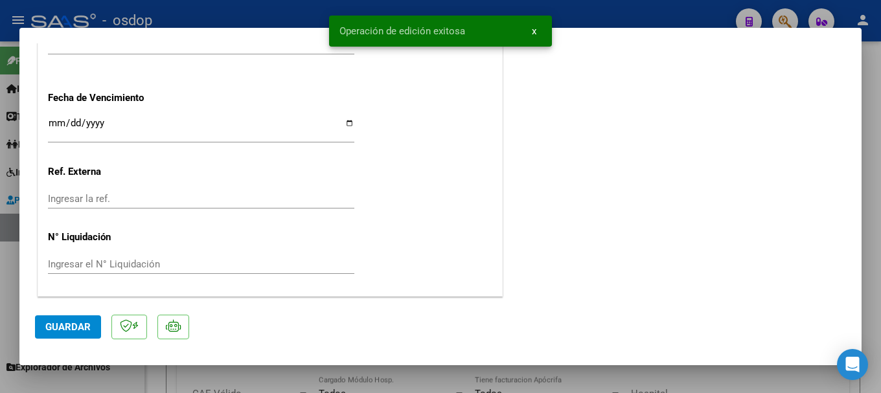
drag, startPoint x: 337, startPoint y: 29, endPoint x: 535, endPoint y: 61, distance: 200.9
click at [535, 61] on div "Operación de edición exitosa x" at bounding box center [441, 31] width 254 height 62
copy span "Operación de edición exitosa"
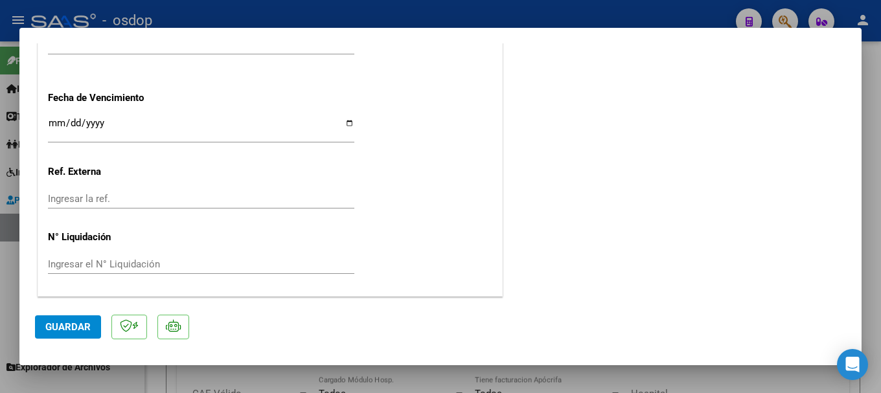
type input "$ 0,00"
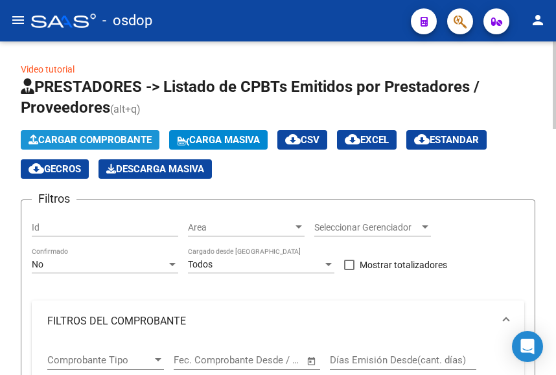
click at [84, 139] on span "Cargar Comprobante" at bounding box center [90, 140] width 123 height 12
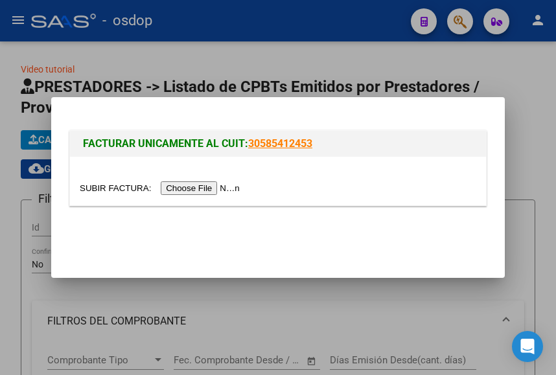
click at [183, 189] on input "file" at bounding box center [162, 188] width 164 height 14
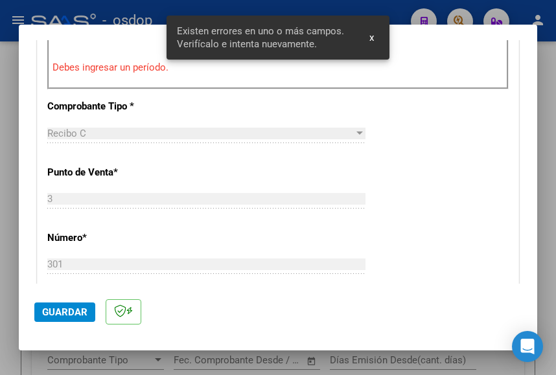
scroll to position [412, 0]
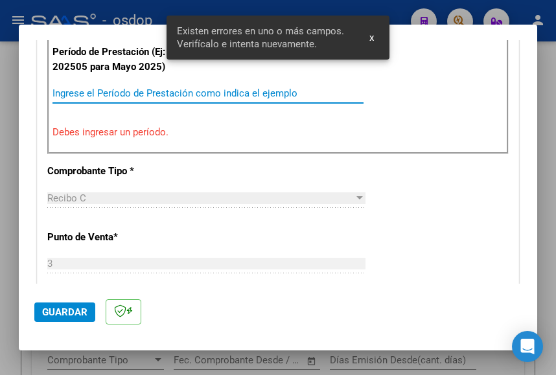
click at [89, 89] on input "Ingrese el Período de Prestación como indica el ejemplo" at bounding box center [207, 93] width 311 height 12
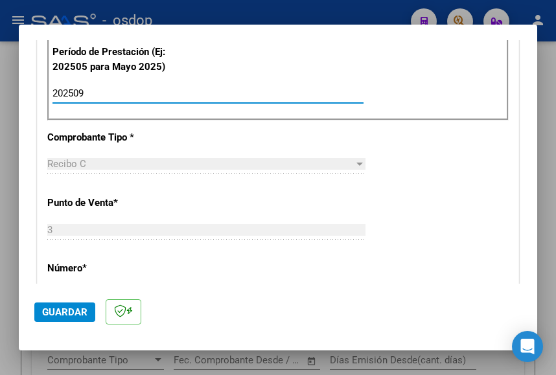
type input "202509"
click at [268, 103] on div "202509 Ingrese el Período de Prestación como indica el ejemplo" at bounding box center [207, 93] width 311 height 19
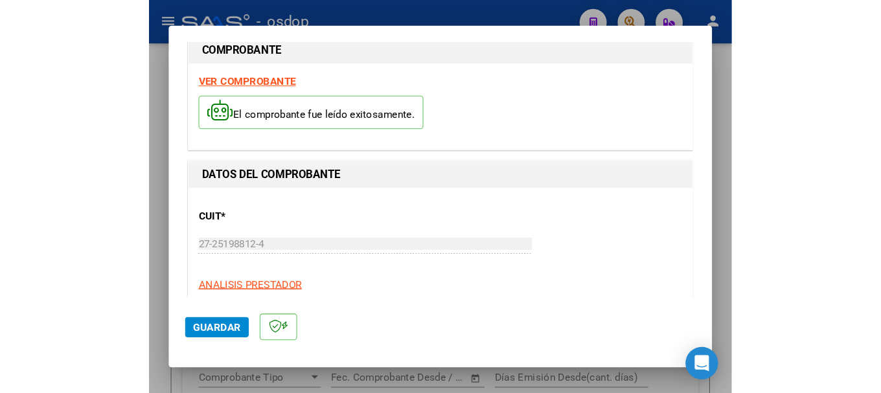
scroll to position [0, 0]
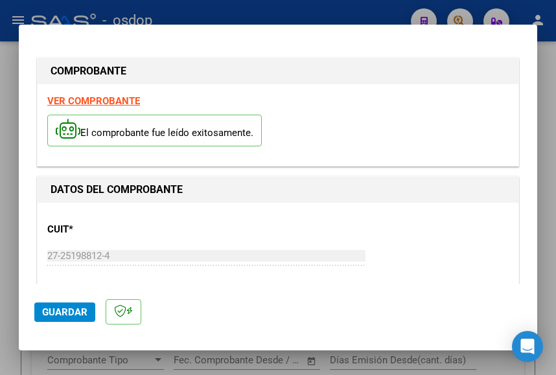
click at [117, 101] on strong "VER COMPROBANTE" at bounding box center [93, 101] width 93 height 12
click at [68, 308] on span "Guardar" at bounding box center [64, 313] width 45 height 12
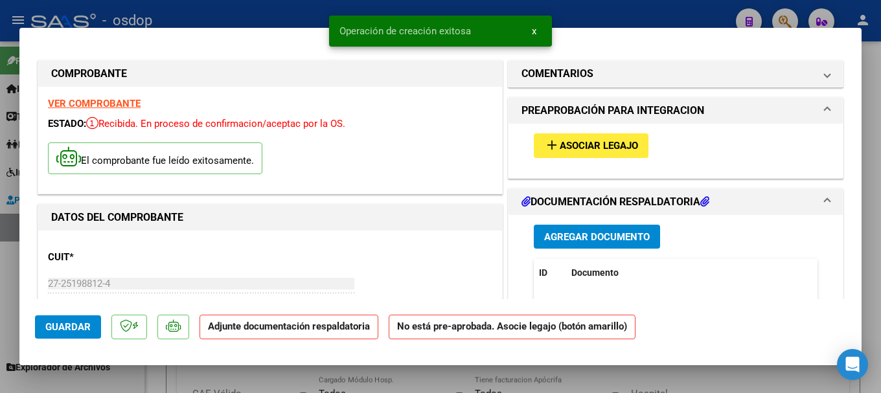
click at [590, 240] on span "Agregar Documento" at bounding box center [597, 237] width 106 height 12
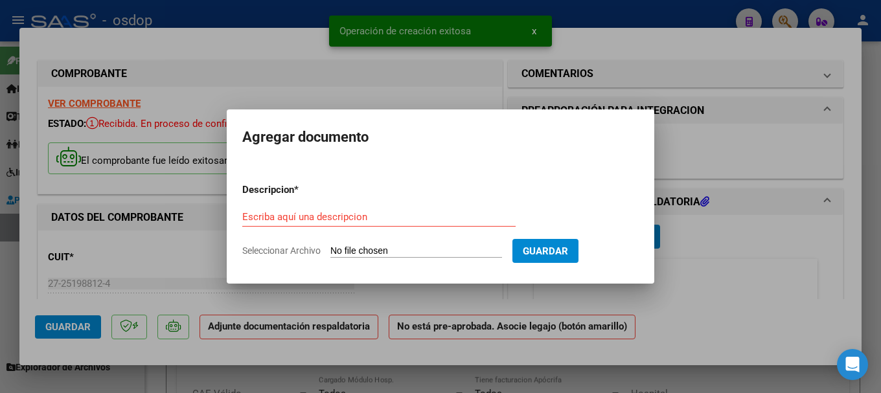
click at [430, 251] on input "Seleccionar Archivo" at bounding box center [417, 252] width 172 height 12
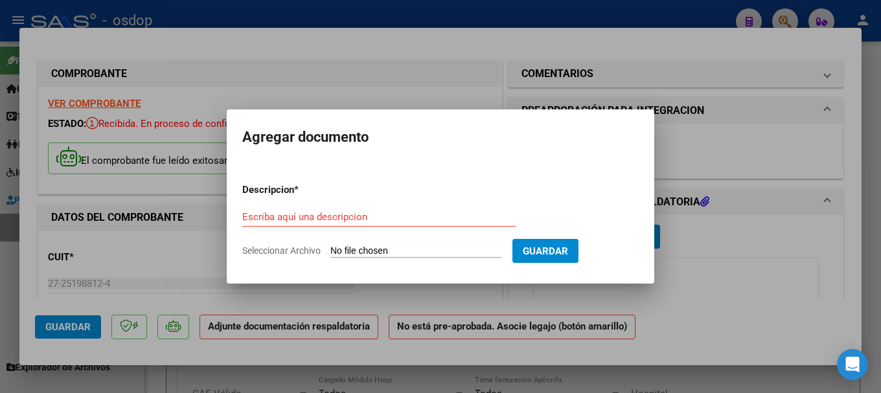
type input "C:\fakepath\CamScanner 7-10-25 10.59.pdf"
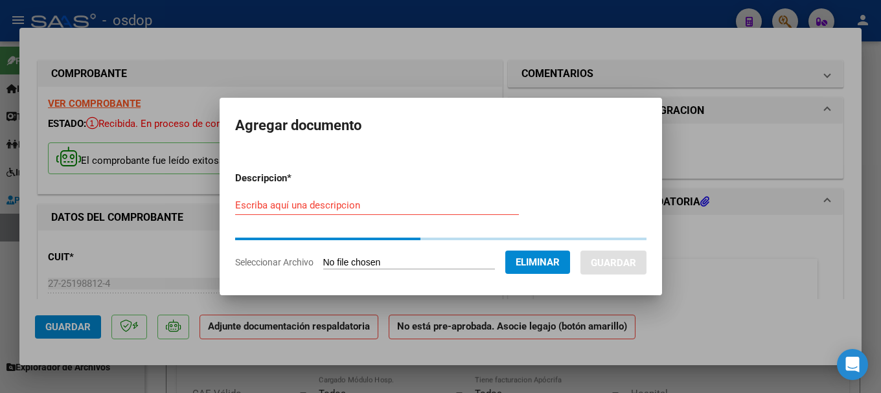
click at [255, 204] on form "Descripcion * Escriba aquí una descripcion Seleccionar Archivo Eliminar Guardar" at bounding box center [441, 220] width 412 height 118
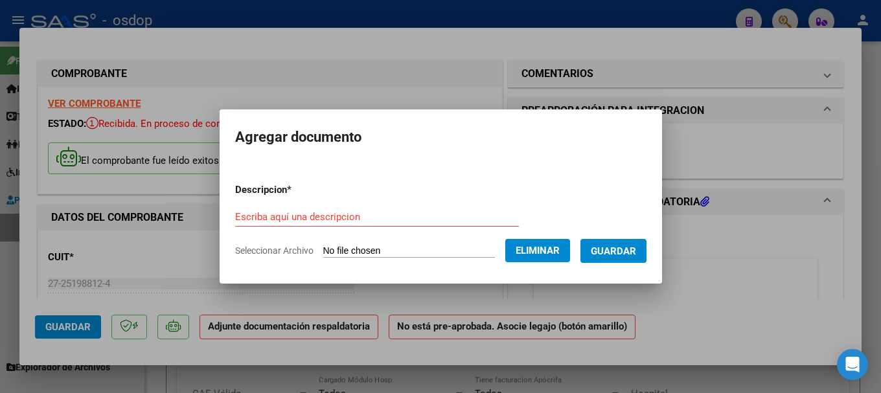
click at [259, 220] on input "Escriba aquí una descripcion" at bounding box center [377, 217] width 284 height 12
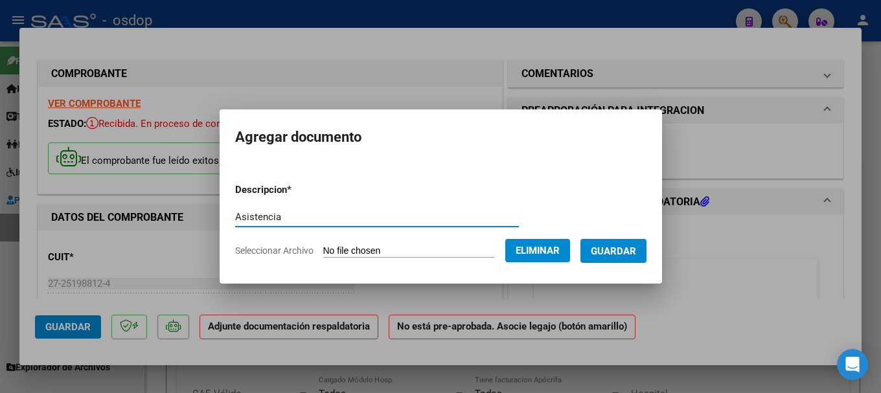
type input "Asistencia"
click at [631, 250] on span "Guardar" at bounding box center [613, 252] width 45 height 12
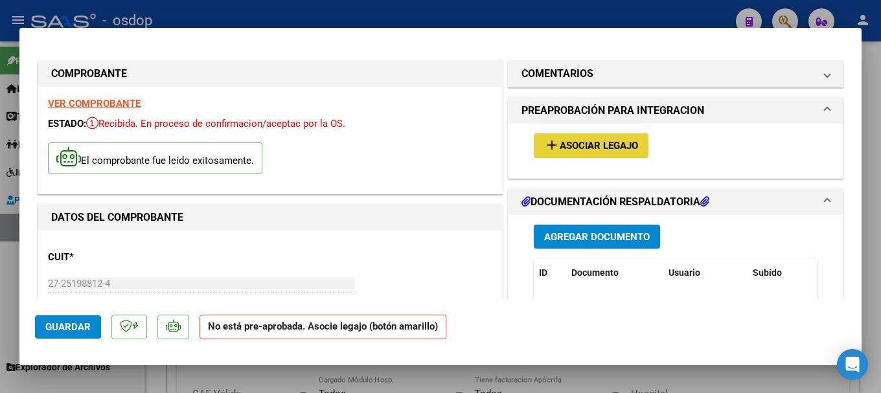
click at [610, 148] on span "Asociar Legajo" at bounding box center [599, 147] width 78 height 12
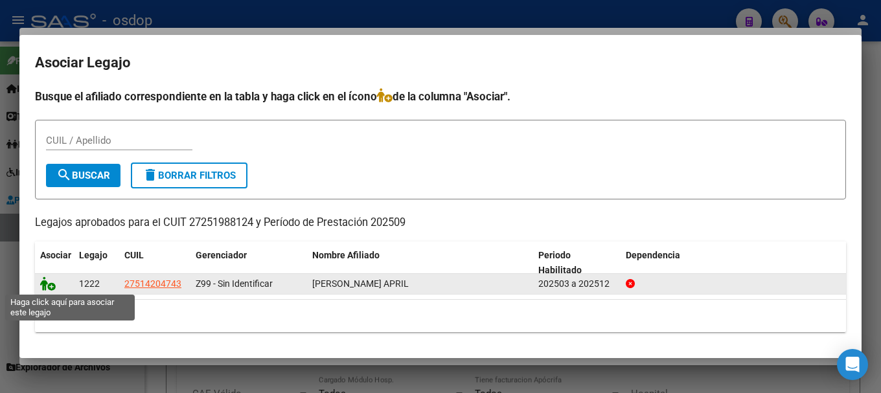
click at [43, 284] on icon at bounding box center [48, 284] width 16 height 14
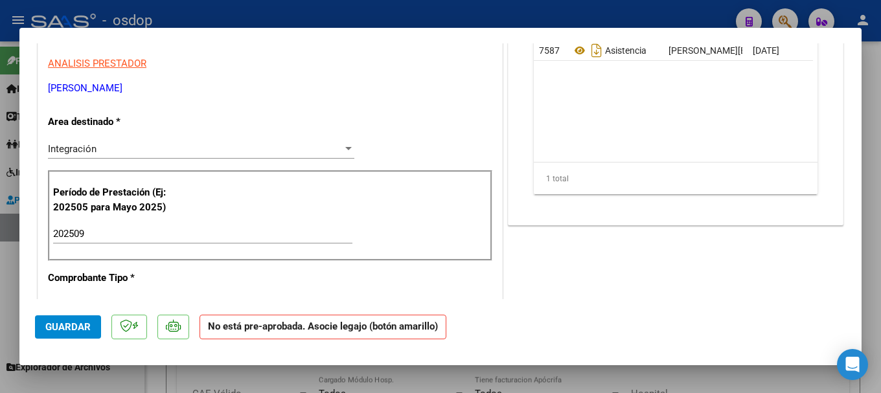
scroll to position [64, 0]
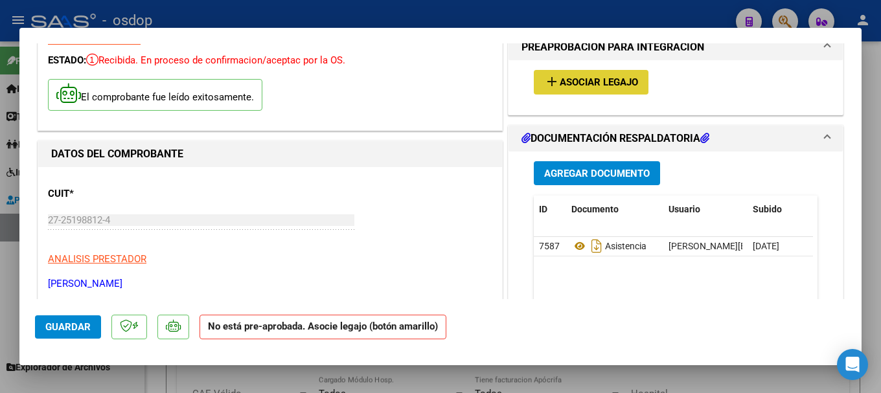
type input "$ 0,00"
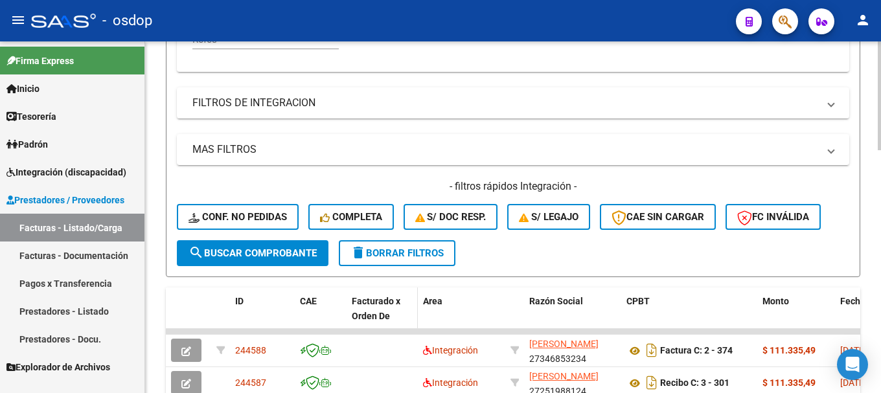
scroll to position [454, 0]
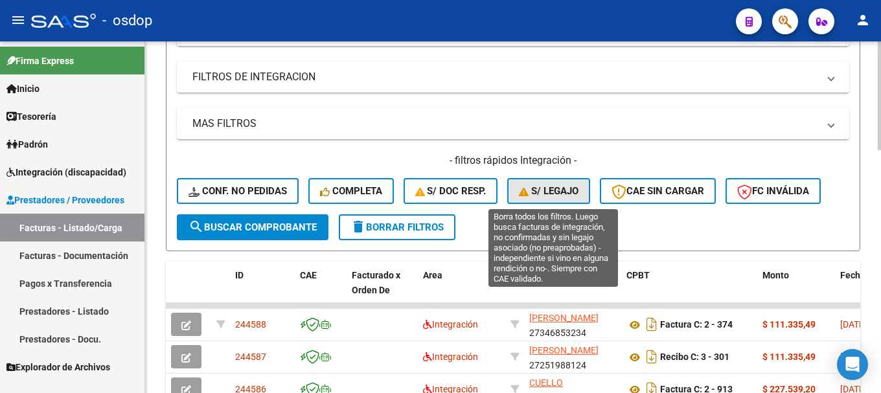
click at [555, 192] on span "S/ legajo" at bounding box center [549, 191] width 60 height 12
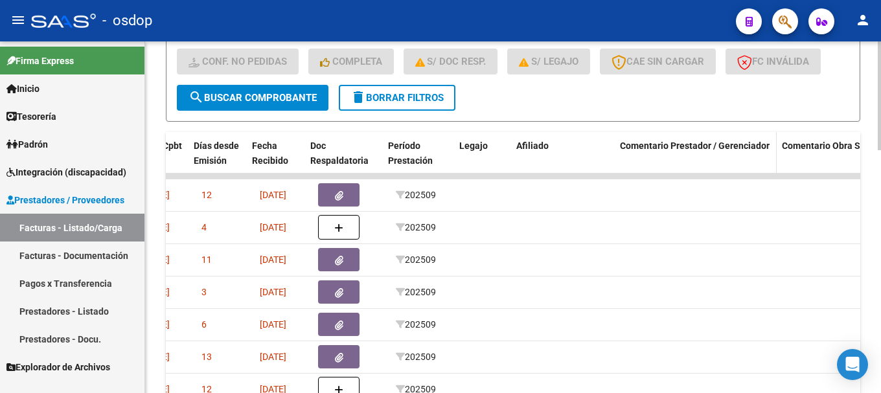
scroll to position [0, 595]
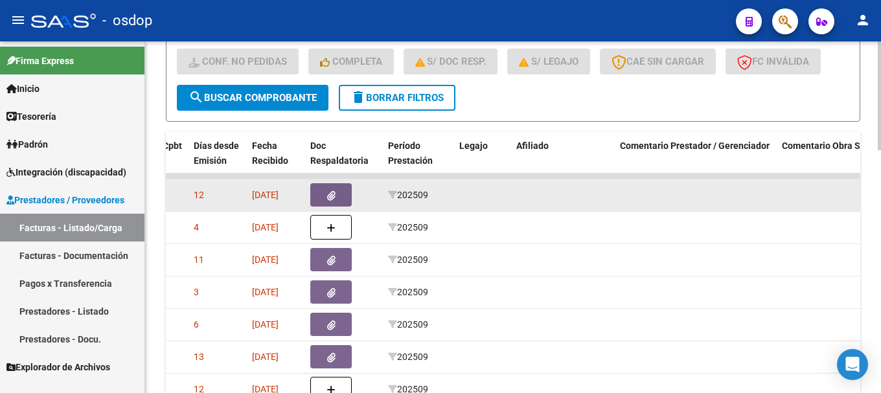
drag, startPoint x: 165, startPoint y: 190, endPoint x: 625, endPoint y: 203, distance: 461.0
click at [625, 203] on div "Video tutorial PRESTADORES -> Listado de CPBTs Emitidos por Prestadores / Prove…" at bounding box center [513, 20] width 736 height 1124
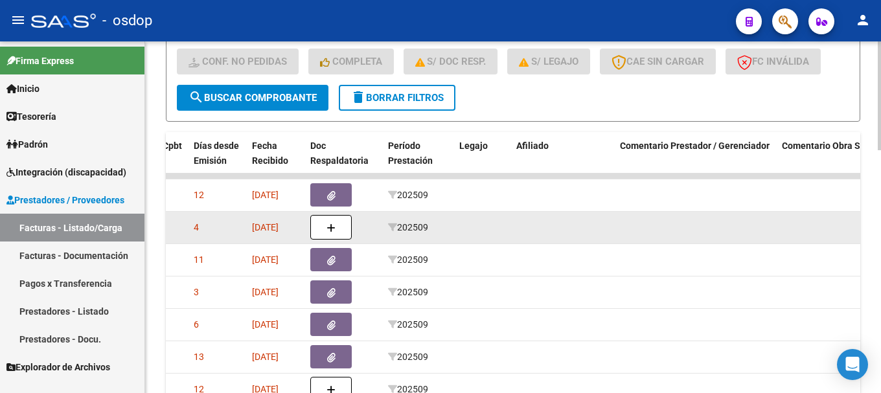
copy datatable-scroller "244587 FERNANDEZ MARCELA ALEJANDRA 27251988124 Recibo C: 3 - 301 $ 111.335,49 0…"
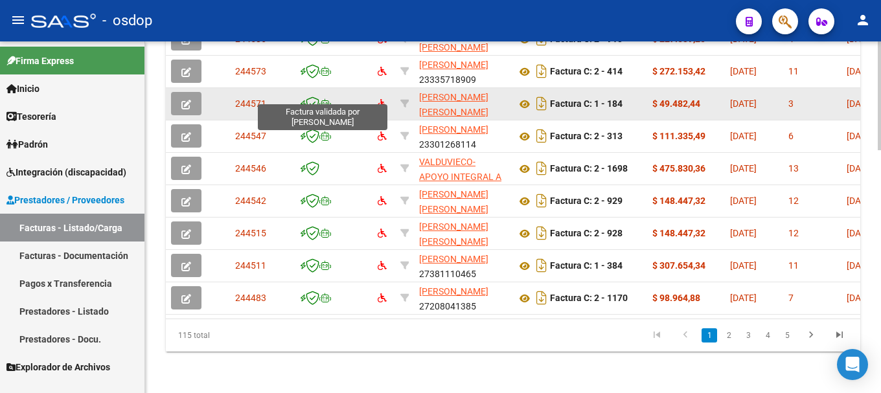
scroll to position [523, 0]
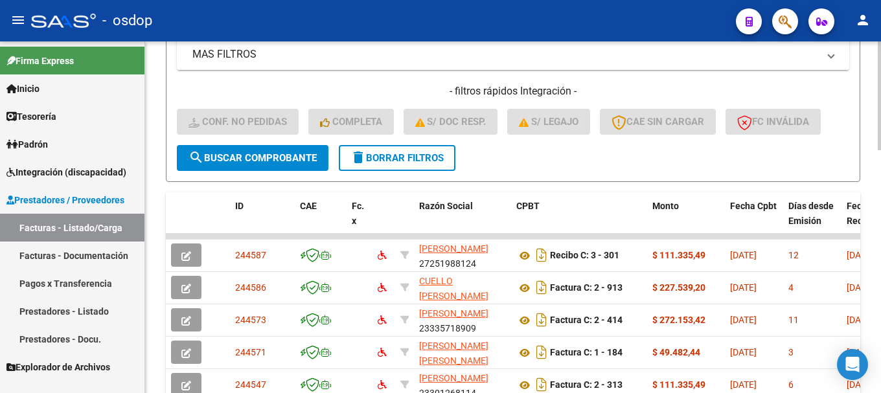
click at [408, 157] on span "delete Borrar Filtros" at bounding box center [397, 158] width 93 height 12
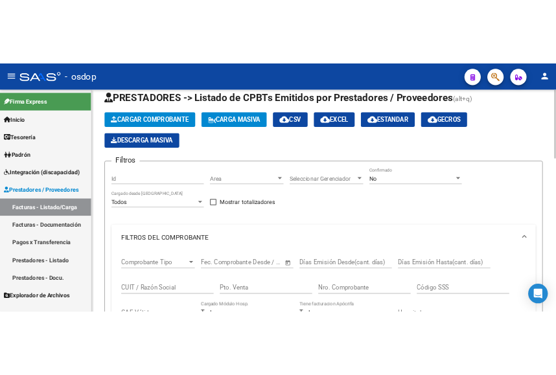
scroll to position [0, 0]
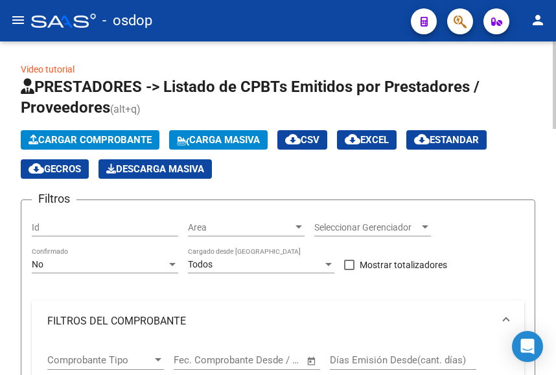
click at [106, 137] on span "Cargar Comprobante" at bounding box center [90, 140] width 123 height 12
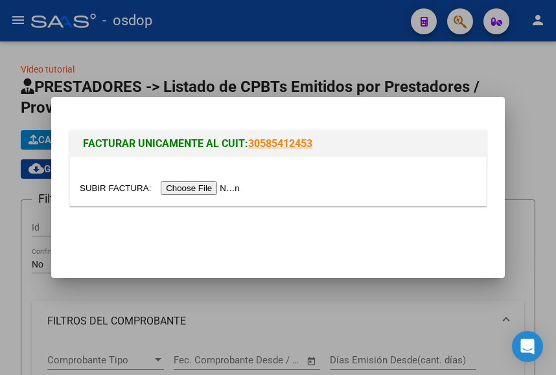
click at [206, 189] on input "file" at bounding box center [162, 188] width 164 height 14
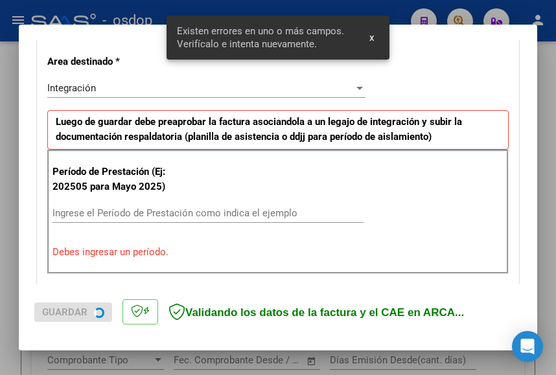
scroll to position [329, 0]
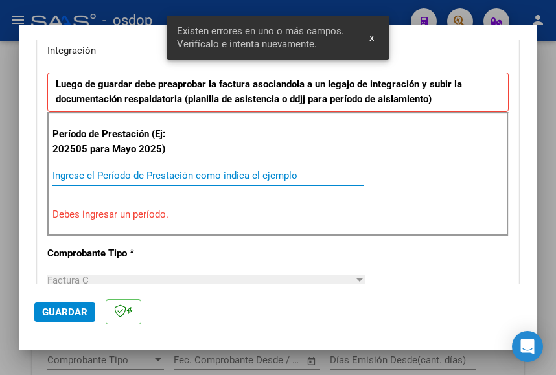
click at [110, 177] on input "Ingrese el Período de Prestación como indica el ejemplo" at bounding box center [207, 176] width 311 height 12
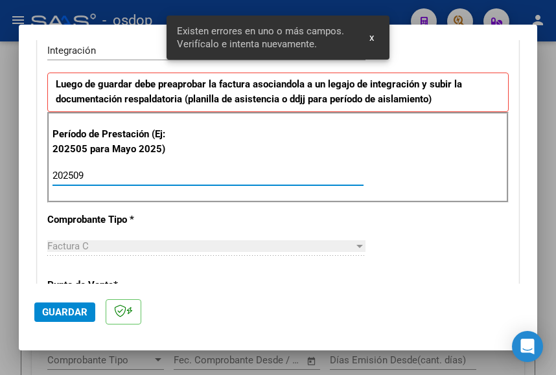
type input "202509"
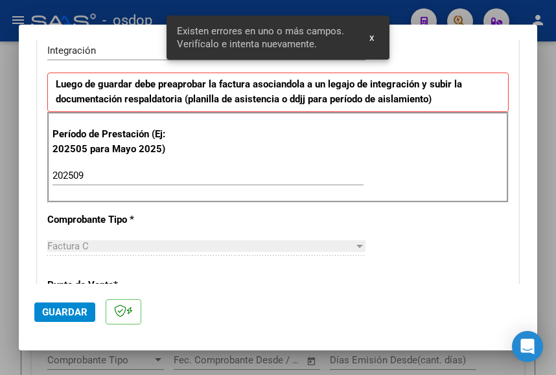
click at [318, 132] on div "Período de Prestación (Ej: 202505 para Mayo 2025) 202509 Ingrese el Período de …" at bounding box center [277, 157] width 461 height 91
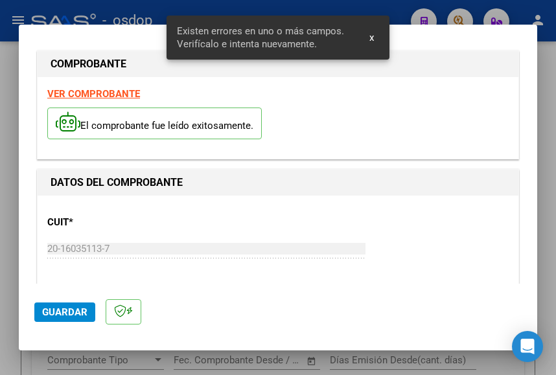
scroll to position [0, 0]
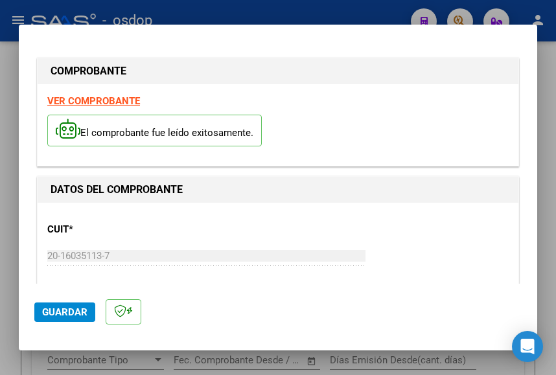
click at [107, 99] on strong "VER COMPROBANTE" at bounding box center [93, 101] width 93 height 12
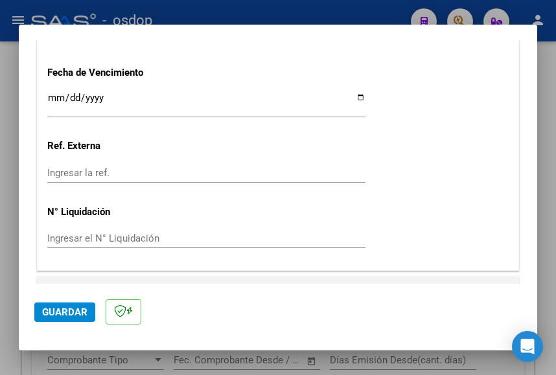
scroll to position [1010, 0]
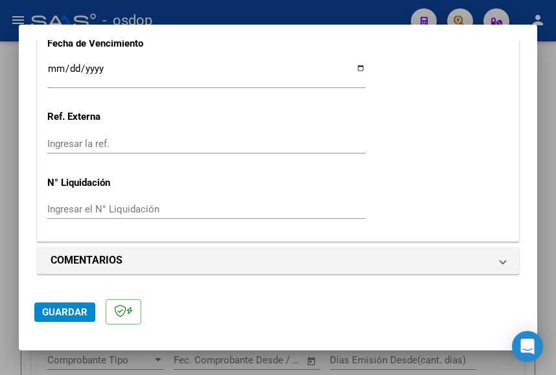
click at [65, 311] on span "Guardar" at bounding box center [64, 313] width 45 height 12
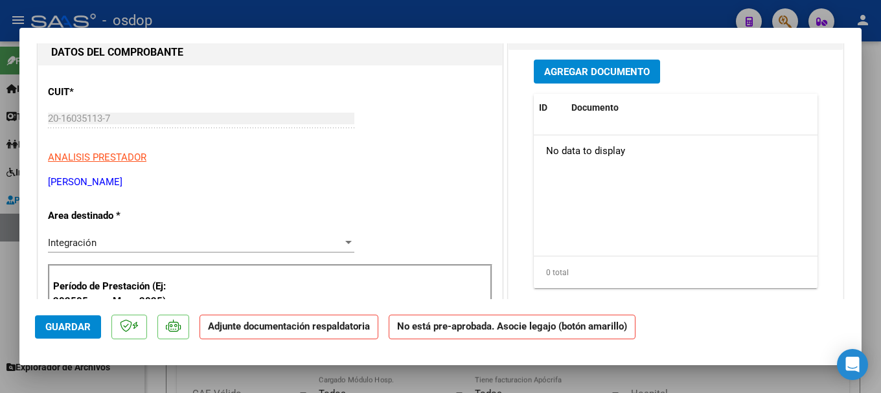
scroll to position [65, 0]
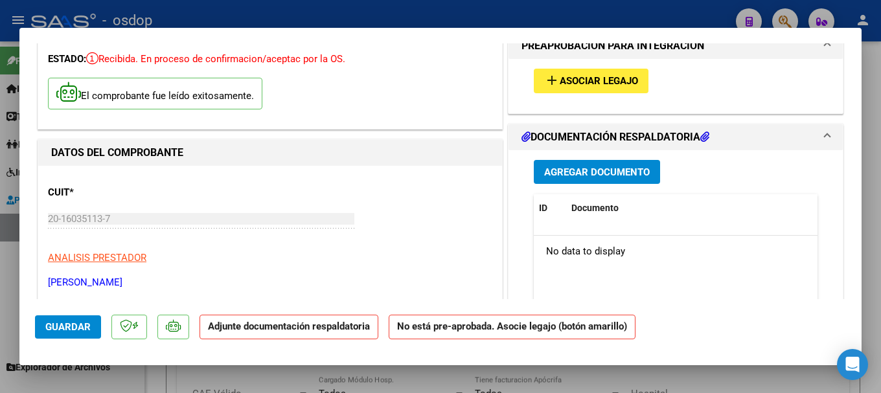
click at [585, 173] on span "Agregar Documento" at bounding box center [597, 173] width 106 height 12
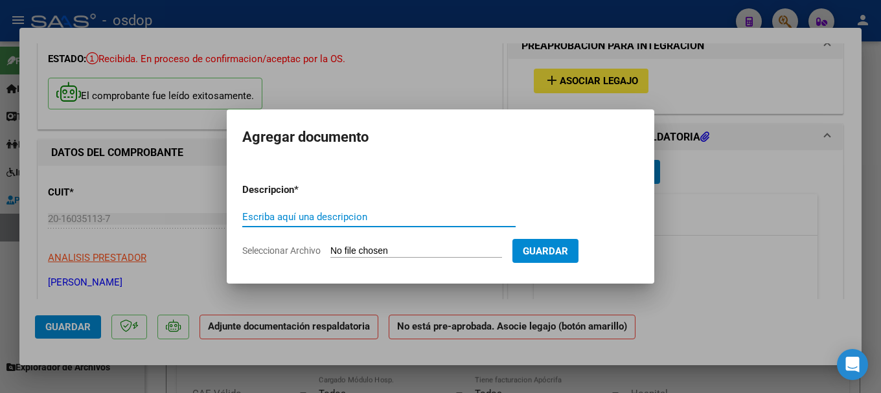
click at [413, 248] on input "Seleccionar Archivo" at bounding box center [417, 252] width 172 height 12
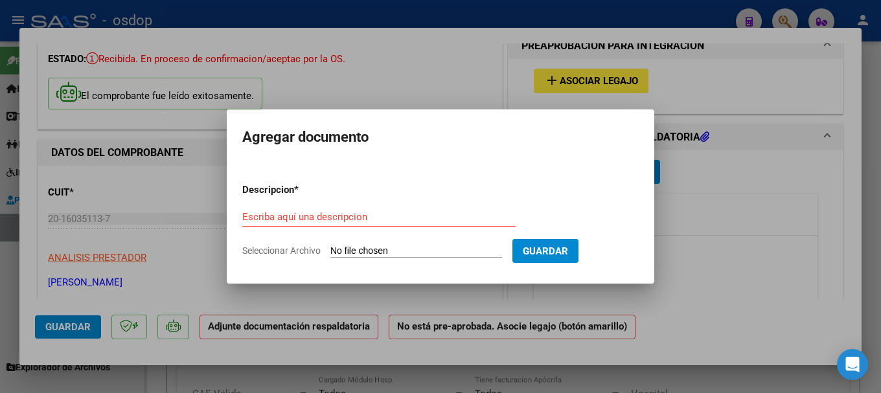
type input "C:\fakepath\planillas lelli geremias.pdf"
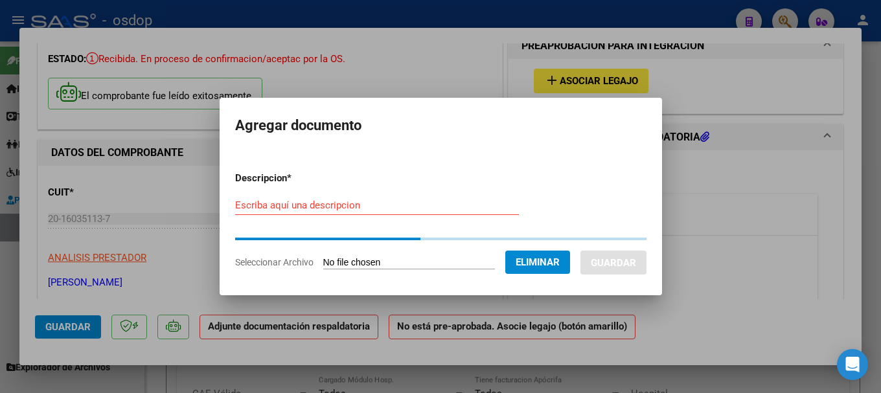
click at [272, 205] on input "Escriba aquí una descripcion" at bounding box center [377, 206] width 284 height 12
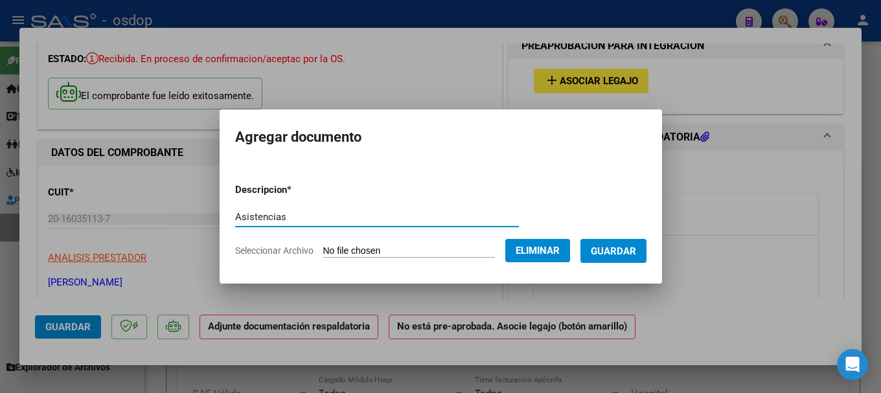
type input "Asistencias"
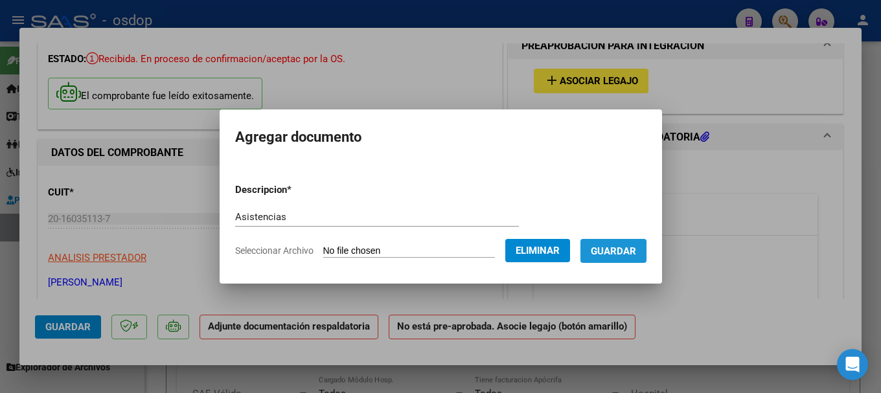
click at [611, 250] on span "Guardar" at bounding box center [613, 252] width 45 height 12
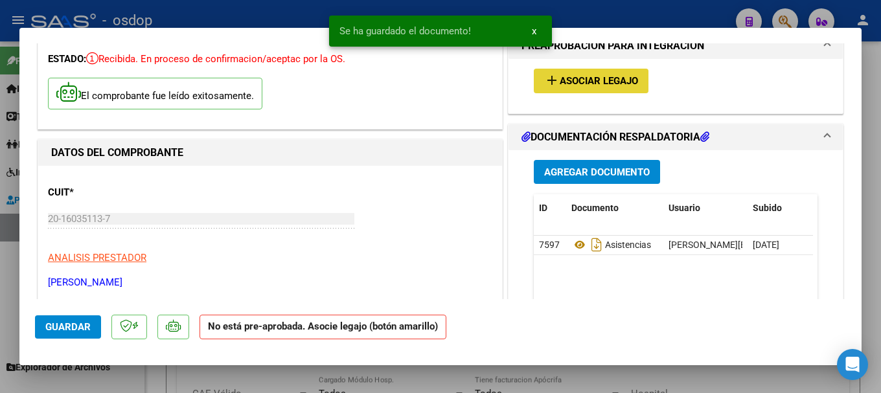
click at [596, 78] on span "Asociar Legajo" at bounding box center [599, 82] width 78 height 12
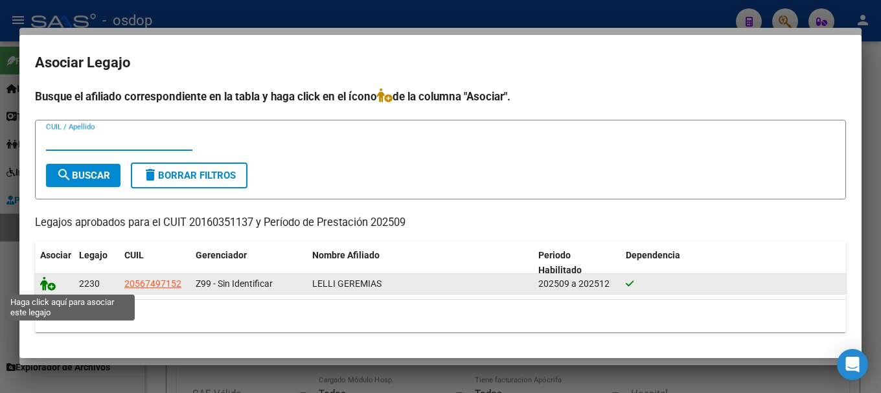
click at [41, 281] on icon at bounding box center [48, 284] width 16 height 14
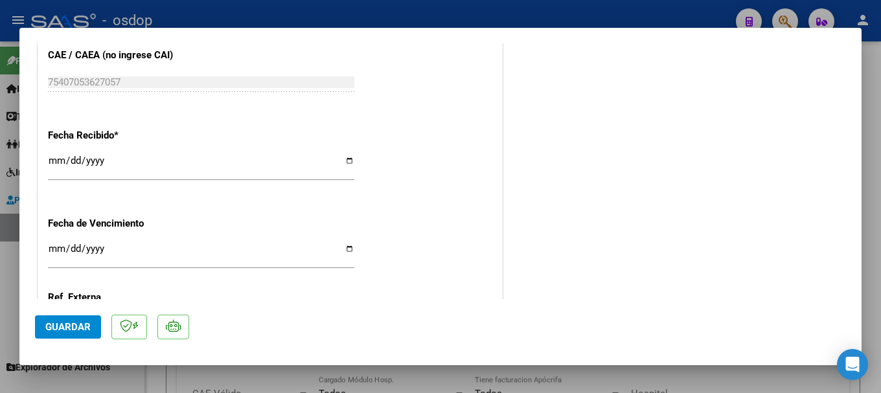
scroll to position [978, 0]
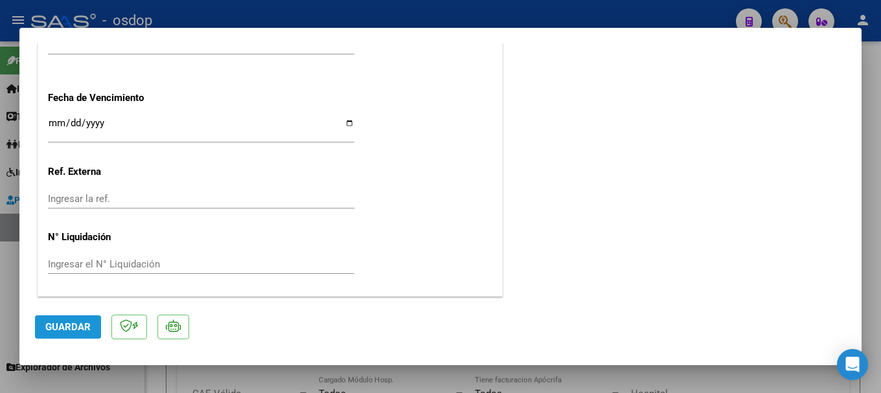
click at [79, 327] on span "Guardar" at bounding box center [67, 327] width 45 height 12
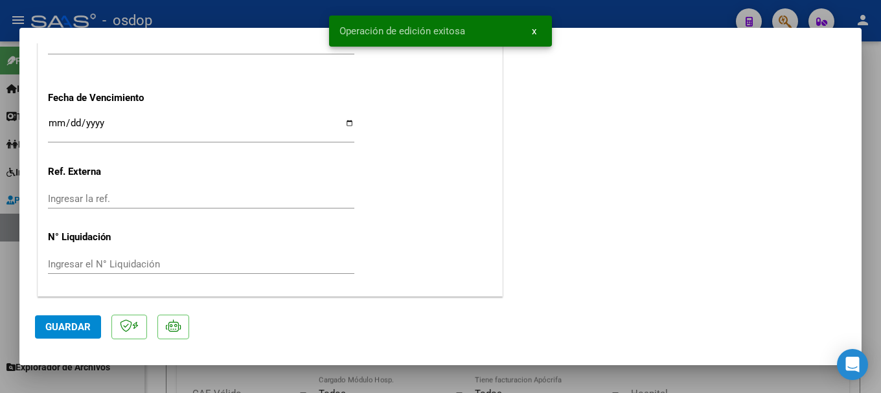
drag, startPoint x: 338, startPoint y: 29, endPoint x: 496, endPoint y: 35, distance: 158.9
click at [496, 35] on snack-bar-container "Operación de edición exitosa x" at bounding box center [440, 31] width 223 height 31
copy span "Operación de edición exitosa"
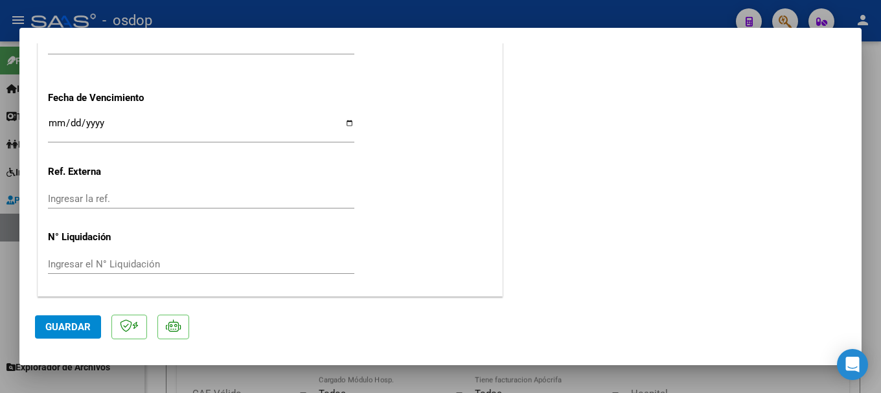
type input "$ 0,00"
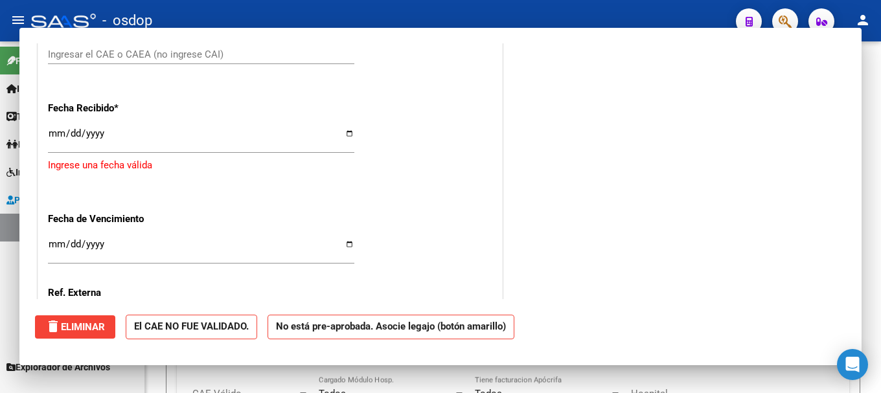
scroll to position [1076, 0]
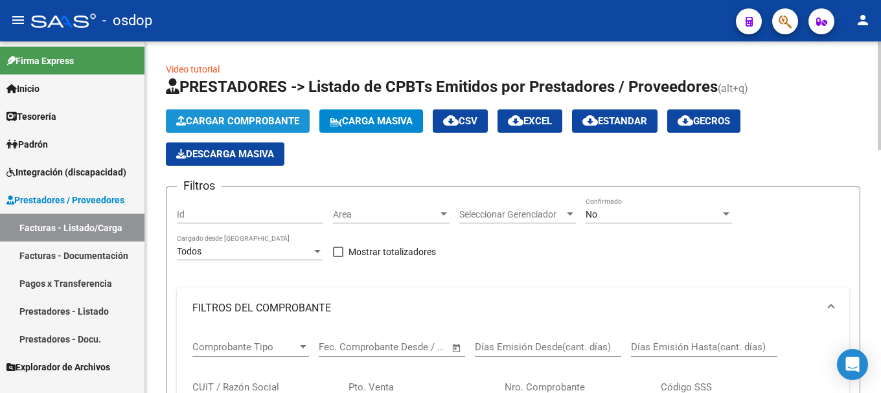
click at [254, 117] on span "Cargar Comprobante" at bounding box center [237, 121] width 123 height 12
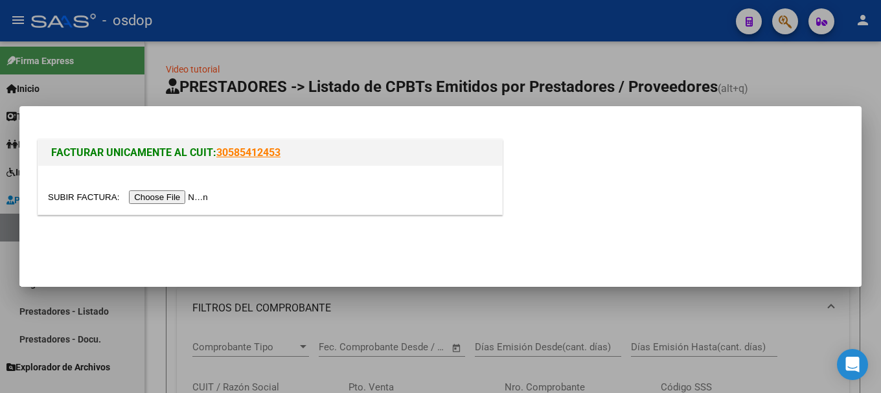
click at [192, 198] on input "file" at bounding box center [130, 198] width 164 height 14
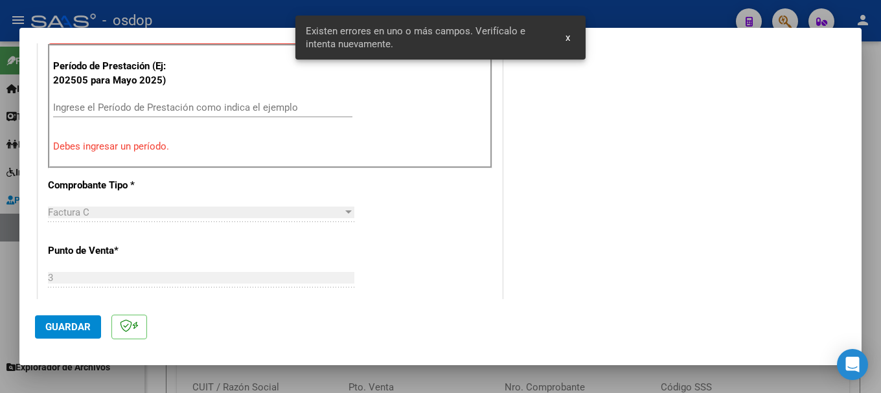
scroll to position [388, 0]
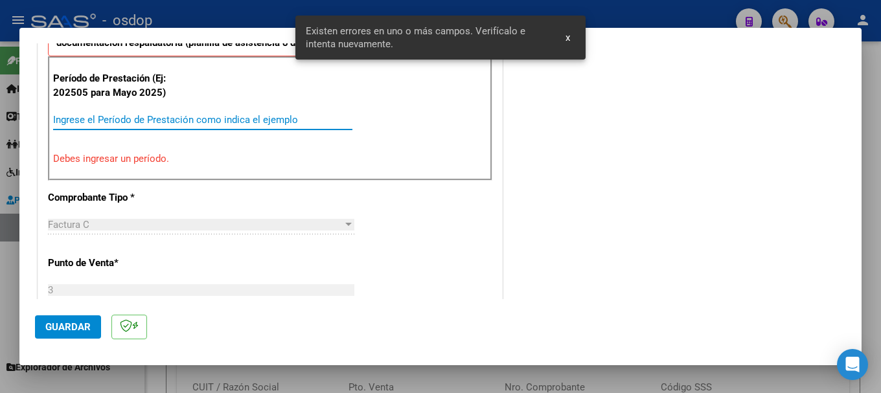
click at [105, 119] on input "Ingrese el Período de Prestación como indica el ejemplo" at bounding box center [202, 120] width 299 height 12
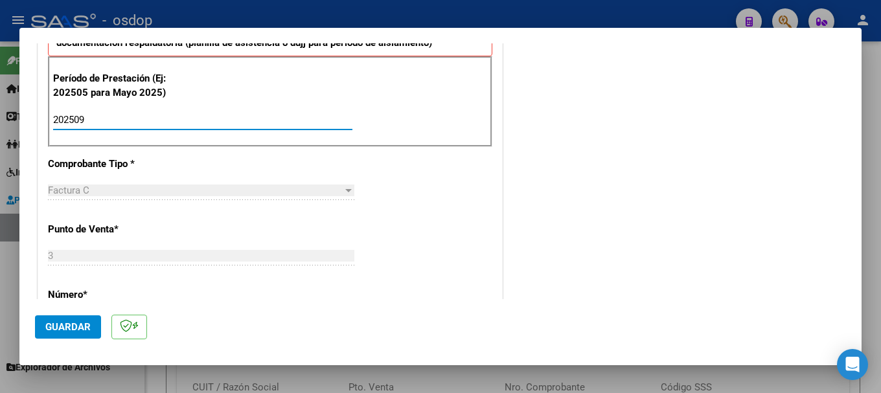
type input "202509"
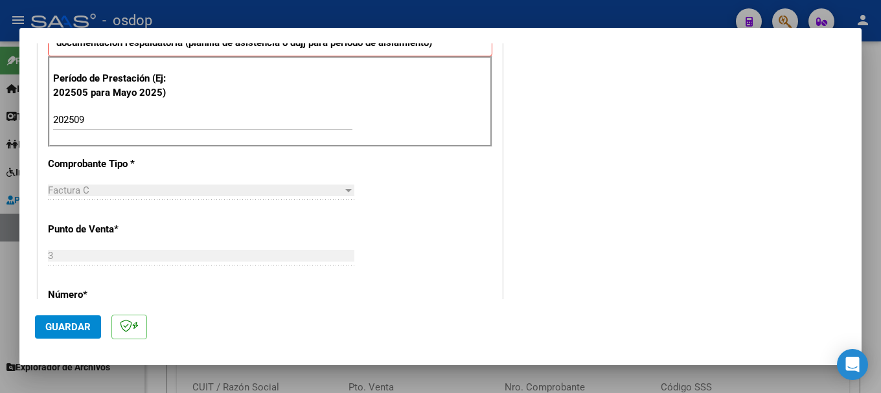
click at [220, 164] on div "CUIT * 20-16035113-7 Ingresar CUIT ANALISIS PRESTADOR ZOBKA ALFREDO DANIEL ARCA…" at bounding box center [270, 341] width 464 height 1049
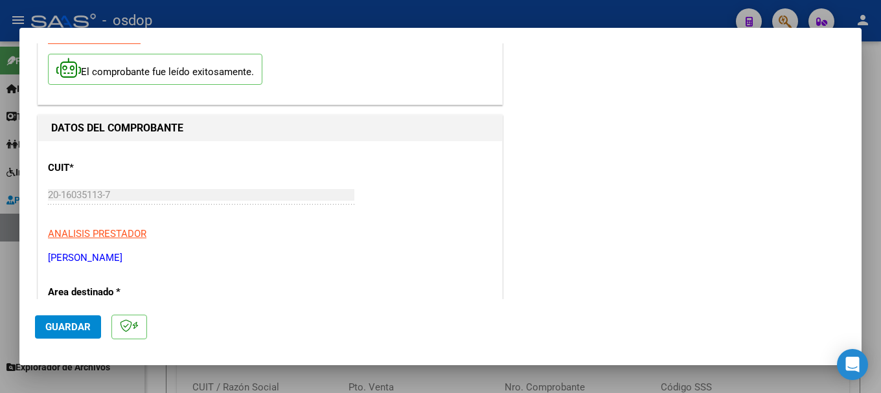
scroll to position [0, 0]
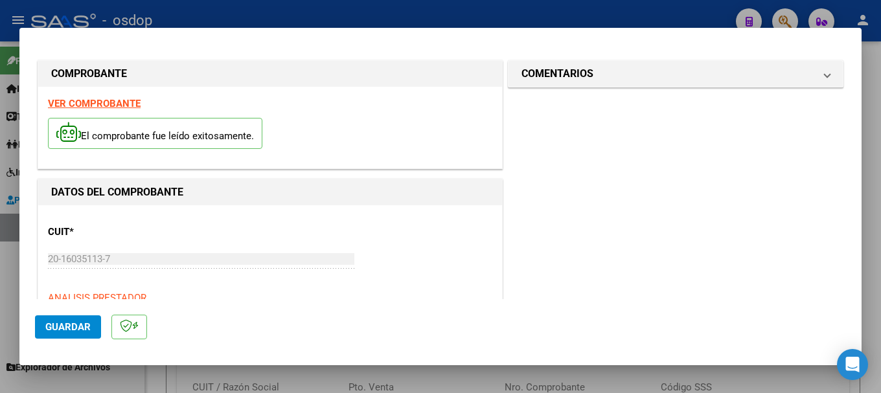
click at [90, 97] on div "VER COMPROBANTE El comprobante fue leído exitosamente." at bounding box center [270, 128] width 464 height 82
click at [87, 102] on strong "VER COMPROBANTE" at bounding box center [94, 104] width 93 height 12
drag, startPoint x: 67, startPoint y: 325, endPoint x: 73, endPoint y: 321, distance: 7.6
click at [68, 325] on span "Guardar" at bounding box center [67, 327] width 45 height 12
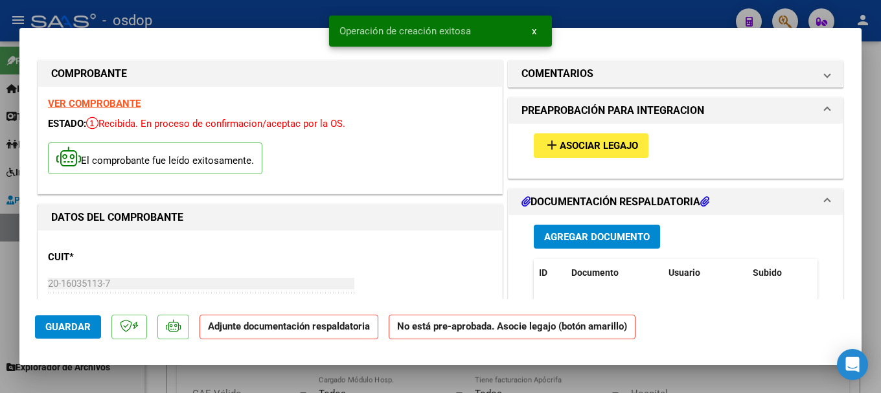
click at [577, 237] on span "Agregar Documento" at bounding box center [597, 237] width 106 height 12
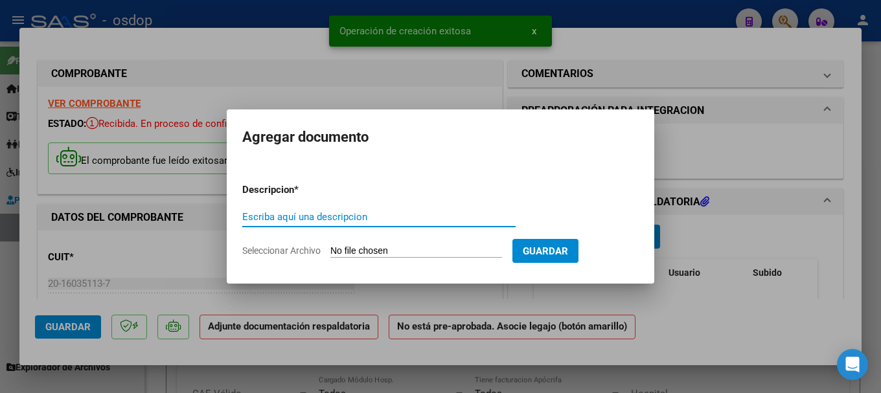
click at [400, 248] on input "Seleccionar Archivo" at bounding box center [417, 252] width 172 height 12
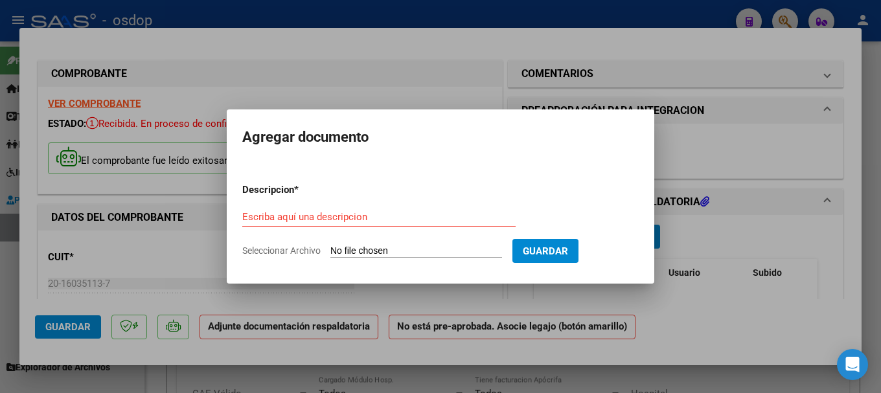
type input "C:\fakepath\planillas lelli geremias.pdf"
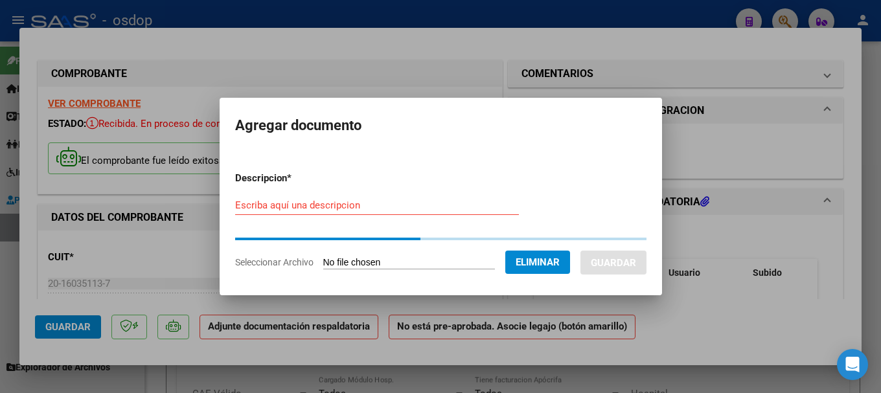
click at [248, 205] on input "Escriba aquí una descripcion" at bounding box center [377, 206] width 284 height 12
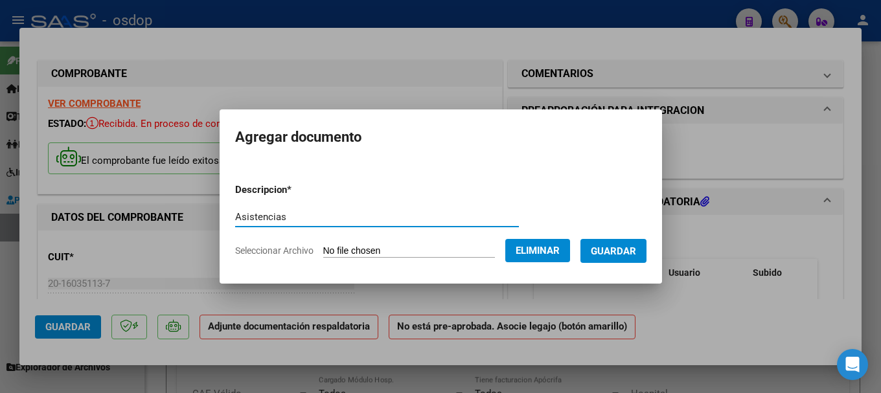
type input "Asistencias"
click at [616, 248] on span "Guardar" at bounding box center [613, 252] width 45 height 12
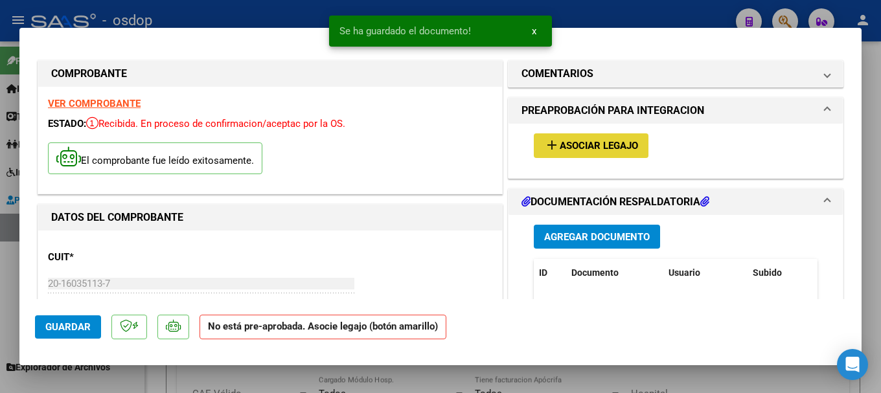
click at [568, 143] on span "Asociar Legajo" at bounding box center [599, 147] width 78 height 12
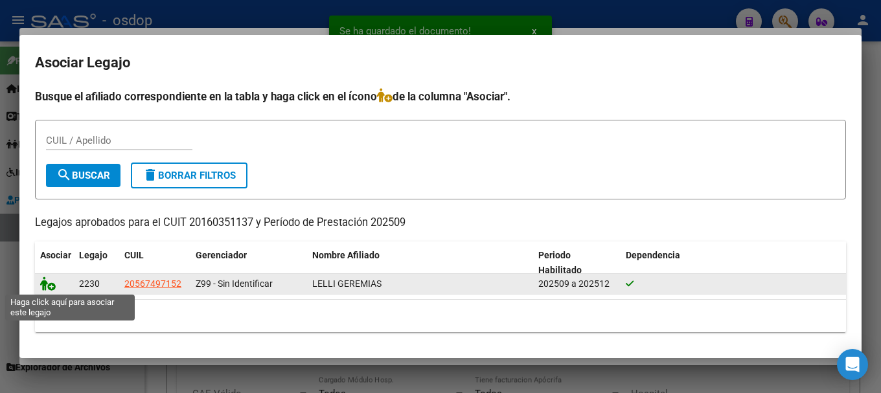
click at [42, 283] on icon at bounding box center [48, 284] width 16 height 14
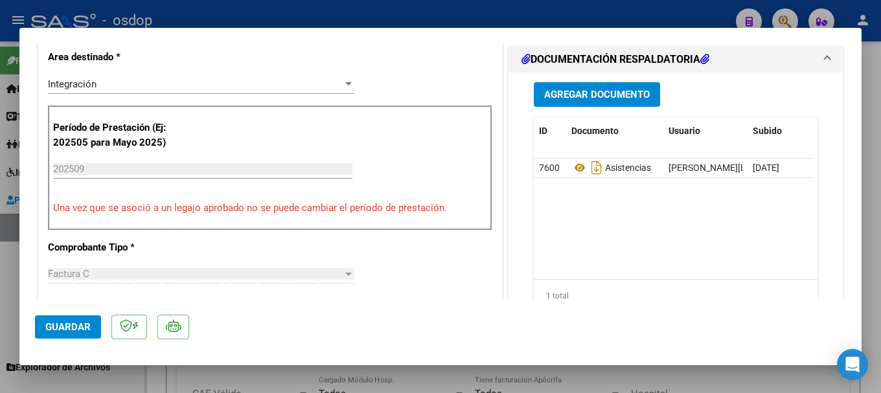
scroll to position [713, 0]
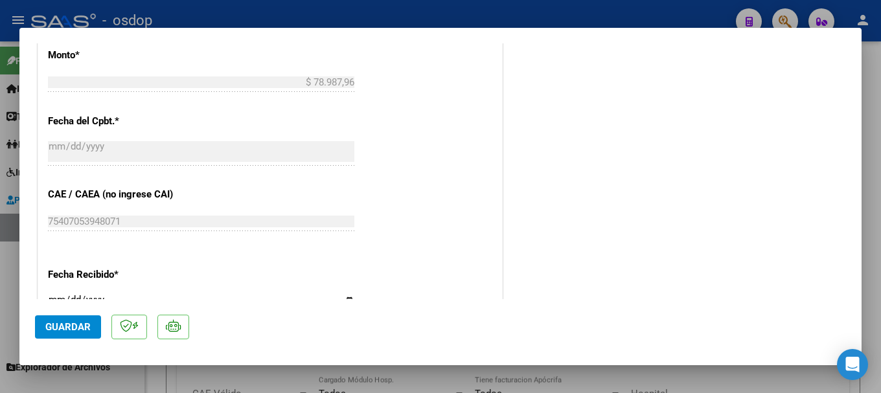
click at [75, 329] on span "Guardar" at bounding box center [67, 327] width 45 height 12
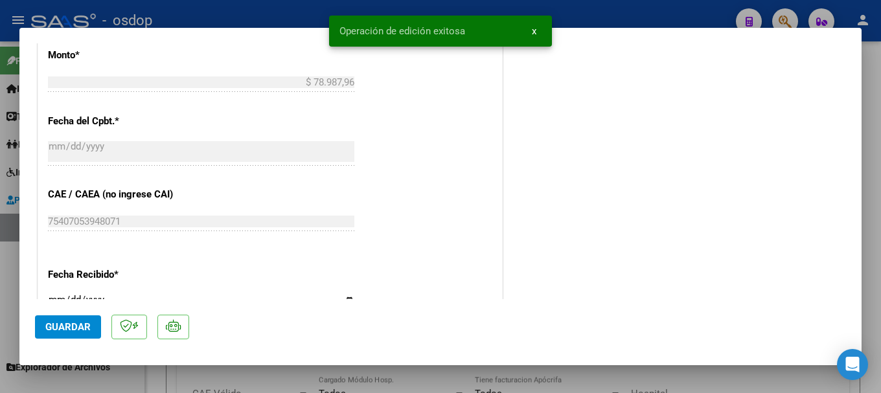
drag, startPoint x: 338, startPoint y: 30, endPoint x: 480, endPoint y: 45, distance: 142.6
click at [480, 45] on snack-bar-container "Operación de edición exitosa x" at bounding box center [440, 31] width 223 height 31
copy span "Operación de edición exitosa"
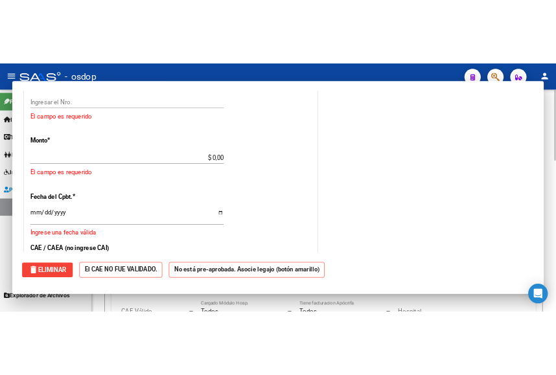
scroll to position [0, 0]
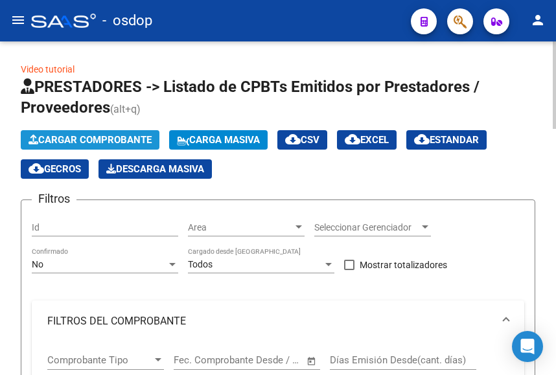
click at [109, 135] on span "Cargar Comprobante" at bounding box center [90, 140] width 123 height 12
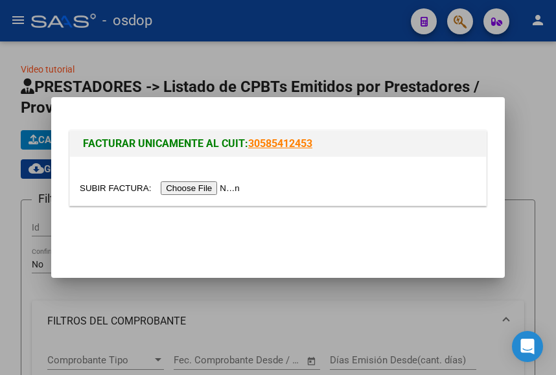
click at [198, 189] on input "file" at bounding box center [162, 188] width 164 height 14
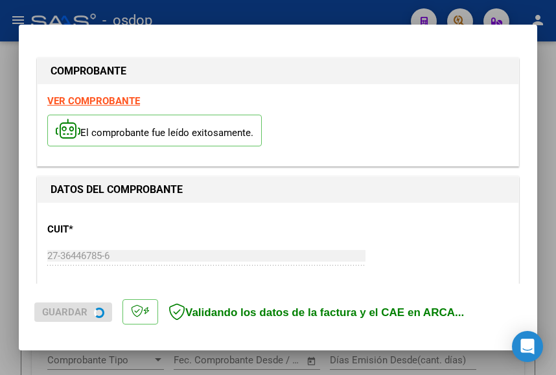
click at [115, 101] on strong "VER COMPROBANTE" at bounding box center [93, 101] width 93 height 12
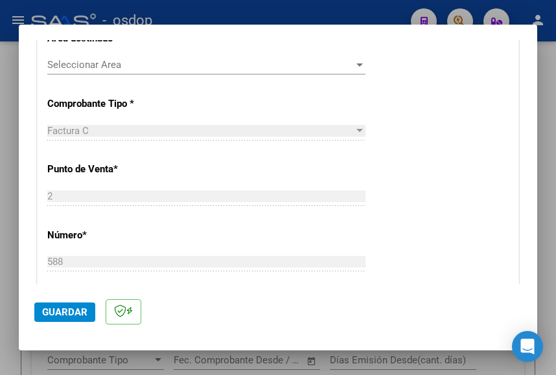
scroll to position [259, 0]
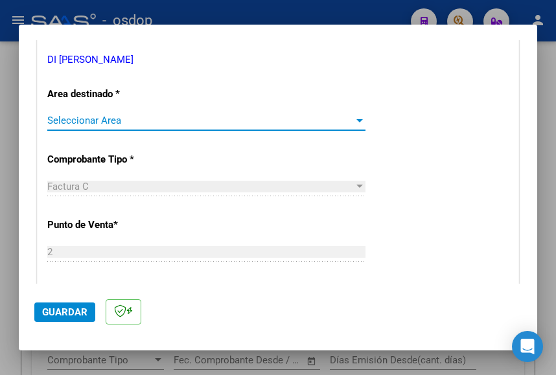
click at [100, 126] on span "Seleccionar Area" at bounding box center [200, 121] width 307 height 12
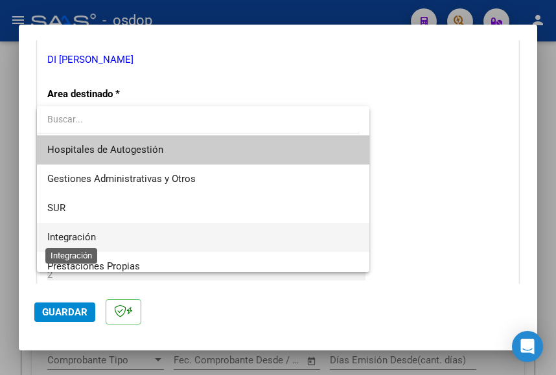
click at [87, 237] on span "Integración" at bounding box center [71, 237] width 49 height 12
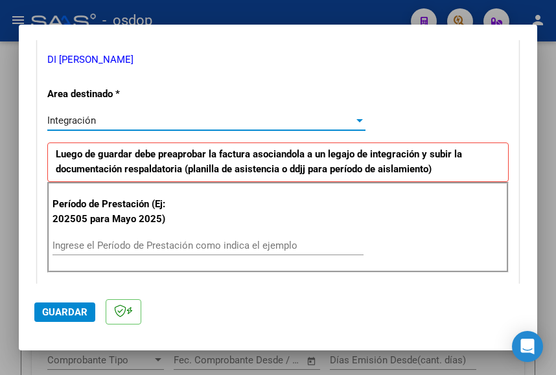
click at [115, 249] on input "Ingrese el Período de Prestación como indica el ejemplo" at bounding box center [207, 246] width 311 height 12
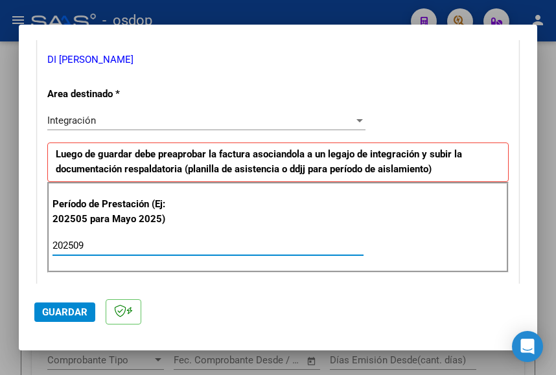
type input "202509"
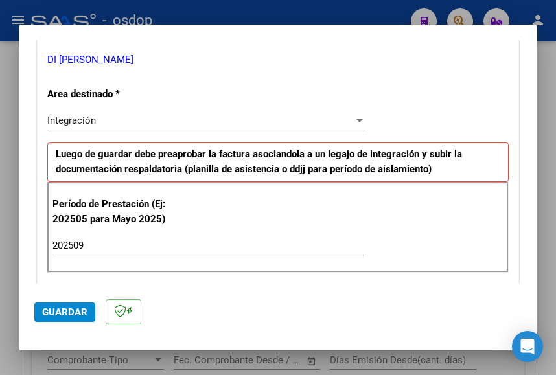
click at [314, 238] on div "202509 Ingrese el Período de Prestación como indica el ejemplo" at bounding box center [207, 245] width 311 height 19
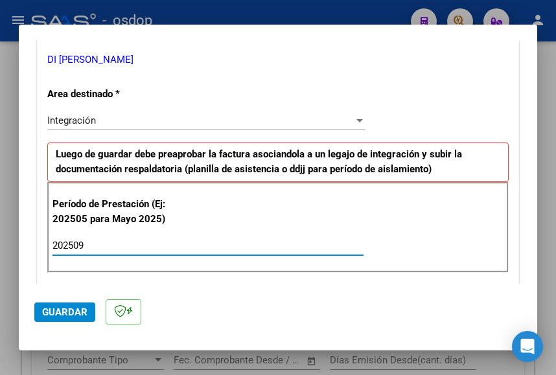
click at [72, 312] on span "Guardar" at bounding box center [64, 313] width 45 height 12
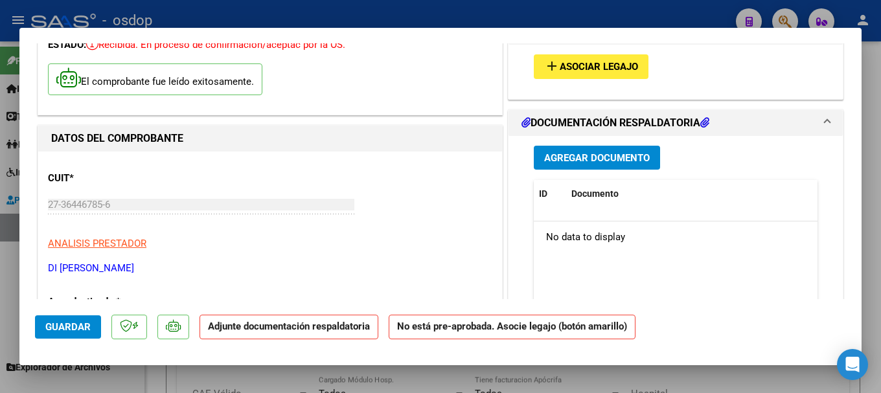
scroll to position [65, 0]
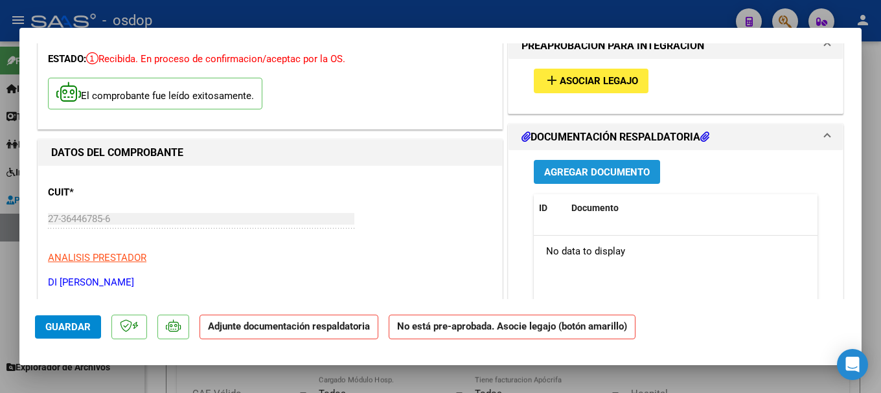
click at [590, 174] on span "Agregar Documento" at bounding box center [597, 173] width 106 height 12
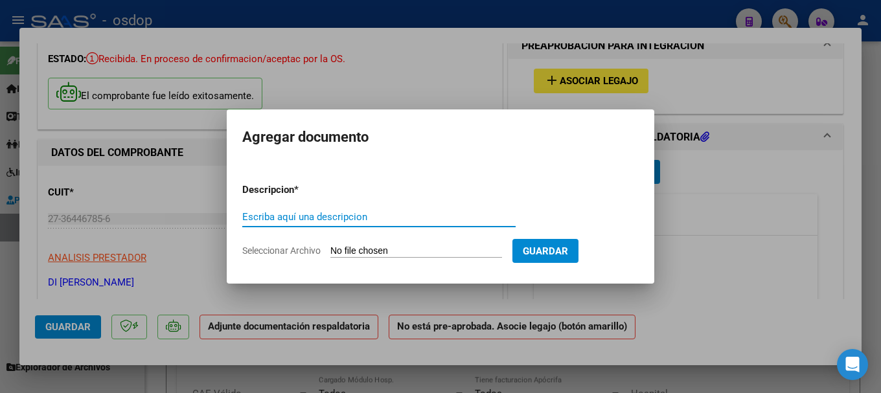
click at [390, 246] on input "Seleccionar Archivo" at bounding box center [417, 252] width 172 height 12
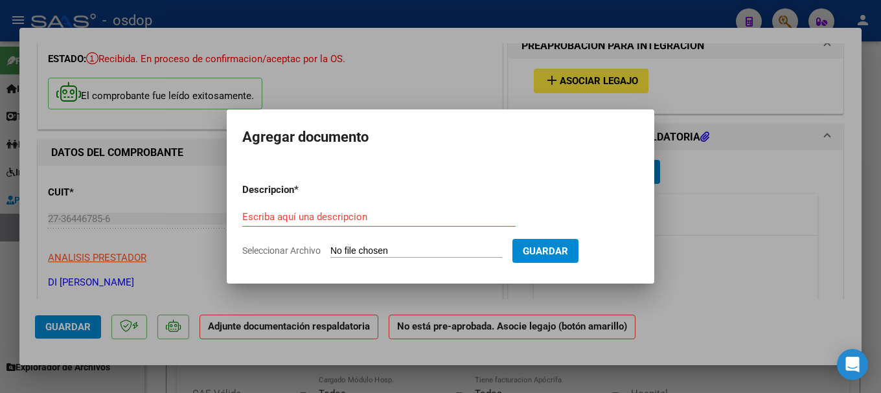
type input "C:\fakepath\CamScanner 7-10-25 21.02.pdf"
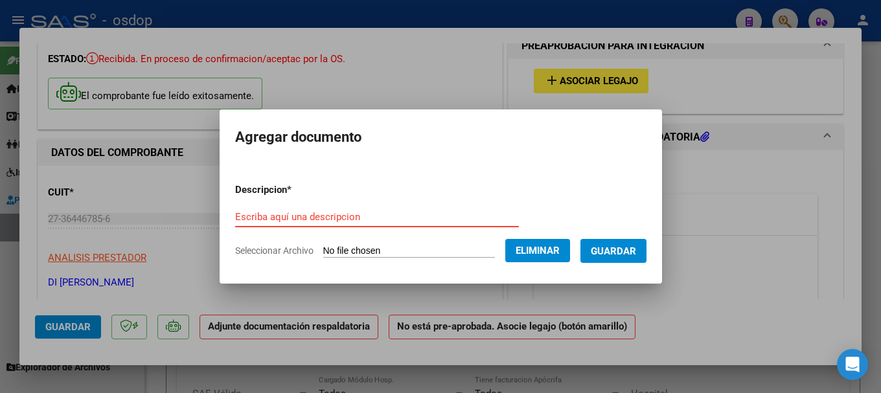
click at [316, 217] on input "Escriba aquí una descripcion" at bounding box center [377, 217] width 284 height 12
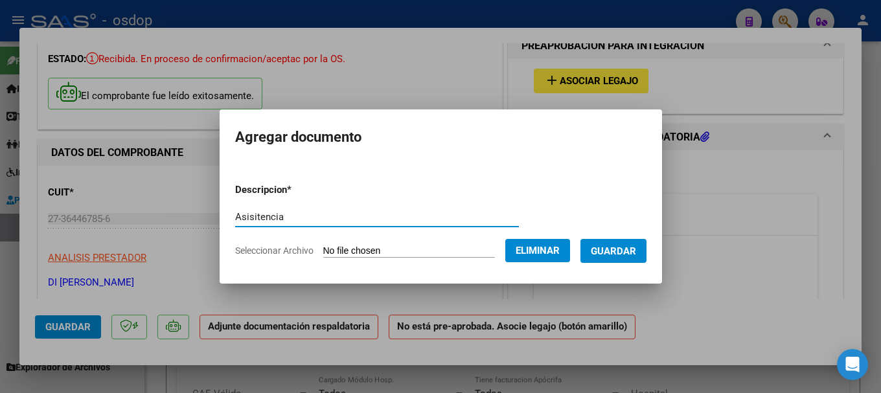
click at [238, 213] on input "Asisitencia" at bounding box center [377, 217] width 284 height 12
drag, startPoint x: 302, startPoint y: 217, endPoint x: 307, endPoint y: 202, distance: 16.2
click at [302, 216] on input "Asistencia" at bounding box center [377, 217] width 284 height 12
type input "Asistencia"
click at [633, 250] on span "Guardar" at bounding box center [613, 252] width 45 height 12
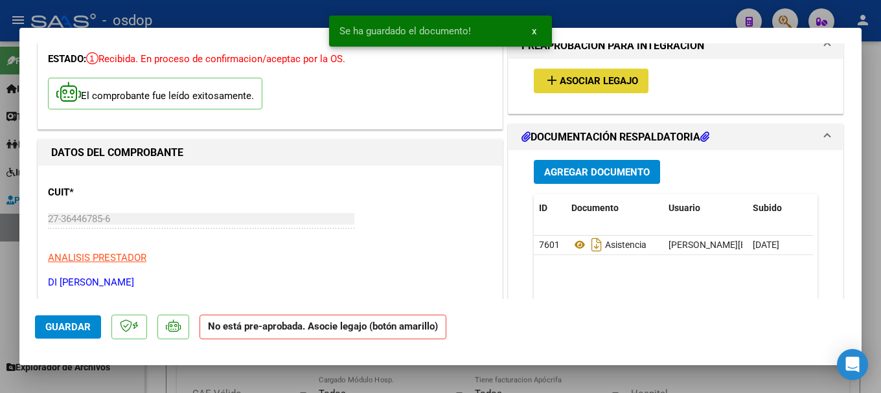
click at [591, 73] on button "add Asociar Legajo" at bounding box center [591, 81] width 115 height 24
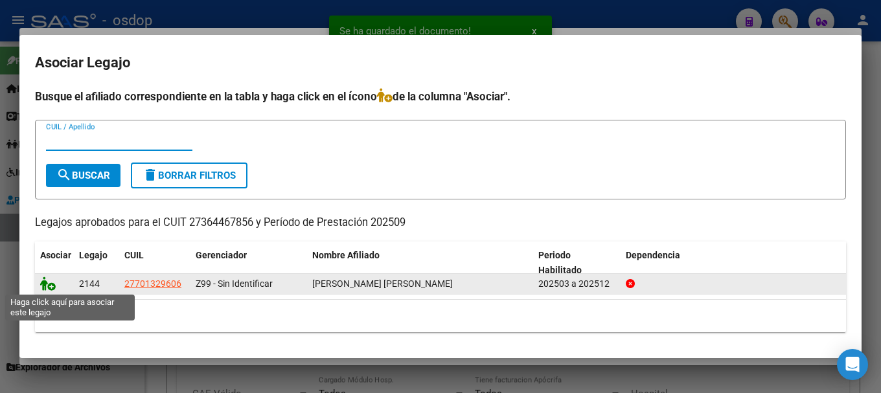
click at [43, 281] on icon at bounding box center [48, 284] width 16 height 14
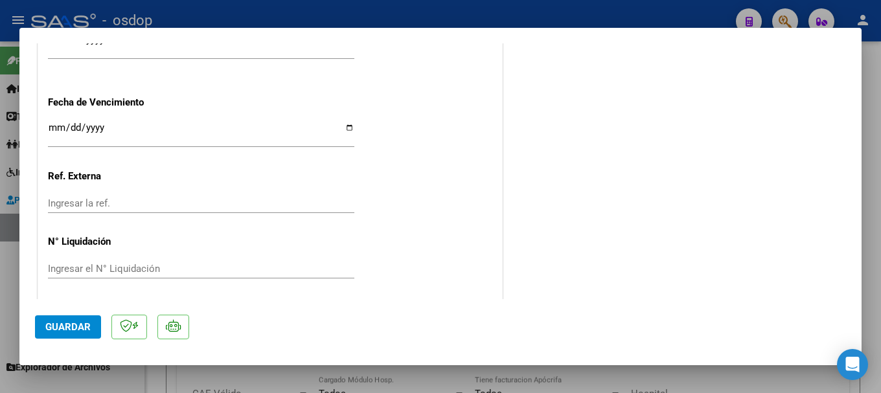
scroll to position [978, 0]
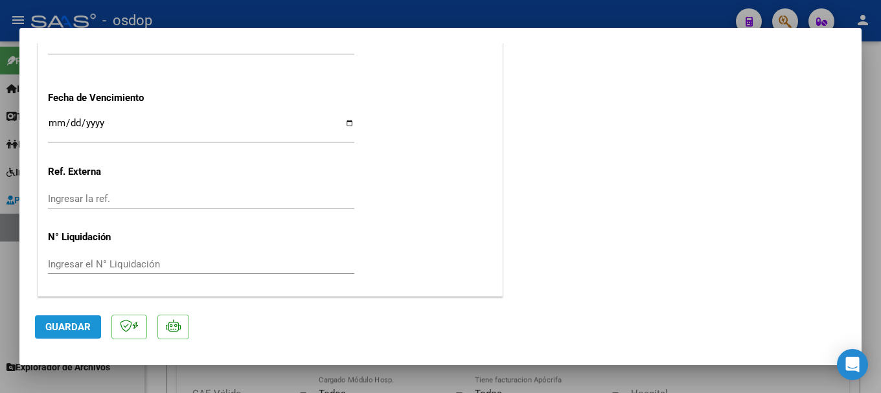
click at [86, 322] on span "Guardar" at bounding box center [67, 327] width 45 height 12
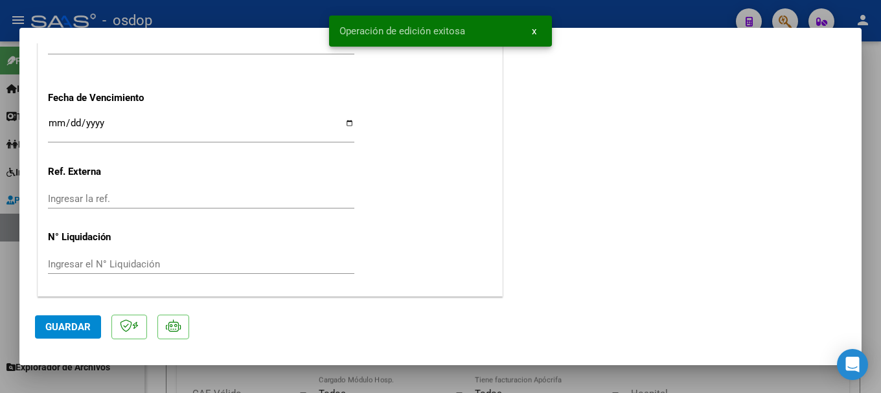
drag, startPoint x: 343, startPoint y: 25, endPoint x: 481, endPoint y: 30, distance: 137.5
click at [476, 24] on snack-bar-container "Operación de edición exitosa x" at bounding box center [440, 31] width 223 height 31
copy span "Operación de edición exitosa"
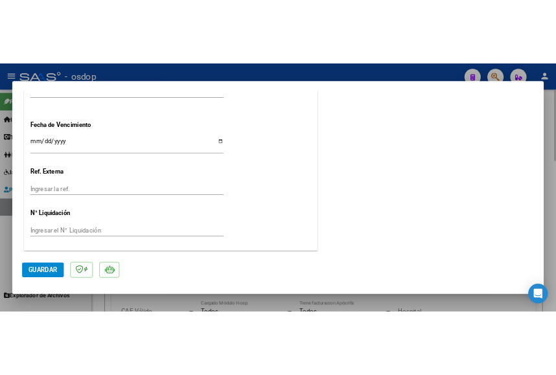
scroll to position [0, 0]
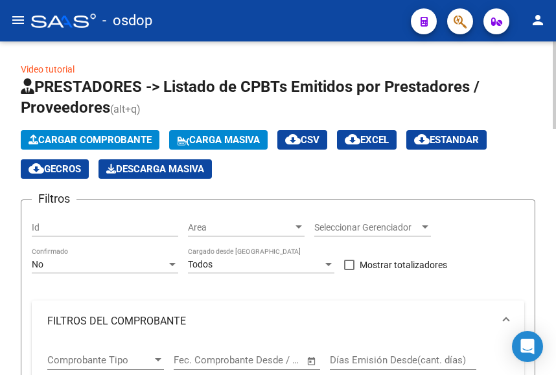
click at [79, 139] on span "Cargar Comprobante" at bounding box center [90, 140] width 123 height 12
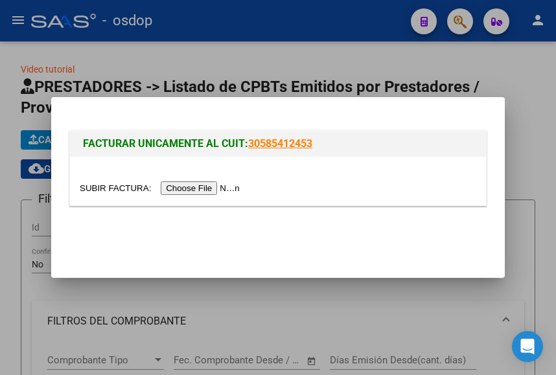
click at [194, 190] on input "file" at bounding box center [162, 188] width 164 height 14
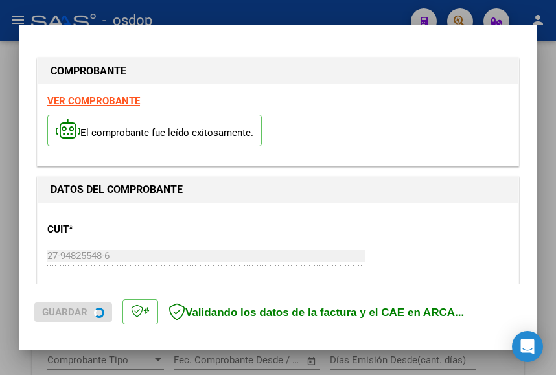
click at [112, 100] on strong "VER COMPROBANTE" at bounding box center [93, 101] width 93 height 12
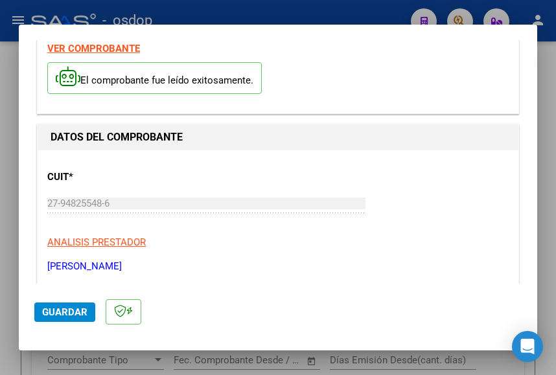
scroll to position [65, 0]
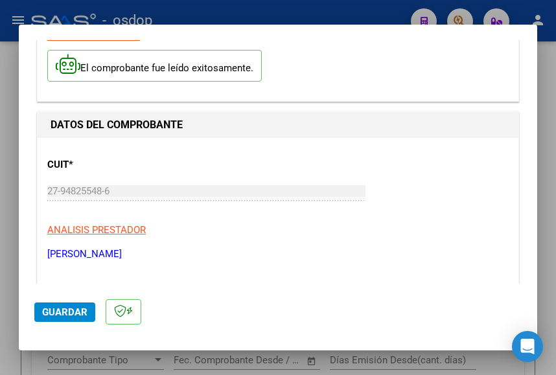
click at [363, 134] on div "DATOS DEL COMPROBANTE" at bounding box center [278, 125] width 481 height 26
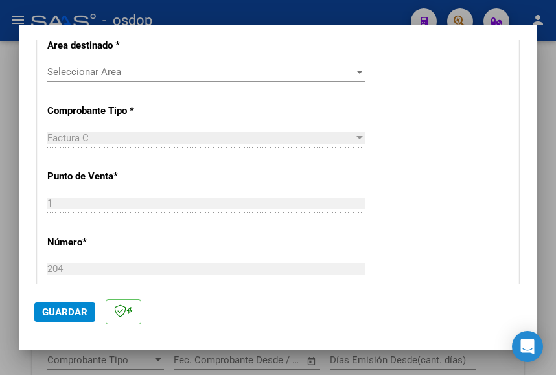
scroll to position [259, 0]
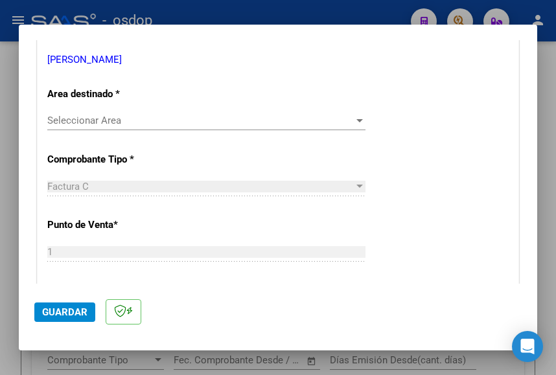
click at [85, 124] on span "Seleccionar Area" at bounding box center [200, 121] width 307 height 12
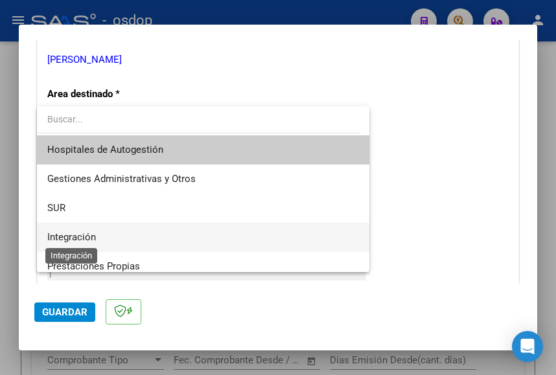
click at [67, 238] on span "Integración" at bounding box center [71, 237] width 49 height 12
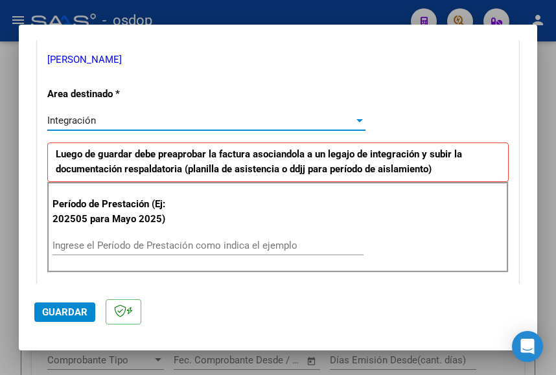
click at [103, 243] on input "Ingrese el Período de Prestación como indica el ejemplo" at bounding box center [207, 246] width 311 height 12
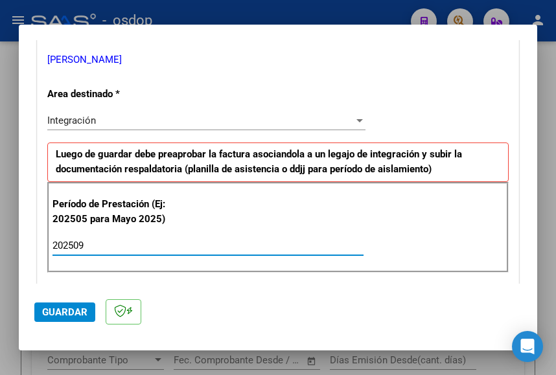
type input "202509"
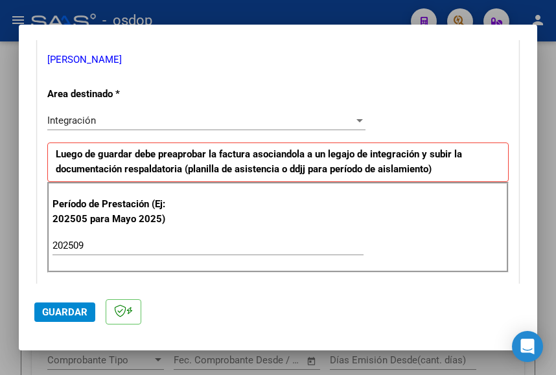
drag, startPoint x: 314, startPoint y: 222, endPoint x: 274, endPoint y: 220, distance: 39.6
click at [318, 219] on div "Período de Prestación (Ej: 202505 para Mayo 2025) 202509 Ingrese el Período de …" at bounding box center [277, 227] width 461 height 91
click at [78, 314] on span "Guardar" at bounding box center [64, 313] width 45 height 12
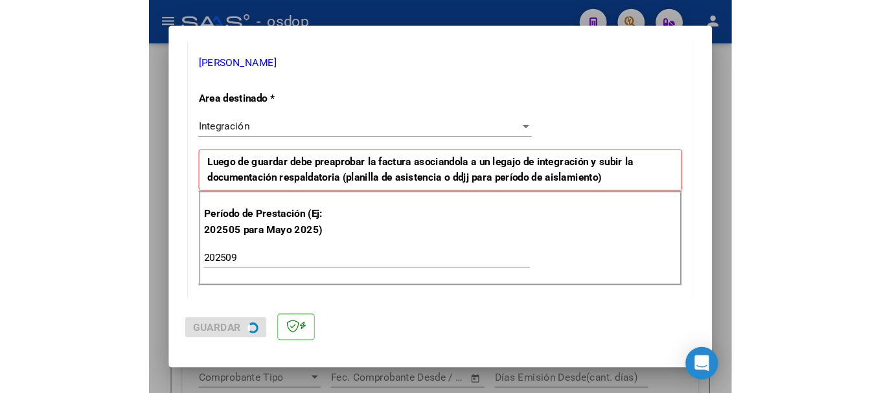
scroll to position [0, 0]
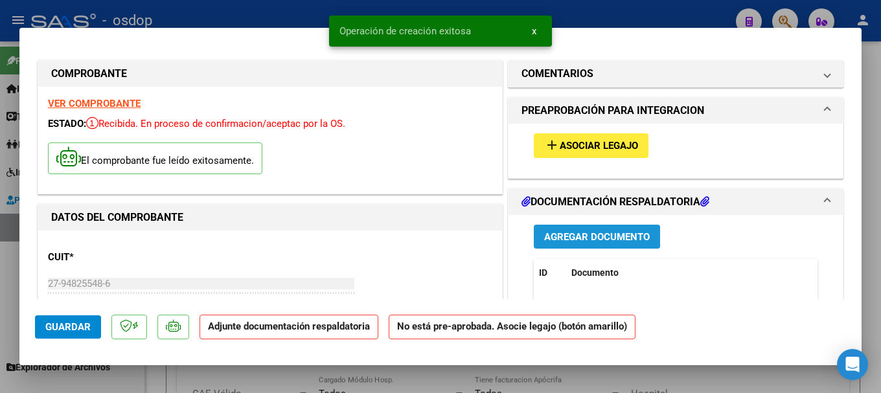
click at [577, 240] on span "Agregar Documento" at bounding box center [597, 237] width 106 height 12
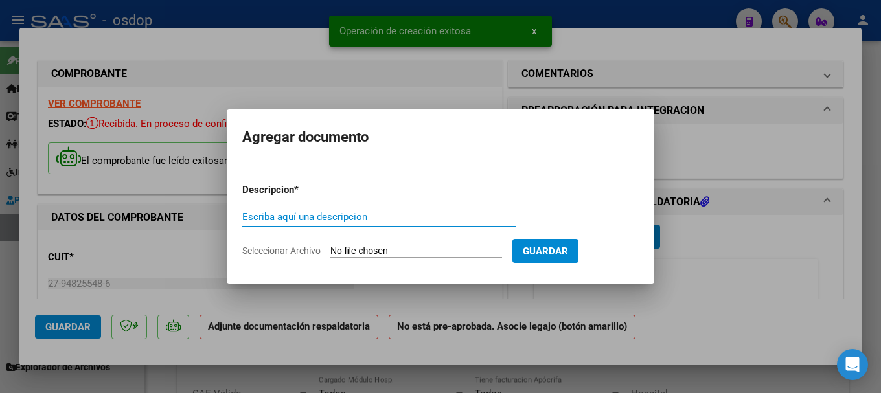
click at [394, 248] on input "Seleccionar Archivo" at bounding box center [417, 252] width 172 height 12
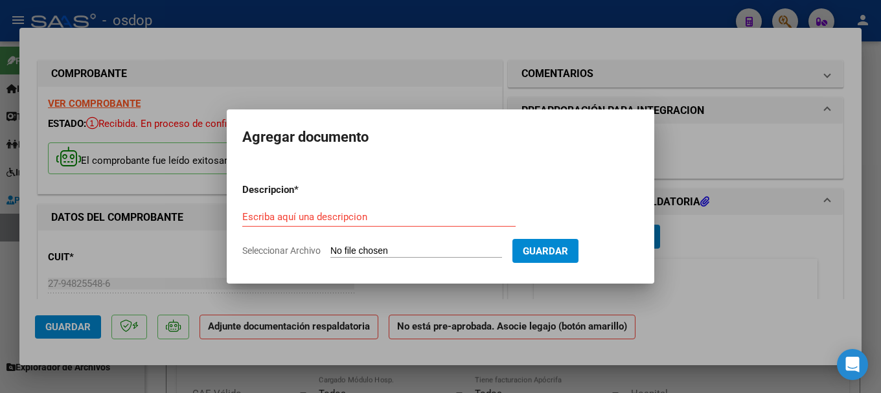
type input "C:\fakepath\Planilla de asistencia de Isabella Albornoz _Septiembre 2025.pdf"
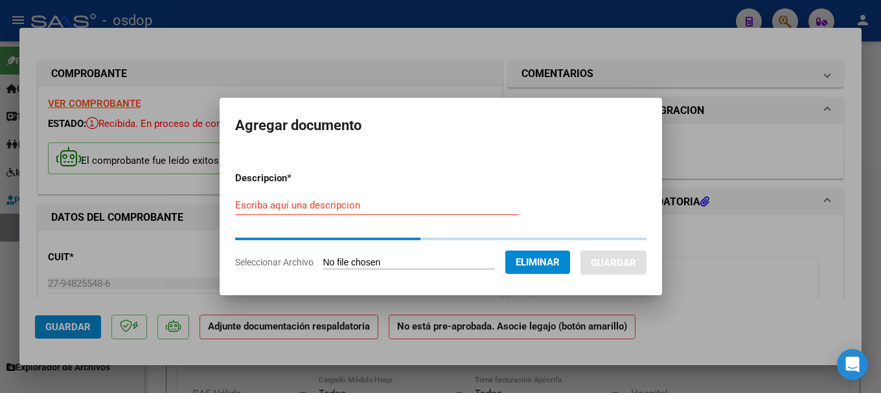
click at [275, 208] on input "Escriba aquí una descripcion" at bounding box center [377, 206] width 284 height 12
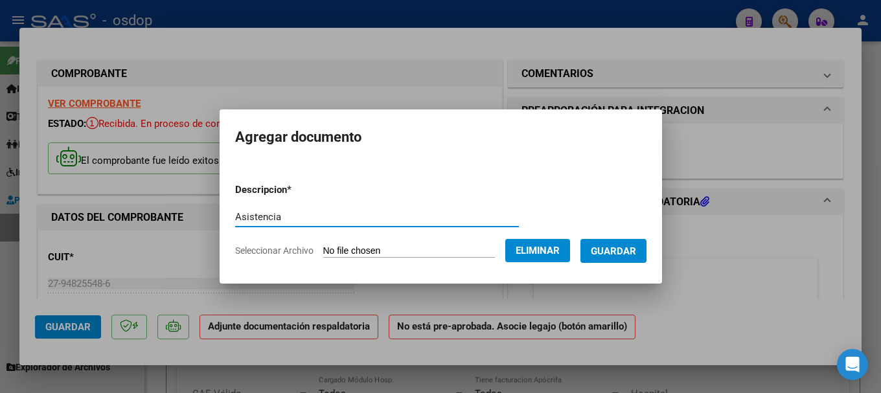
type input "Asistencia"
click at [636, 244] on button "Guardar" at bounding box center [614, 251] width 66 height 24
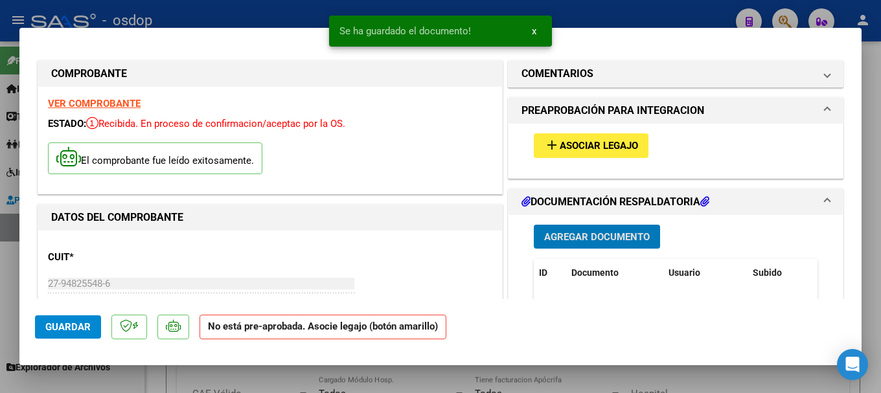
click at [599, 148] on span "Asociar Legajo" at bounding box center [599, 147] width 78 height 12
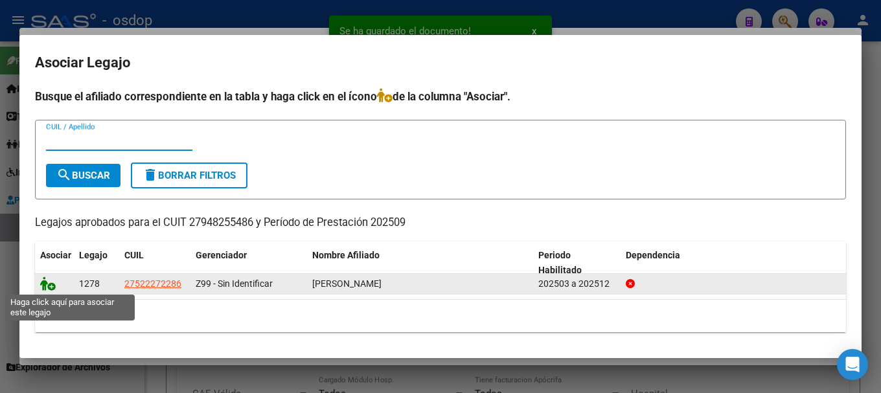
click at [42, 285] on icon at bounding box center [48, 284] width 16 height 14
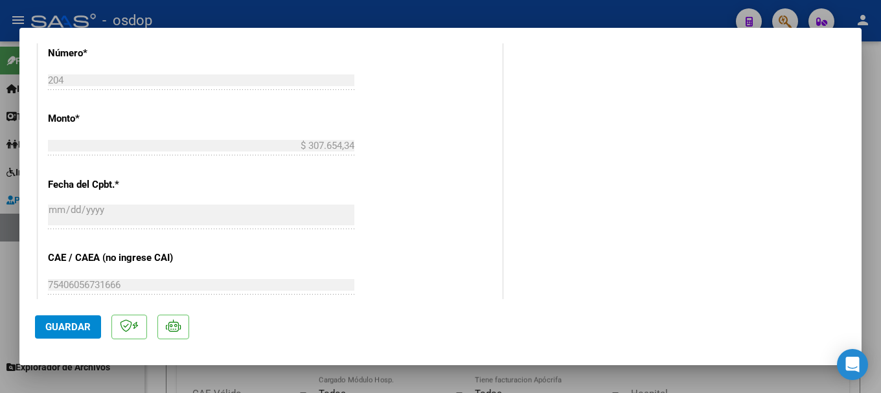
scroll to position [907, 0]
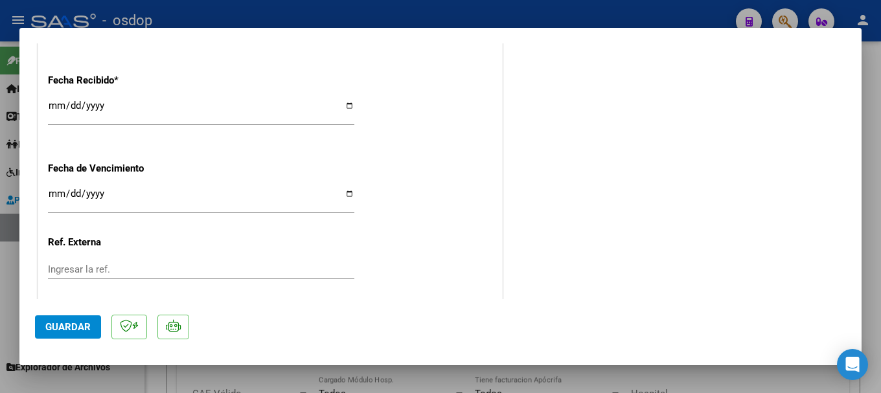
click at [58, 324] on span "Guardar" at bounding box center [67, 327] width 45 height 12
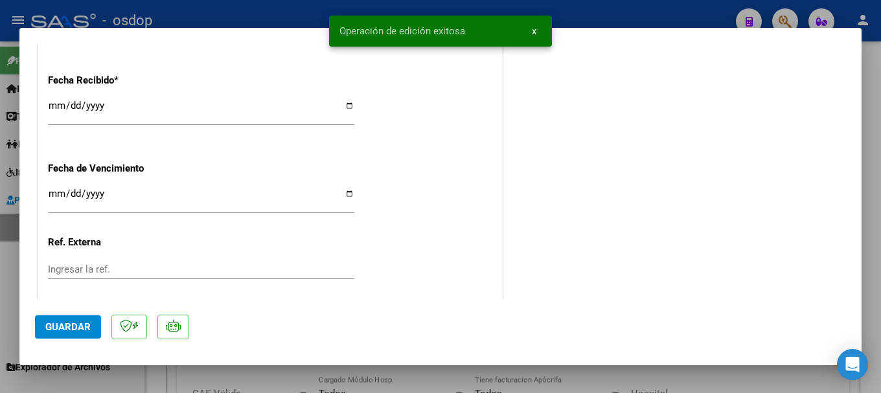
drag, startPoint x: 342, startPoint y: 30, endPoint x: 506, endPoint y: 34, distance: 164.7
click at [506, 34] on simple-snack-bar "Operación de edición exitosa x" at bounding box center [441, 31] width 202 height 13
copy span "Operación de edición exitosa"
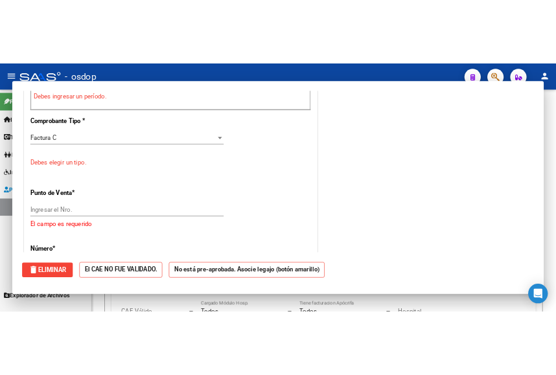
scroll to position [0, 0]
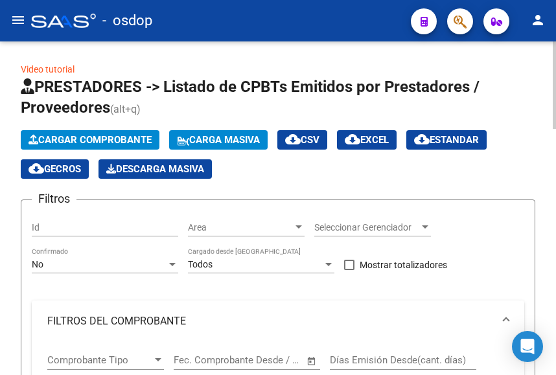
click at [91, 138] on span "Cargar Comprobante" at bounding box center [90, 140] width 123 height 12
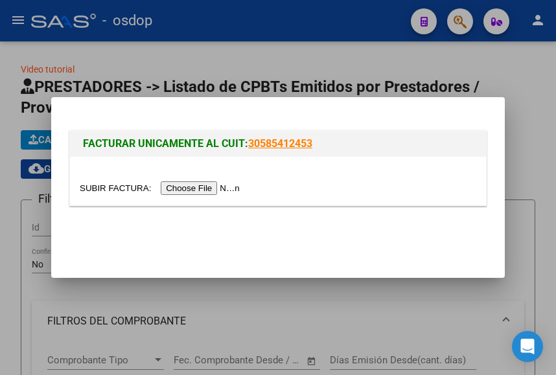
click at [205, 189] on input "file" at bounding box center [162, 188] width 164 height 14
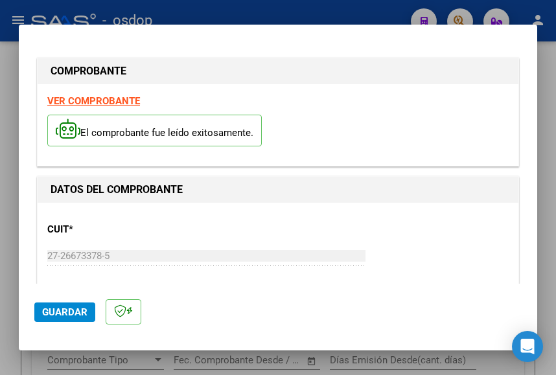
click at [99, 102] on strong "VER COMPROBANTE" at bounding box center [93, 101] width 93 height 12
click at [69, 309] on span "Guardar" at bounding box center [64, 313] width 45 height 12
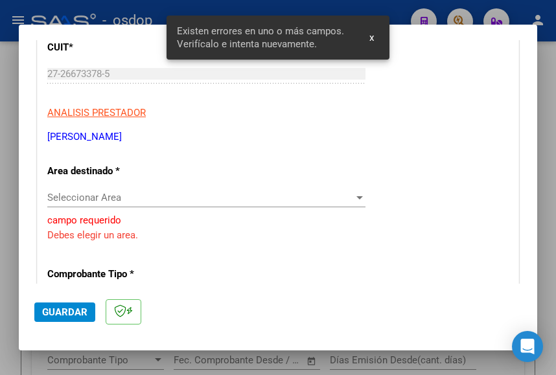
scroll to position [212, 0]
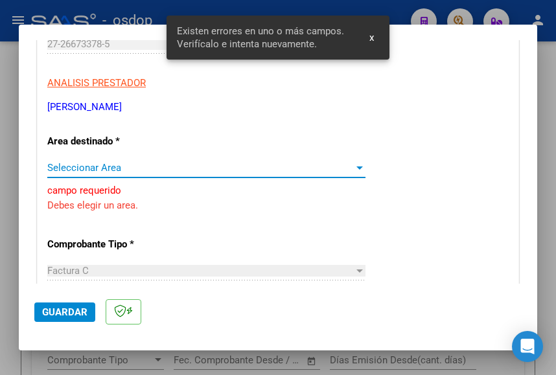
click at [90, 167] on span "Seleccionar Area" at bounding box center [200, 168] width 307 height 12
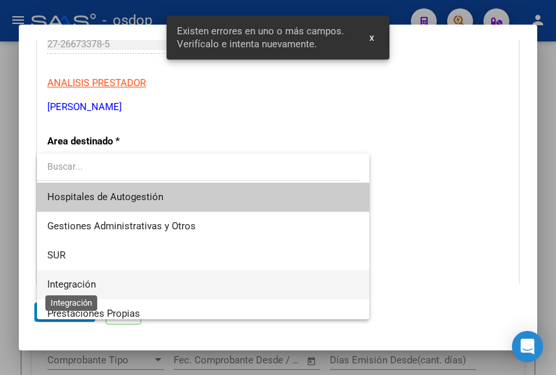
click at [78, 283] on span "Integración" at bounding box center [71, 285] width 49 height 12
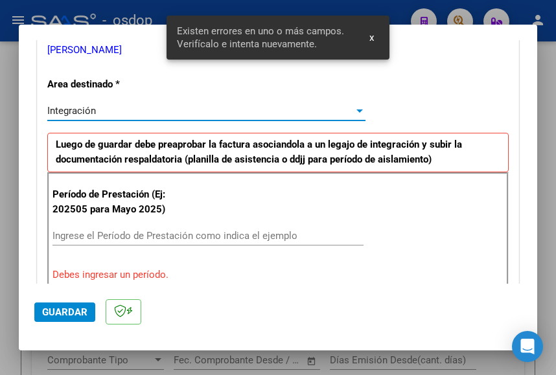
scroll to position [277, 0]
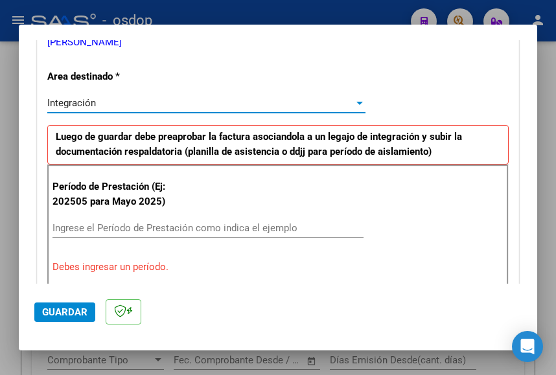
click at [106, 227] on input "Ingrese el Período de Prestación como indica el ejemplo" at bounding box center [207, 228] width 311 height 12
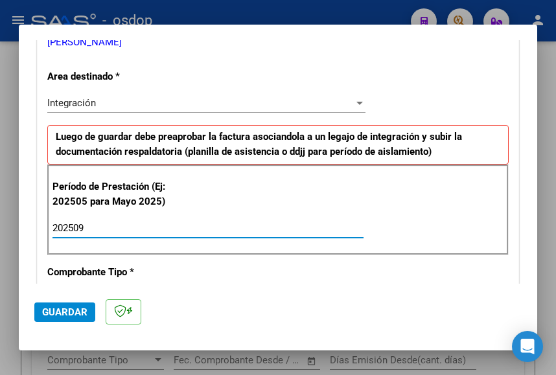
type input "202509"
click at [54, 321] on button "Guardar" at bounding box center [64, 312] width 61 height 19
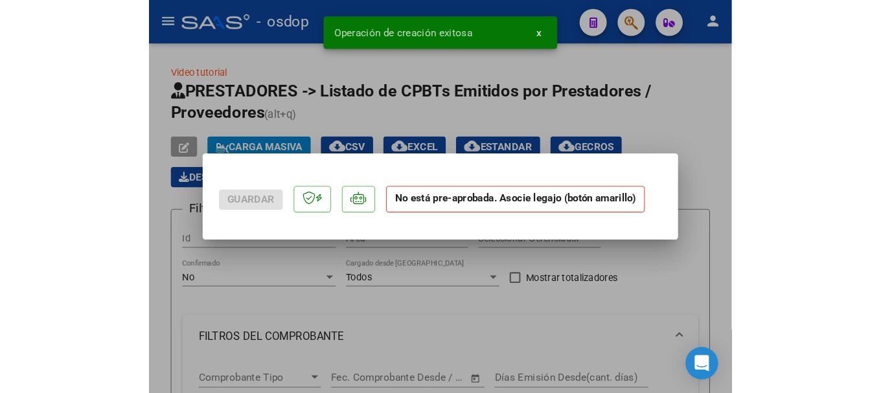
scroll to position [0, 0]
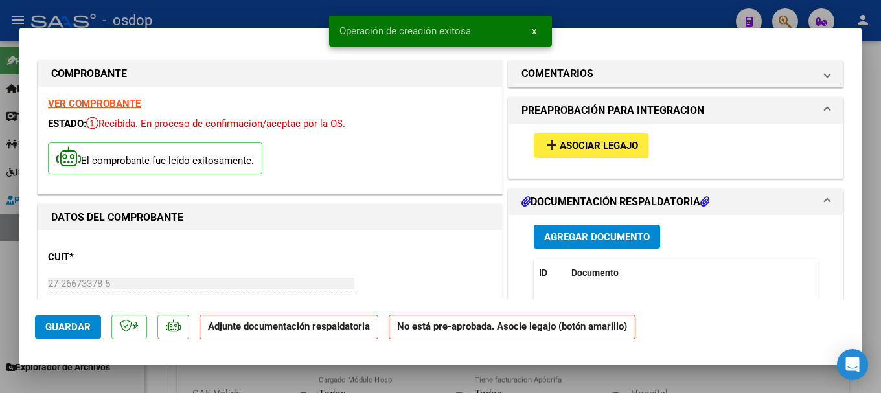
click at [591, 235] on span "Agregar Documento" at bounding box center [597, 237] width 106 height 12
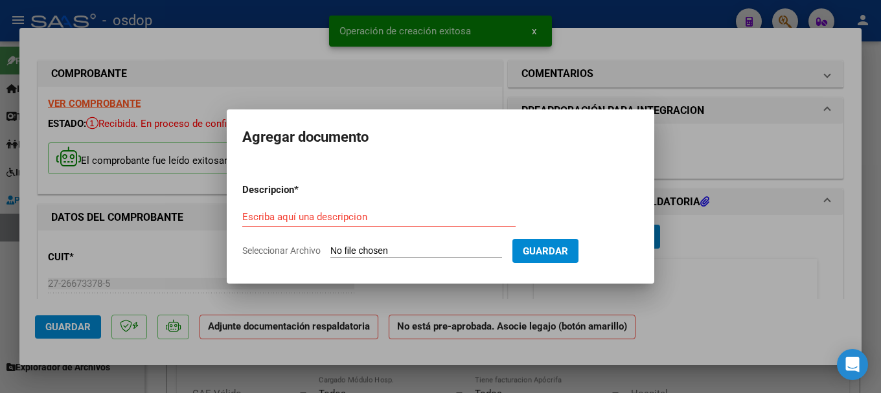
click at [388, 247] on input "Seleccionar Archivo" at bounding box center [417, 252] width 172 height 12
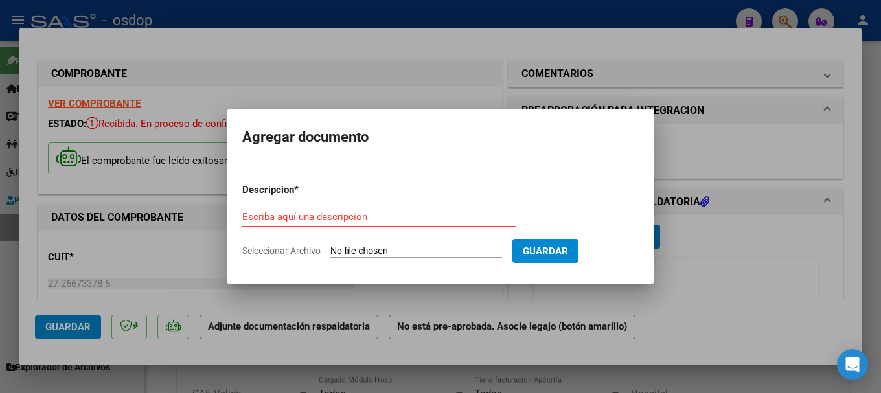
type input "C:\fakepath\Asistencia.pdf"
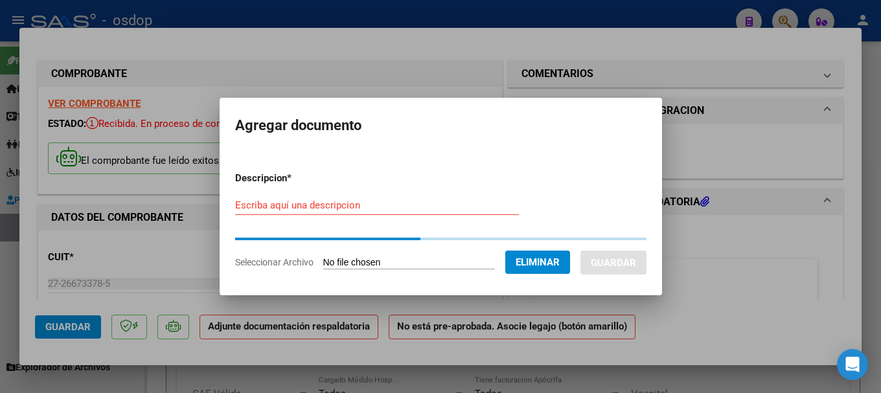
click at [301, 205] on input "Escriba aquí una descripcion" at bounding box center [377, 206] width 284 height 12
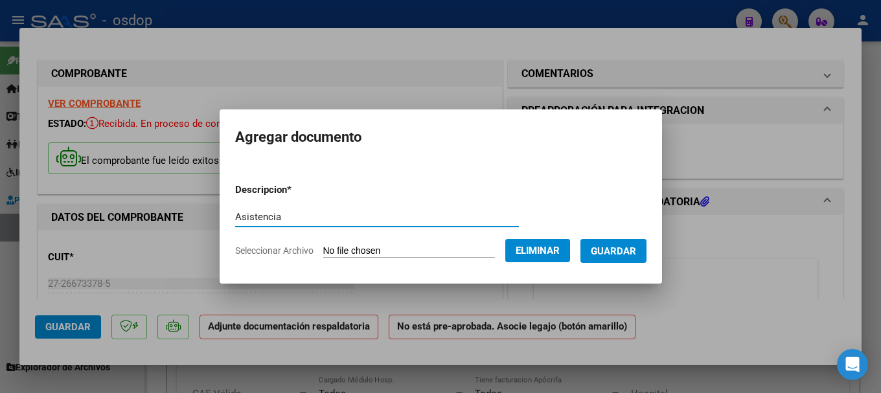
type input "Asistencia"
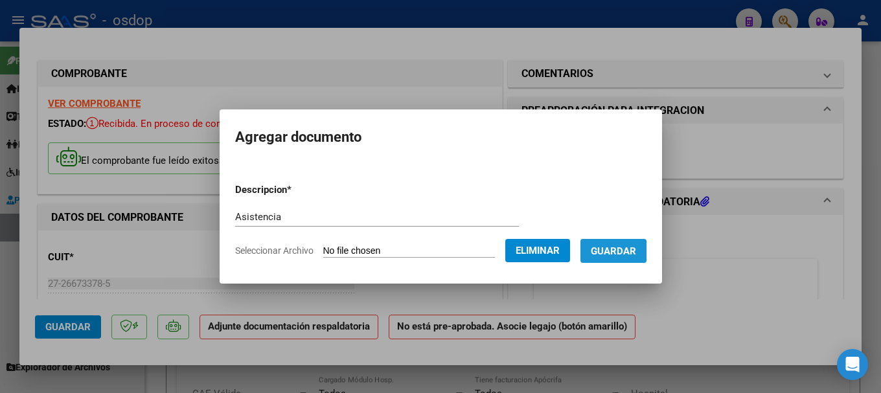
click at [622, 251] on span "Guardar" at bounding box center [613, 252] width 45 height 12
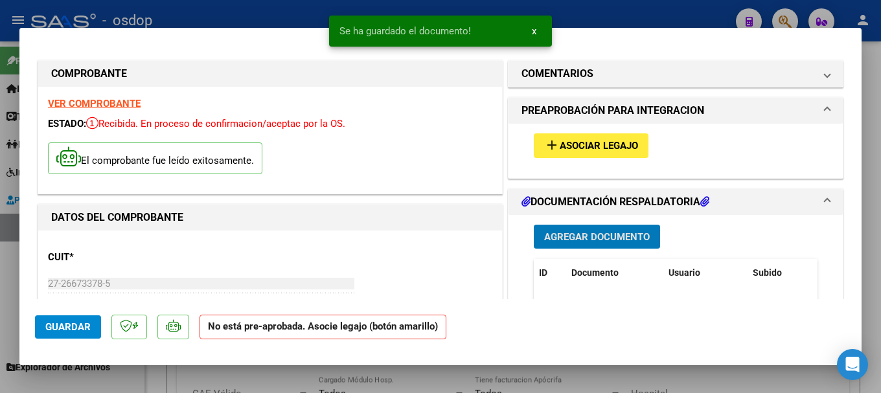
click at [605, 146] on span "Asociar Legajo" at bounding box center [599, 147] width 78 height 12
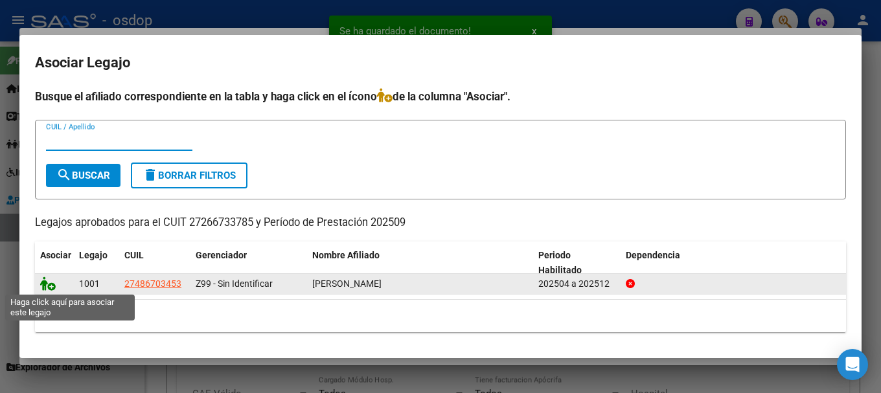
click at [45, 286] on icon at bounding box center [48, 284] width 16 height 14
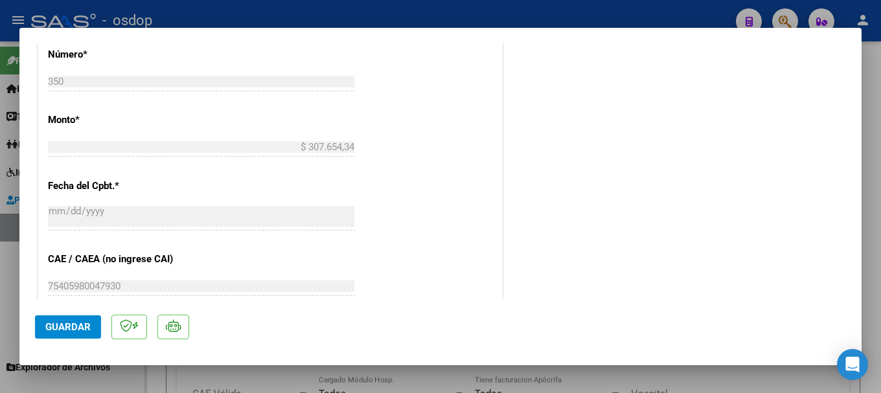
scroll to position [978, 0]
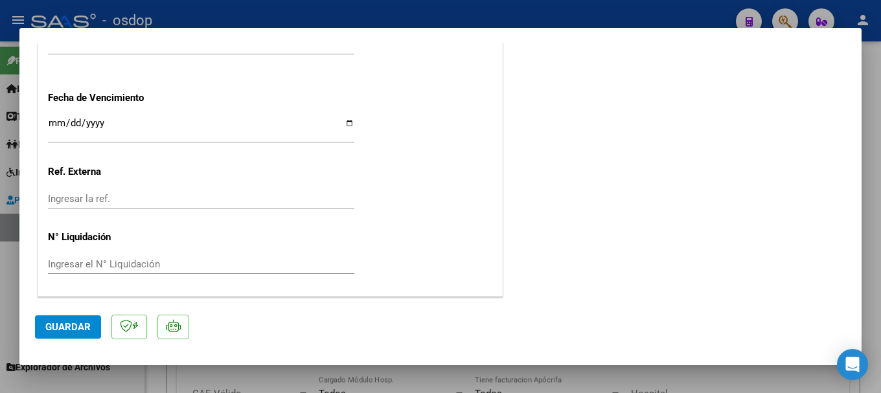
drag, startPoint x: 80, startPoint y: 324, endPoint x: 110, endPoint y: 329, distance: 29.5
click at [79, 325] on span "Guardar" at bounding box center [67, 327] width 45 height 12
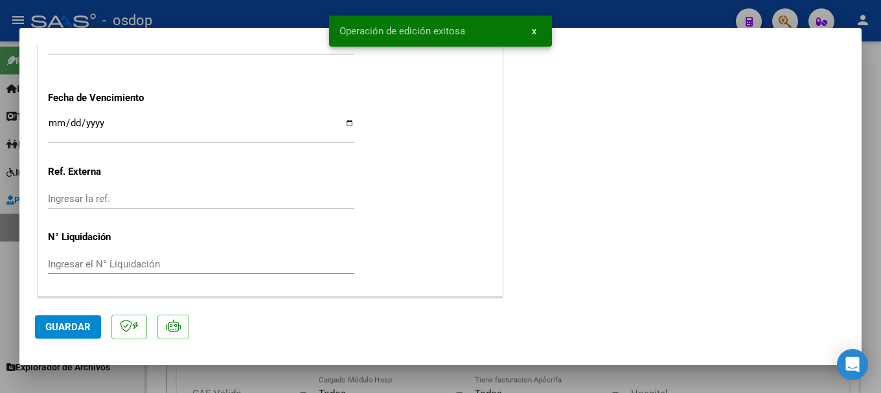
drag, startPoint x: 365, startPoint y: 28, endPoint x: 474, endPoint y: 35, distance: 109.1
click at [474, 35] on snack-bar-container "Operación de edición exitosa x" at bounding box center [440, 31] width 223 height 31
copy span "Operación de edición exitosa"
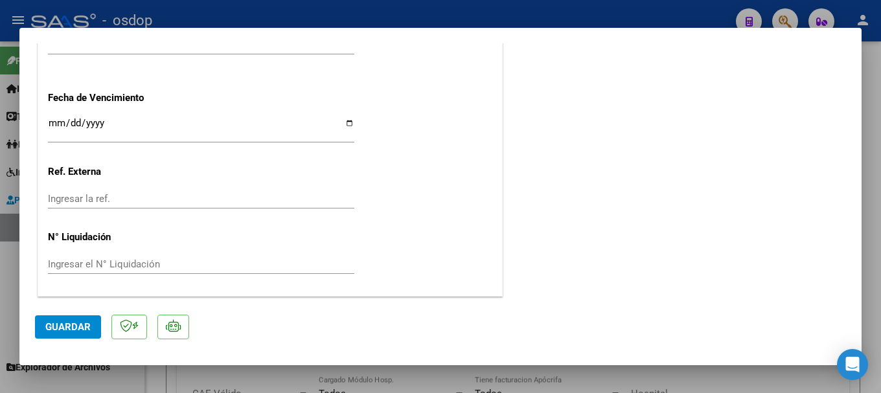
type input "$ 0,00"
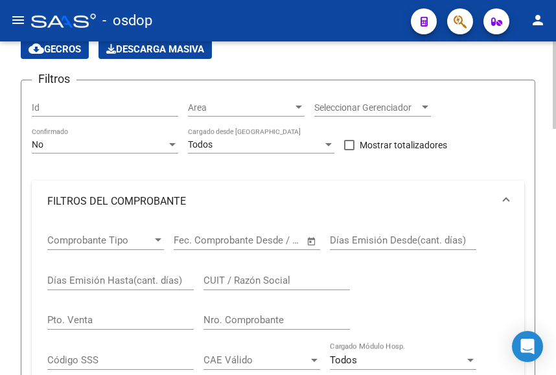
scroll to position [0, 0]
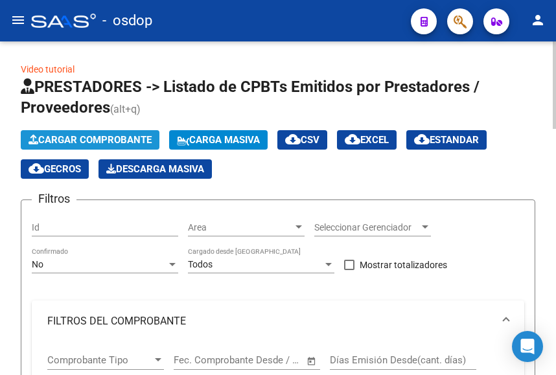
click at [117, 139] on span "Cargar Comprobante" at bounding box center [90, 140] width 123 height 12
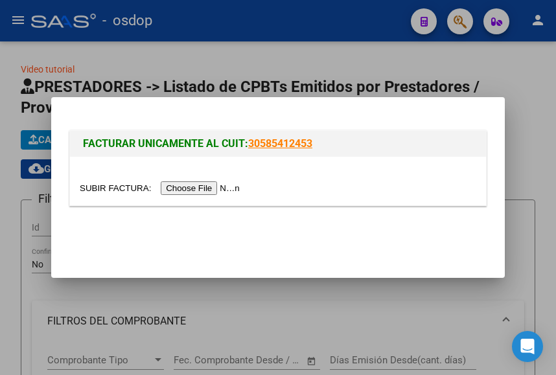
click at [192, 187] on input "file" at bounding box center [162, 188] width 164 height 14
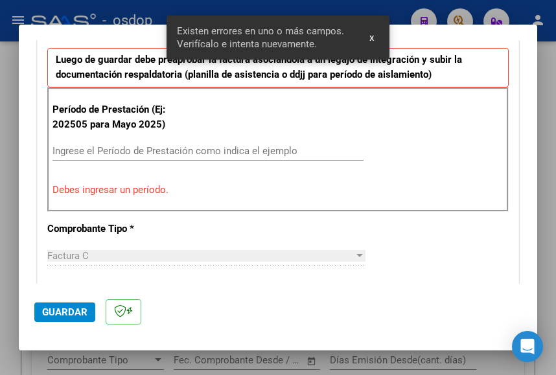
scroll to position [346, 0]
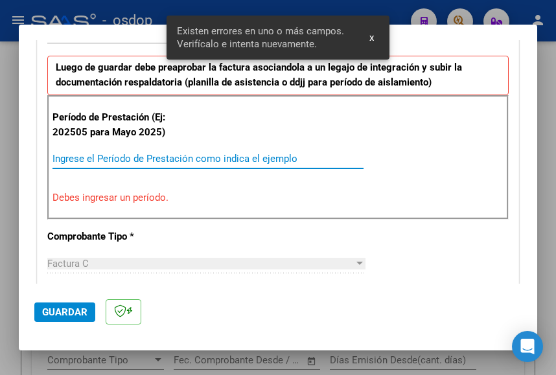
click at [92, 158] on input "Ingrese el Período de Prestación como indica el ejemplo" at bounding box center [207, 159] width 311 height 12
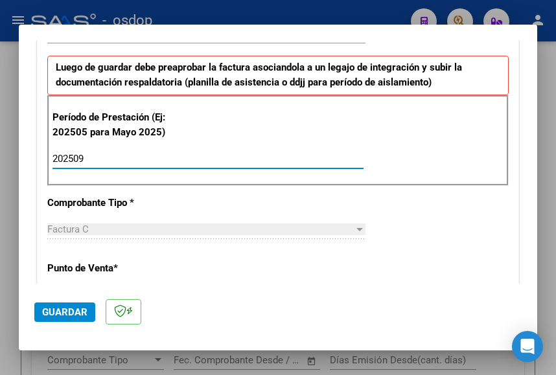
type input "202509"
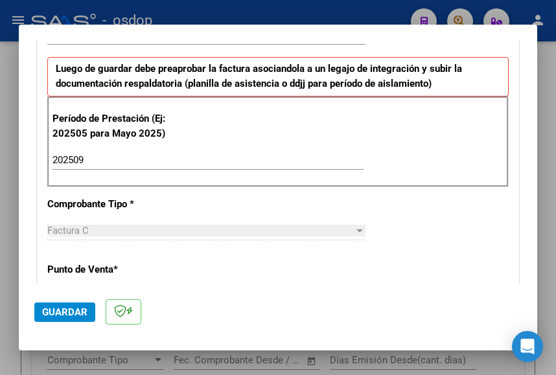
scroll to position [411, 0]
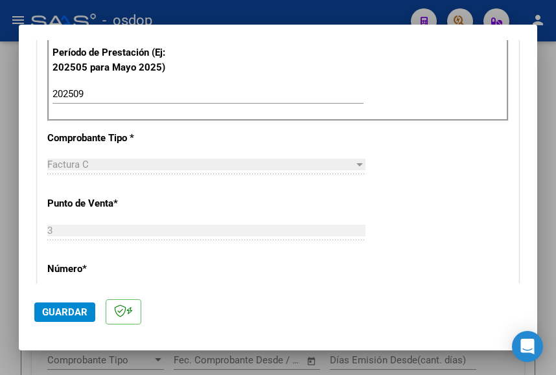
click at [330, 99] on input "202509" at bounding box center [207, 94] width 311 height 12
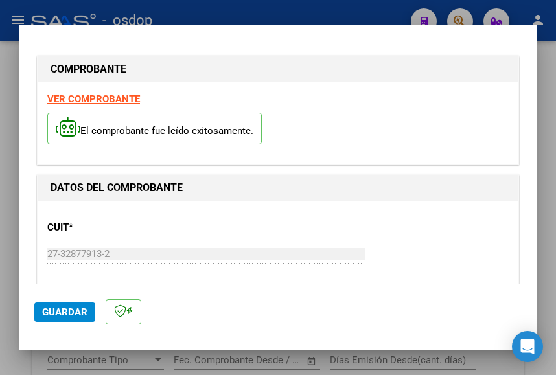
scroll to position [0, 0]
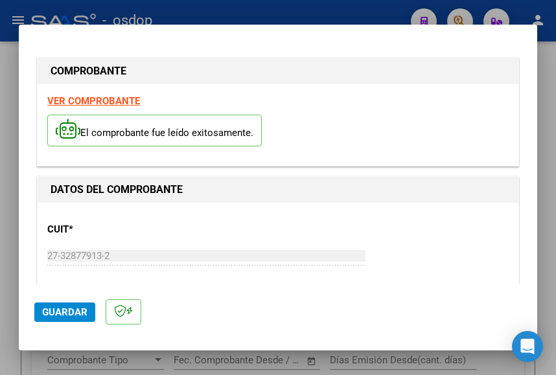
click at [89, 99] on strong "VER COMPROBANTE" at bounding box center [93, 101] width 93 height 12
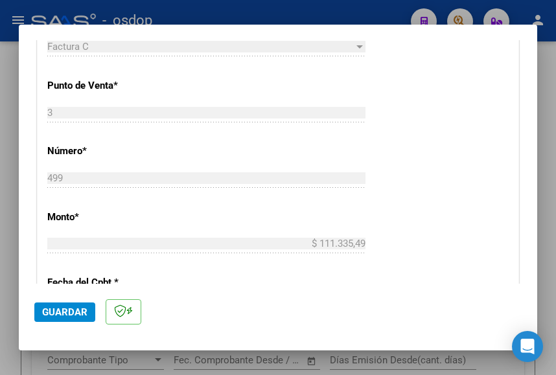
scroll to position [778, 0]
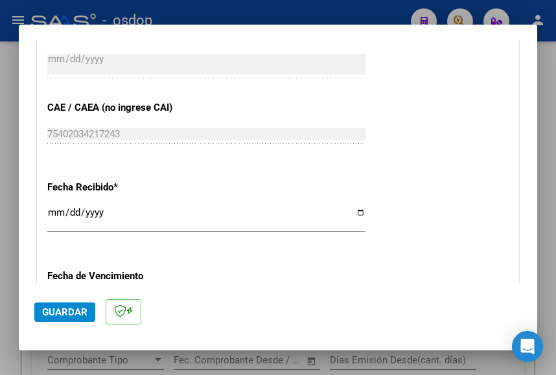
click at [69, 305] on button "Guardar" at bounding box center [64, 312] width 61 height 19
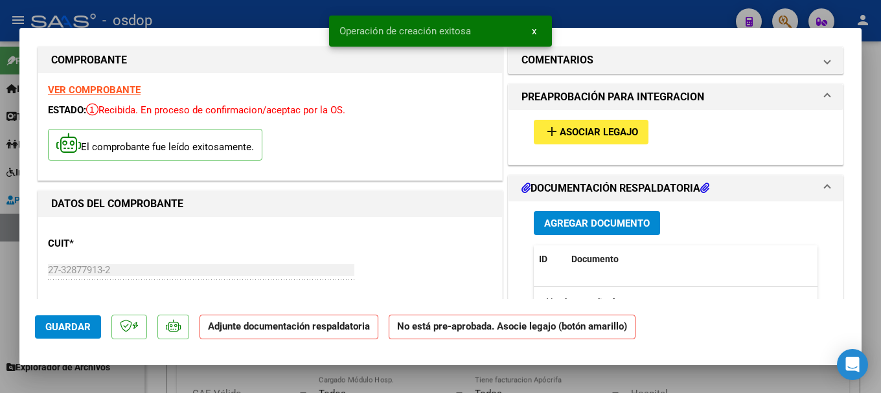
scroll to position [0, 0]
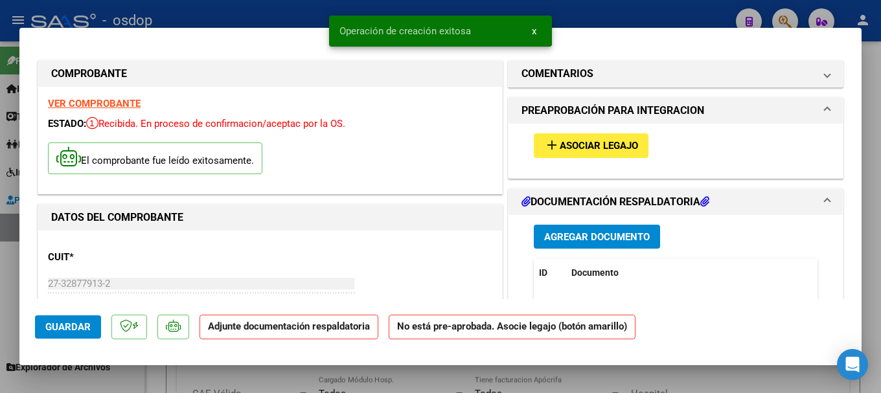
click at [610, 232] on span "Agregar Documento" at bounding box center [597, 237] width 106 height 12
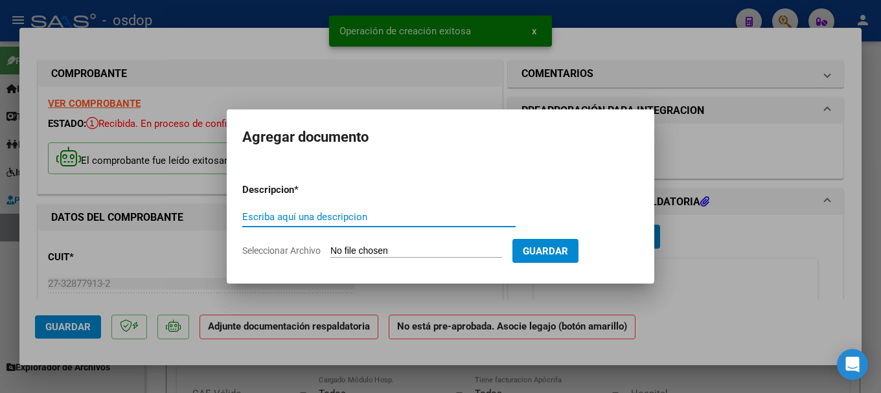
click at [410, 253] on input "Seleccionar Archivo" at bounding box center [417, 252] width 172 height 12
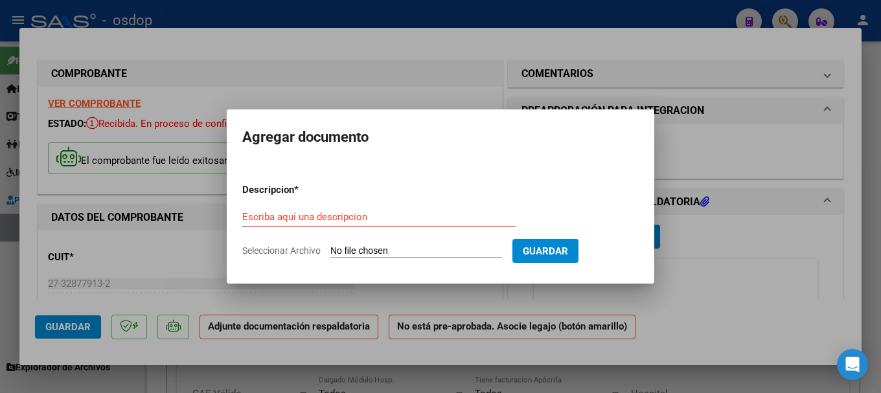
type input "C:\fakepath\Asistencia Sept 25 - Arrieta JC.pdf"
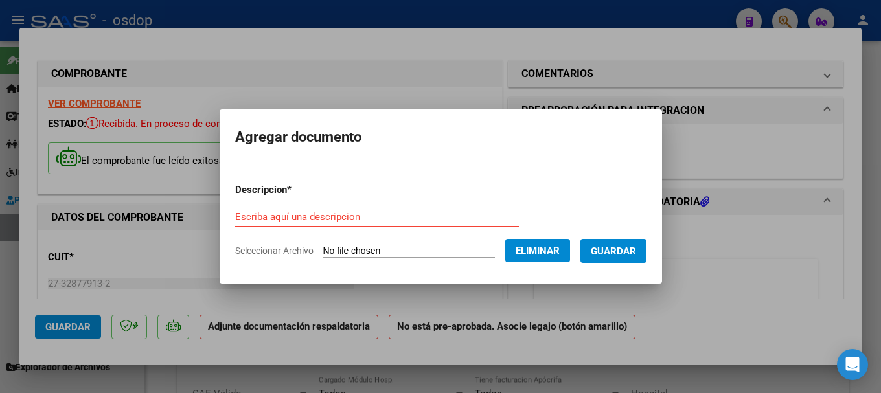
click at [336, 203] on form "Descripcion * Escriba aquí una descripcion Seleccionar Archivo Eliminar Guardar" at bounding box center [441, 220] width 412 height 95
click at [323, 215] on input "Escriba aquí una descripcion" at bounding box center [377, 217] width 284 height 12
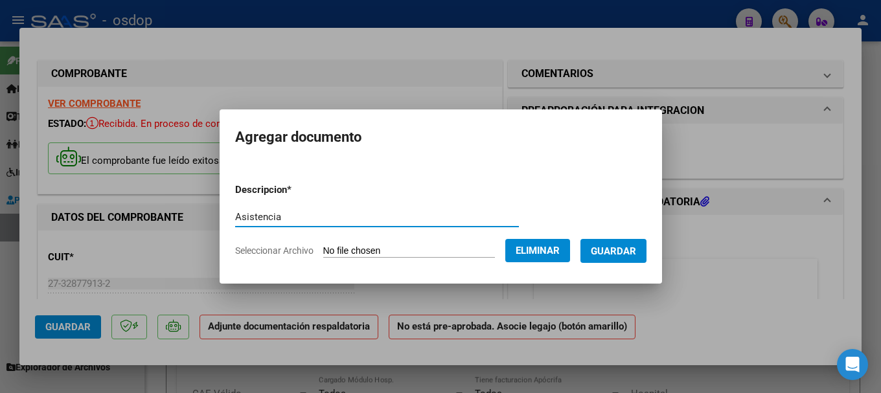
type input "Asistencia"
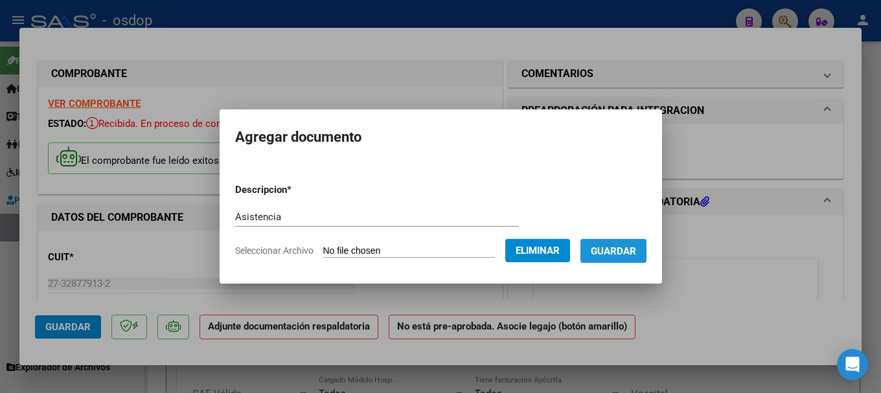
click at [641, 257] on button "Guardar" at bounding box center [614, 251] width 66 height 24
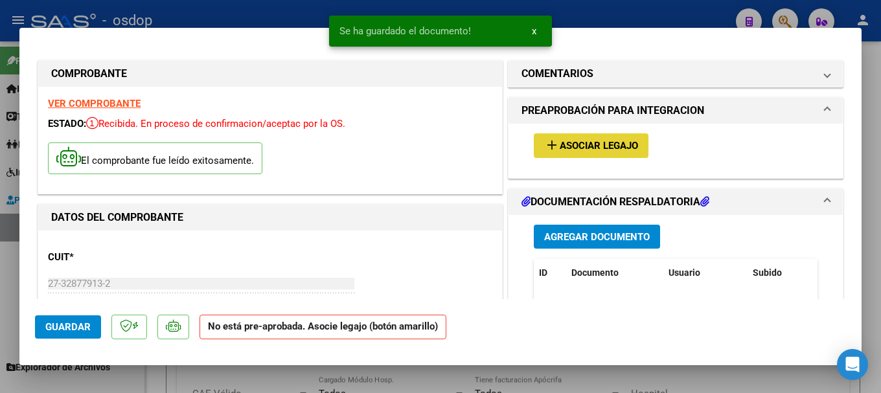
click at [589, 138] on button "add Asociar Legajo" at bounding box center [591, 146] width 115 height 24
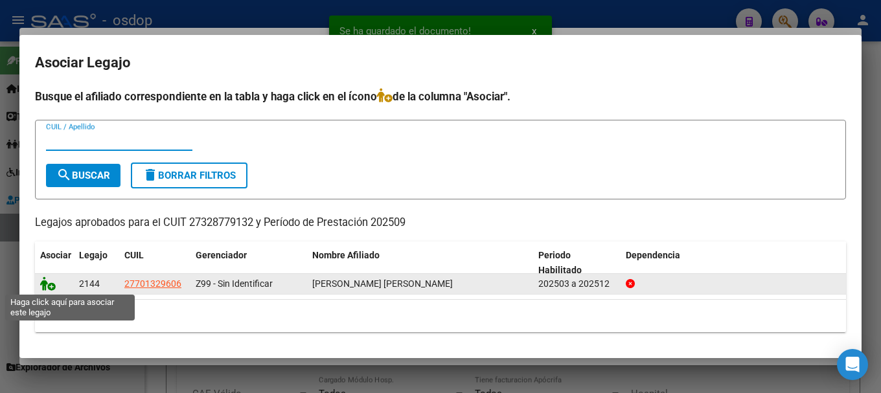
click at [44, 281] on icon at bounding box center [48, 284] width 16 height 14
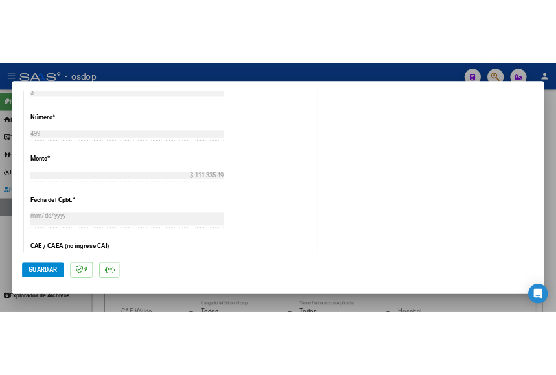
scroll to position [648, 0]
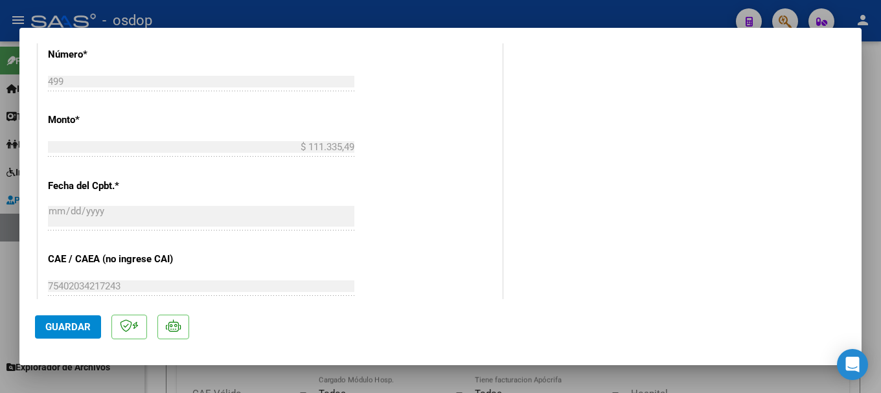
click at [78, 327] on span "Guardar" at bounding box center [67, 327] width 45 height 12
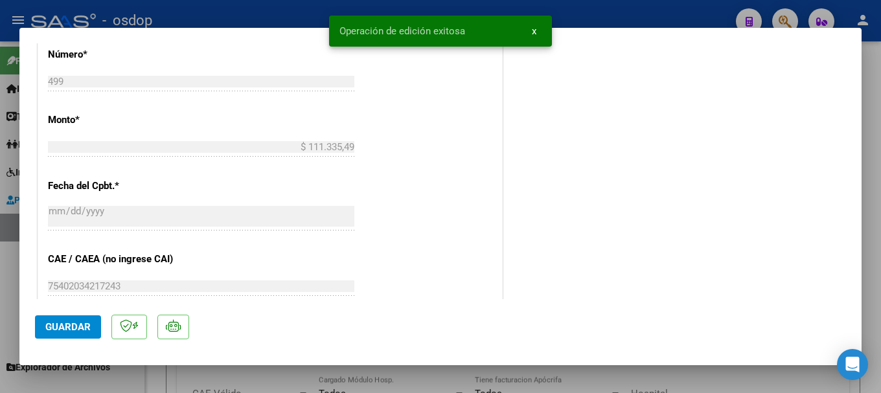
drag, startPoint x: 338, startPoint y: 30, endPoint x: 479, endPoint y: 27, distance: 141.3
click at [479, 27] on snack-bar-container "Operación de edición exitosa x" at bounding box center [440, 31] width 223 height 31
copy span "Operación de edición exitosa"
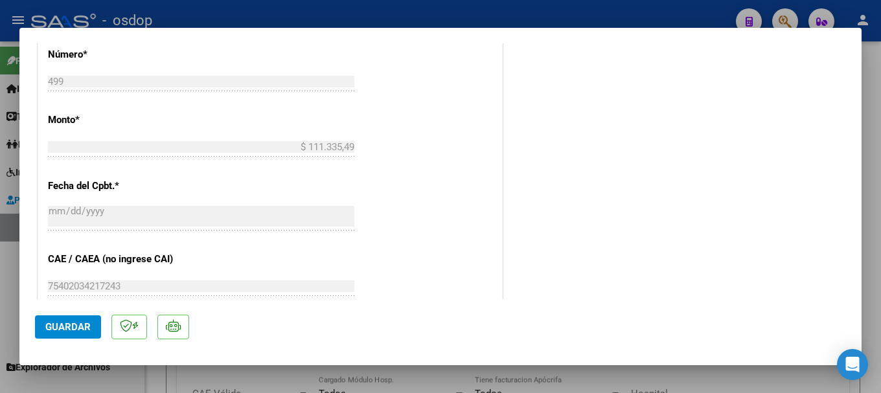
type input "$ 0,00"
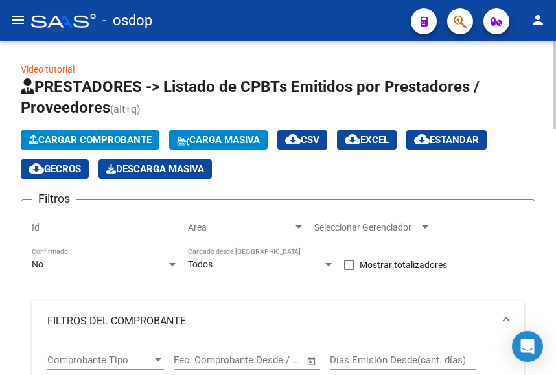
click at [85, 136] on span "Cargar Comprobante" at bounding box center [90, 140] width 123 height 12
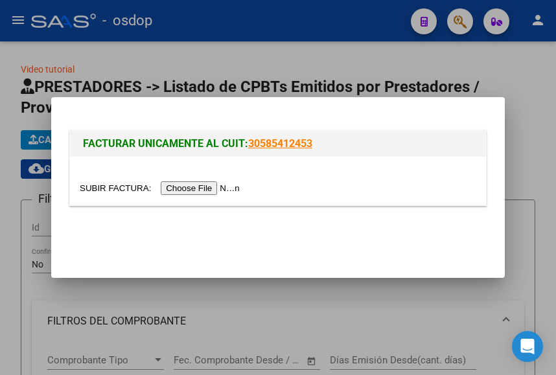
click at [185, 183] on input "file" at bounding box center [162, 188] width 164 height 14
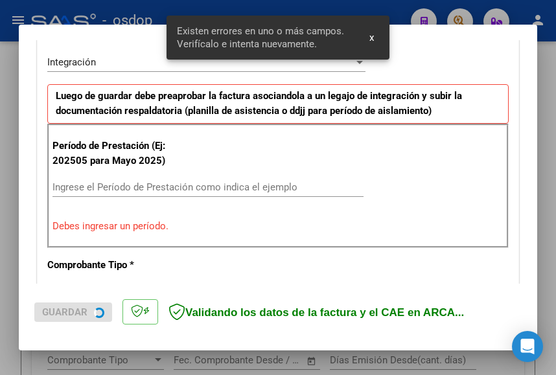
click at [113, 99] on strong "Luego de guardar debe preaprobar la factura asociandola a un legajo de integrac…" at bounding box center [259, 103] width 406 height 27
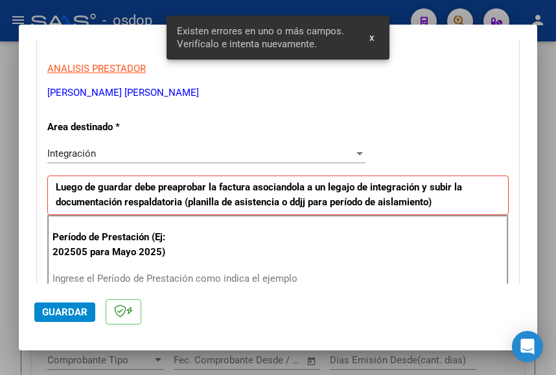
scroll to position [200, 0]
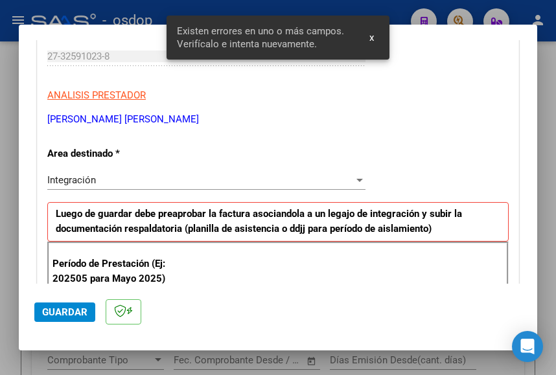
click at [119, 180] on div "Integración" at bounding box center [200, 180] width 307 height 12
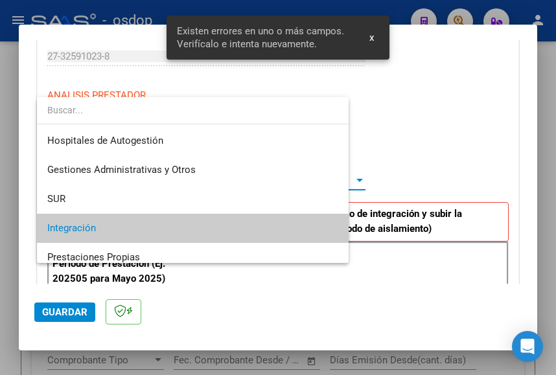
scroll to position [49, 0]
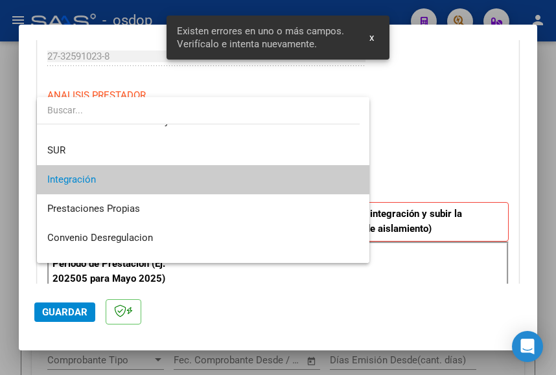
click at [119, 180] on span "Integración" at bounding box center [203, 179] width 312 height 29
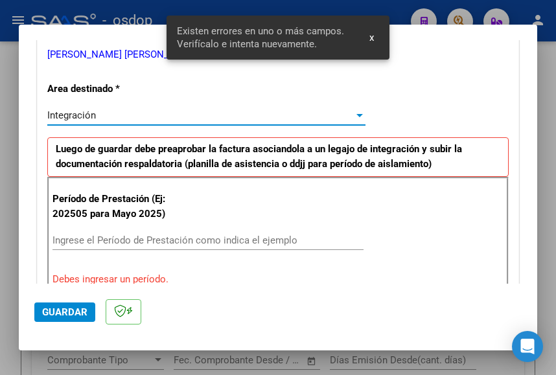
scroll to position [329, 0]
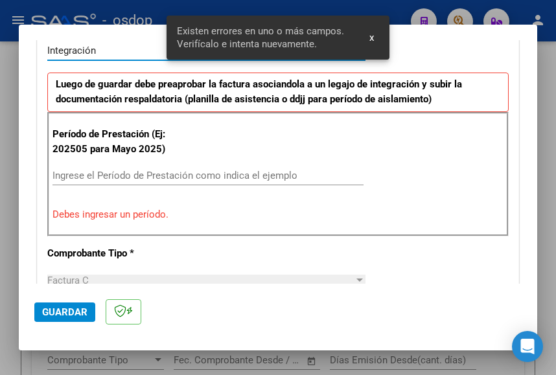
click at [112, 173] on input "Ingrese el Período de Prestación como indica el ejemplo" at bounding box center [207, 176] width 311 height 12
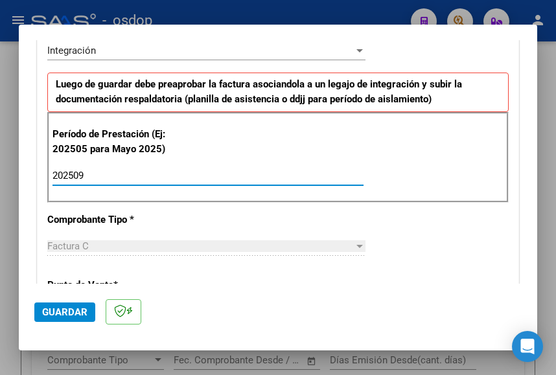
type input "202509"
click at [397, 154] on div "Período de Prestación (Ej: 202505 para Mayo 2025) 202509 Ingrese el Período de …" at bounding box center [277, 157] width 461 height 91
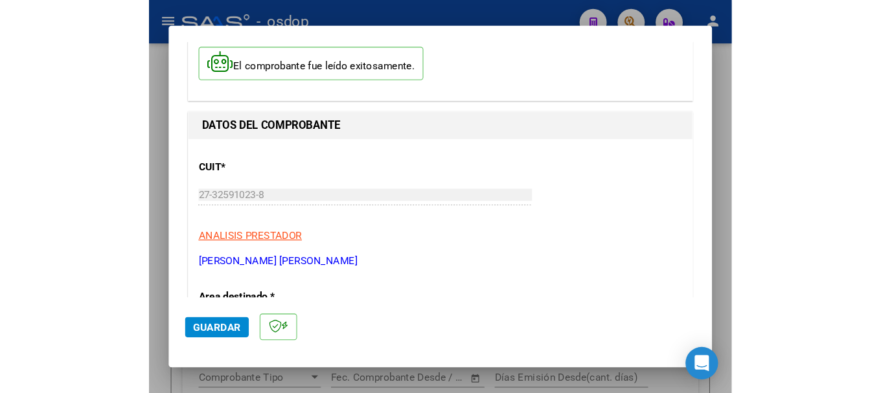
scroll to position [0, 0]
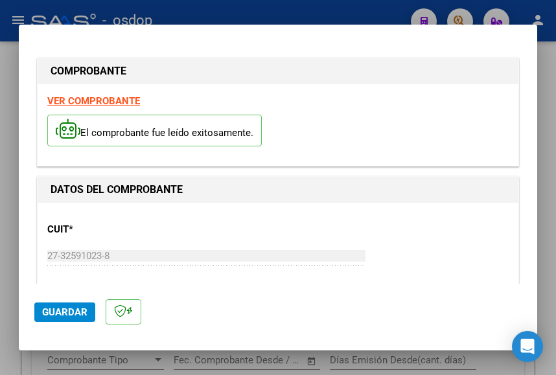
click at [117, 95] on strong "VER COMPROBANTE" at bounding box center [93, 101] width 93 height 12
click at [72, 310] on span "Guardar" at bounding box center [64, 313] width 45 height 12
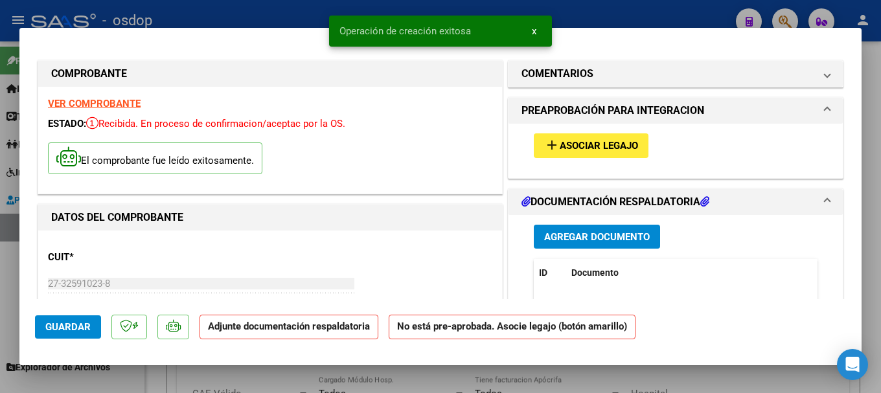
click at [600, 231] on span "Agregar Documento" at bounding box center [597, 237] width 106 height 12
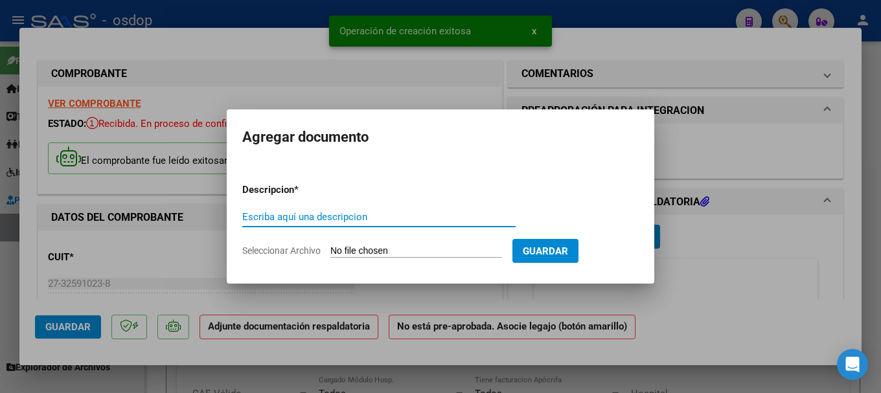
click at [441, 248] on input "Seleccionar Archivo" at bounding box center [417, 252] width 172 height 12
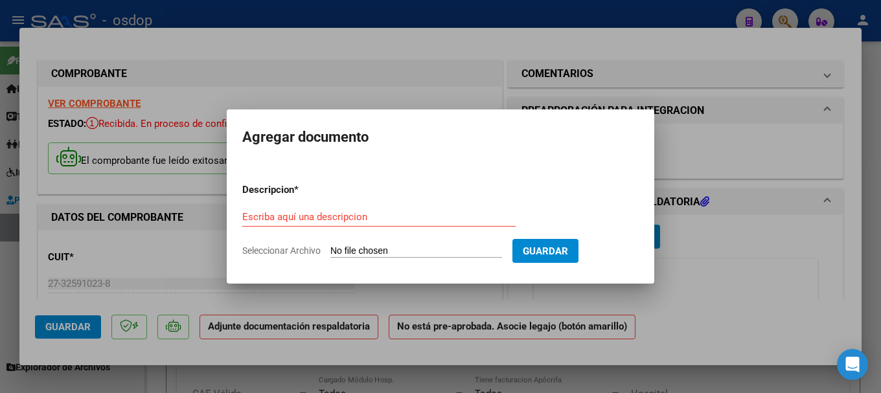
type input "C:\fakepath\planilla GUADALUPE.pdf"
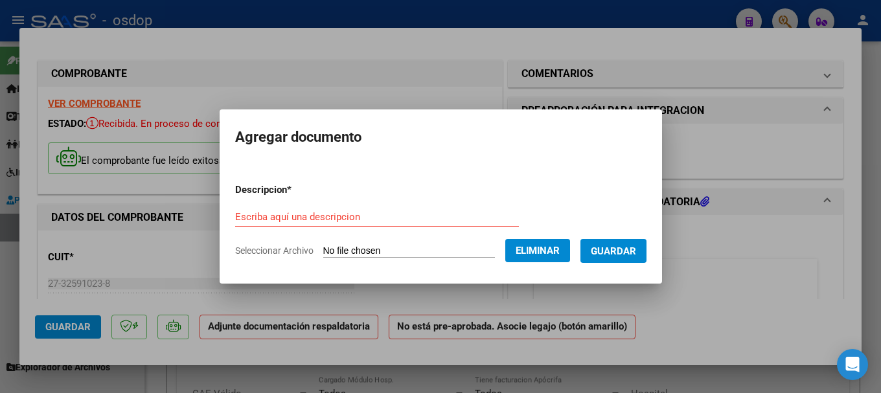
click at [315, 202] on form "Descripcion * Escriba aquí una descripcion Seleccionar Archivo Eliminar Guardar" at bounding box center [441, 220] width 412 height 95
click at [285, 219] on input "Escriba aquí una descripcion" at bounding box center [377, 217] width 284 height 12
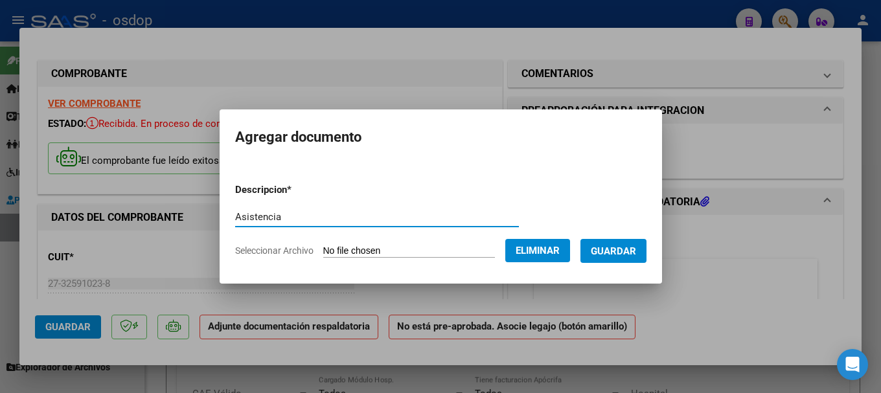
type input "Asistencia"
click at [629, 250] on span "Guardar" at bounding box center [613, 252] width 45 height 12
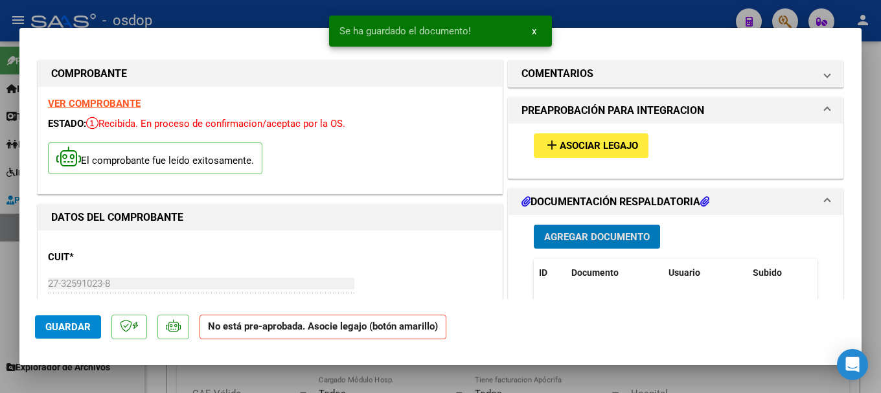
click at [581, 146] on span "Asociar Legajo" at bounding box center [599, 147] width 78 height 12
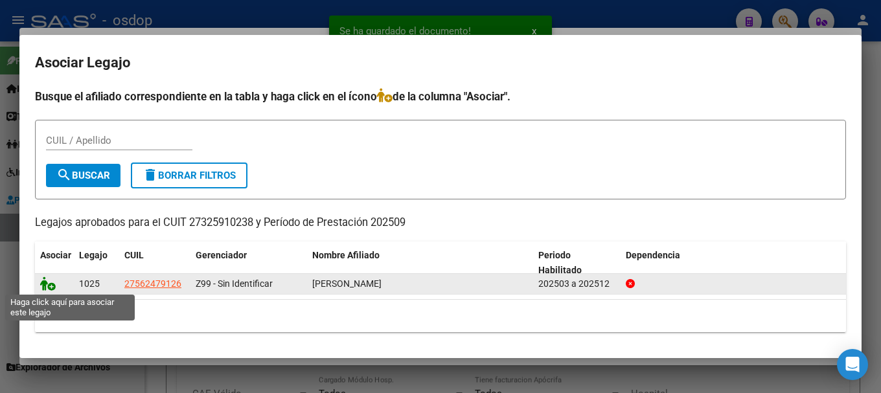
click at [43, 284] on icon at bounding box center [48, 284] width 16 height 14
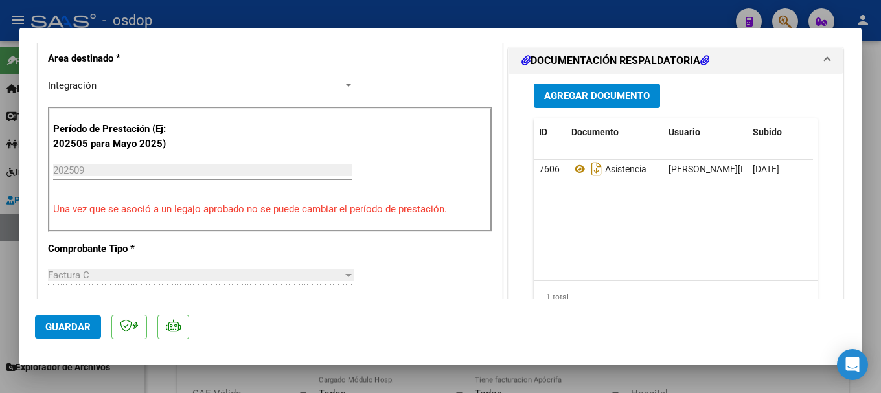
scroll to position [389, 0]
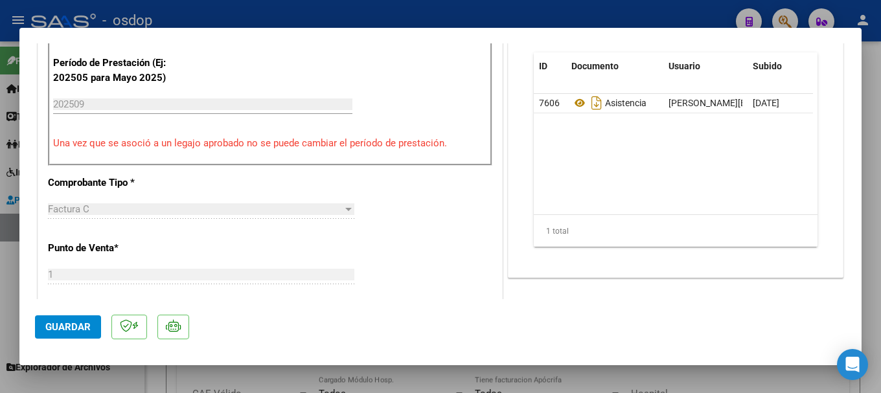
click at [67, 329] on span "Guardar" at bounding box center [67, 327] width 45 height 12
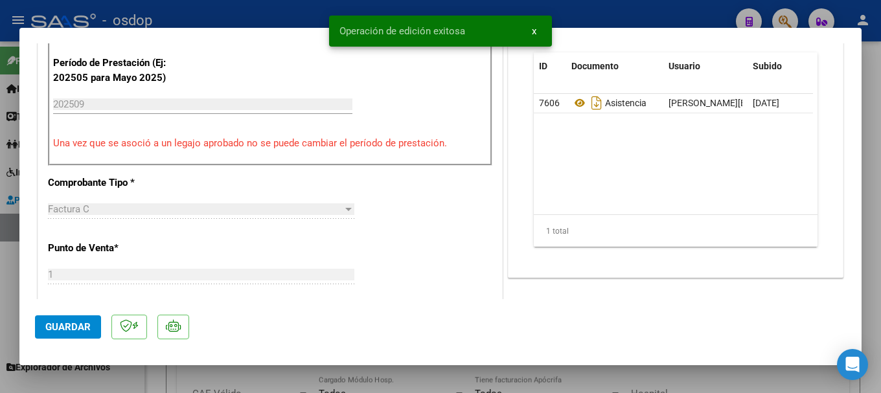
drag, startPoint x: 338, startPoint y: 29, endPoint x: 501, endPoint y: 20, distance: 162.9
click at [501, 20] on snack-bar-container "Operación de edición exitosa x" at bounding box center [440, 31] width 223 height 31
copy span "Operación de edición exitosa"
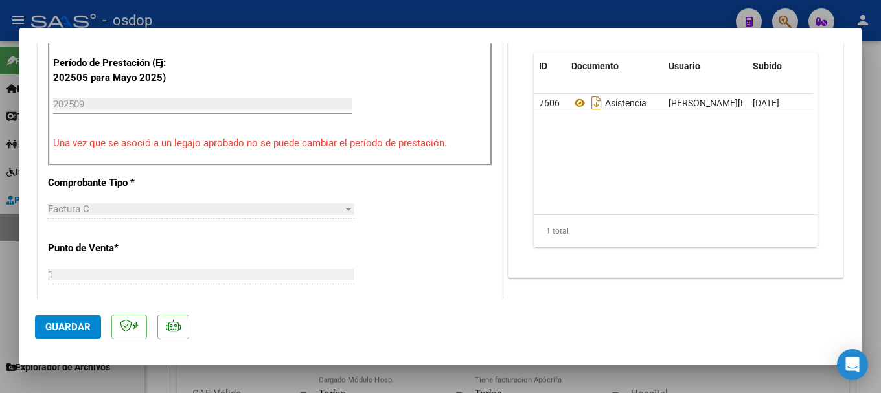
type input "$ 0,00"
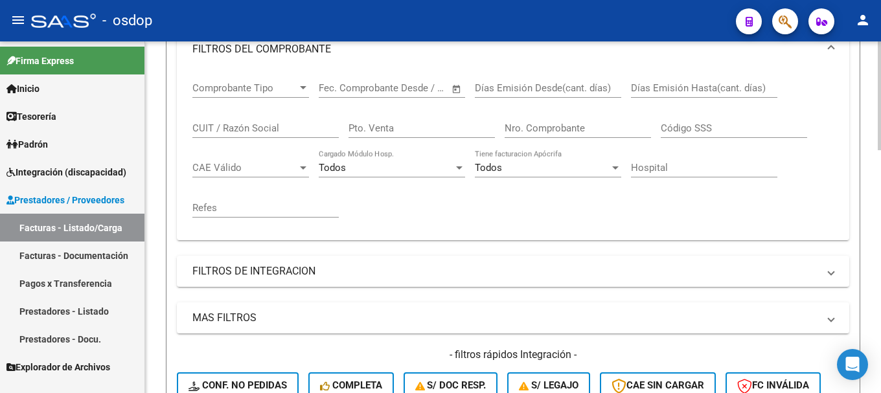
scroll to position [0, 0]
